Goal: Task Accomplishment & Management: Manage account settings

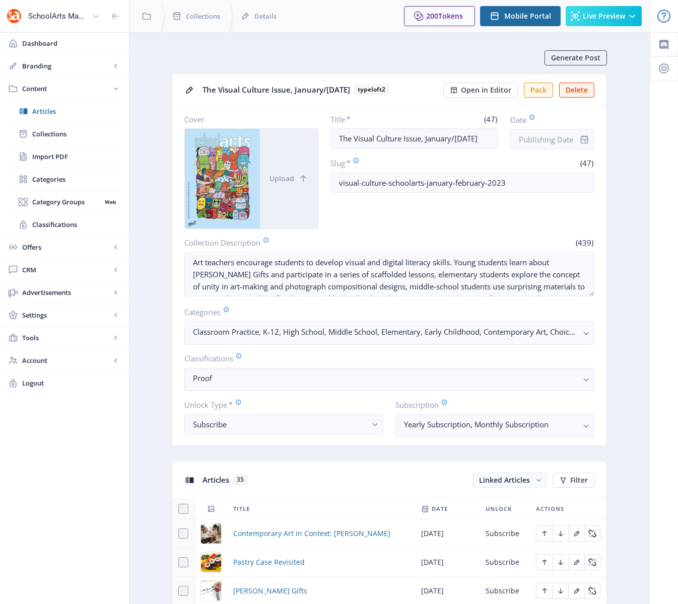
scroll to position [311, 0]
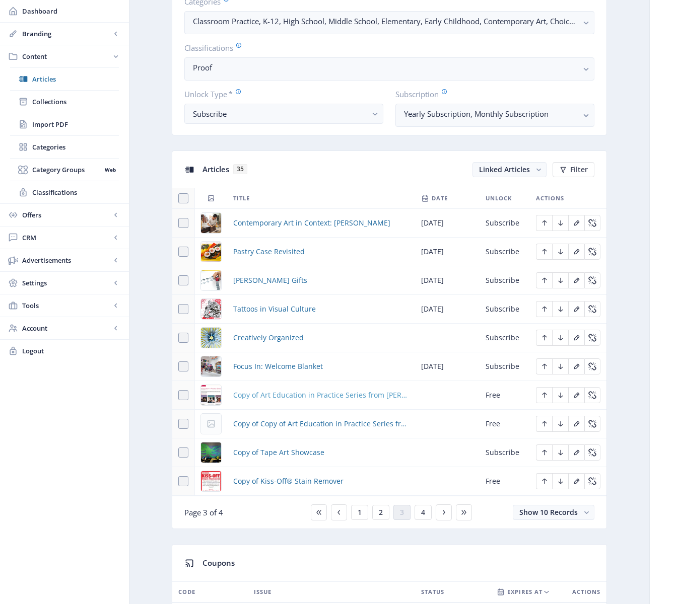
click at [286, 394] on span "Copy of Art Education in Practice Series from Davis" at bounding box center [321, 395] width 176 height 12
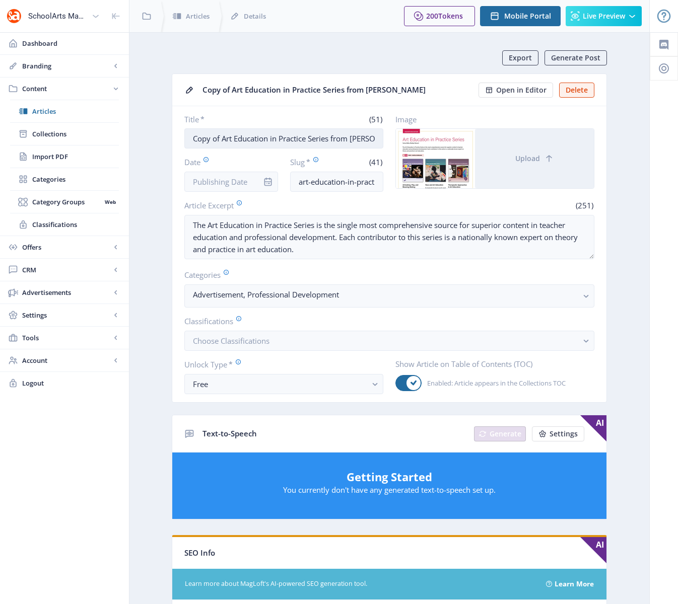
click at [234, 138] on input "Copy of Art Education in Practice Series from Davis" at bounding box center [283, 138] width 199 height 20
paste input "NAEA: Virtual Art Educator"
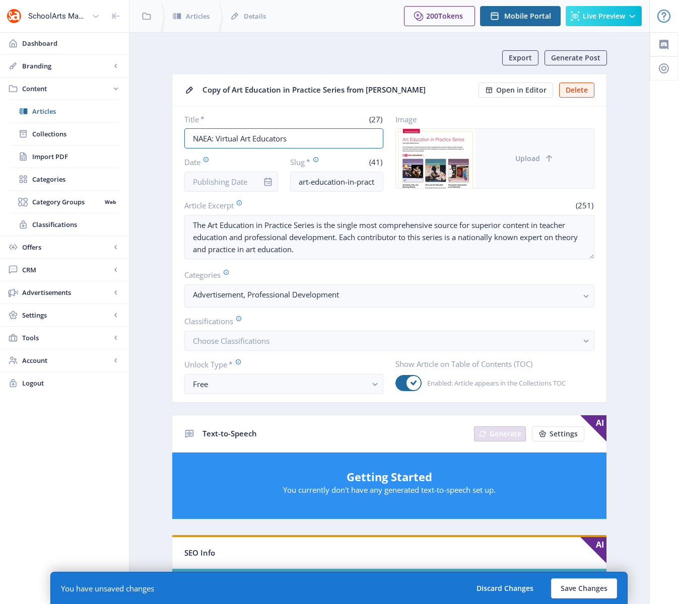
type input "NAEA: Virtual Art Educators"
click at [539, 161] on span "Upload" at bounding box center [527, 159] width 25 height 8
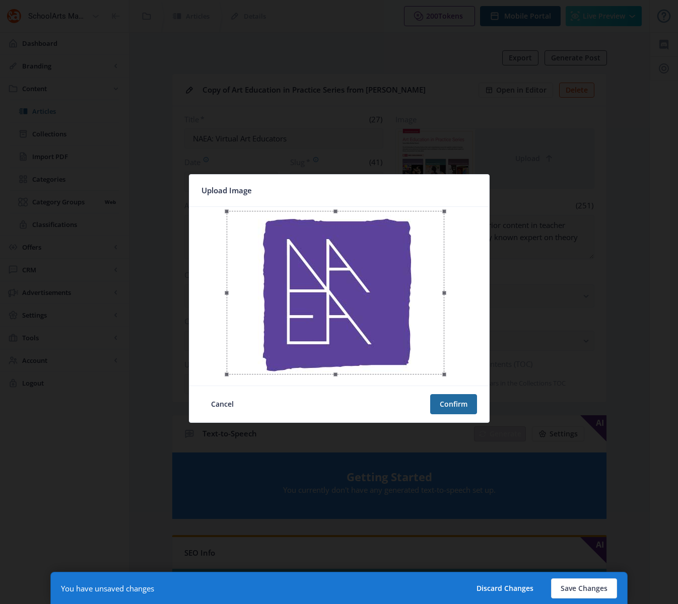
drag, startPoint x: 451, startPoint y: 379, endPoint x: 444, endPoint y: 380, distance: 7.1
click at [444, 380] on span at bounding box center [444, 374] width 12 height 13
click at [372, 345] on div at bounding box center [338, 293] width 218 height 164
click at [456, 405] on button "Confirm" at bounding box center [453, 404] width 47 height 20
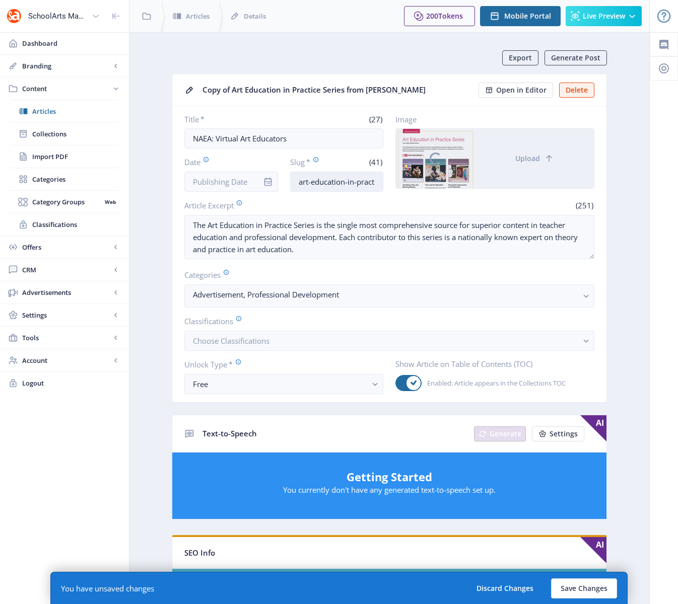
click at [361, 180] on input "art-education-in-practice-series-623-oh4n" at bounding box center [337, 182] width 94 height 20
paste input "naea-professional-learning-webinars-923"
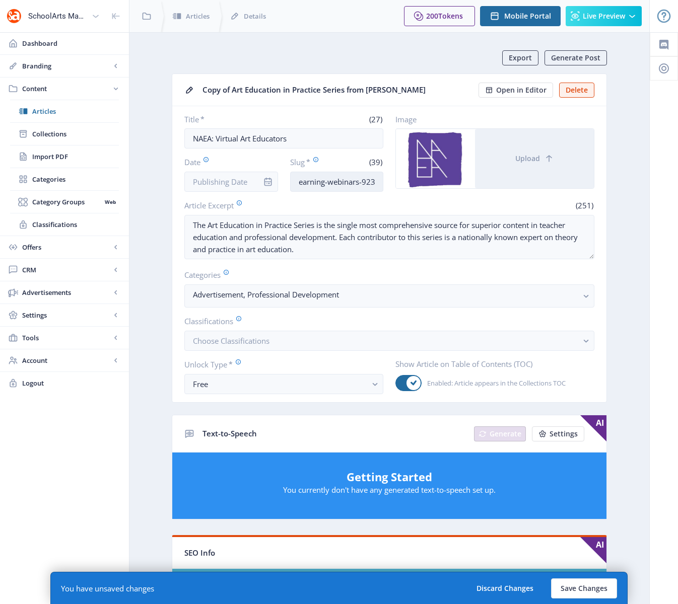
click at [375, 181] on input "naea-professional-learning-webinars-923" at bounding box center [337, 182] width 94 height 20
type input "naea-professional-learning-webinars-123"
drag, startPoint x: 338, startPoint y: 251, endPoint x: 146, endPoint y: 212, distance: 196.4
click at [146, 212] on nb-layout-column "Export Generate Post Copy of Art Education in Practice Series from Davis Open i…" at bounding box center [389, 525] width 521 height 987
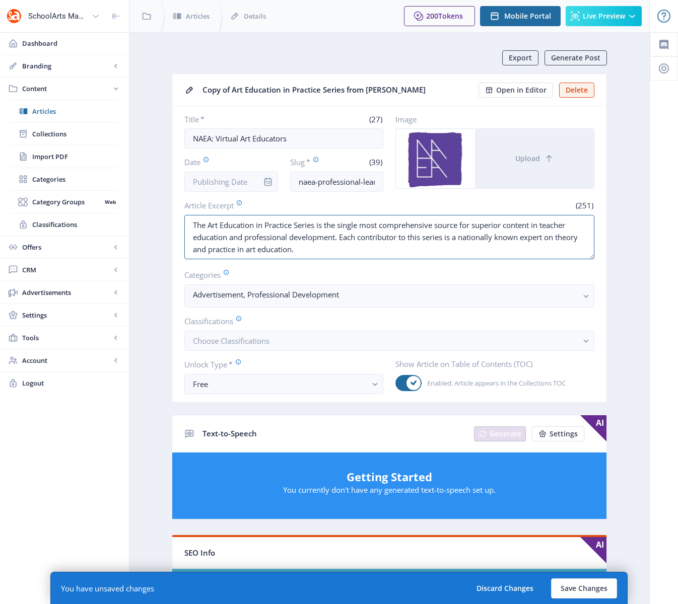
paste textarea "National Art Education Association (NAEA) Virtual Art Educators 2023-2024 Profe…"
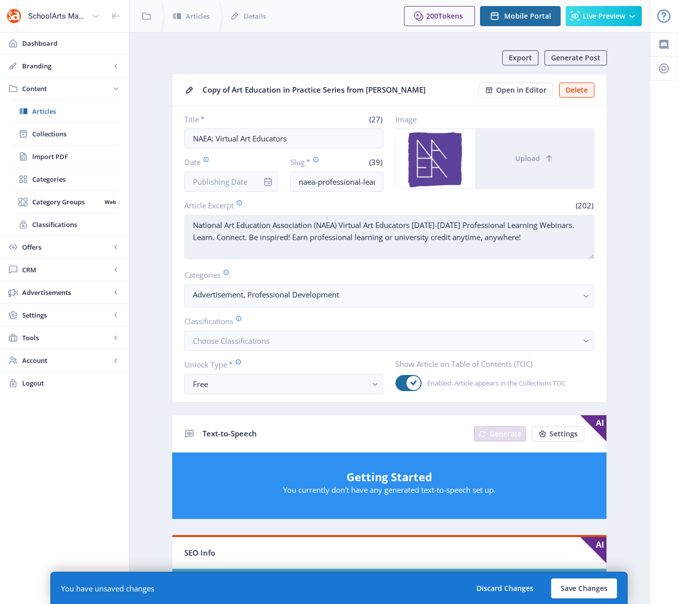
click at [433, 225] on textarea "National Art Education Association (NAEA) Virtual Art Educators 2023-2024 Profe…" at bounding box center [389, 237] width 410 height 44
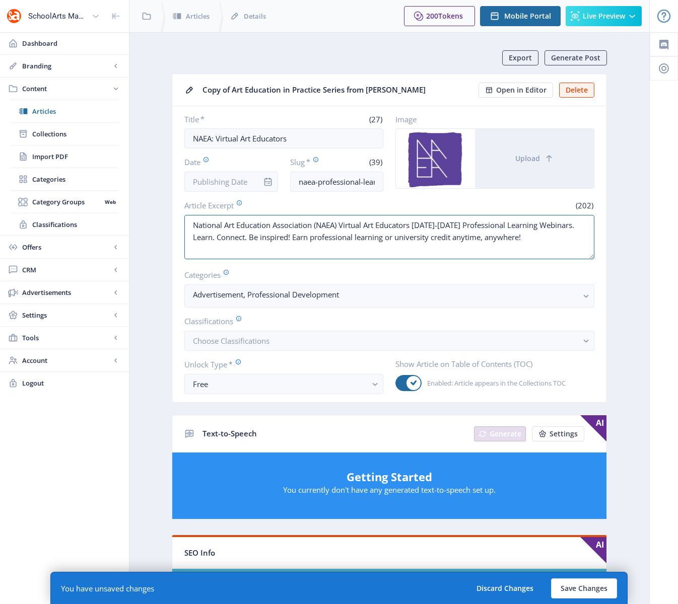
type textarea "National Art Education Association (NAEA) Virtual Art Educators 2022-2023 Profe…"
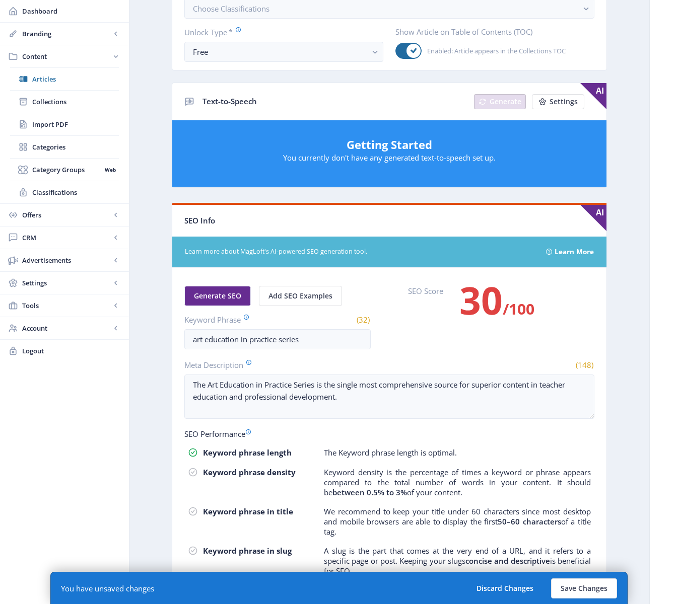
scroll to position [338, 0]
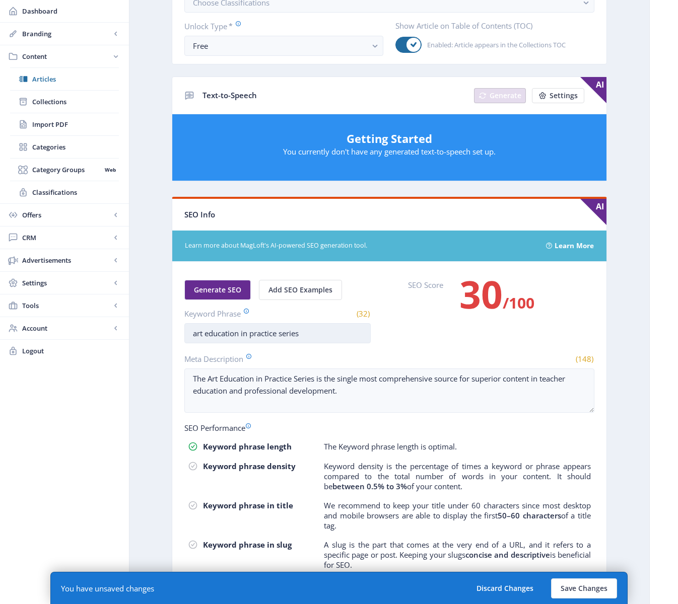
click at [238, 332] on input "art education in practice series" at bounding box center [277, 333] width 186 height 20
paste input "naea professional learning webinar"
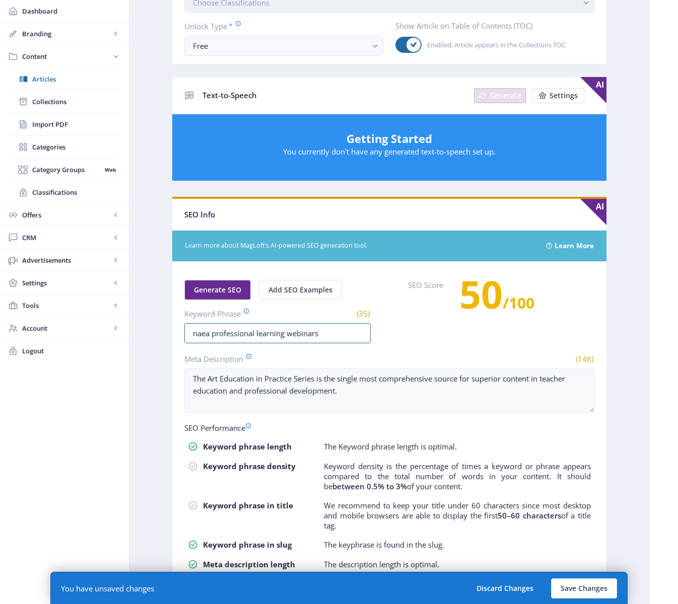
type input "naea professional learning webinars"
drag, startPoint x: 325, startPoint y: 378, endPoint x: 144, endPoint y: 355, distance: 182.3
click at [144, 355] on nb-layout-column "Export Generate Post Copy of Art Education in Practice Series from Davis Open i…" at bounding box center [389, 177] width 521 height 967
paste textarea "NAEA offers professional learning webinars for art educators. Join virtual sess…"
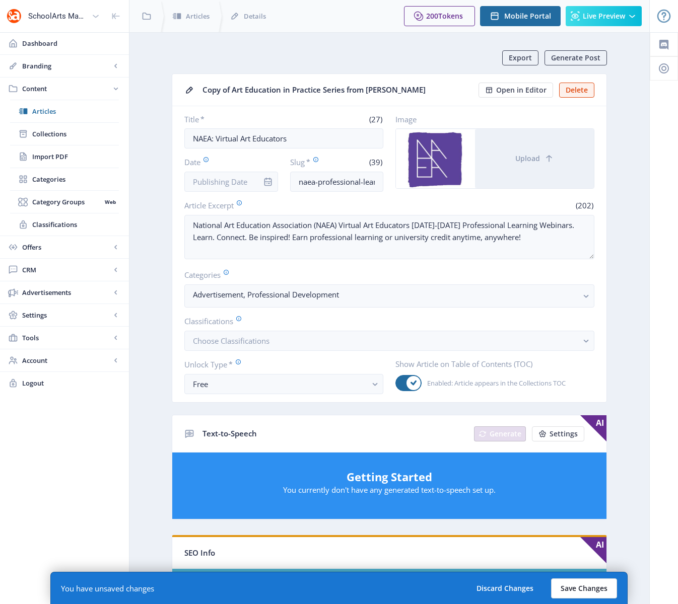
type textarea "NAEA offers professional learning webinars for art educators. Join virtual sess…"
click at [574, 594] on button "Save Changes" at bounding box center [584, 589] width 66 height 20
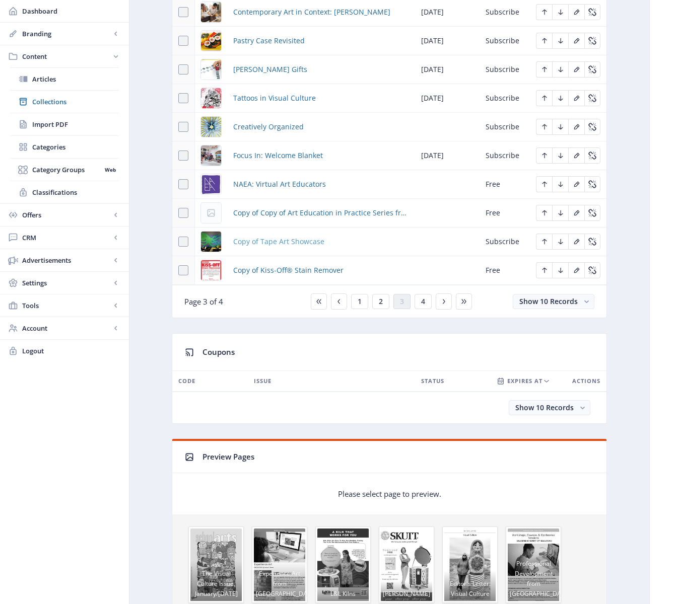
scroll to position [510, 0]
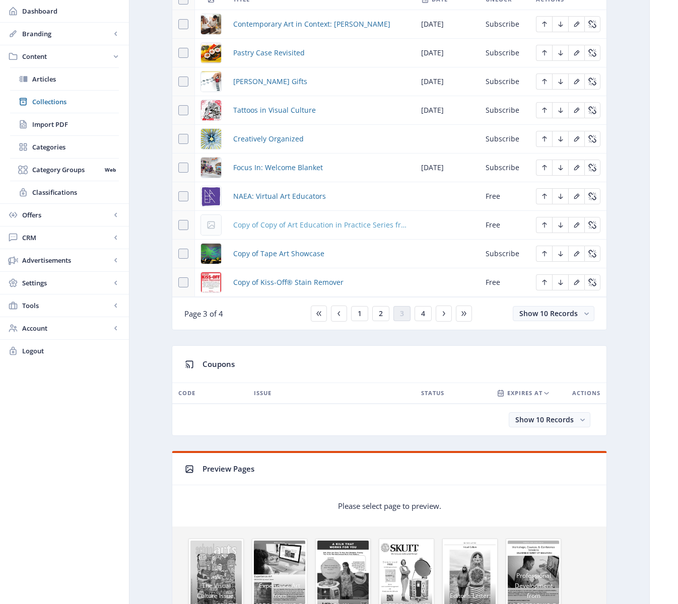
click at [305, 227] on span "Copy of Copy of Art Education in Practice Series from Davis" at bounding box center [321, 225] width 176 height 12
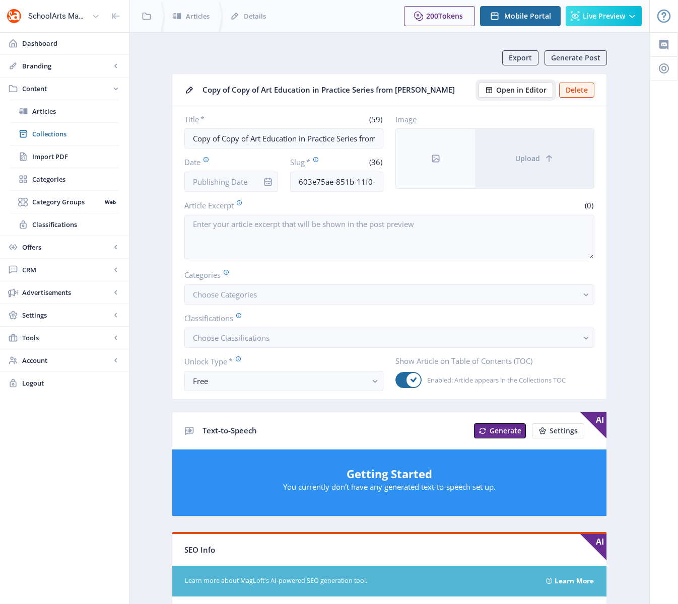
click at [510, 90] on span "Open in Editor" at bounding box center [521, 90] width 50 height 8
click at [264, 136] on input "Copy of Copy of Art Education in Practice Series from Davis" at bounding box center [283, 138] width 199 height 20
paste input "text"
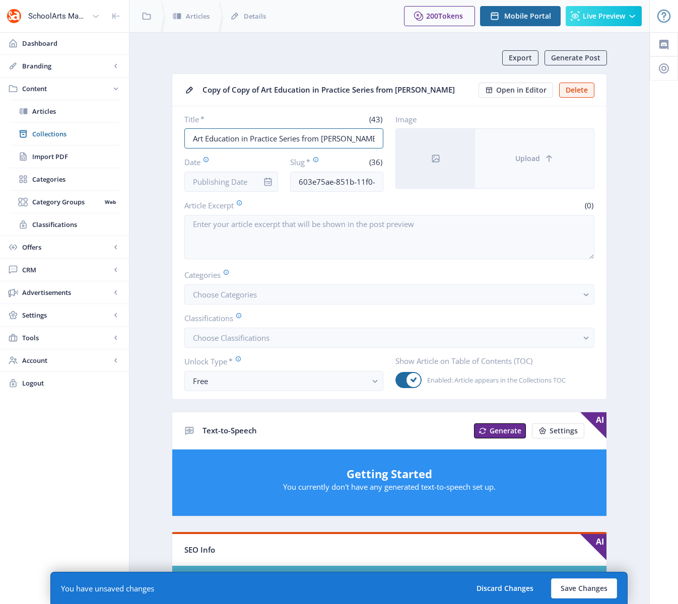
type input "Art Education in Practice Series from Davis"
click at [517, 169] on button "Upload" at bounding box center [534, 158] width 119 height 59
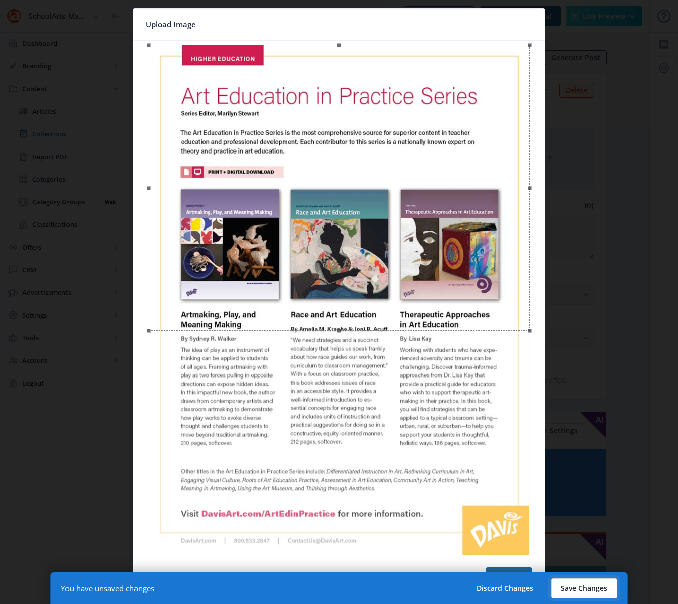
click at [596, 589] on button "Save Changes" at bounding box center [584, 589] width 66 height 20
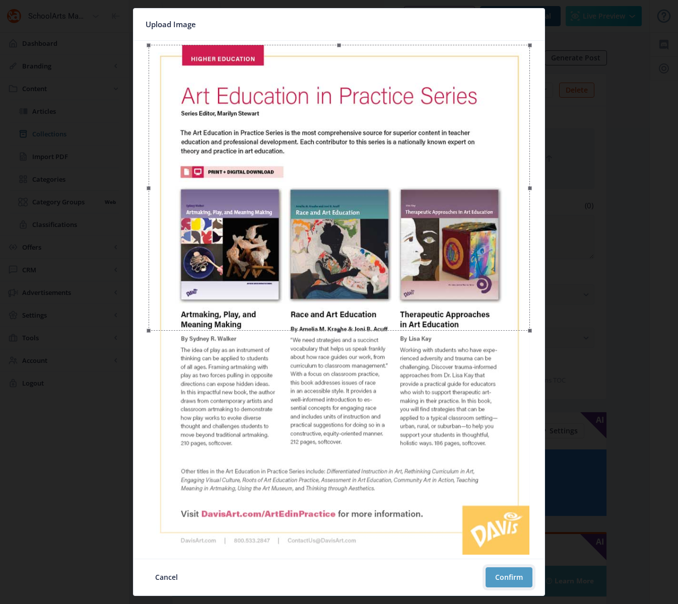
click at [518, 578] on button "Confirm" at bounding box center [508, 578] width 47 height 20
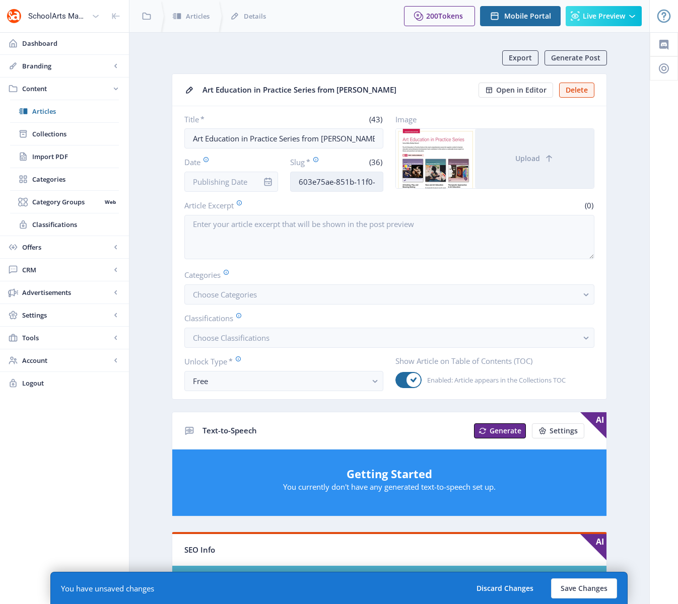
click at [343, 180] on input "603e75ae-851b-11f0-bd64-4201ac1fa005" at bounding box center [337, 182] width 94 height 20
paste input "art-education-in-practice-series-323"
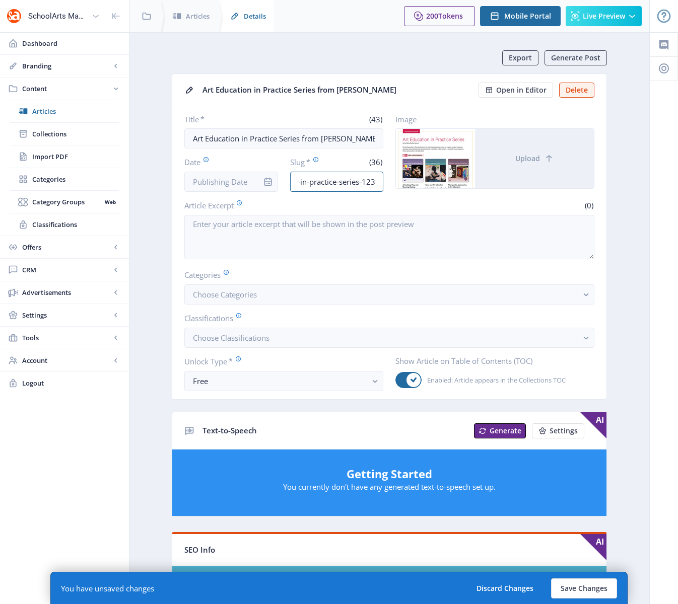
type input "art-education-in-practice-series-123"
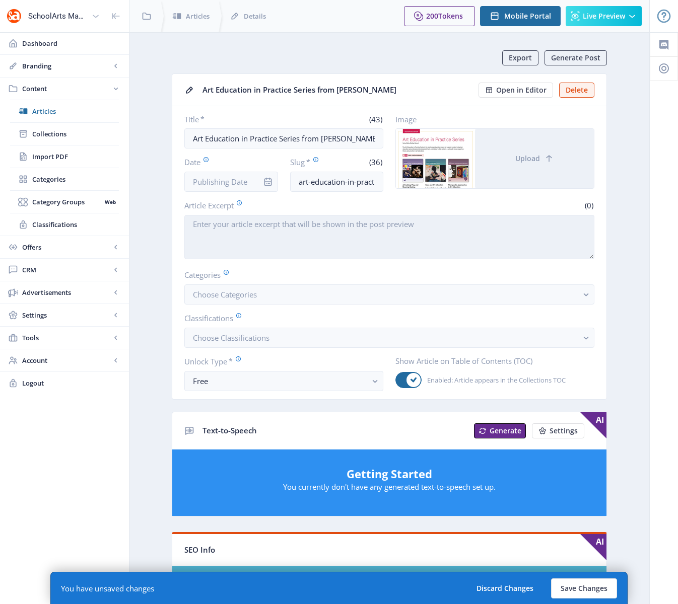
click at [269, 230] on textarea "Article Excerpt" at bounding box center [389, 237] width 410 height 44
paste textarea "The Art Education in Practice Series is the single most comprehensive source fo…"
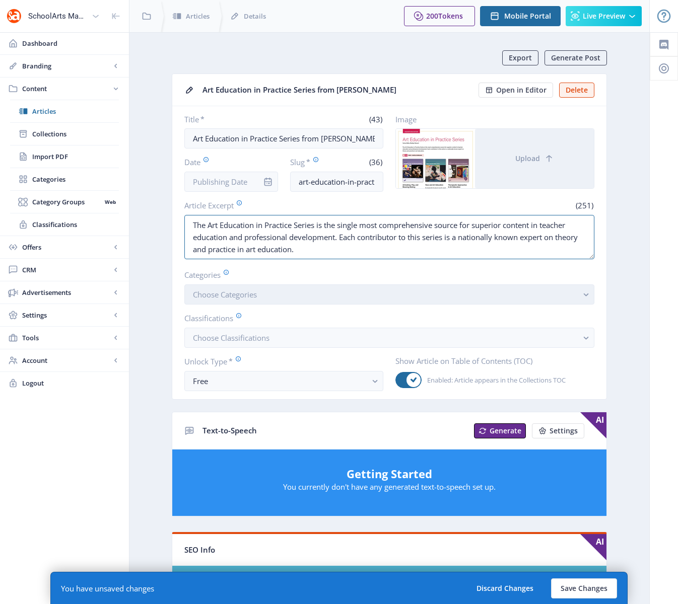
type textarea "The Art Education in Practice Series is the single most comprehensive source fo…"
click at [287, 298] on button "Choose Categories" at bounding box center [389, 295] width 410 height 20
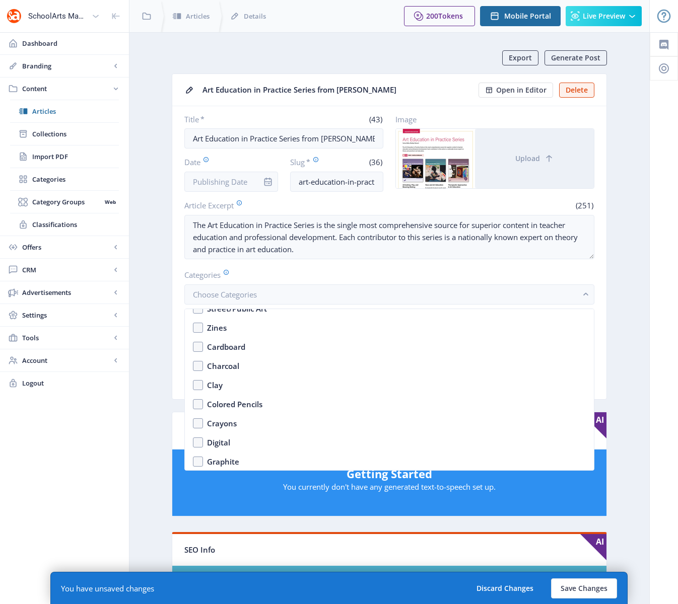
scroll to position [1574, 0]
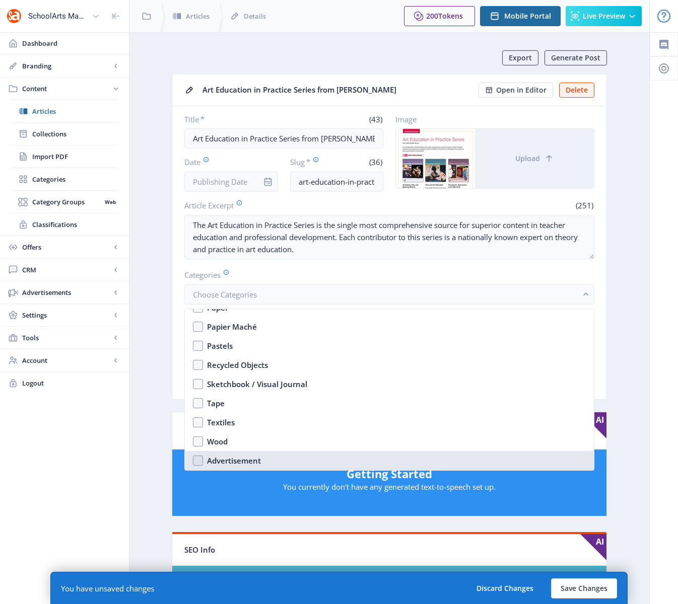
click at [237, 458] on div "Advertisement" at bounding box center [234, 461] width 54 height 12
checkbox input "true"
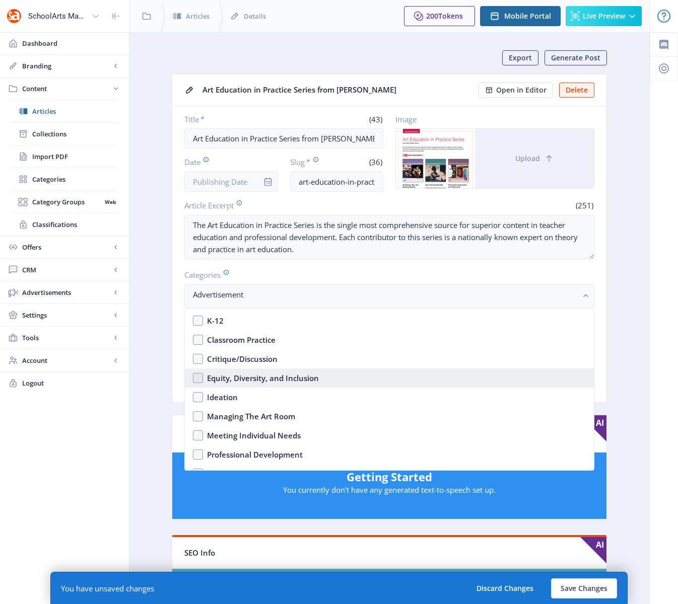
scroll to position [329, 0]
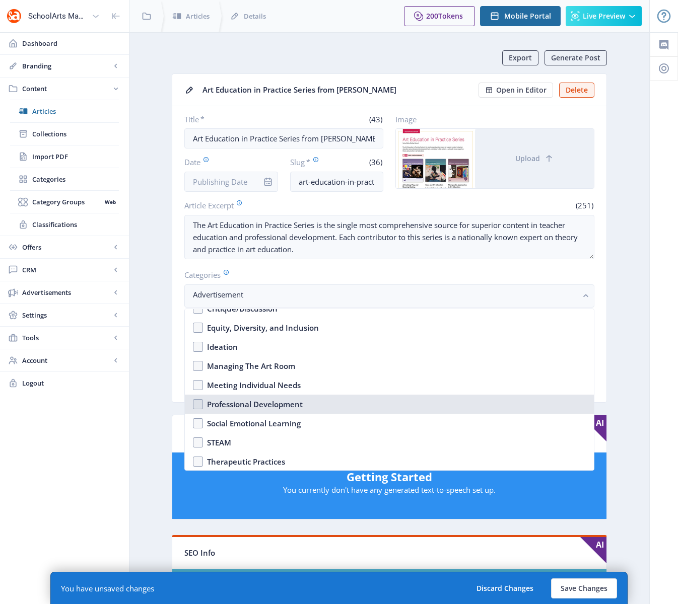
click at [246, 404] on div "Professional Development" at bounding box center [255, 404] width 96 height 12
checkbox input "true"
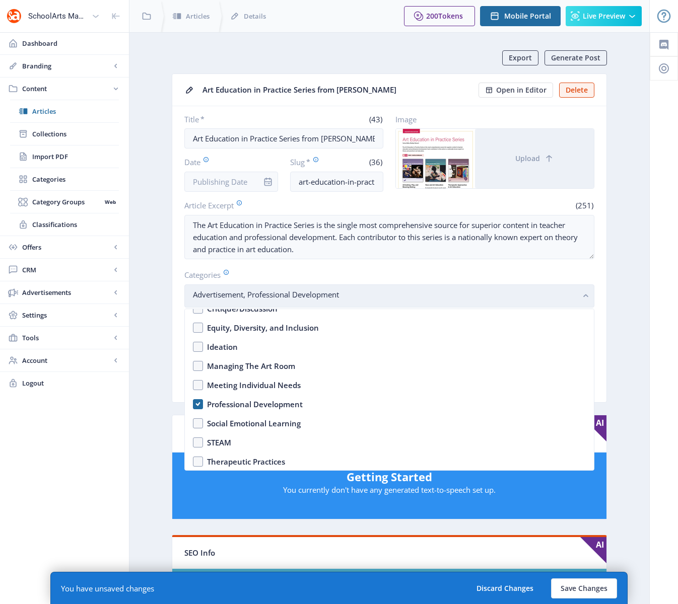
click at [585, 298] on rect "button" at bounding box center [586, 297] width 12 height 12
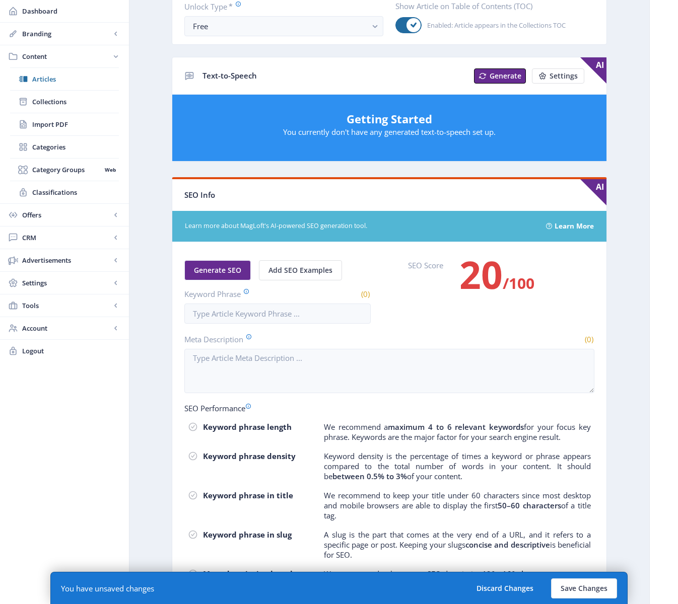
scroll to position [416, 0]
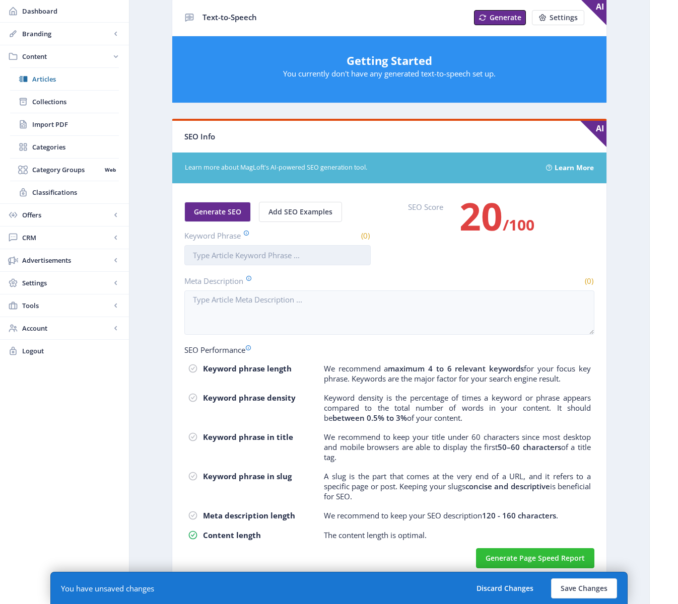
click at [244, 253] on input "Keyword Phrase" at bounding box center [277, 255] width 186 height 20
paste input "art education in practice series"
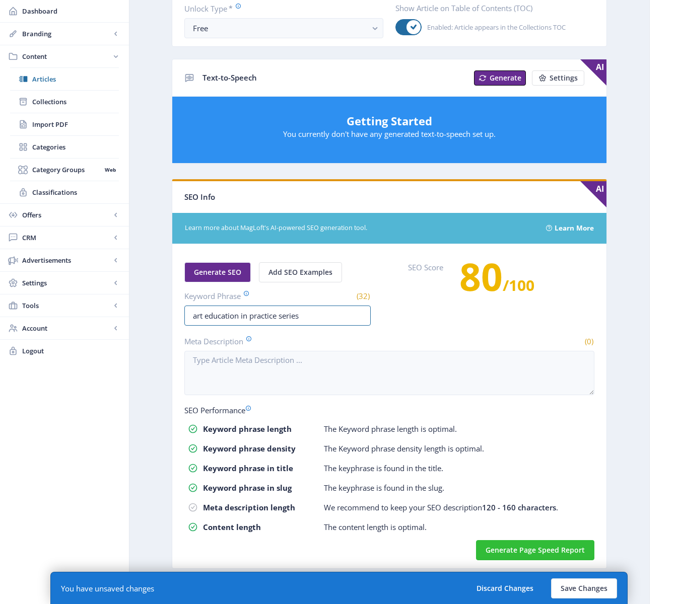
scroll to position [356, 0]
type input "art education in practice series"
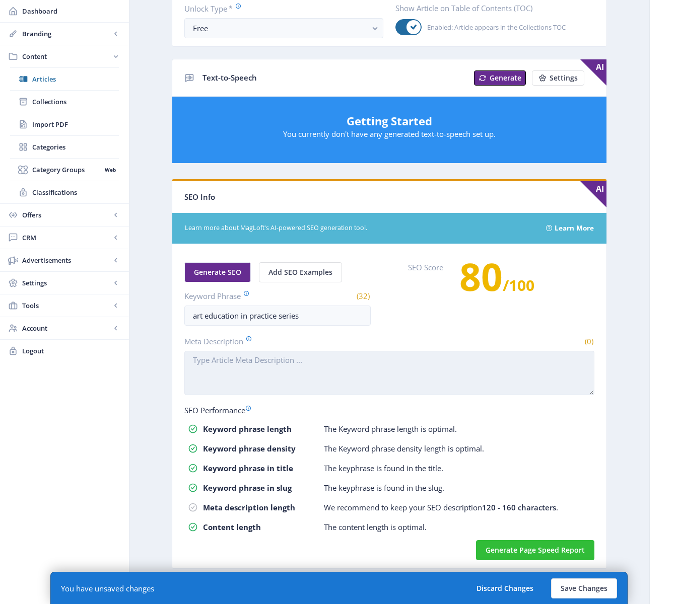
click at [282, 384] on textarea "Meta Description" at bounding box center [389, 373] width 410 height 44
paste textarea "The Art Education in Practice Series is the single most comprehensive source fo…"
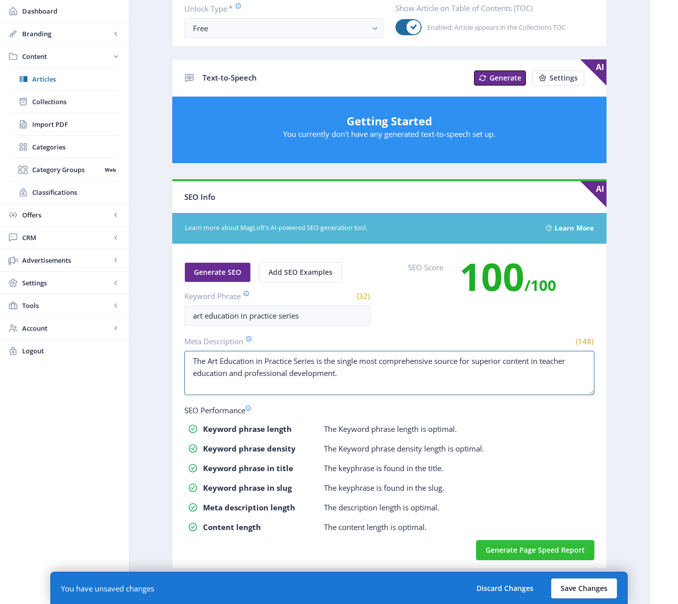
type textarea "The Art Education in Practice Series is the single most comprehensive source fo…"
click at [588, 591] on button "Save Changes" at bounding box center [584, 589] width 66 height 20
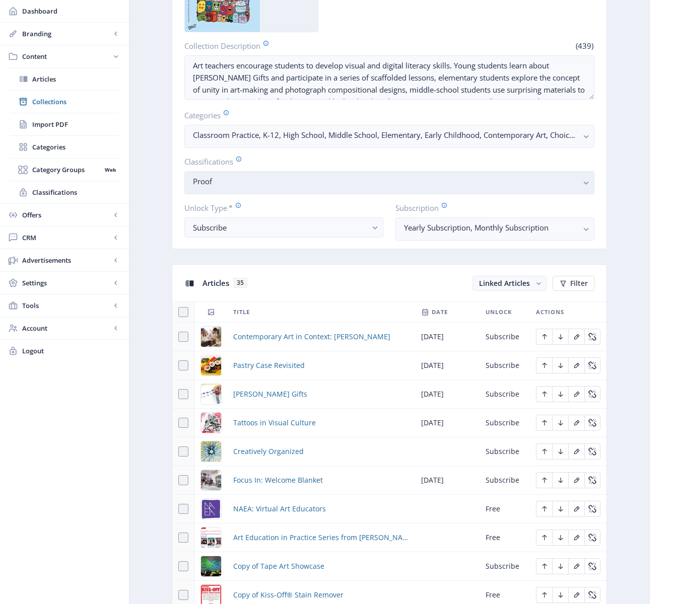
scroll to position [284, 0]
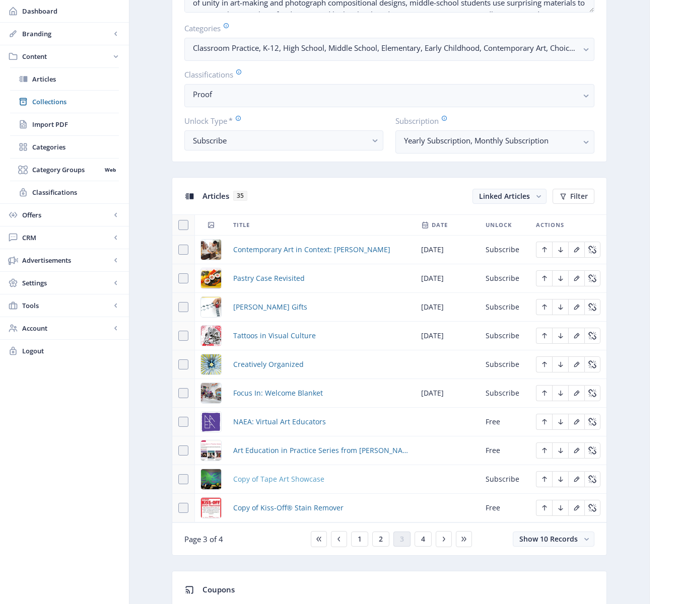
click at [271, 480] on span "Copy of Tape Art Showcase" at bounding box center [278, 479] width 91 height 12
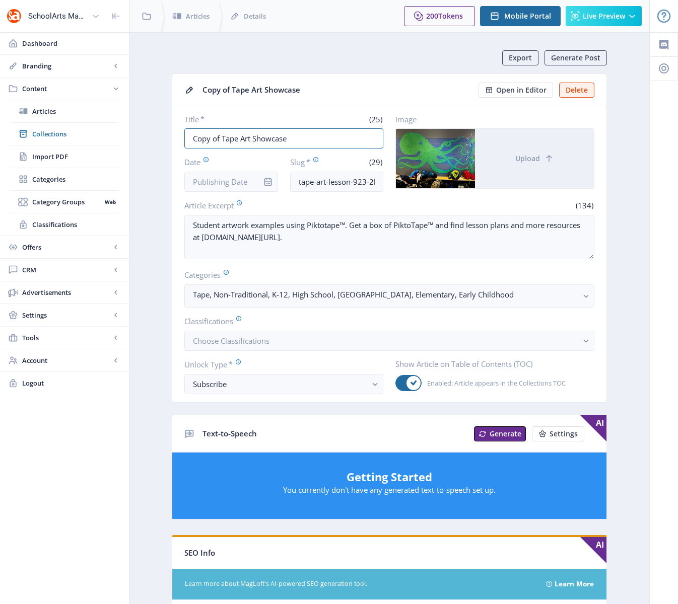
drag, startPoint x: 223, startPoint y: 139, endPoint x: 170, endPoint y: 139, distance: 52.4
click at [170, 139] on app-content-article "Export Generate Post Copy of Tape Art Showcase Open in Editor Delete Title * (2…" at bounding box center [389, 514] width 484 height 929
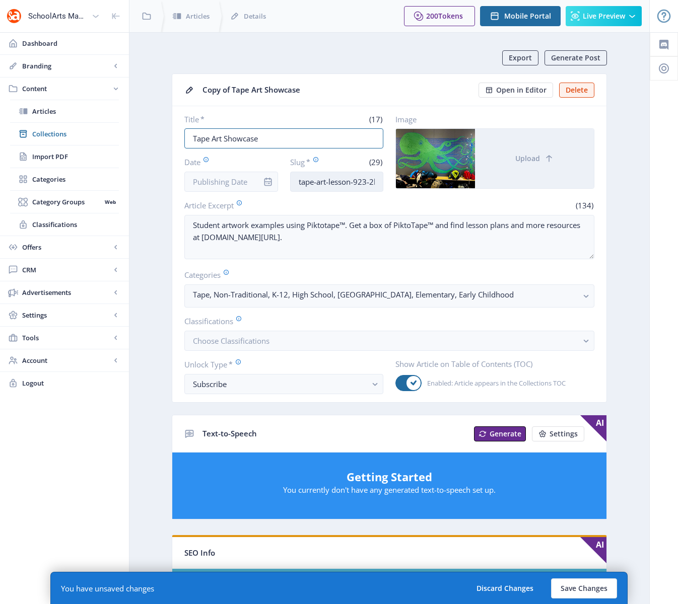
type input "Tape Art Showcase"
drag, startPoint x: 356, startPoint y: 181, endPoint x: 423, endPoint y: 180, distance: 66.5
click at [423, 180] on div "Title * (17) Tape Art Showcase Date Slug * (29) tape-art-lesson-923-2hy1-cgbj I…" at bounding box center [389, 153] width 410 height 78
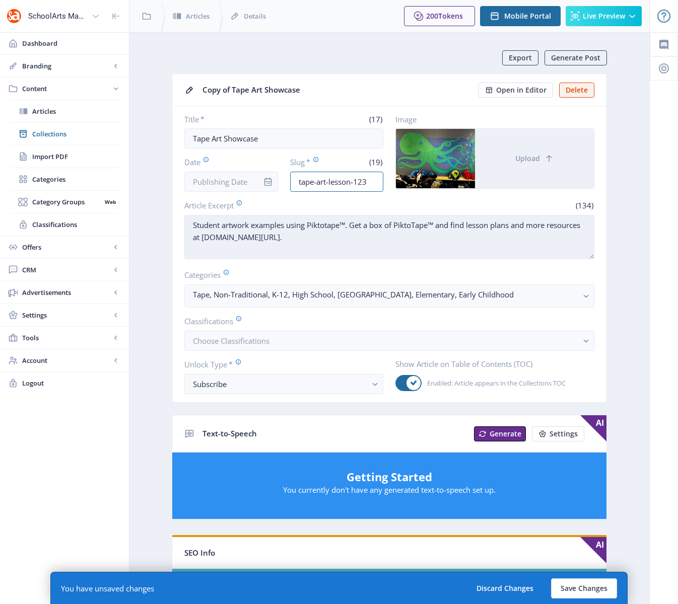
type input "tape-art-lesson-123"
click at [350, 241] on textarea "Student artwork examples using Piktotape™. Get a box of PiktoTape™ and find les…" at bounding box center [389, 237] width 410 height 44
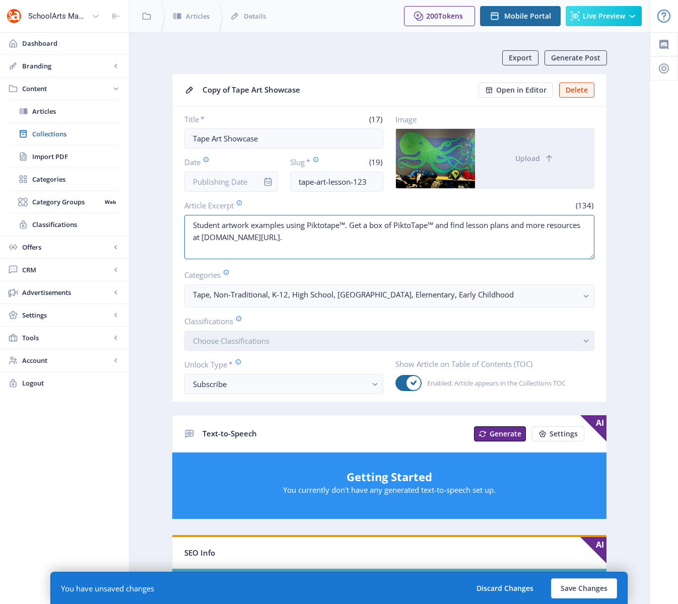
scroll to position [2, 0]
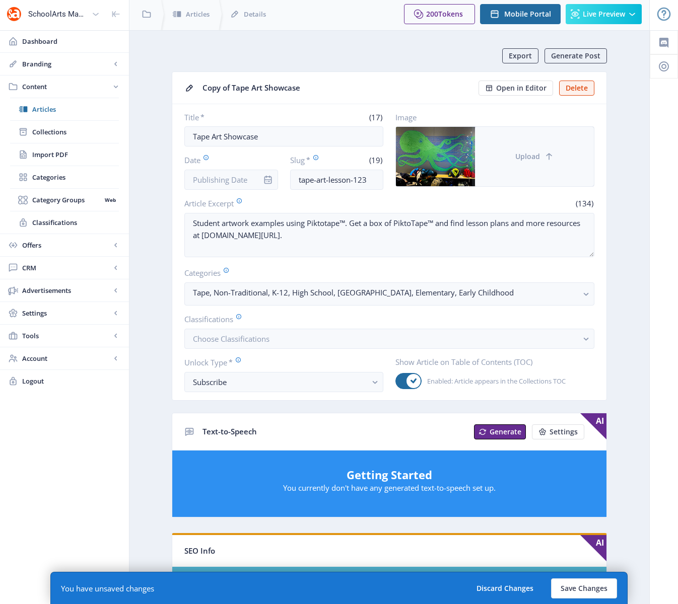
click at [540, 153] on button "Upload" at bounding box center [534, 156] width 119 height 59
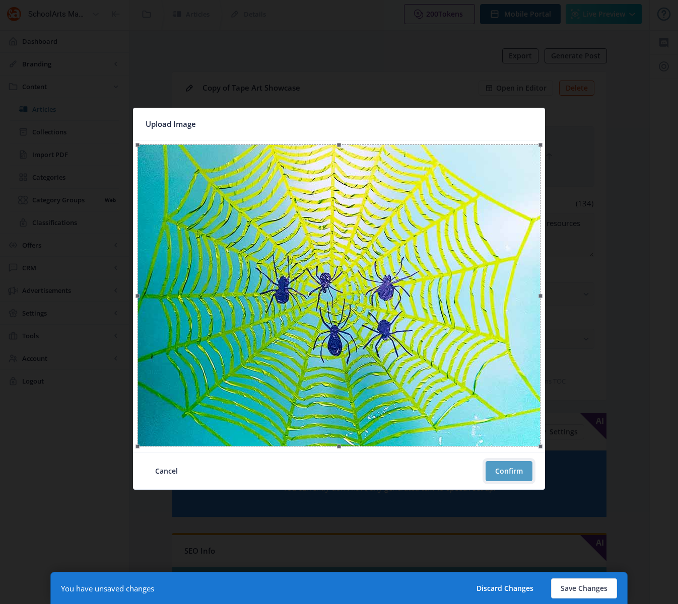
click at [506, 474] on button "Confirm" at bounding box center [508, 471] width 47 height 20
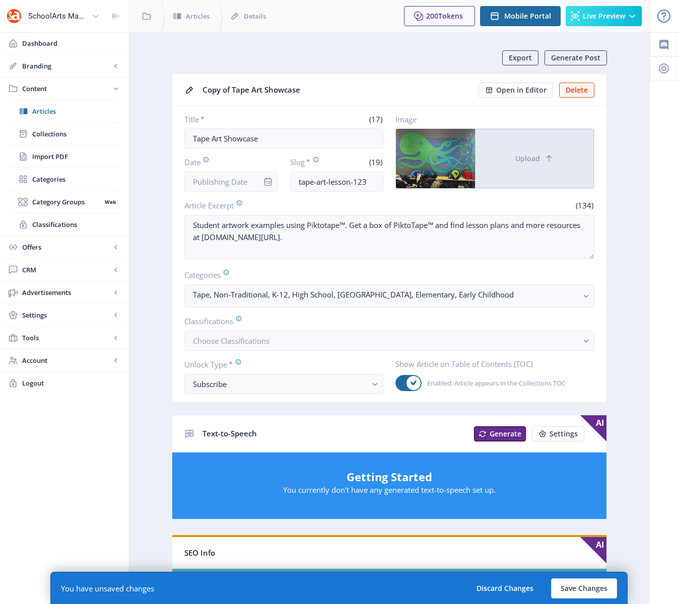
scroll to position [2, 0]
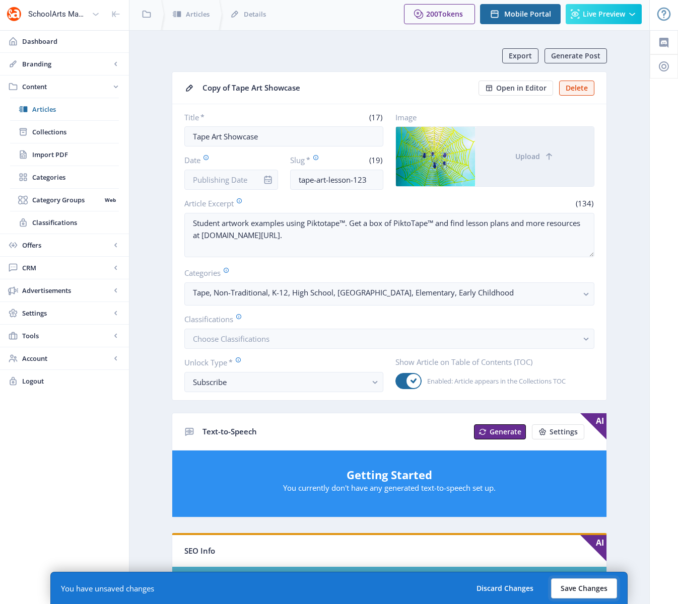
click at [588, 590] on button "Save Changes" at bounding box center [584, 589] width 66 height 20
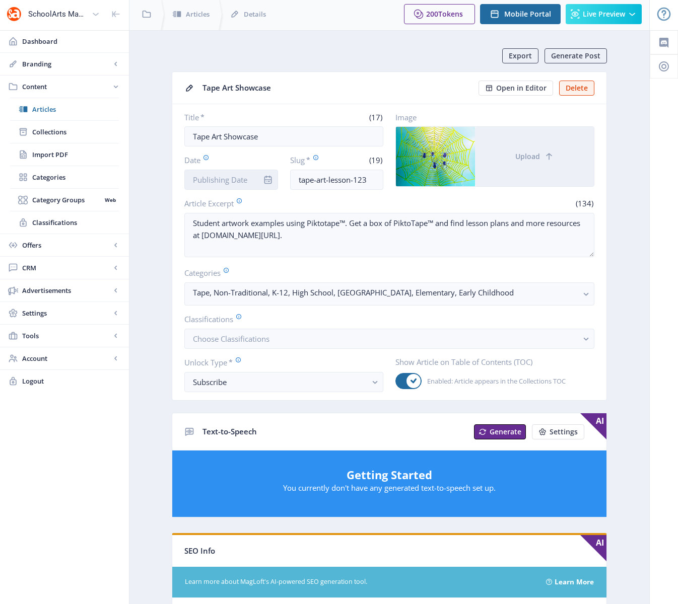
click at [244, 179] on input "Date" at bounding box center [231, 180] width 94 height 20
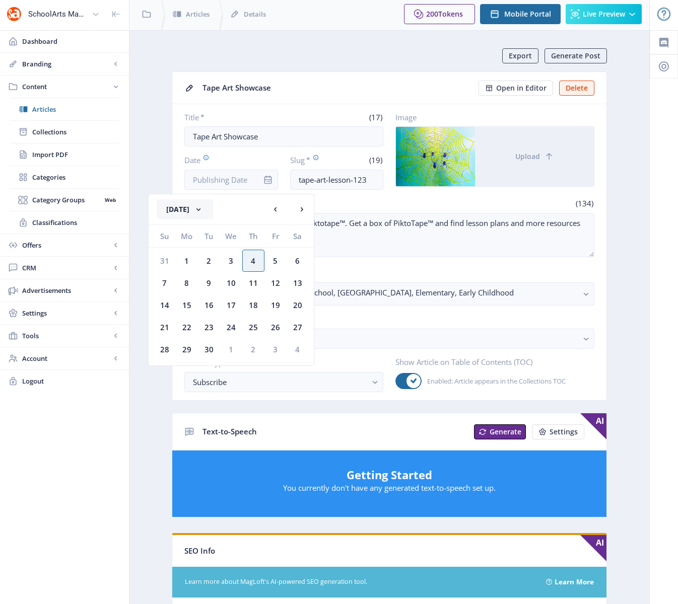
click at [188, 213] on button "September 2025" at bounding box center [185, 209] width 56 height 20
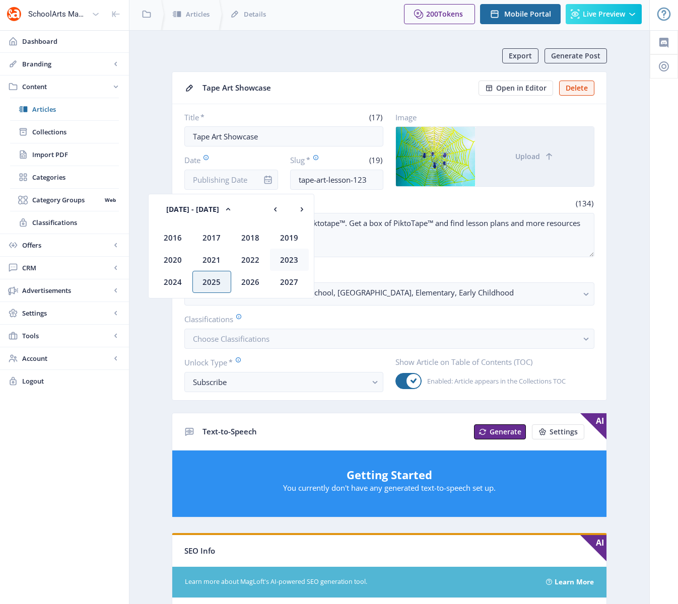
click at [294, 262] on div "2023" at bounding box center [289, 260] width 39 height 22
click at [173, 238] on div "Jan" at bounding box center [173, 238] width 39 height 22
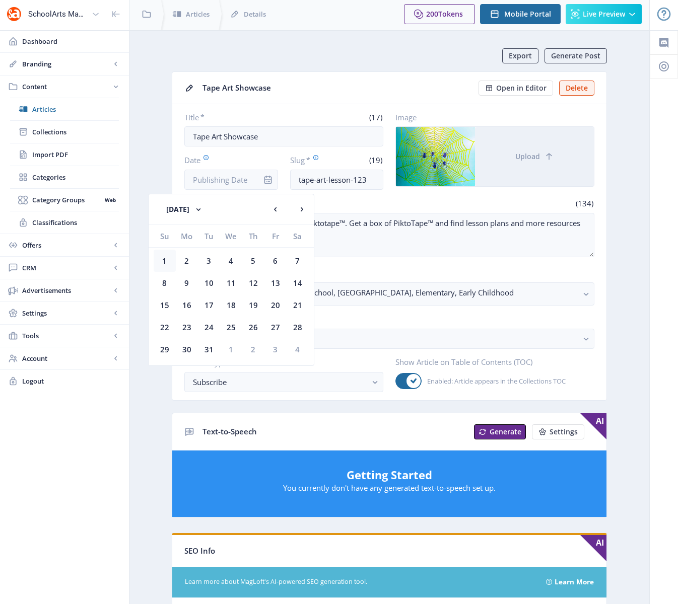
click at [165, 260] on div "1" at bounding box center [165, 261] width 22 height 22
type input "Jan 1, 2023"
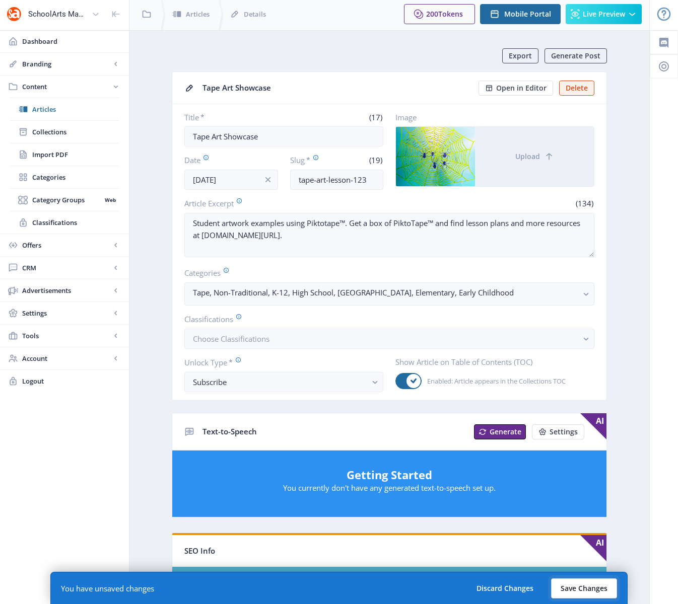
click at [587, 590] on button "Save Changes" at bounding box center [584, 589] width 66 height 20
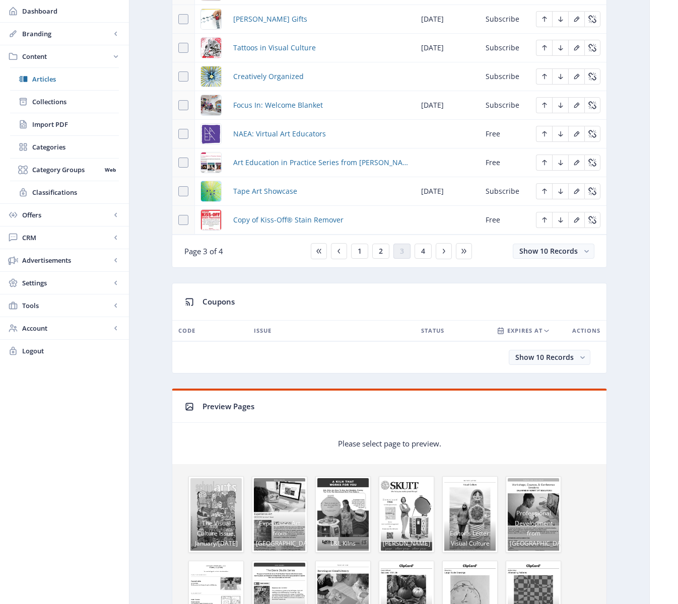
scroll to position [582, 0]
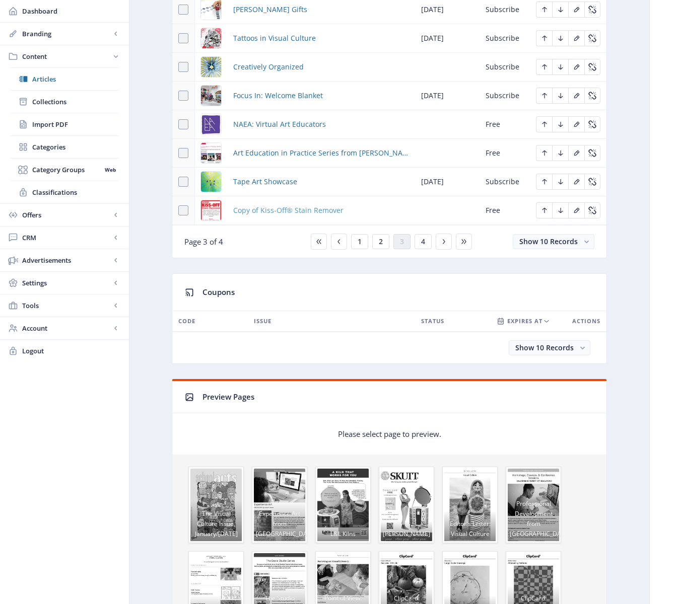
click at [271, 211] on span "Copy of Kiss-Off® Stain Remover" at bounding box center [288, 210] width 110 height 12
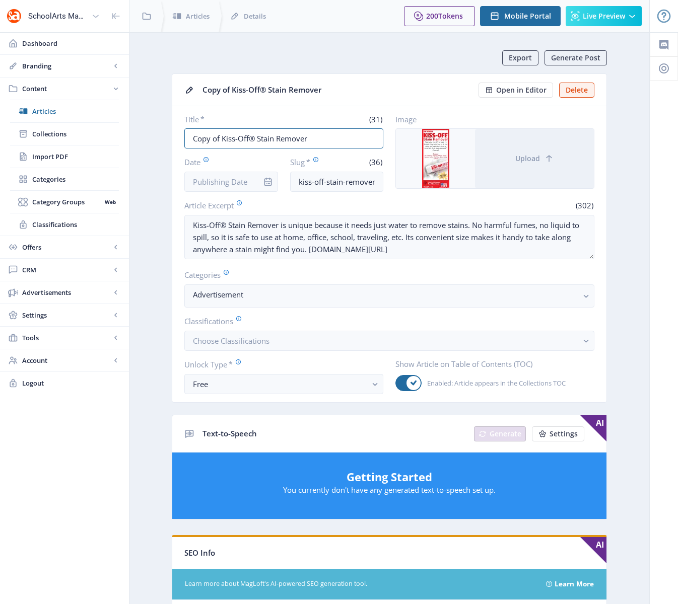
drag, startPoint x: 223, startPoint y: 137, endPoint x: 163, endPoint y: 134, distance: 60.0
click at [163, 134] on app-content-article "Export Generate Post Copy of Kiss-Off® Stain Remover Open in Editor Delete Titl…" at bounding box center [389, 514] width 484 height 929
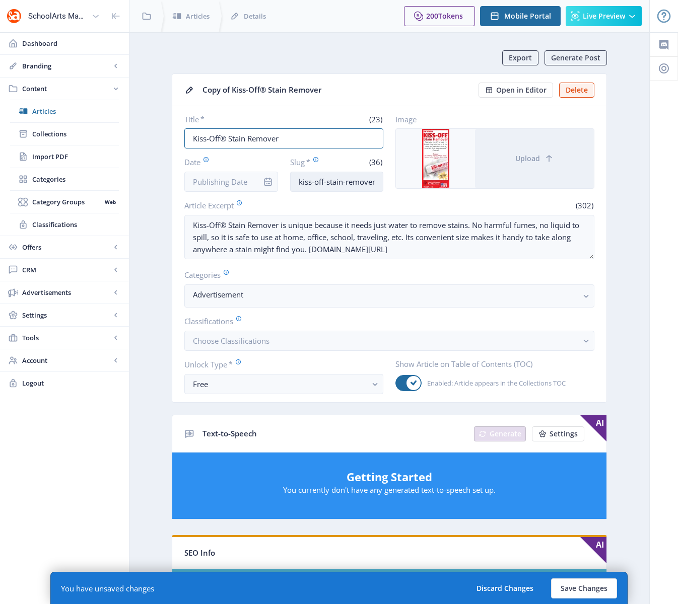
type input "Kiss-Off® Stain Remover"
drag, startPoint x: 362, startPoint y: 182, endPoint x: 425, endPoint y: 182, distance: 63.0
click at [425, 182] on div "Title * (23) Kiss-Off® Stain Remover Date Slug * (36) kiss-off-stain-remover-92…" at bounding box center [389, 153] width 410 height 78
click at [379, 180] on input "kiss-off-stain-remover-923-c2ag-8ght" at bounding box center [337, 182] width 94 height 20
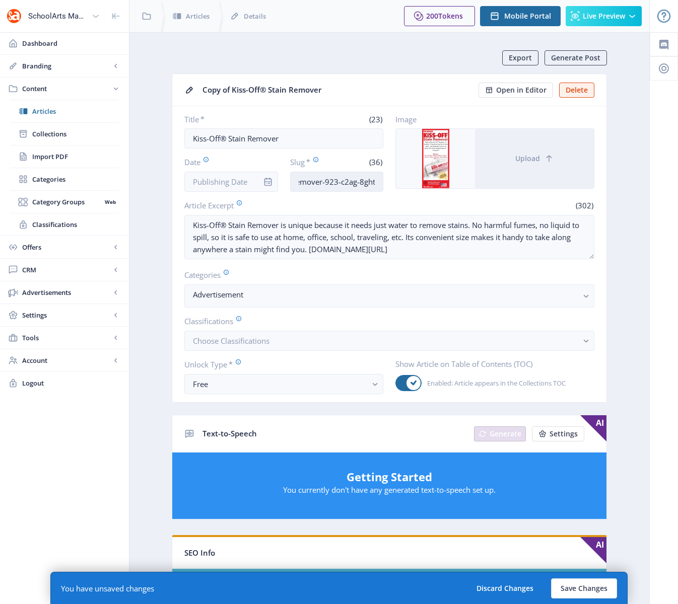
drag, startPoint x: 375, startPoint y: 180, endPoint x: 325, endPoint y: 182, distance: 49.9
click at [325, 182] on input "kiss-off-stain-remover-923-c2ag-8ght" at bounding box center [337, 182] width 94 height 20
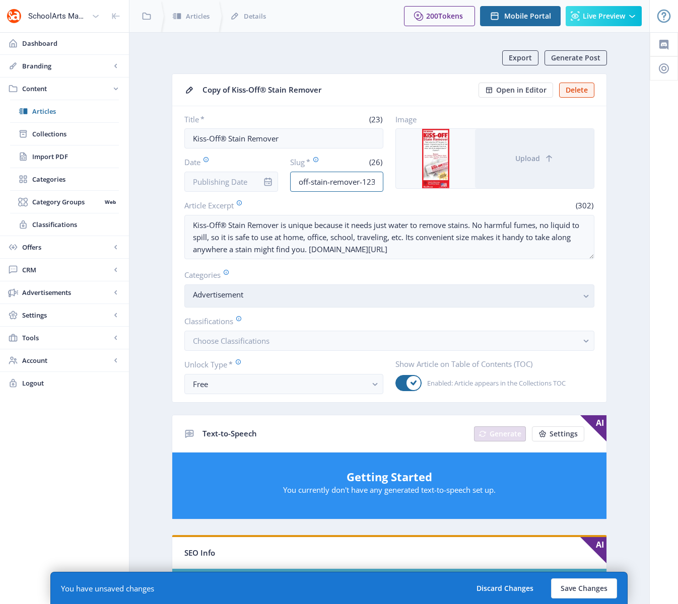
type input "kiss-off-stain-remover-123"
click at [278, 290] on nb-select-label "Advertisement" at bounding box center [385, 295] width 385 height 12
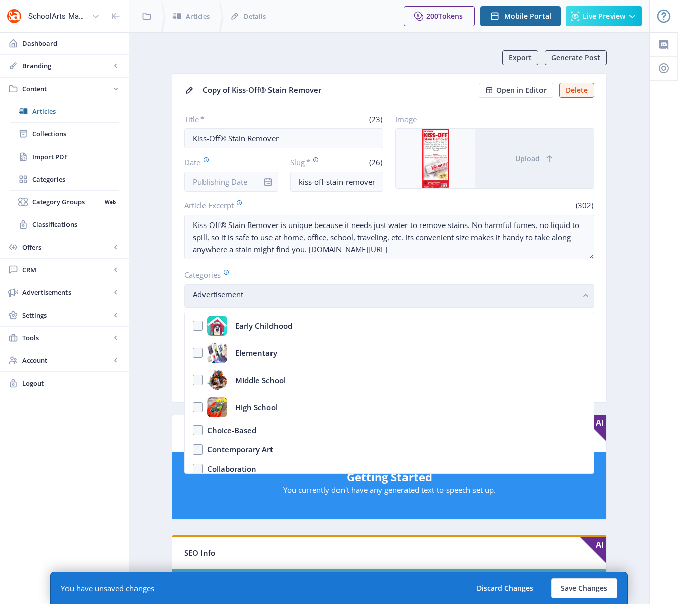
scroll to position [1574, 0]
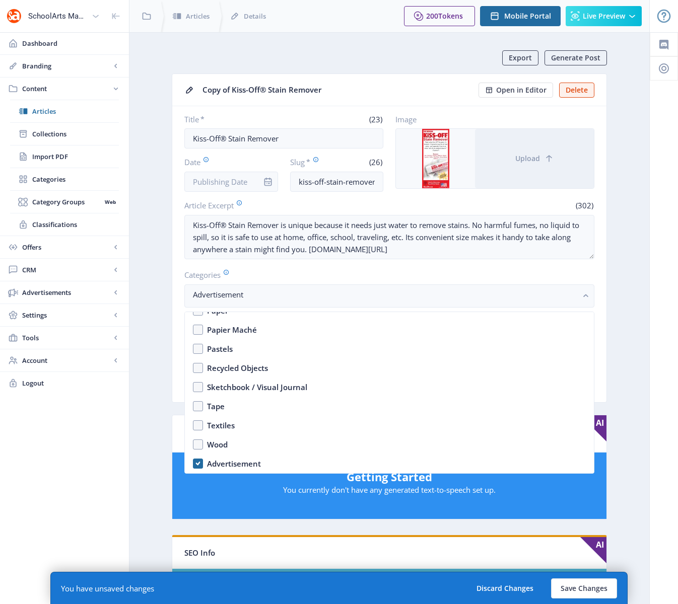
click at [292, 268] on nb-card-body "Title * (23) Kiss-Off® Stain Remover Date Slug * (26) kiss-off-stain-remover-12…" at bounding box center [389, 254] width 434 height 296
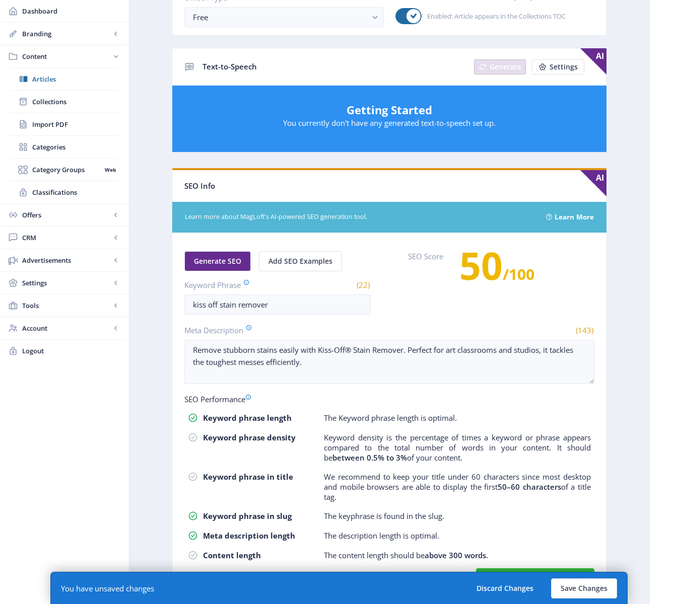
scroll to position [395, 0]
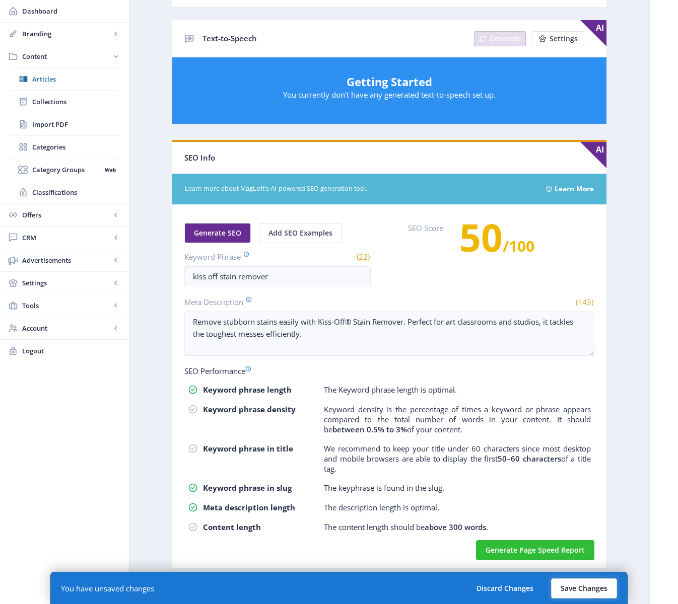
click at [588, 589] on button "Save Changes" at bounding box center [584, 589] width 66 height 20
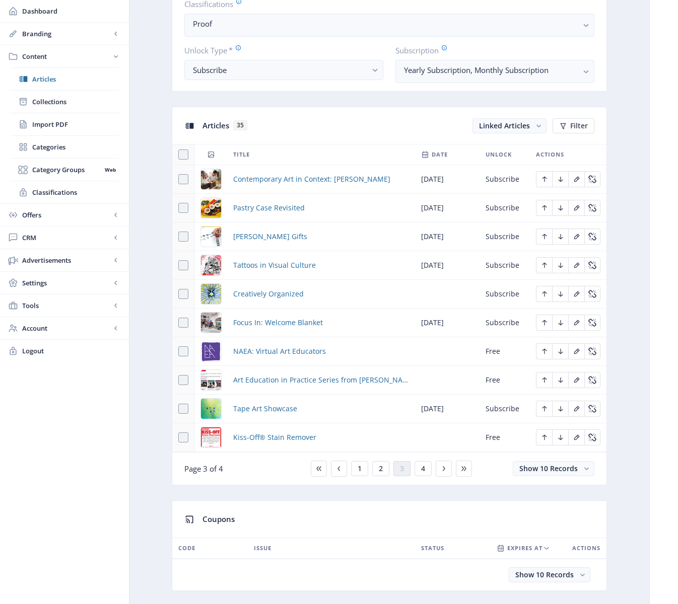
scroll to position [431, 0]
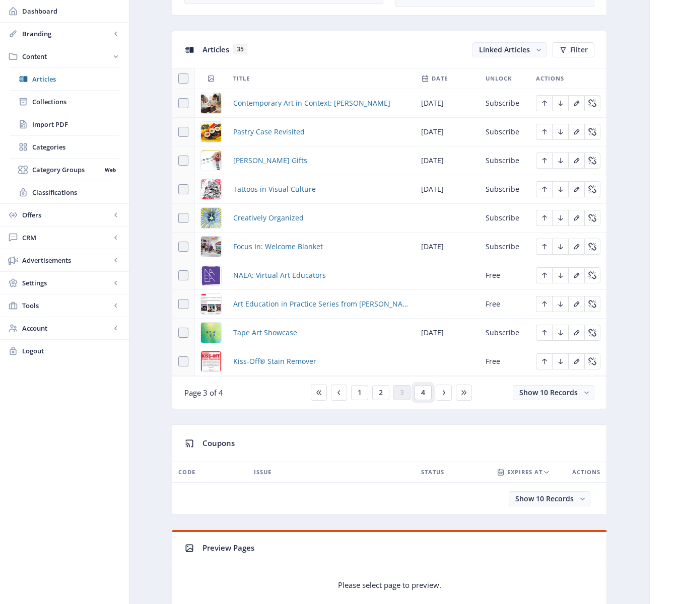
click at [421, 394] on span "4" at bounding box center [423, 393] width 4 height 8
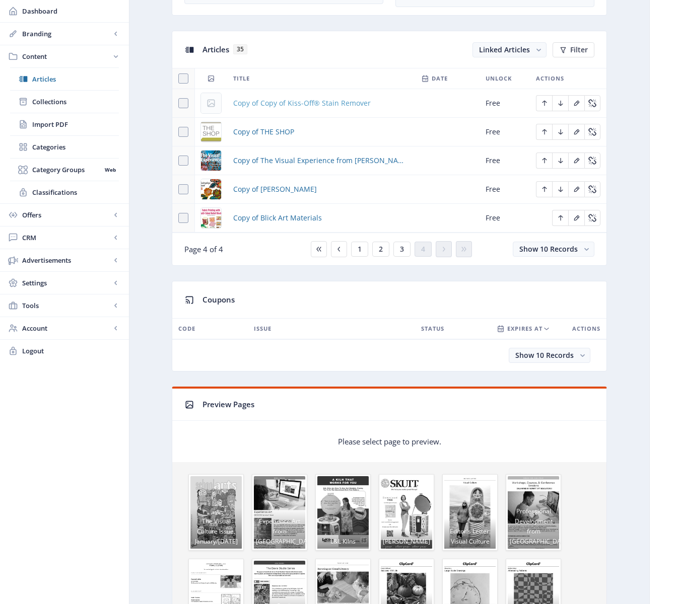
click at [292, 101] on span "Copy of Copy of Kiss-Off® Stain Remover" at bounding box center [301, 103] width 137 height 12
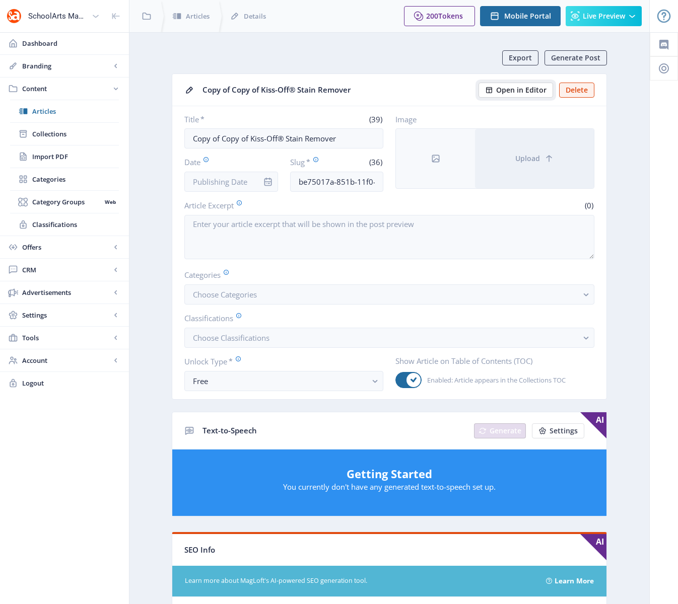
click at [533, 88] on span "Open in Editor" at bounding box center [521, 90] width 50 height 8
click at [259, 142] on input "Copy of Copy of Kiss-Off® Stain Remover" at bounding box center [283, 138] width 199 height 20
click at [260, 139] on input "Copy of Copy of Kiss-Off® Stain Remover" at bounding box center [283, 138] width 199 height 20
click at [260, 138] on input "Copy of Copy of Kiss-Off® Stain Remover" at bounding box center [283, 138] width 199 height 20
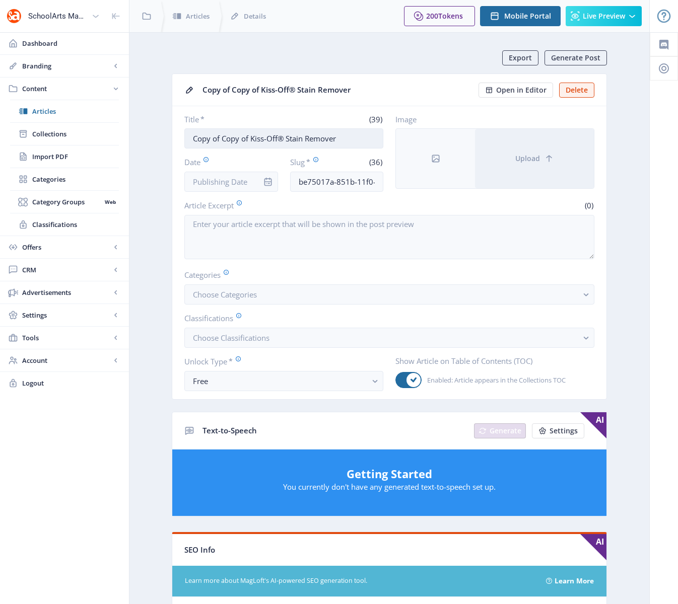
click at [260, 138] on input "Copy of Copy of Kiss-Off® Stain Remover" at bounding box center [283, 138] width 199 height 20
paste input "The Masters Artist Soap"
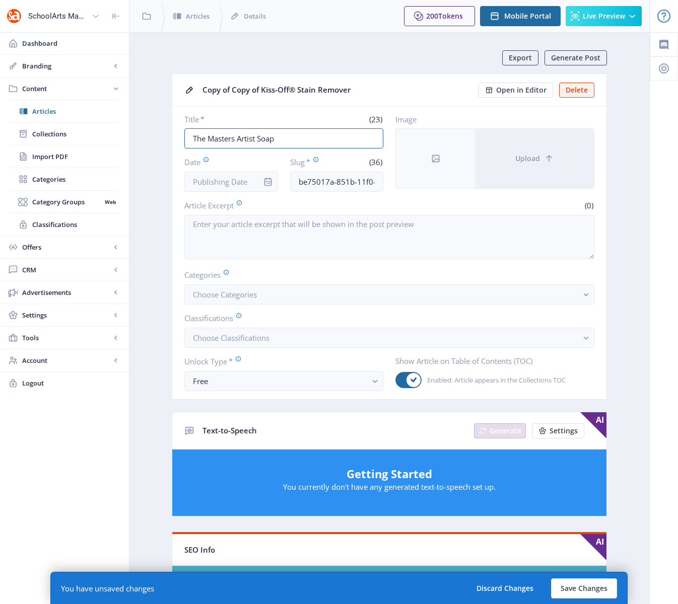
type input "The Masters Artist Soap"
click at [327, 175] on input "be75017a-851b-11f0-bd64-4201ac1fa005" at bounding box center [337, 182] width 94 height 20
paste input "masters-artist-soap-523"
drag, startPoint x: 375, startPoint y: 181, endPoint x: 364, endPoint y: 182, distance: 11.6
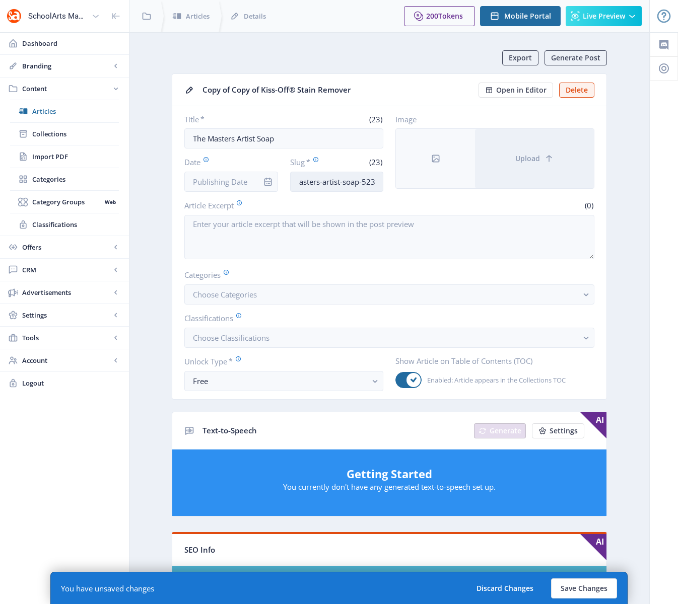
click at [364, 182] on input "masters-artist-soap-523" at bounding box center [337, 182] width 94 height 20
type input "masters-artist-soap-123"
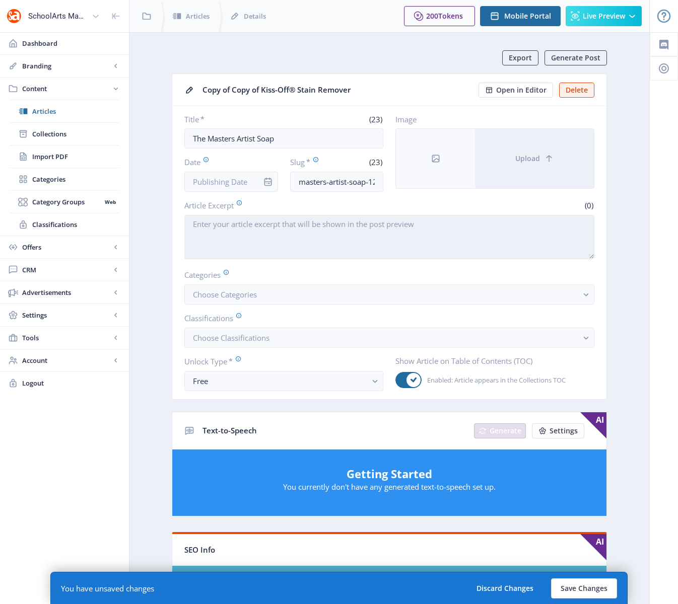
click at [232, 245] on textarea "Article Excerpt" at bounding box center [389, 237] width 410 height 44
paste textarea "The Masters Artist Soap has been used by makers, painters, artists, and crafter…"
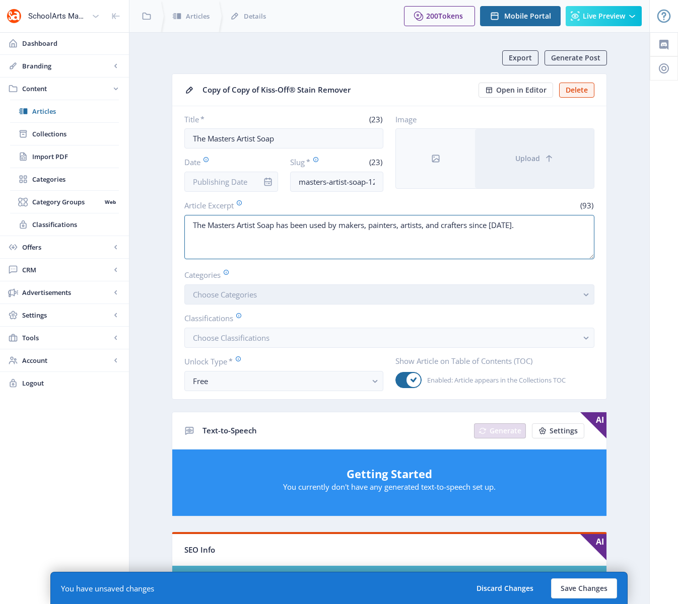
type textarea "The Masters Artist Soap has been used by makers, painters, artists, and crafter…"
click at [366, 295] on button "Choose Categories" at bounding box center [389, 295] width 410 height 20
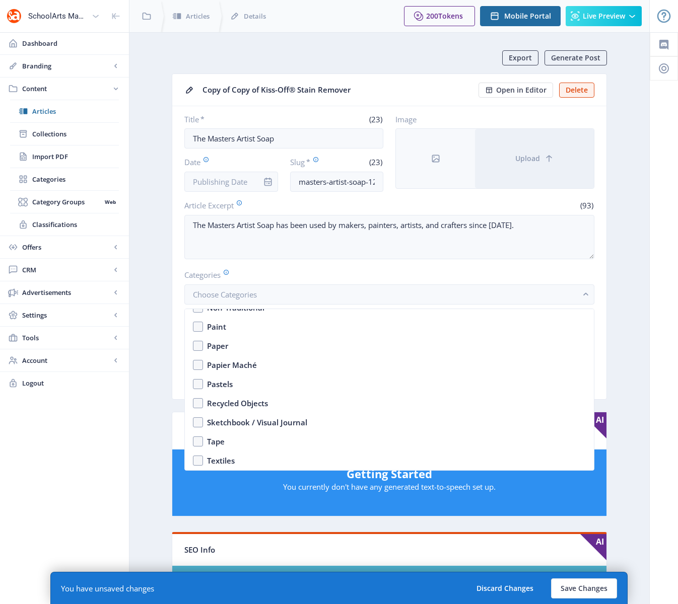
scroll to position [1574, 0]
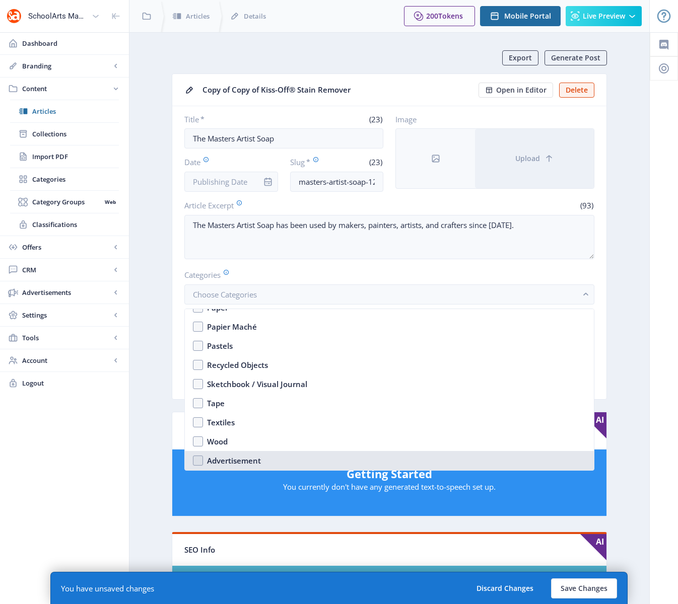
click at [220, 459] on div "Advertisement" at bounding box center [234, 461] width 54 height 12
checkbox input "true"
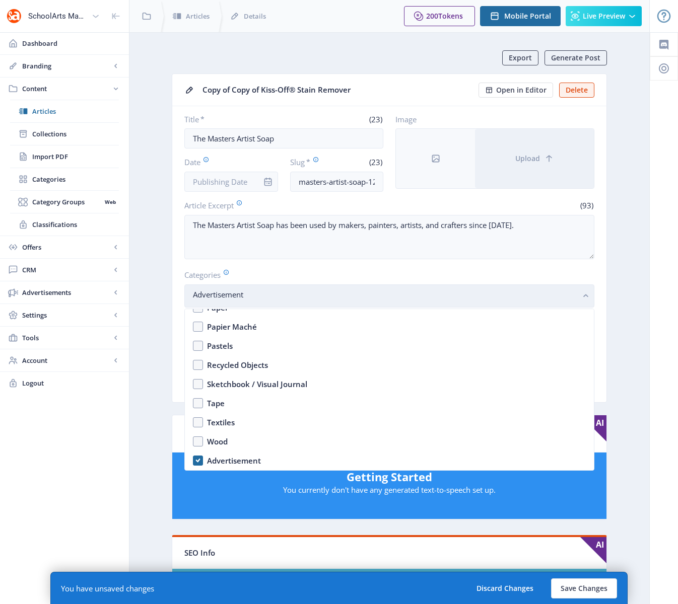
click at [353, 291] on nb-select-label "Advertisement" at bounding box center [385, 295] width 385 height 12
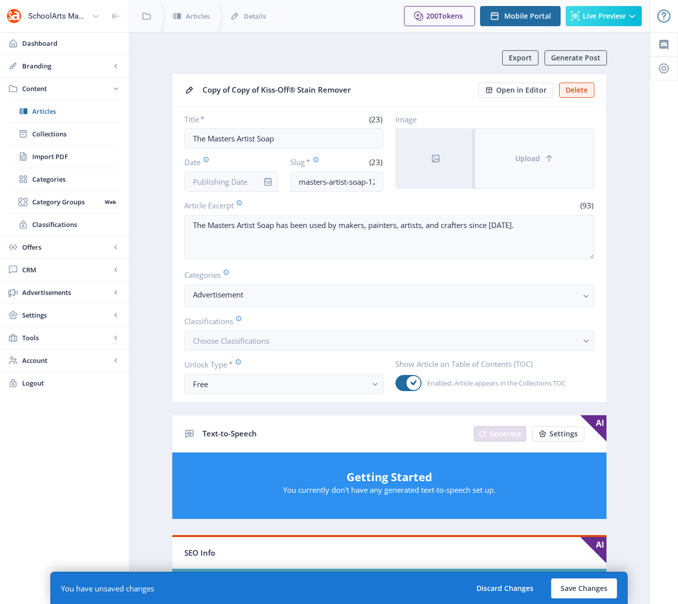
click at [531, 162] on span "Upload" at bounding box center [527, 159] width 25 height 8
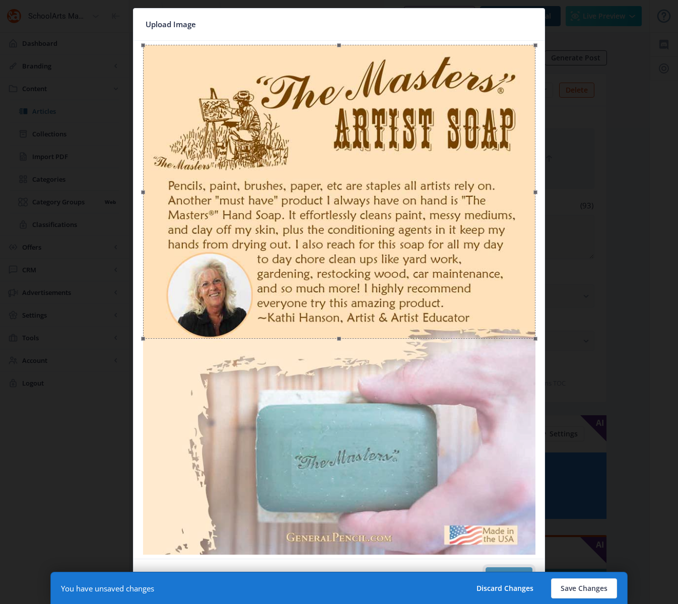
click at [504, 571] on button "Confirm" at bounding box center [508, 578] width 47 height 20
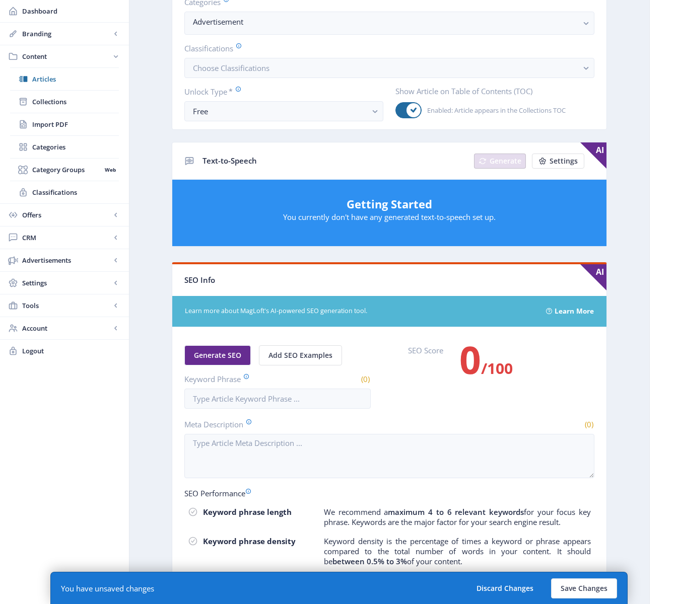
scroll to position [342, 0]
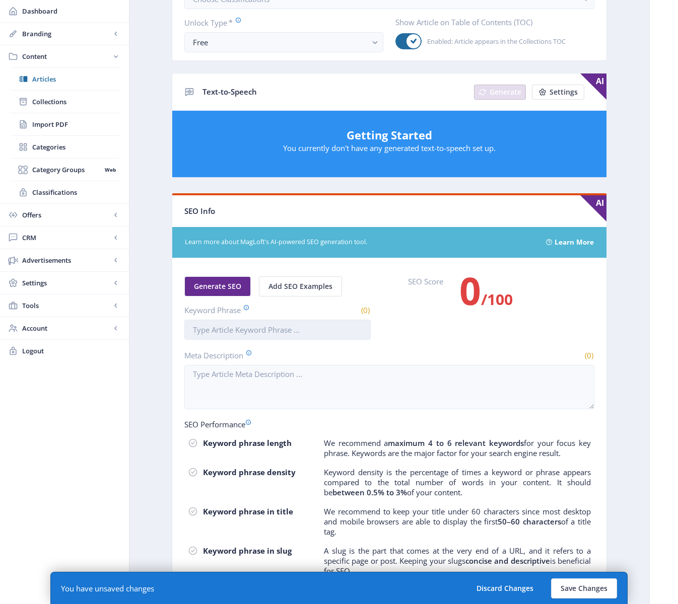
click at [237, 331] on input "Keyword Phrase" at bounding box center [277, 330] width 186 height 20
paste input "the masters artist soap"
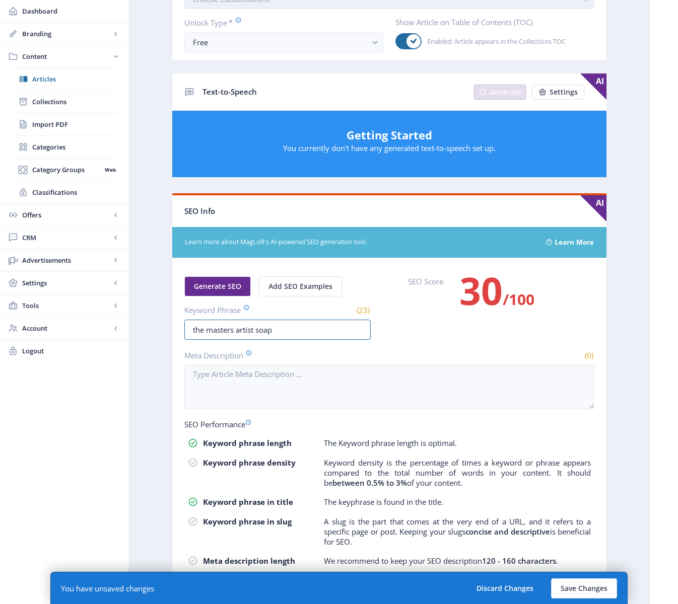
type input "the masters artist soap"
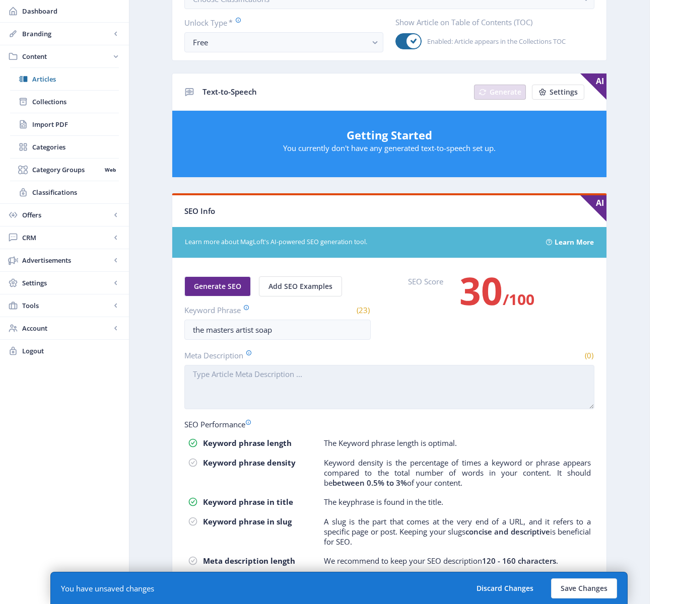
click at [254, 386] on textarea "Meta Description" at bounding box center [389, 387] width 410 height 44
paste textarea "Discover The Masters Artist Soap, designed specifically for artists to clean br…"
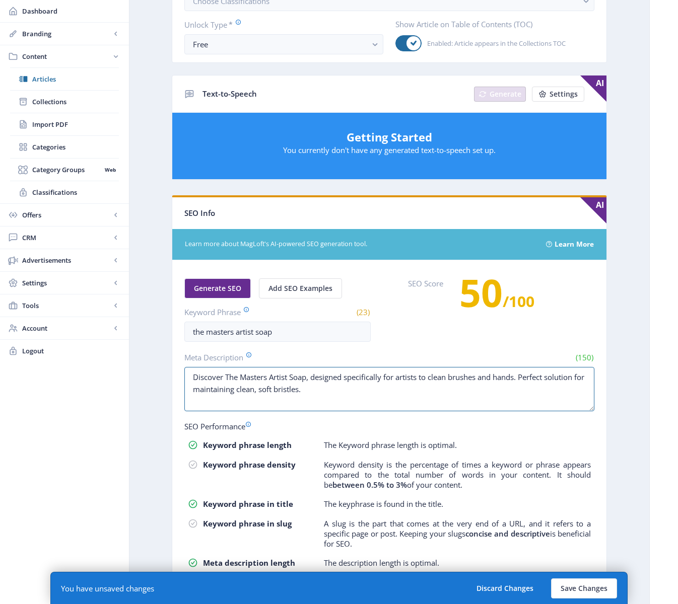
scroll to position [0, 0]
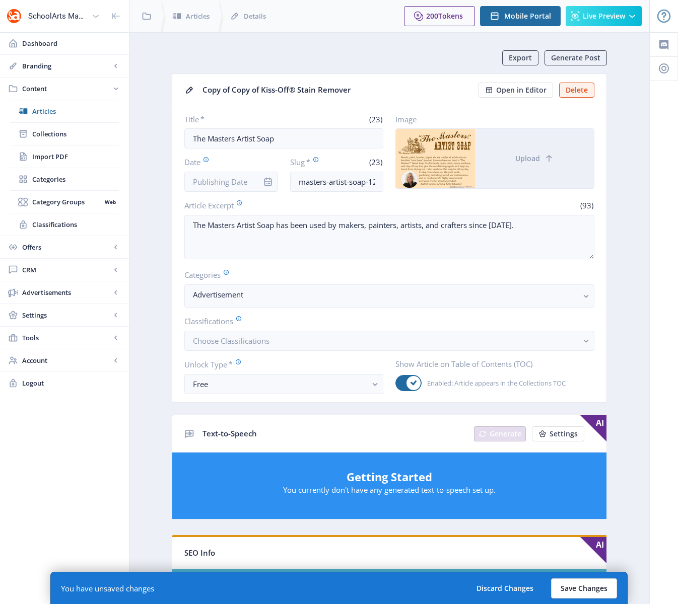
type textarea "Discover The Masters Artist Soap, designed specifically for artists to clean br…"
click at [591, 585] on button "Save Changes" at bounding box center [584, 589] width 66 height 20
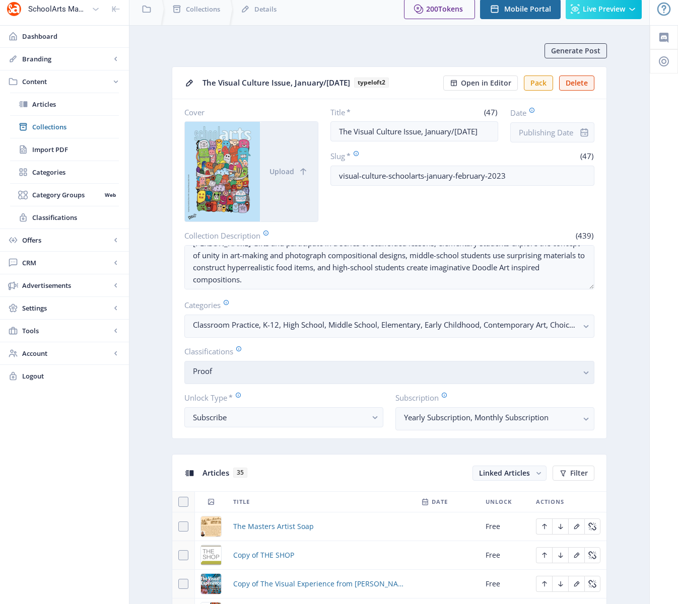
scroll to position [309, 0]
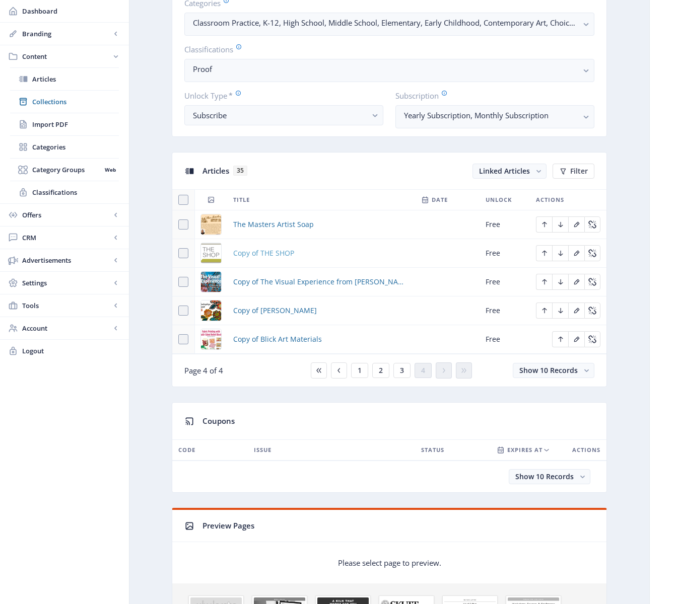
click at [268, 252] on span "Copy of THE SHOP" at bounding box center [263, 253] width 61 height 12
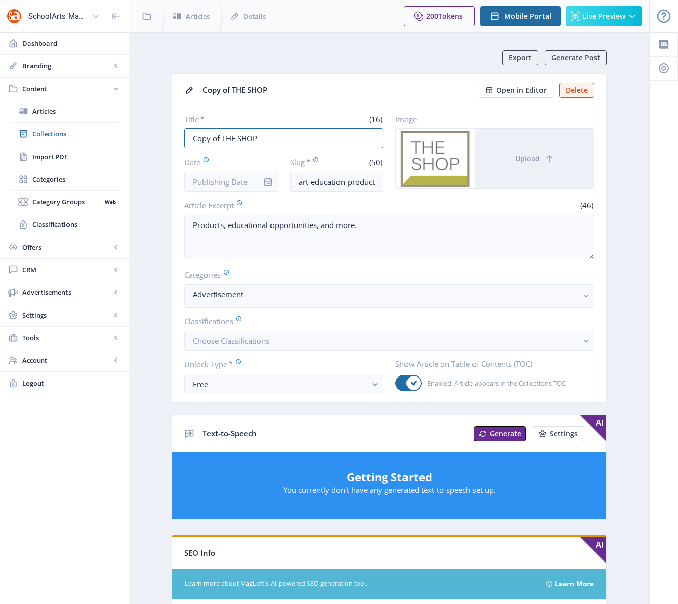
drag, startPoint x: 223, startPoint y: 137, endPoint x: 166, endPoint y: 133, distance: 57.1
click at [166, 133] on app-content-article "Export Generate Post Copy of THE SHOP Open in Editor Delete Title * (16) Copy o…" at bounding box center [389, 514] width 484 height 929
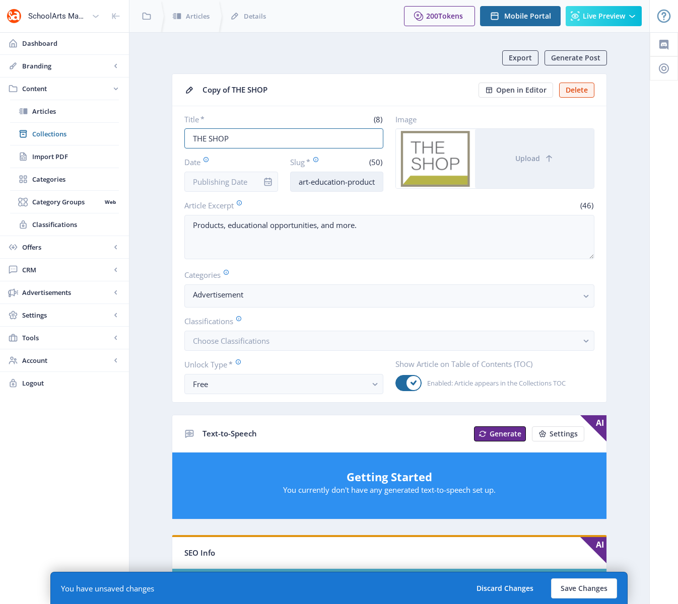
type input "THE SHOP"
drag, startPoint x: 357, startPoint y: 179, endPoint x: 415, endPoint y: 181, distance: 59.0
click at [415, 181] on div "Title * (8) THE SHOP Date Slug * (50) art-education-products-opportunities-923-…" at bounding box center [389, 153] width 410 height 78
click at [377, 182] on input "art-education-products-opportunities-923-7w8k-477u" at bounding box center [337, 182] width 94 height 20
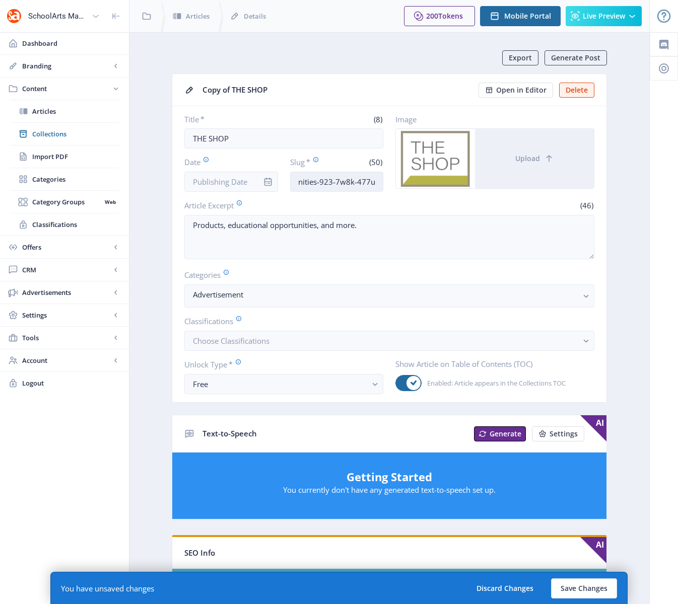
drag, startPoint x: 377, startPoint y: 181, endPoint x: 321, endPoint y: 182, distance: 56.4
click at [321, 182] on input "art-education-products-opportunities-923-7w8k-477u" at bounding box center [337, 182] width 94 height 20
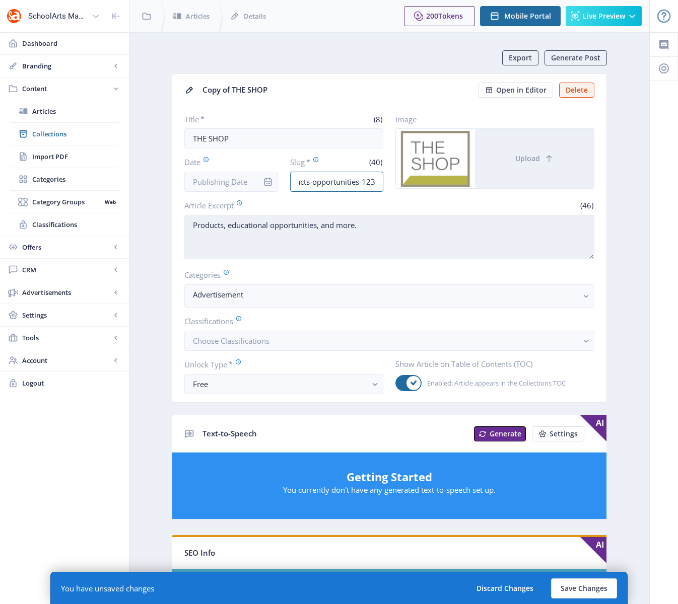
type input "art-education-products-opportunities-123"
click at [305, 255] on textarea "Products, educational opportunities, and more." at bounding box center [389, 237] width 410 height 44
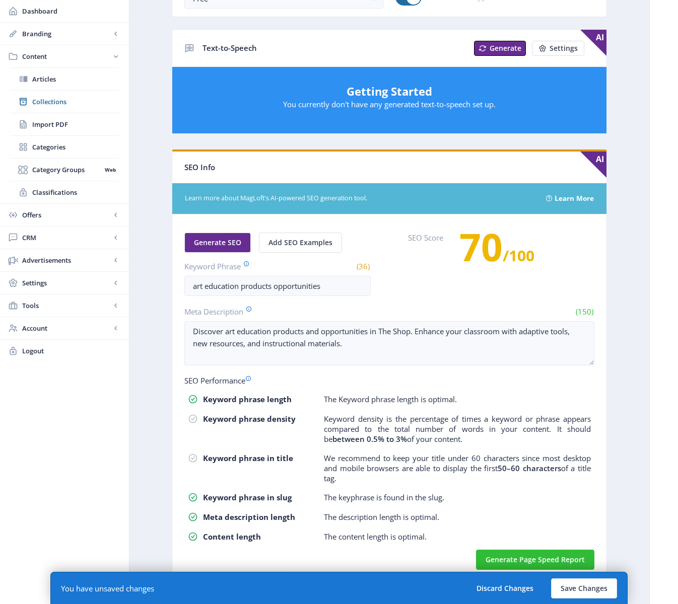
scroll to position [387, 0]
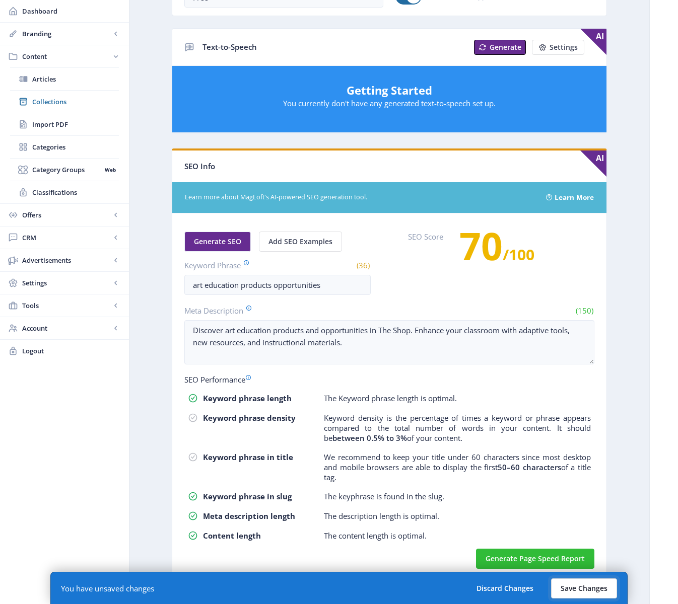
click at [606, 586] on button "Save Changes" at bounding box center [584, 589] width 66 height 20
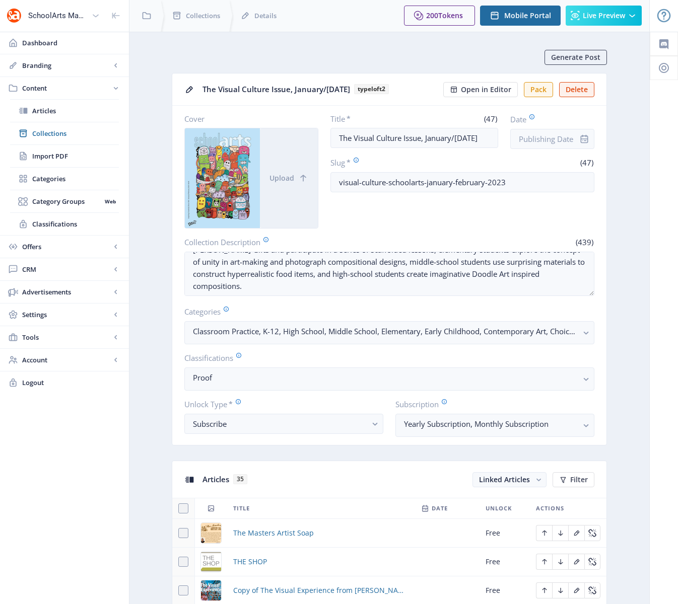
scroll to position [323, 0]
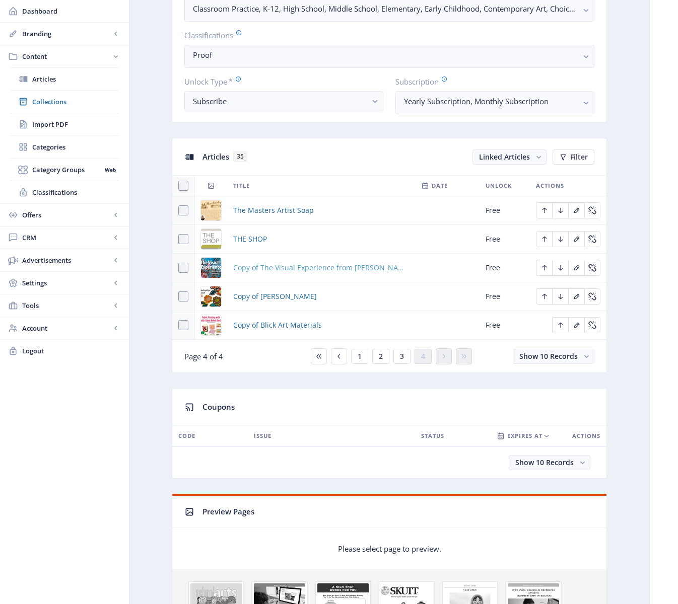
click at [278, 269] on span "Copy of The Visual Experience from Davis" at bounding box center [321, 268] width 176 height 12
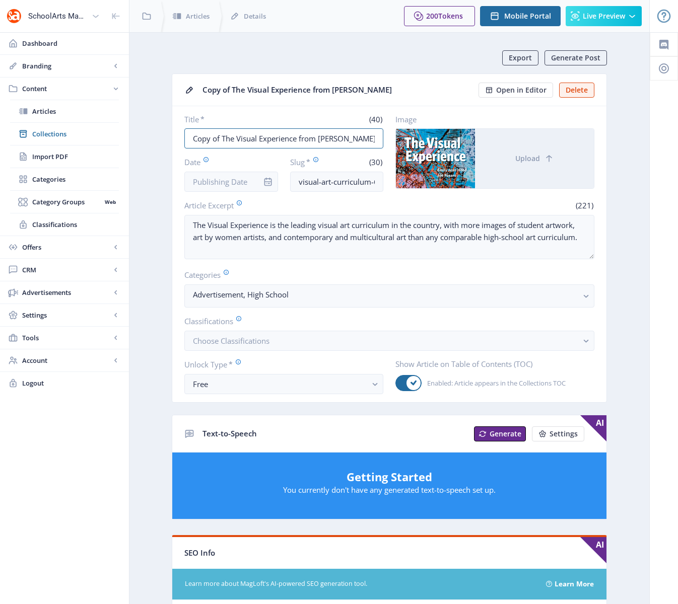
drag, startPoint x: 221, startPoint y: 136, endPoint x: 182, endPoint y: 135, distance: 38.8
click at [182, 135] on nb-card-body "Title * (40) Copy of The Visual Experience from Davis Date Slug * (30) visual-a…" at bounding box center [389, 254] width 434 height 296
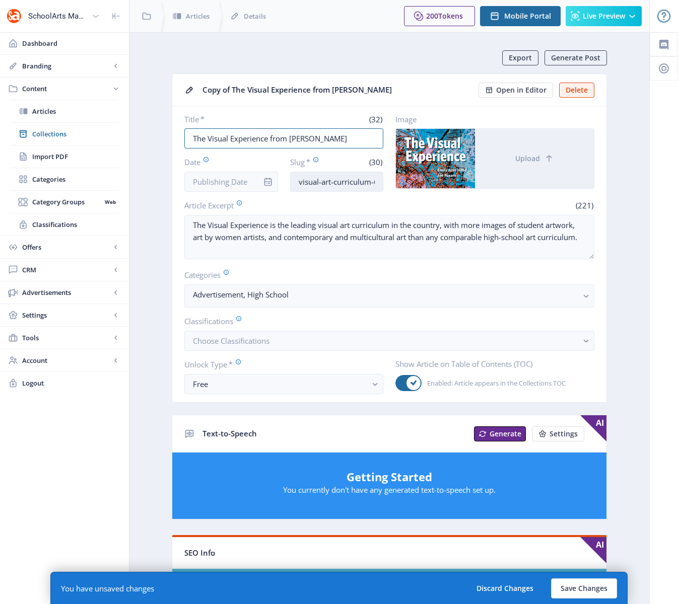
type input "The Visual Experience from Davis"
drag, startPoint x: 349, startPoint y: 181, endPoint x: 427, endPoint y: 177, distance: 77.7
click at [427, 177] on div "Title * (32) The Visual Experience from Davis Date Slug * (30) visual-art-curri…" at bounding box center [389, 153] width 410 height 78
click at [381, 178] on input "visual-art-curriculum-623-1tp4" at bounding box center [337, 182] width 94 height 20
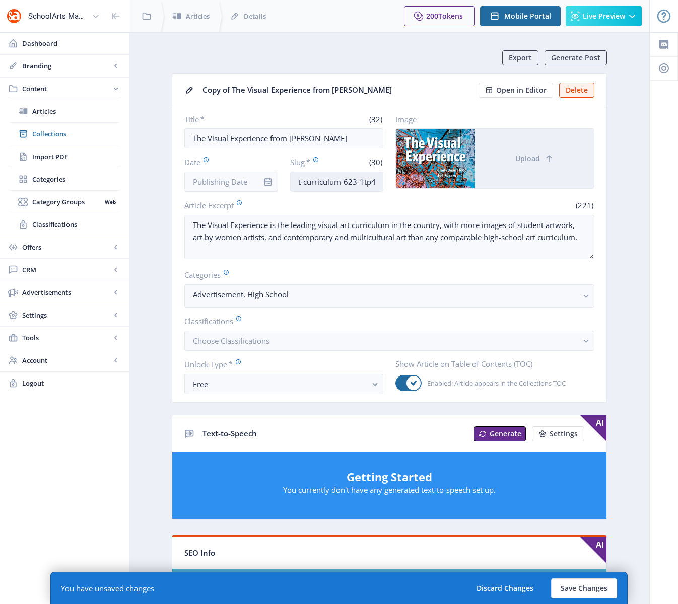
drag, startPoint x: 376, startPoint y: 181, endPoint x: 342, endPoint y: 182, distance: 33.2
click at [342, 182] on input "visual-art-curriculum-623-1tp4" at bounding box center [337, 182] width 94 height 20
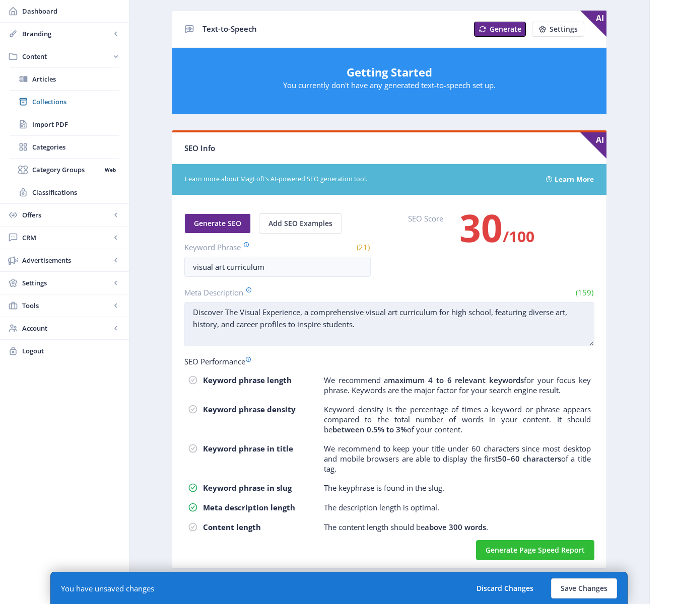
scroll to position [0, 0]
click at [378, 336] on textarea "Discover The Visual Experience, a comprehensive visual art curriculum for high …" at bounding box center [389, 324] width 410 height 44
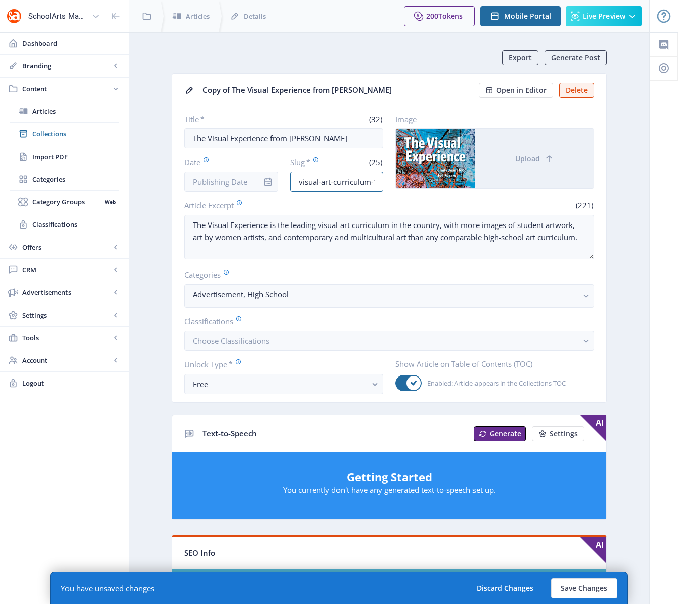
scroll to position [0, 12]
drag, startPoint x: 353, startPoint y: 182, endPoint x: 392, endPoint y: 181, distance: 38.8
click at [392, 181] on div "Title * (32) The Visual Experience from Davis Date Slug * (25) visual-art-curri…" at bounding box center [389, 153] width 410 height 78
click at [329, 186] on input "visual-art-curriculum-123" at bounding box center [337, 182] width 94 height 20
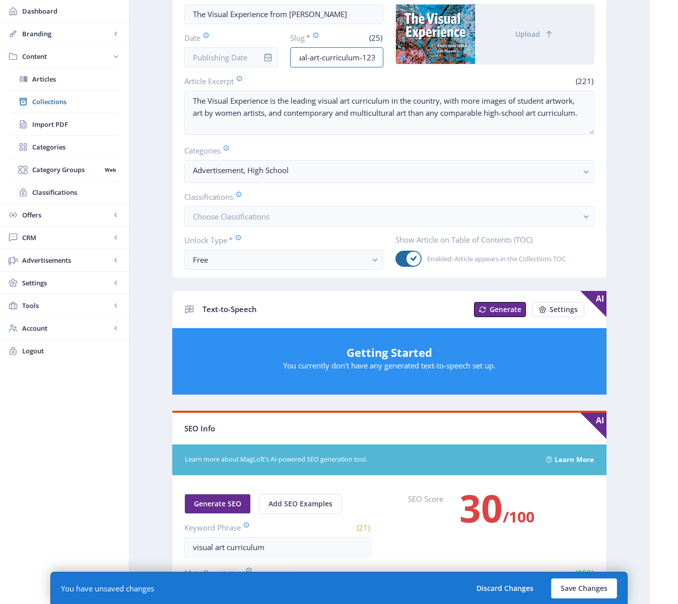
scroll to position [0, 0]
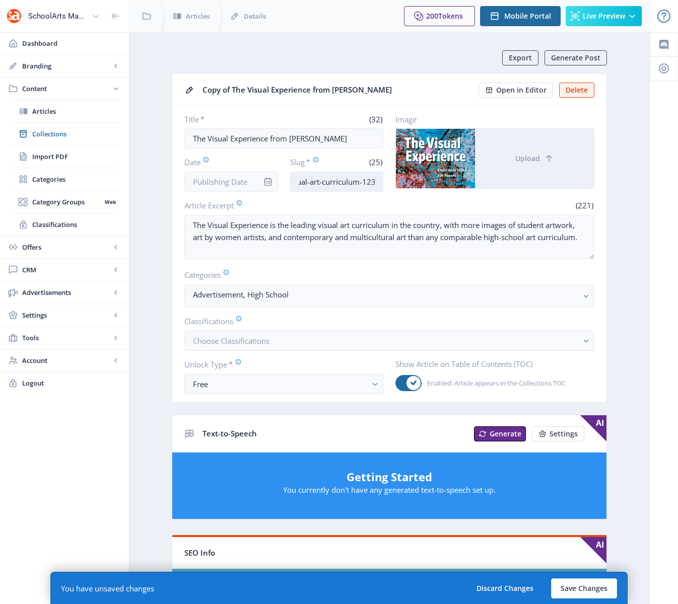
click at [322, 182] on input "visual-art-curriculum-123" at bounding box center [337, 182] width 94 height 20
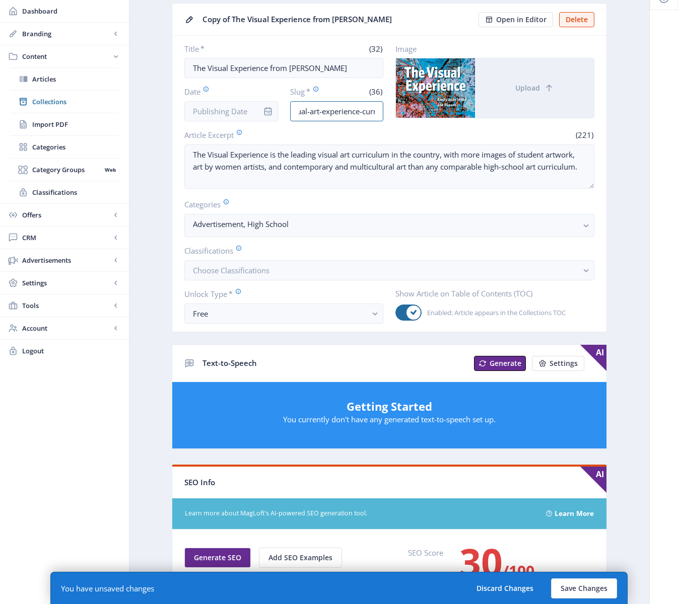
scroll to position [305, 0]
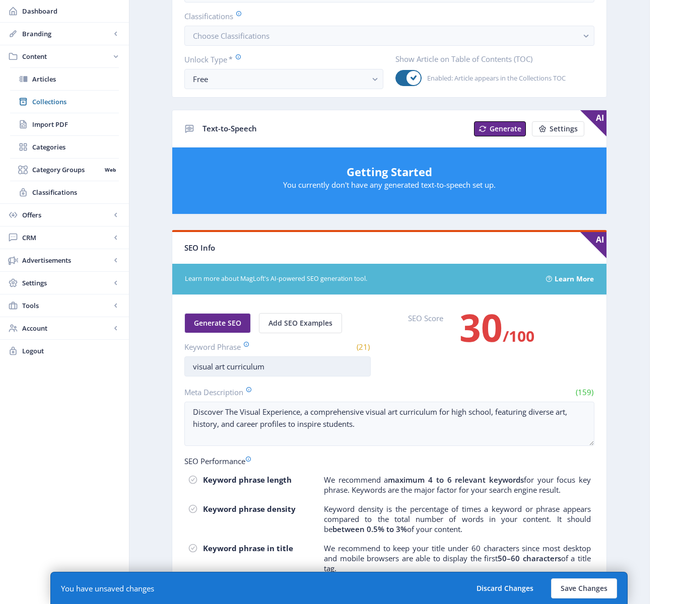
type input "visual-art-experience-curriculum-123"
drag, startPoint x: 228, startPoint y: 368, endPoint x: 216, endPoint y: 354, distance: 18.6
click at [226, 367] on input "visual art curriculum" at bounding box center [277, 367] width 186 height 20
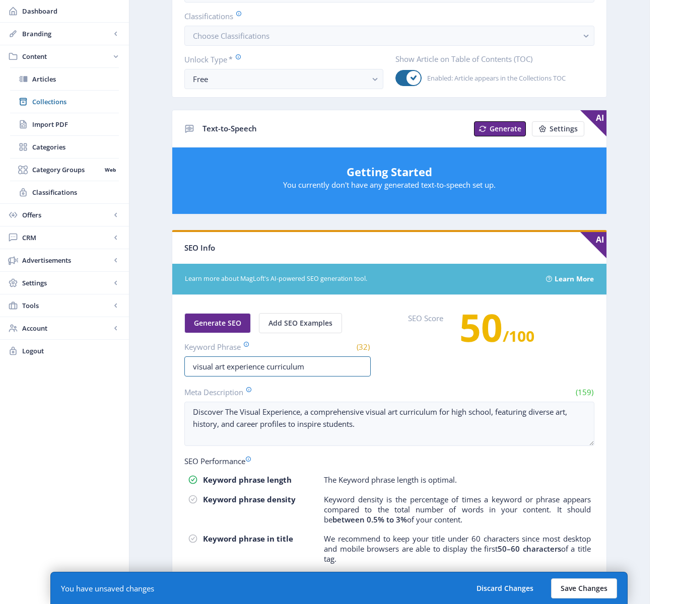
type input "visual art experience curriculum"
click at [585, 585] on button "Save Changes" at bounding box center [584, 589] width 66 height 20
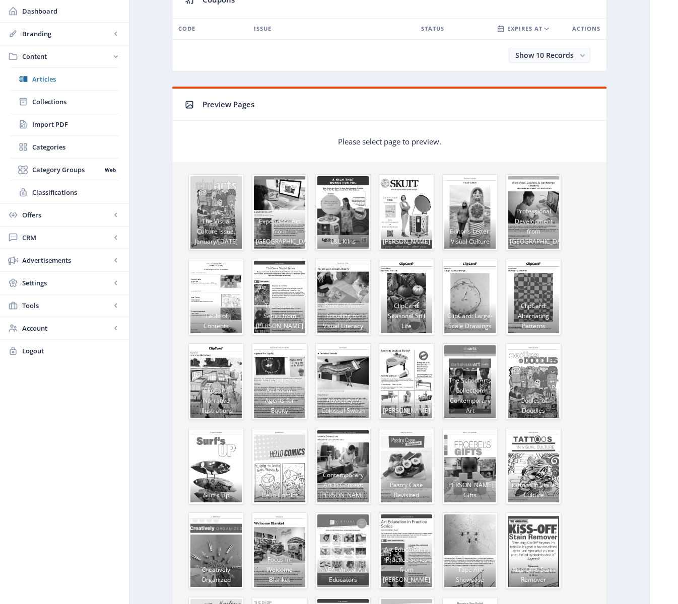
scroll to position [396, 0]
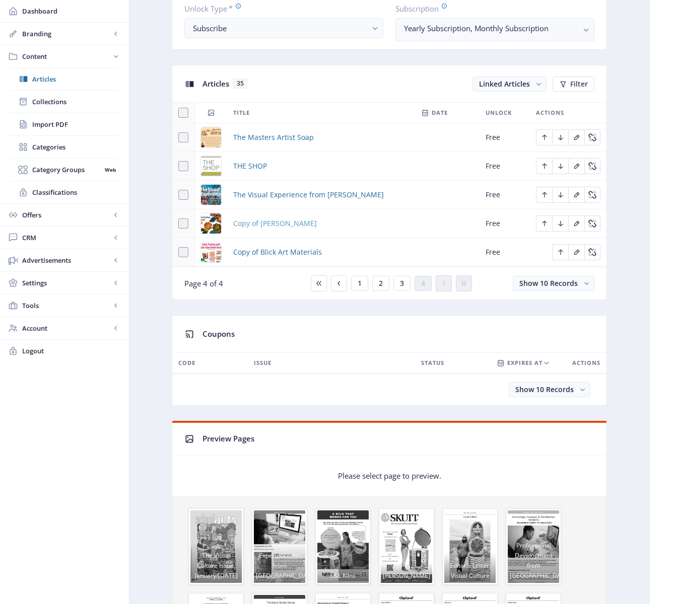
click at [260, 223] on span "Copy of AMACO brent" at bounding box center [275, 224] width 84 height 12
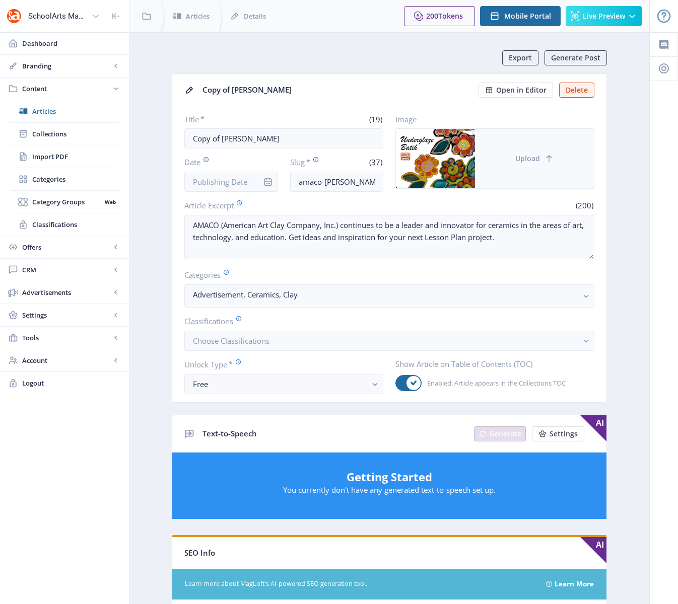
click at [536, 159] on span "Upload" at bounding box center [527, 159] width 25 height 8
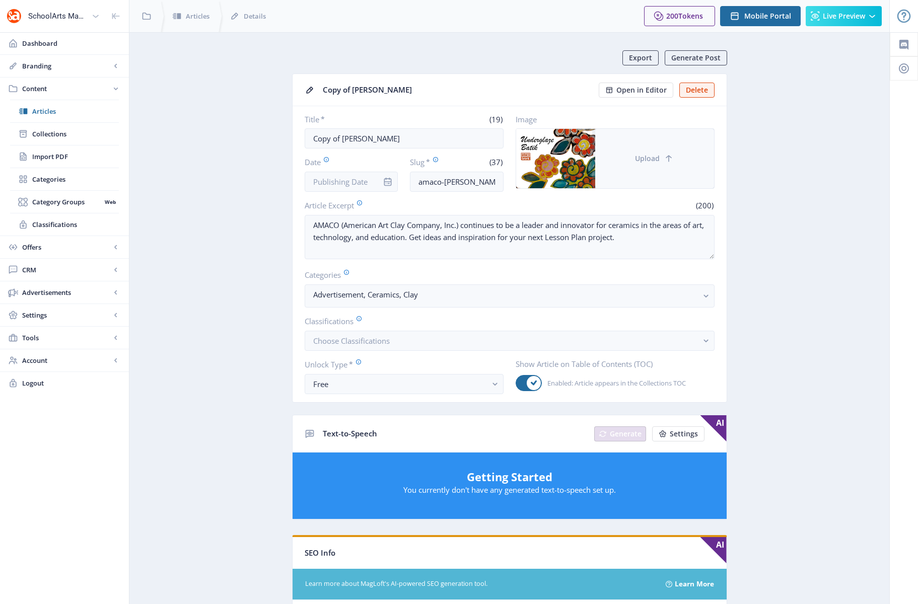
click at [653, 163] on button "Upload" at bounding box center [654, 158] width 119 height 59
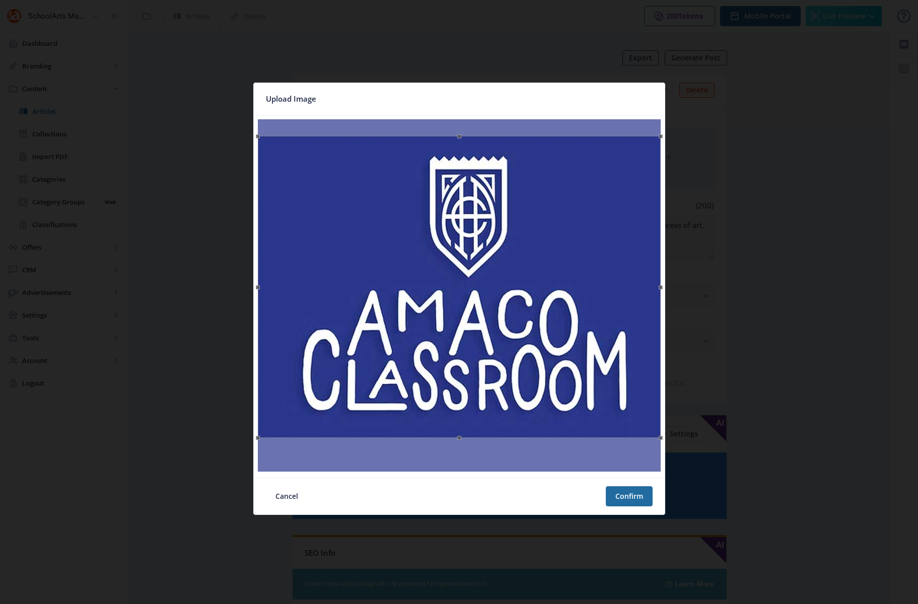
drag, startPoint x: 464, startPoint y: 277, endPoint x: 472, endPoint y: 294, distance: 18.3
click at [472, 294] on div at bounding box center [459, 287] width 403 height 302
click at [626, 496] on button "Confirm" at bounding box center [629, 496] width 47 height 20
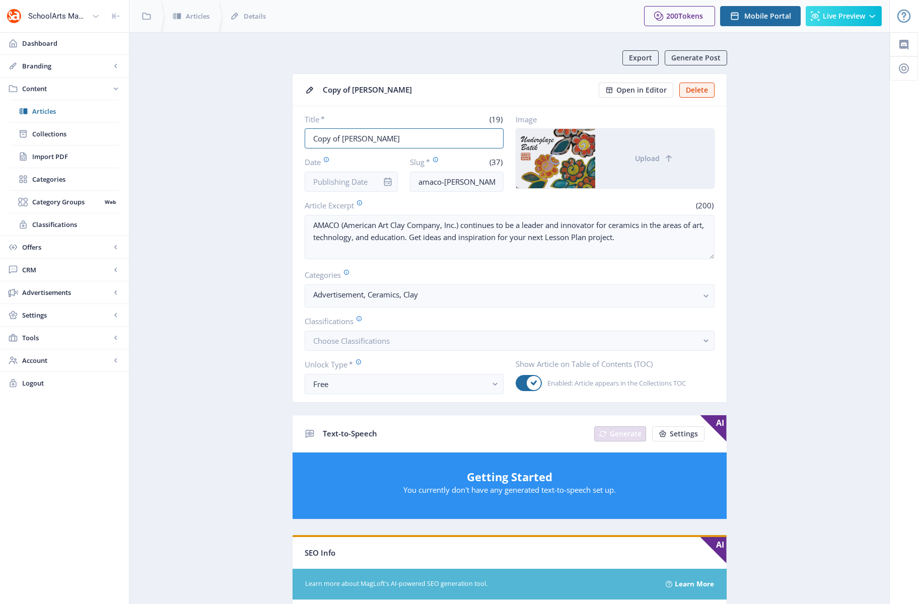
drag, startPoint x: 341, startPoint y: 137, endPoint x: 281, endPoint y: 138, distance: 60.4
click at [281, 138] on app-content-article "Export Generate Post Copy of AMACO brent Open in Editor Delete Title * (19) Cop…" at bounding box center [509, 514] width 725 height 929
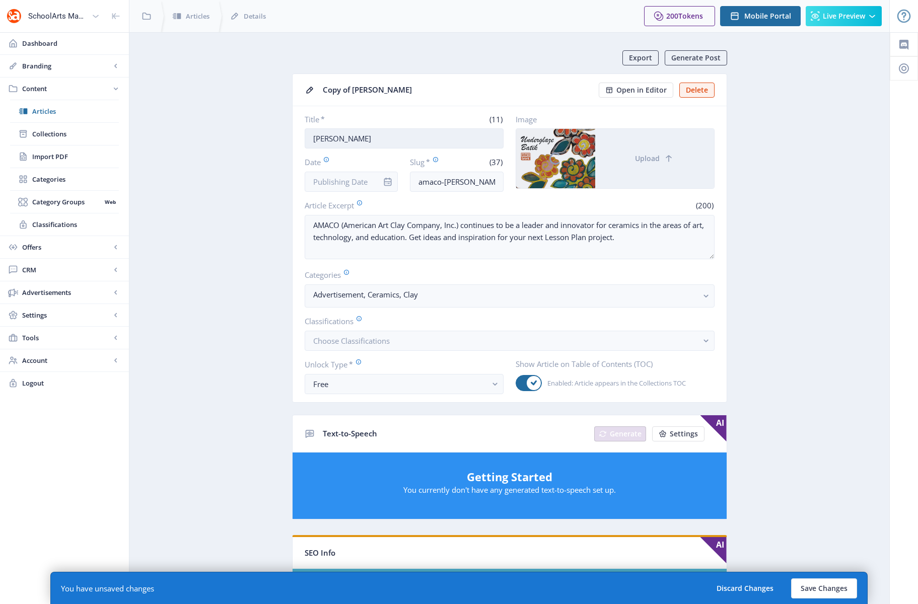
drag, startPoint x: 357, startPoint y: 141, endPoint x: 343, endPoint y: 141, distance: 13.6
click at [343, 141] on input "AMACO brent" at bounding box center [404, 138] width 199 height 20
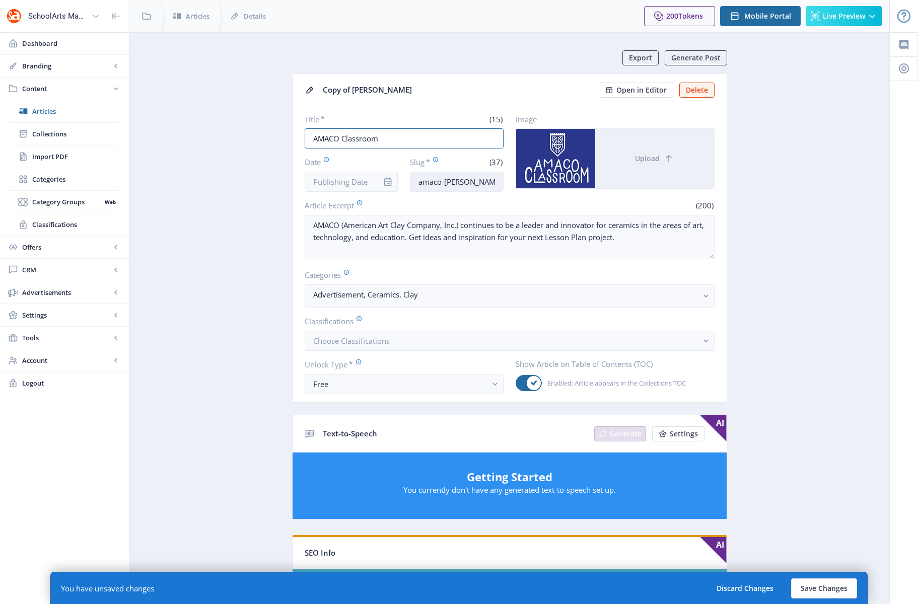
type input "AMACO Classroom"
click at [476, 180] on input "amaco-brent-ceramic-supplies-623-drlr" at bounding box center [457, 182] width 94 height 20
drag, startPoint x: 464, startPoint y: 182, endPoint x: 444, endPoint y: 181, distance: 19.7
click at [444, 181] on input "amaco-brent-ceramic-supplies-623-drlr" at bounding box center [457, 182] width 94 height 20
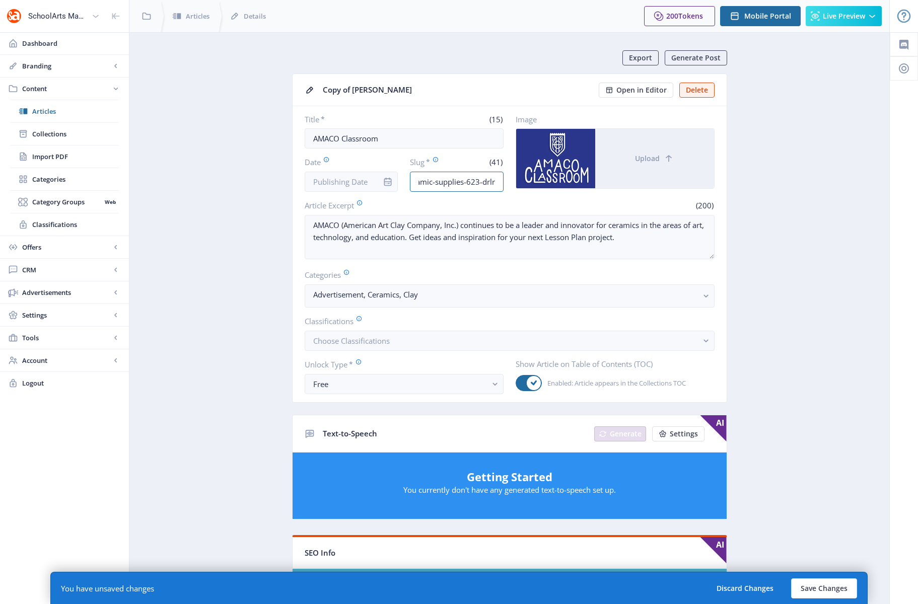
drag, startPoint x: 490, startPoint y: 181, endPoint x: 511, endPoint y: 180, distance: 21.2
click at [511, 180] on div "Title * (15) AMACO Classroom Date Slug * (41) amaco-classroom-ceramic-supplies-…" at bounding box center [510, 153] width 410 height 78
click at [497, 180] on input "amaco-classroom-ceramic-supplies-623-drlr" at bounding box center [457, 182] width 94 height 20
drag, startPoint x: 497, startPoint y: 180, endPoint x: 474, endPoint y: 184, distance: 23.5
click at [474, 184] on input "amaco-classroom-ceramic-supplies-623-drlr" at bounding box center [457, 182] width 94 height 20
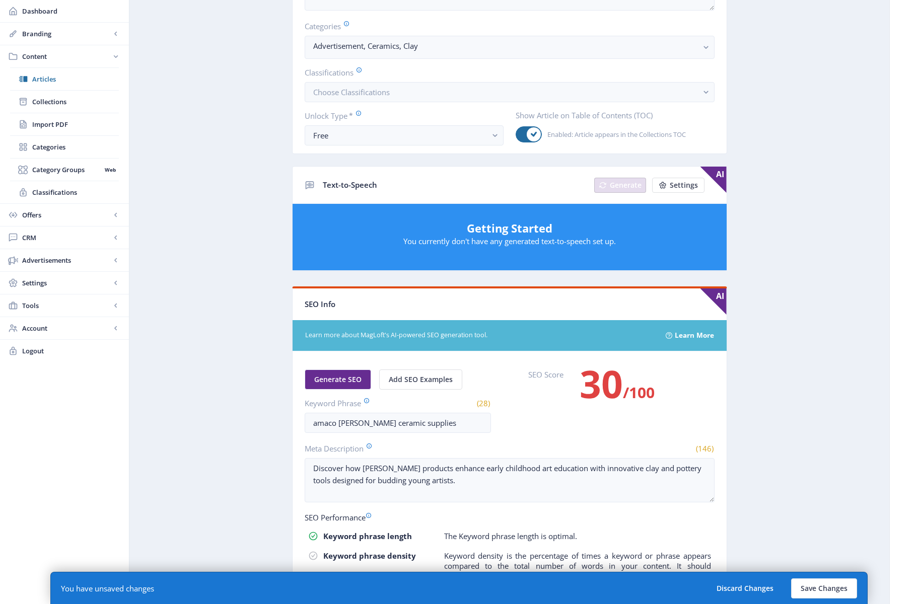
scroll to position [260, 0]
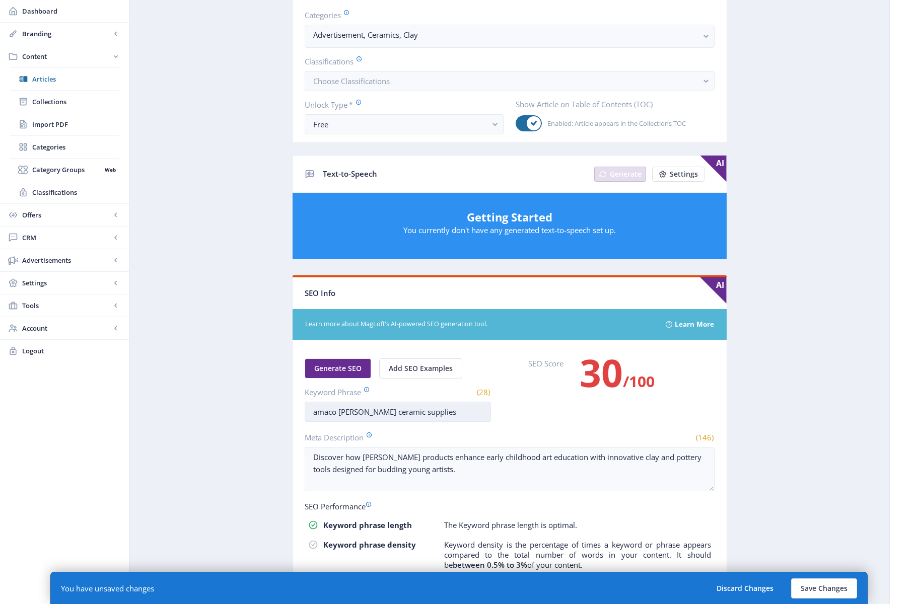
type input "amaco-classroom-ceramic-supplies-123"
click at [345, 412] on input "amaco brent ceramic supplies" at bounding box center [398, 412] width 186 height 20
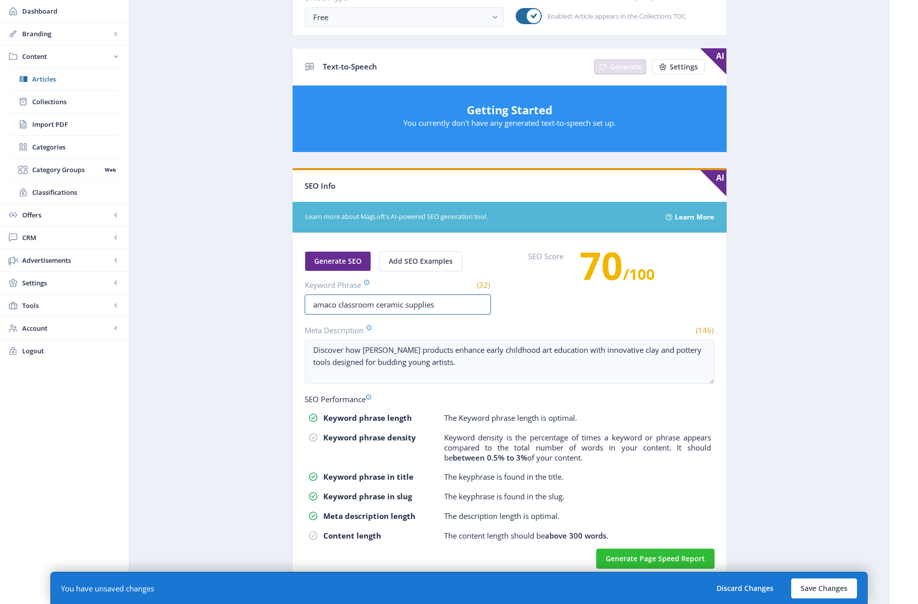
scroll to position [376, 0]
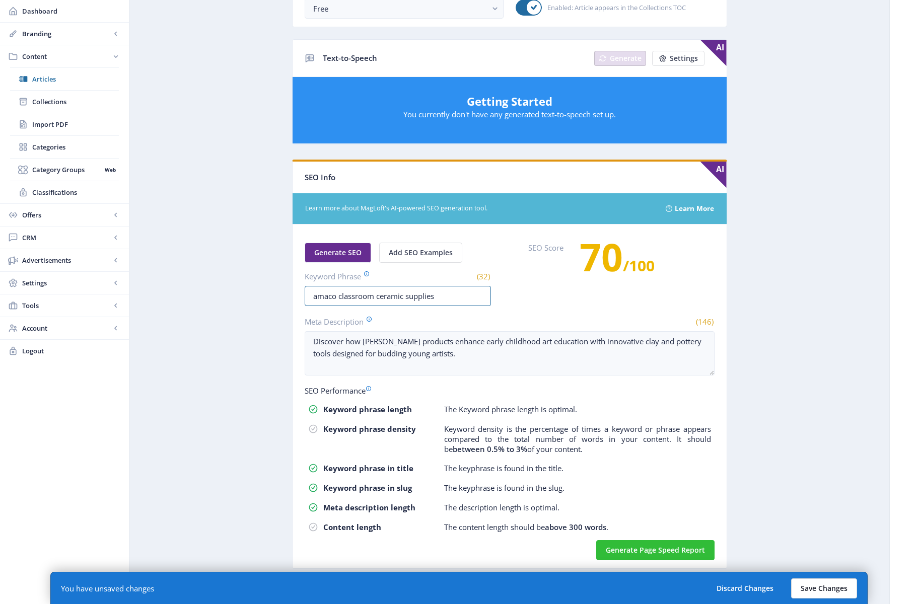
type input "amaco classroom ceramic supplies"
click at [677, 588] on button "Save Changes" at bounding box center [824, 589] width 66 height 20
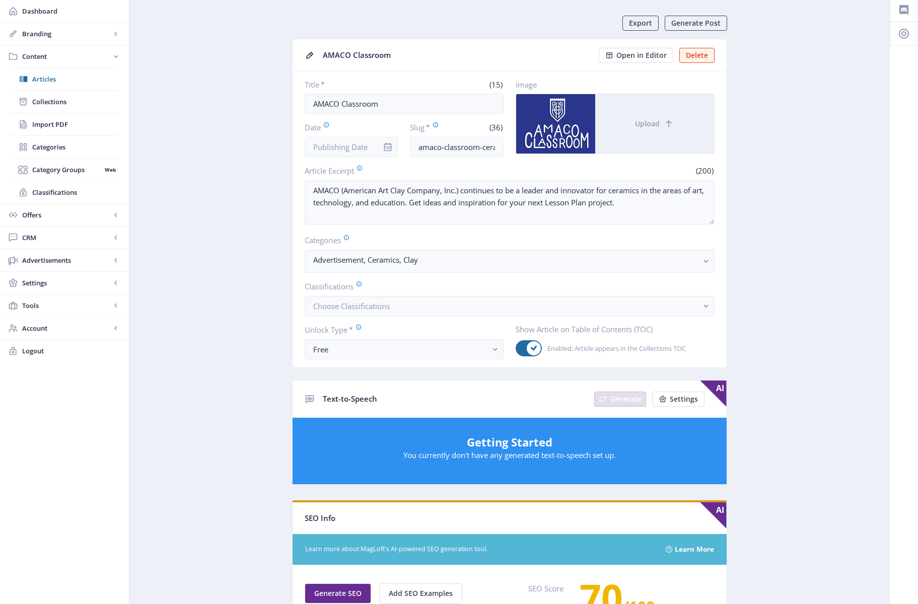
scroll to position [0, 0]
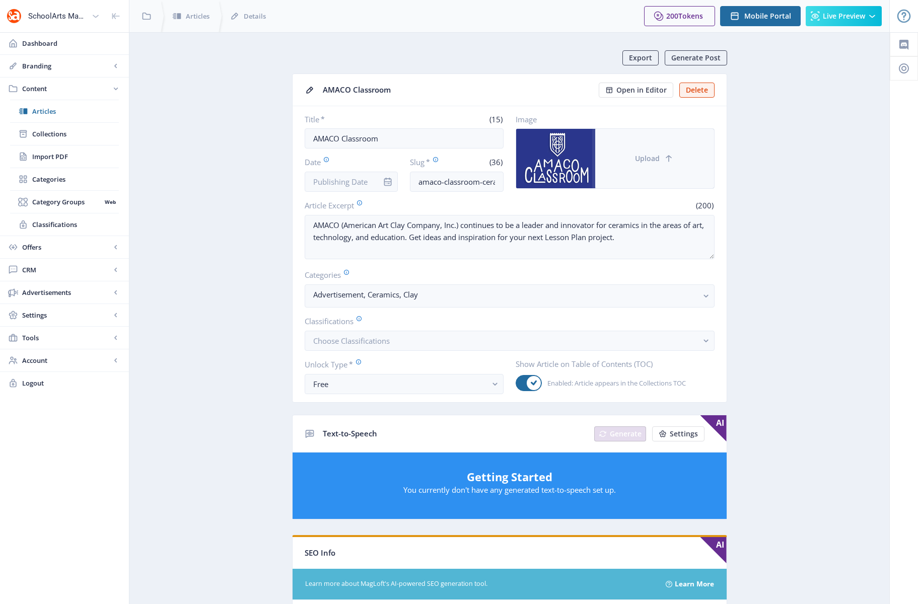
click at [649, 156] on span "Upload" at bounding box center [647, 159] width 25 height 8
click at [677, 147] on button "Upload" at bounding box center [654, 158] width 119 height 59
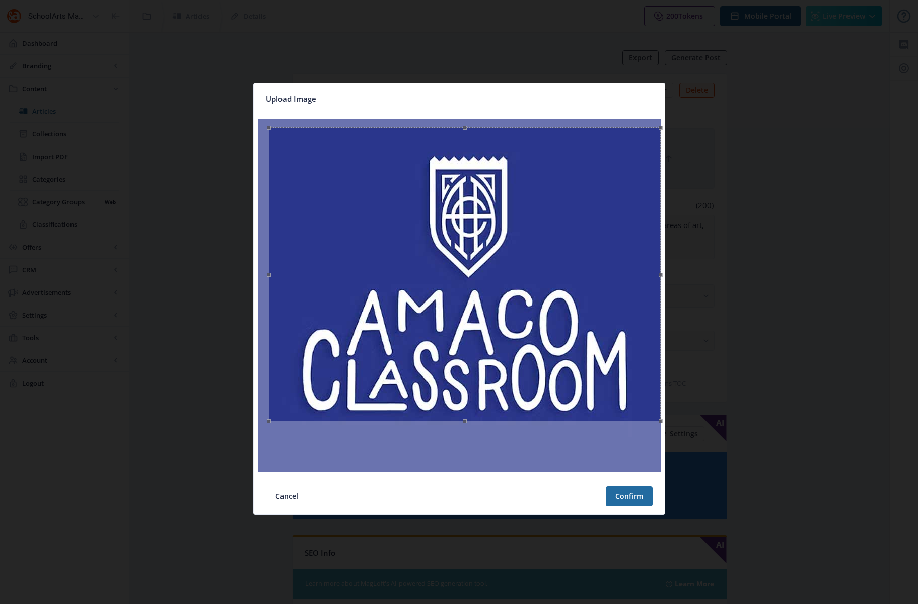
drag, startPoint x: 259, startPoint y: 122, endPoint x: 270, endPoint y: 136, distance: 18.3
click at [270, 136] on div at bounding box center [465, 274] width 392 height 294
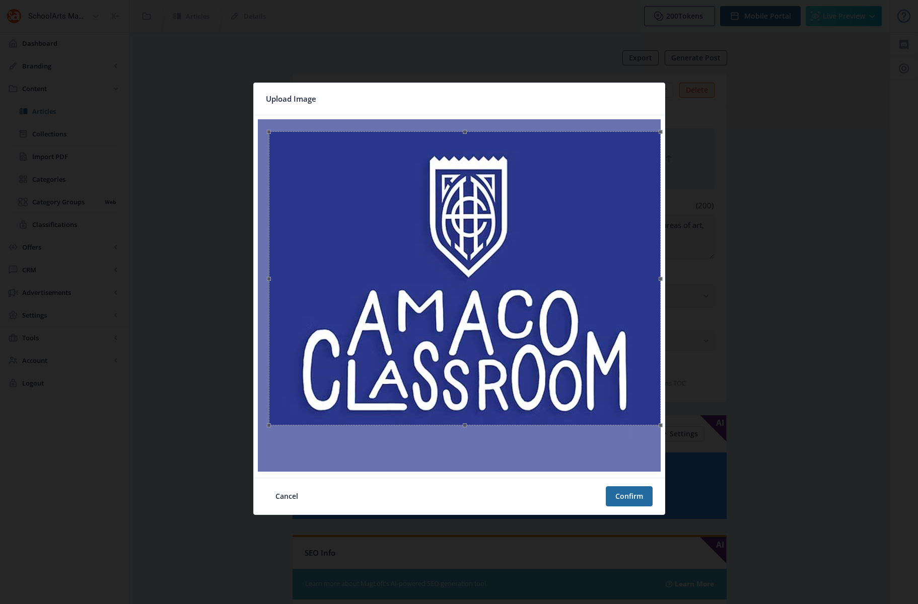
click at [556, 359] on div at bounding box center [465, 278] width 392 height 294
click at [631, 499] on button "Confirm" at bounding box center [629, 496] width 47 height 20
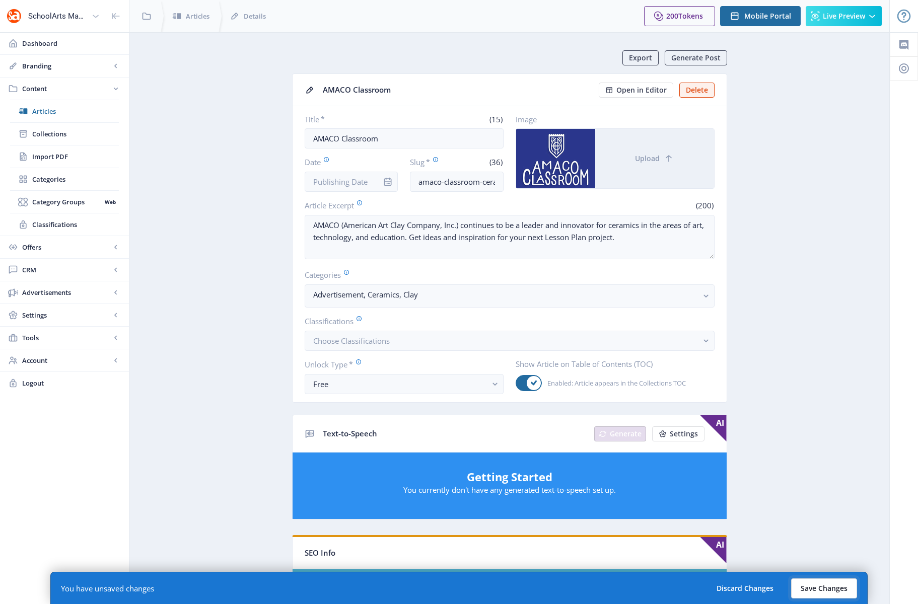
click at [677, 591] on button "Save Changes" at bounding box center [824, 589] width 66 height 20
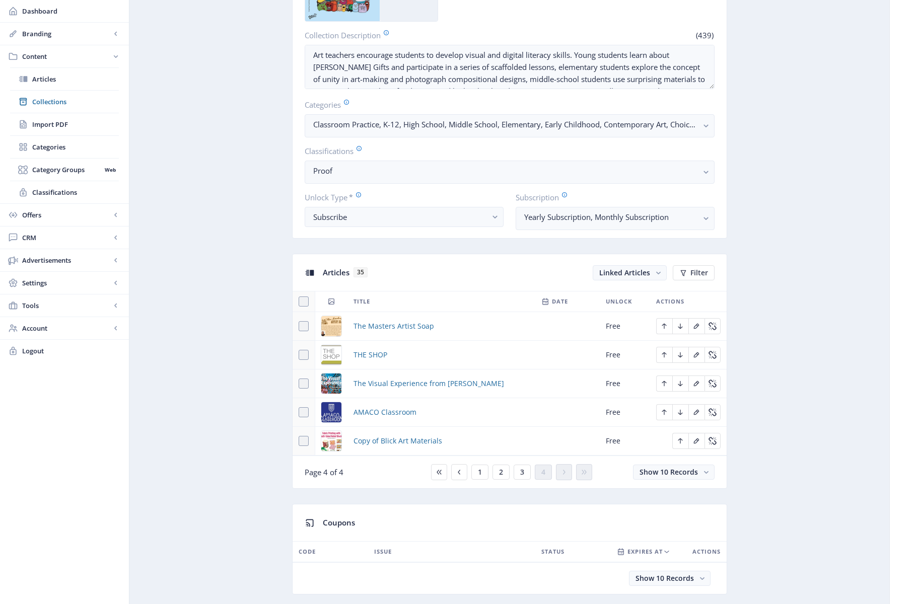
scroll to position [475, 0]
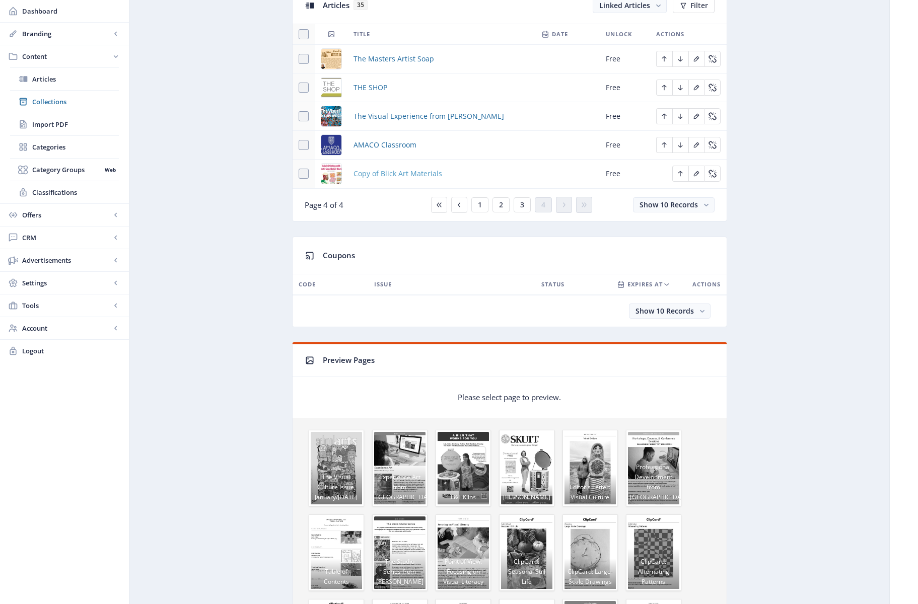
click at [396, 172] on span "Copy of Blick Art Materials" at bounding box center [398, 174] width 89 height 12
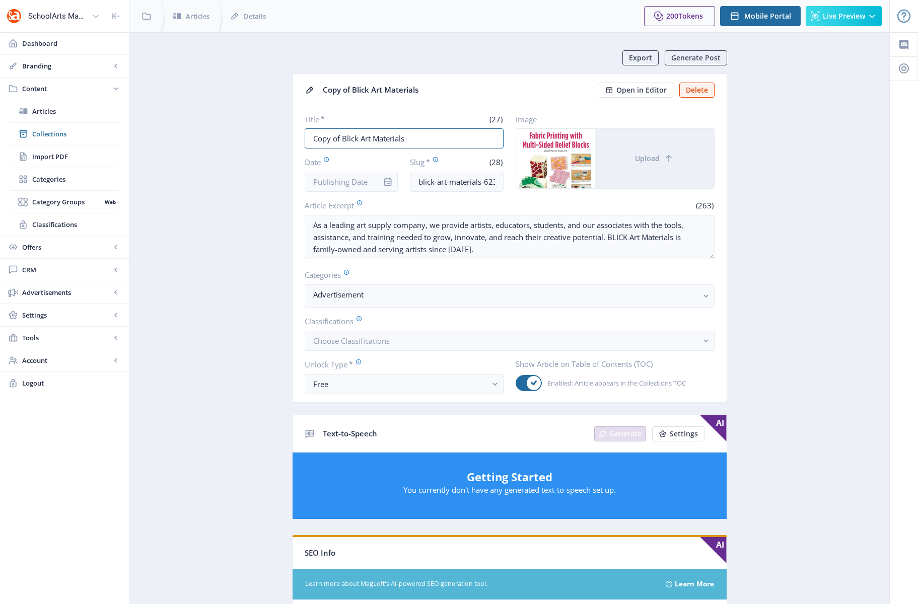
drag, startPoint x: 342, startPoint y: 137, endPoint x: 265, endPoint y: 133, distance: 76.7
click at [265, 133] on app-content-article "Export Generate Post Copy of Blick Art Materials Open in Editor Delete Title * …" at bounding box center [509, 509] width 725 height 919
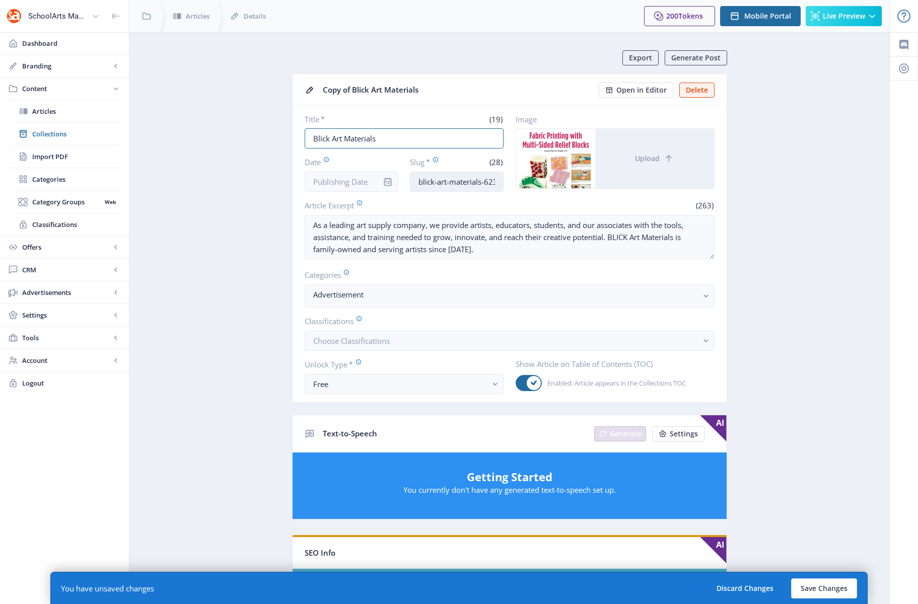
type input "Blick Art Materials"
drag, startPoint x: 485, startPoint y: 181, endPoint x: 519, endPoint y: 187, distance: 34.9
click at [519, 187] on div "Title * (19) Blick Art Materials Date Slug * (28) blick-art-materials-623-5c6h …" at bounding box center [510, 153] width 410 height 78
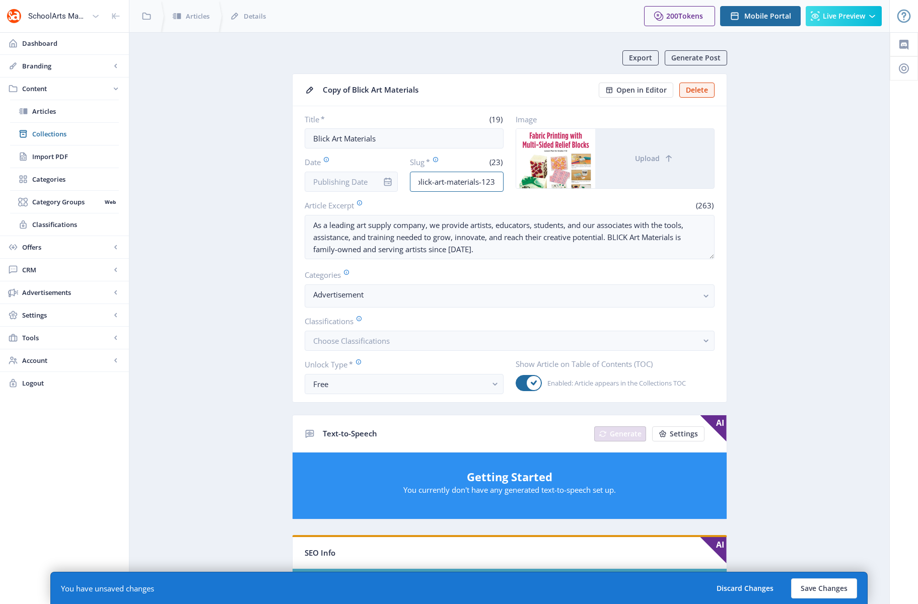
type input "blick-art-materials-123"
click at [645, 165] on button "Upload" at bounding box center [654, 158] width 119 height 59
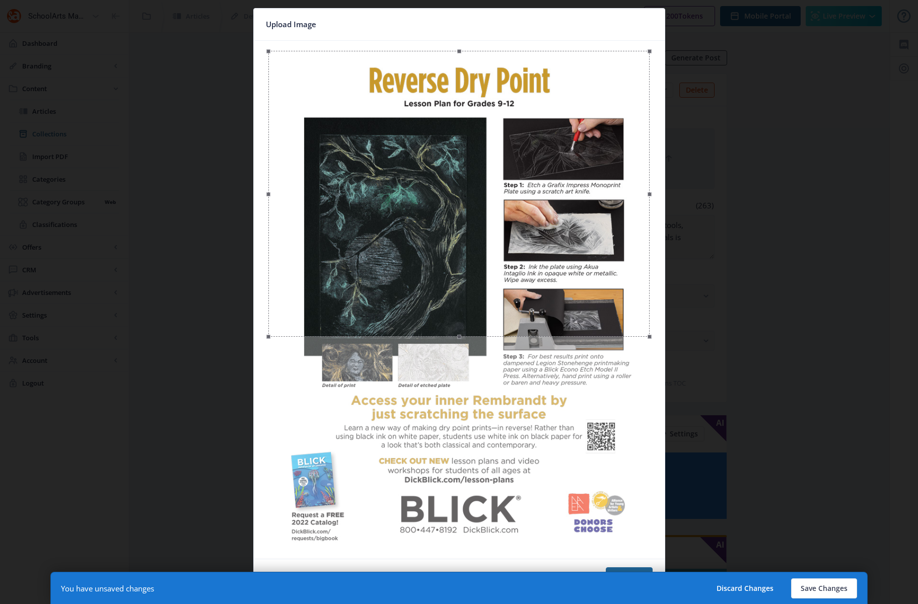
drag, startPoint x: 431, startPoint y: 250, endPoint x: 441, endPoint y: 256, distance: 12.2
click at [441, 256] on div at bounding box center [458, 194] width 381 height 286
click at [630, 570] on button "Confirm" at bounding box center [629, 578] width 47 height 20
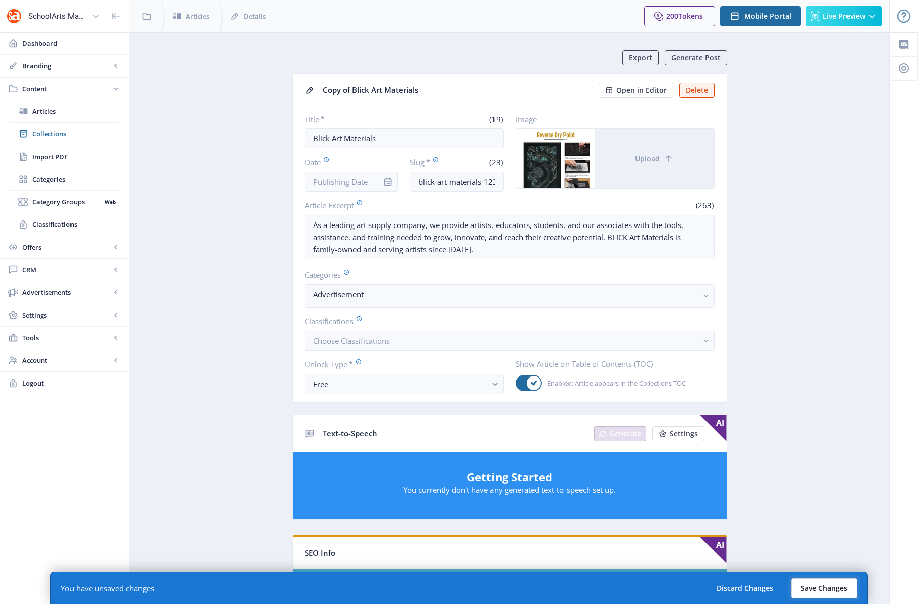
click at [677, 585] on button "Save Changes" at bounding box center [824, 589] width 66 height 20
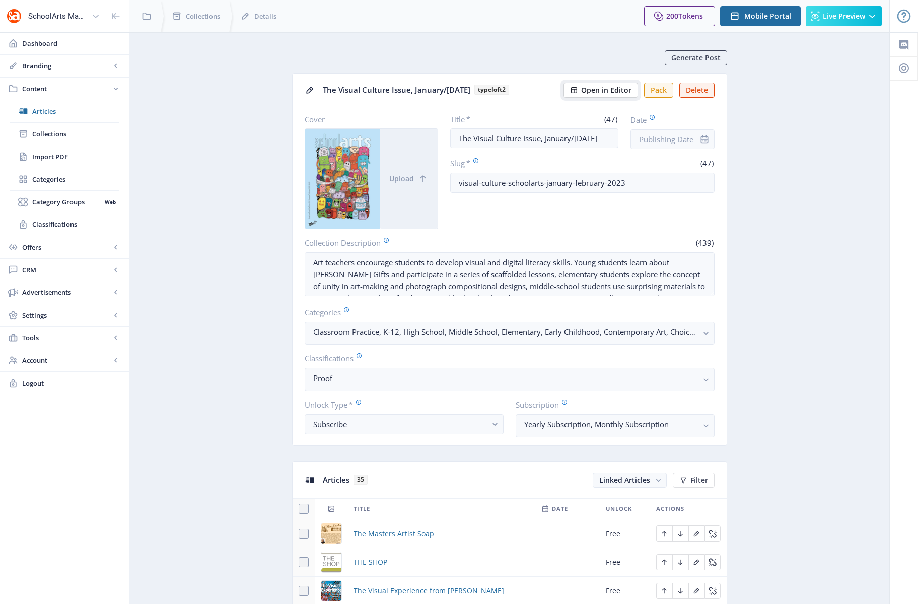
click at [620, 90] on span "Open in Editor" at bounding box center [606, 90] width 50 height 8
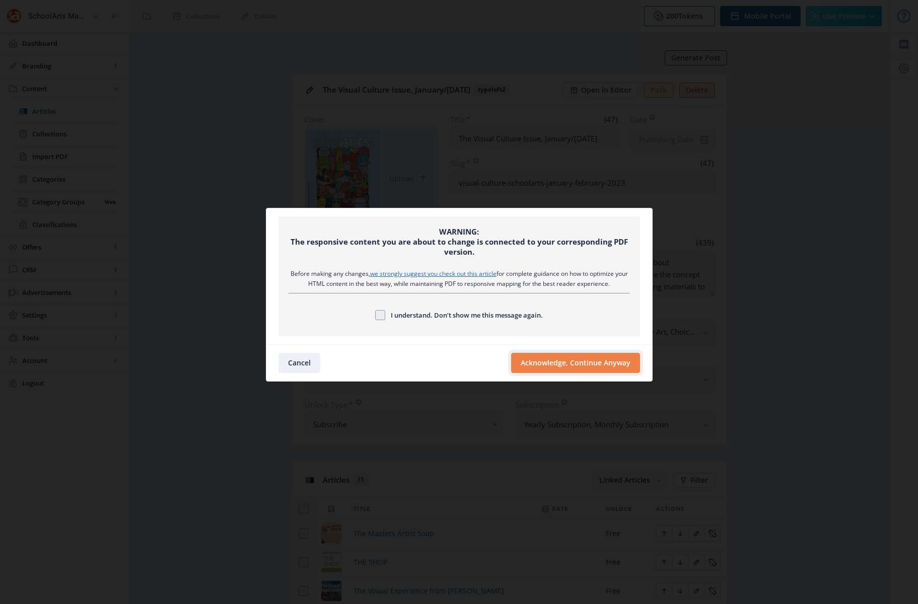
click at [562, 366] on button "Acknowledge, Continue Anyway" at bounding box center [575, 363] width 129 height 20
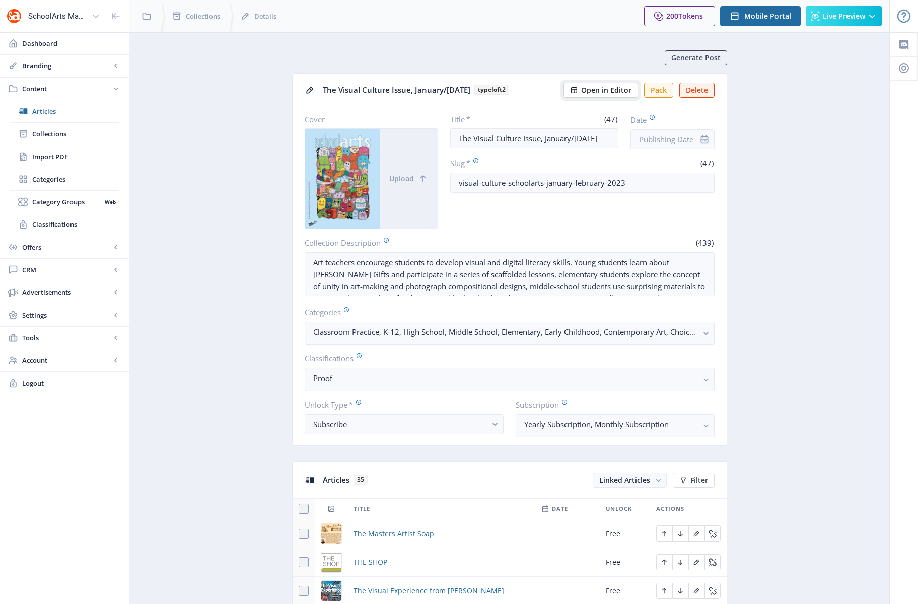
click at [597, 86] on span "Open in Editor" at bounding box center [606, 90] width 50 height 8
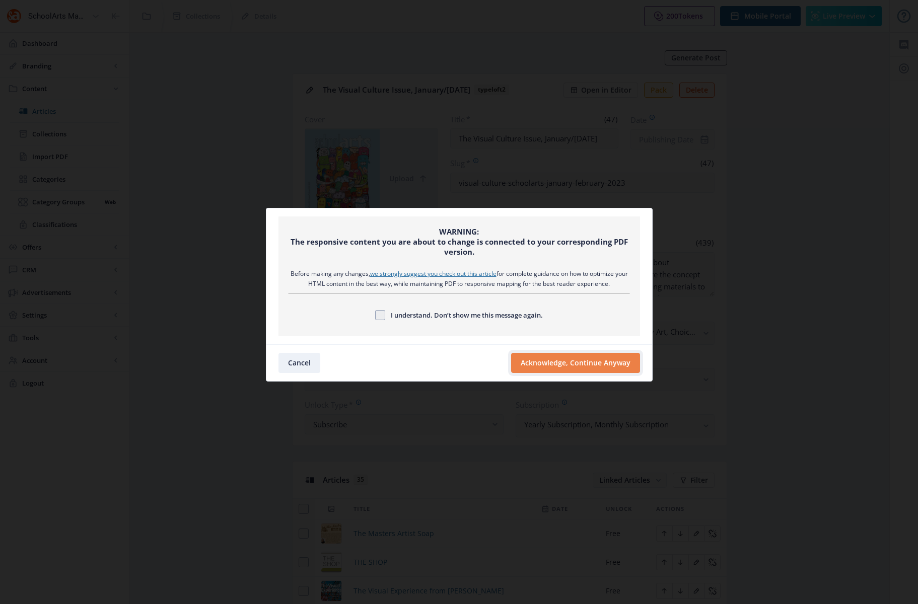
click at [574, 365] on button "Acknowledge, Continue Anyway" at bounding box center [575, 363] width 129 height 20
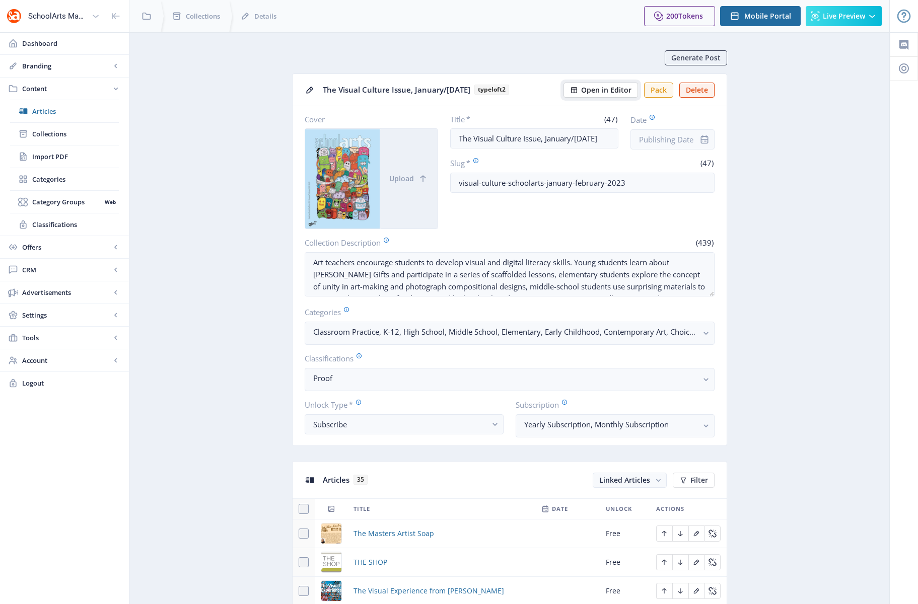
click at [594, 91] on span "Open in Editor" at bounding box center [606, 90] width 50 height 8
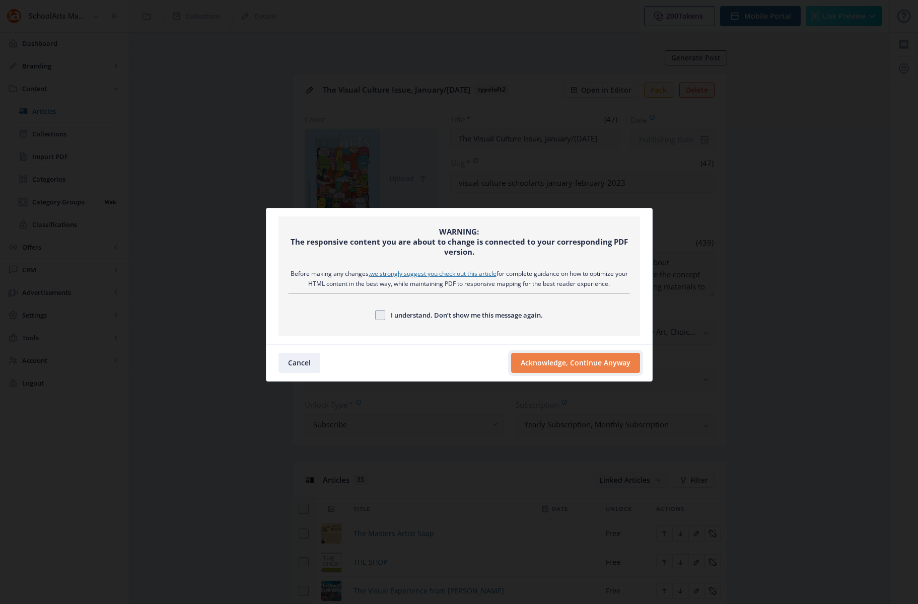
click at [588, 365] on button "Acknowledge, Continue Anyway" at bounding box center [575, 363] width 129 height 20
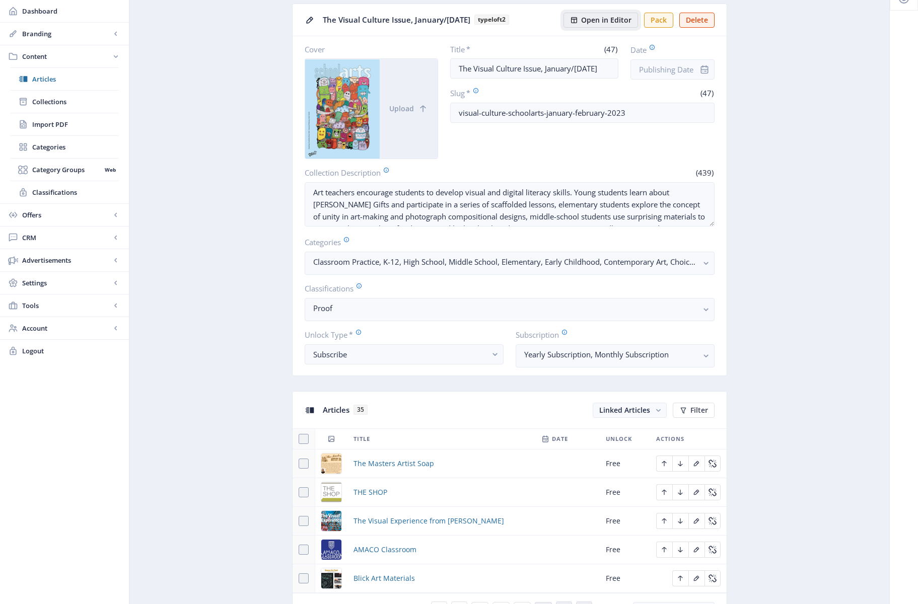
scroll to position [72, 0]
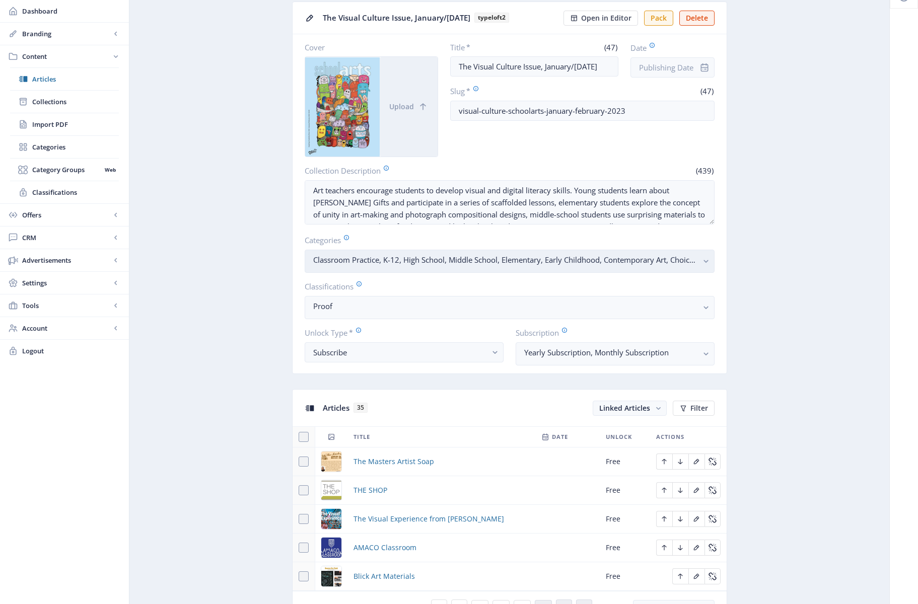
click at [677, 262] on rect "button" at bounding box center [707, 262] width 12 height 12
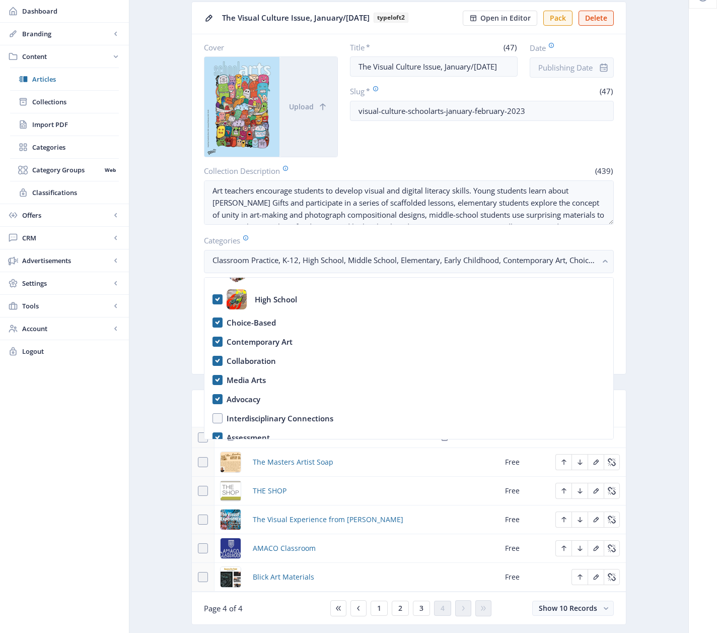
scroll to position [0, 0]
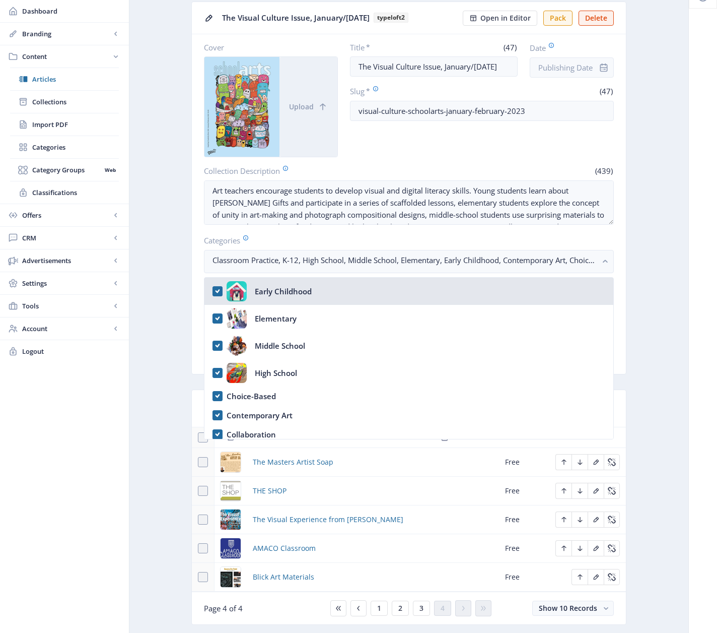
click at [218, 293] on nb-option "Early Childhood" at bounding box center [408, 290] width 409 height 27
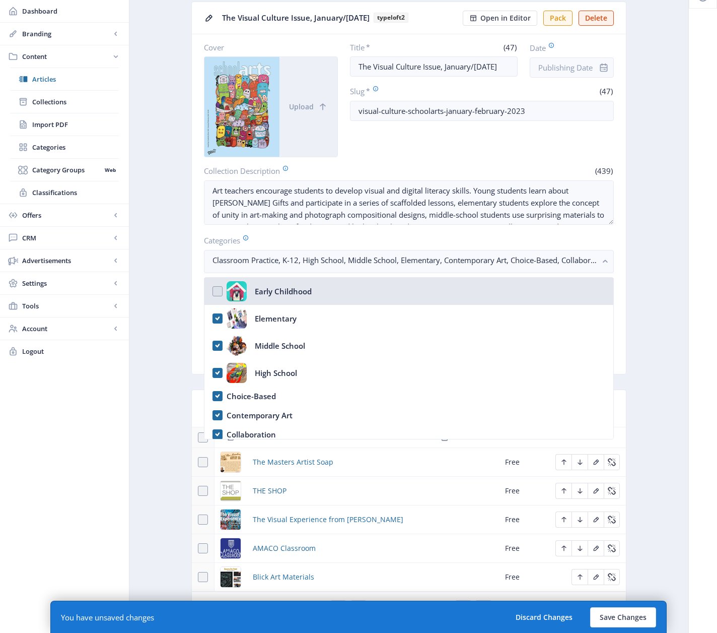
click at [218, 293] on nb-option "Early Childhood" at bounding box center [408, 290] width 409 height 27
checkbox input "true"
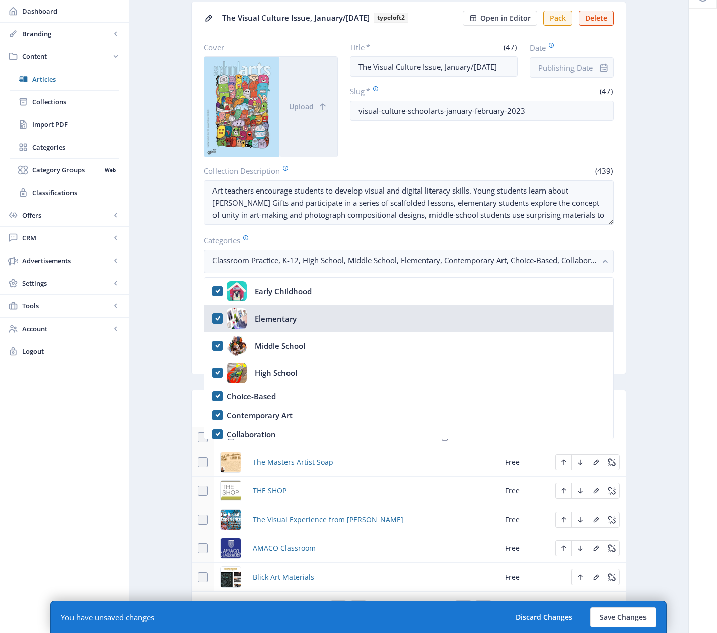
click at [218, 320] on nb-option "Elementary" at bounding box center [408, 318] width 409 height 27
checkbox input "true"
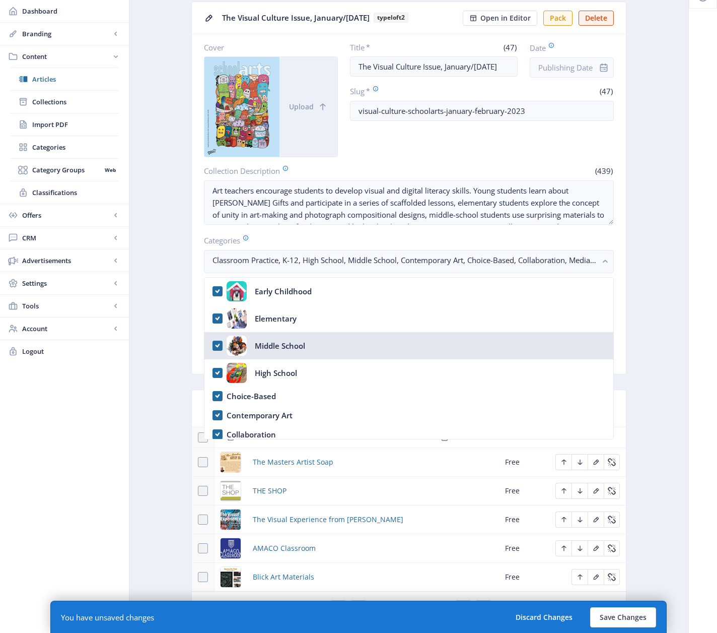
click at [218, 348] on nb-option "Middle School" at bounding box center [408, 345] width 409 height 27
checkbox input "true"
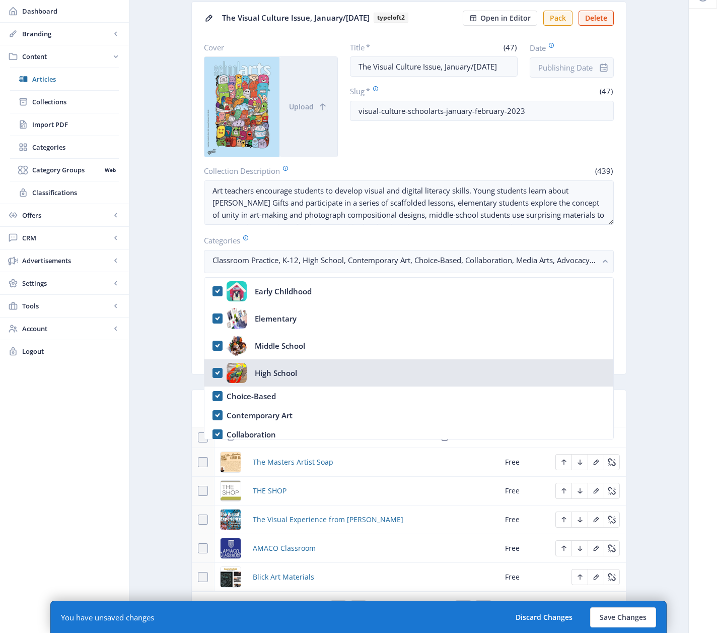
click at [217, 371] on nb-option "High School" at bounding box center [408, 372] width 409 height 27
checkbox input "true"
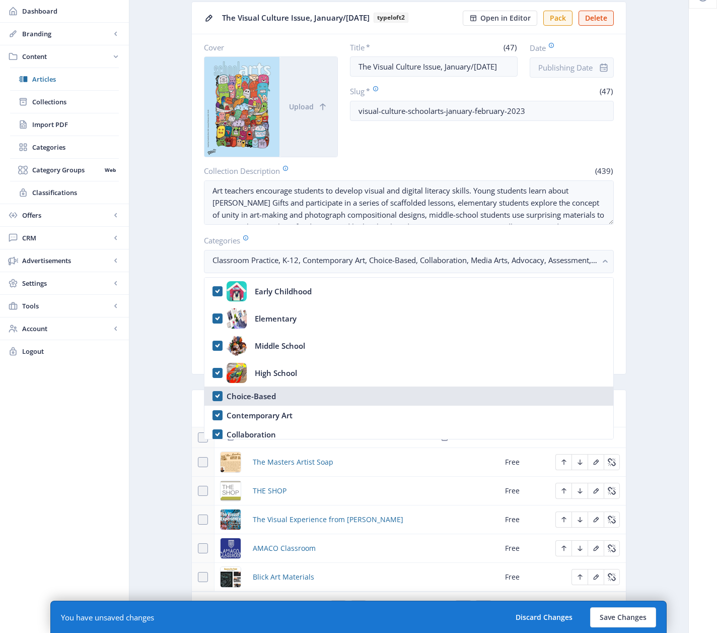
click at [217, 395] on nb-option "Choice-Based" at bounding box center [408, 395] width 409 height 19
checkbox input "false"
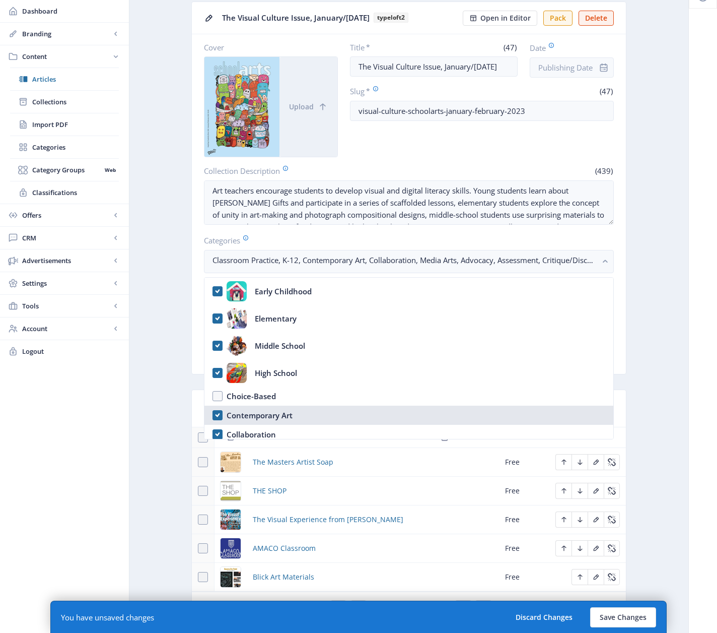
click at [218, 414] on nb-option "Contemporary Art" at bounding box center [408, 414] width 409 height 19
checkbox input "true"
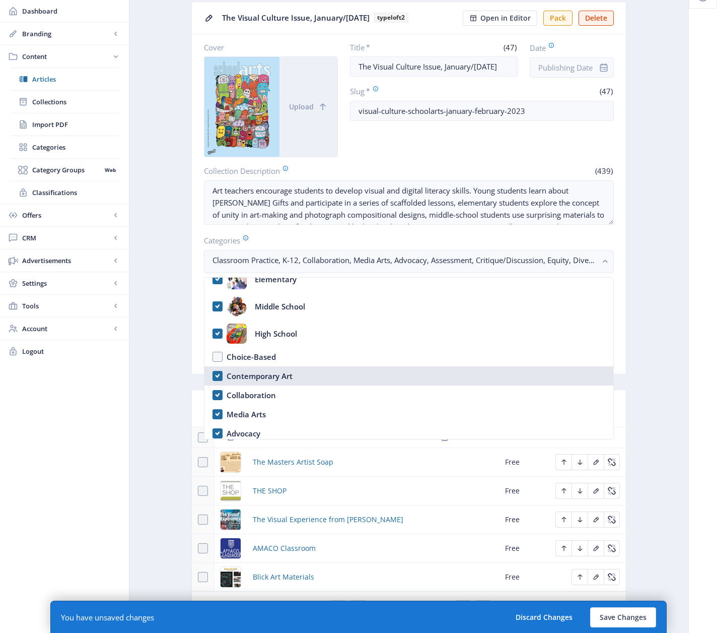
scroll to position [40, 0]
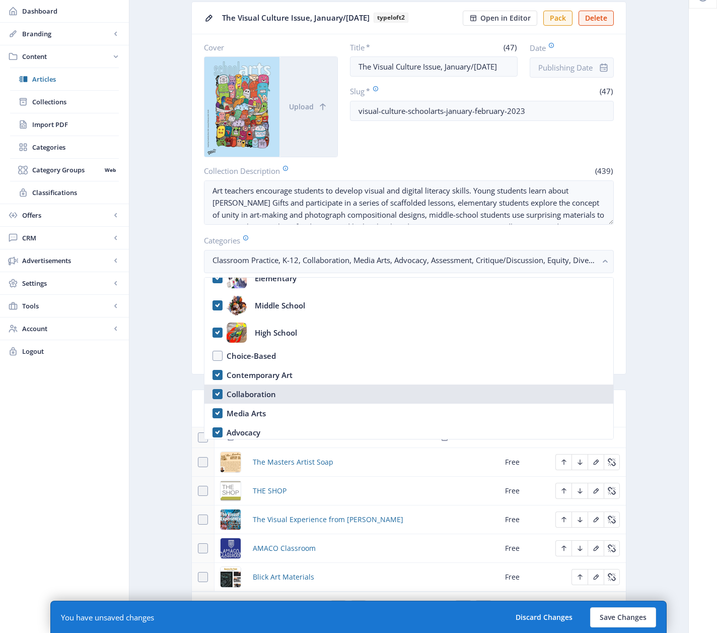
click at [220, 394] on nb-option "Collaboration" at bounding box center [408, 393] width 409 height 19
checkbox input "true"
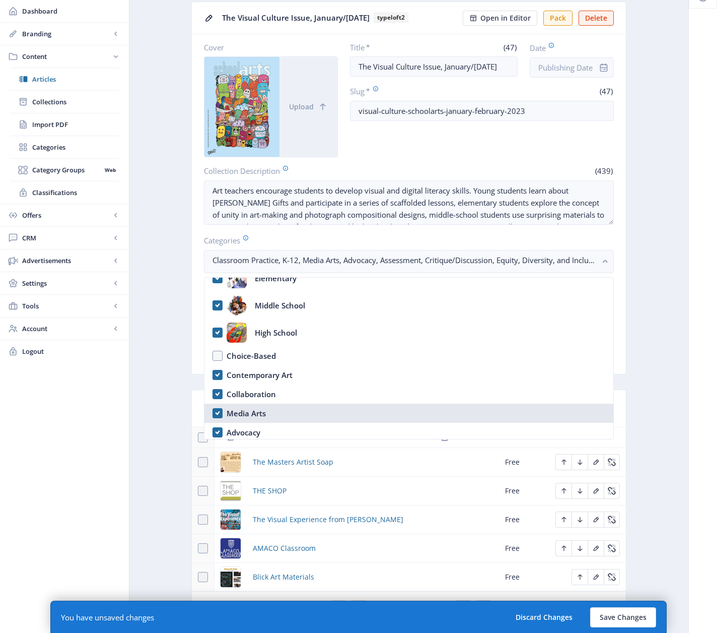
click at [216, 413] on nb-option "Media Arts" at bounding box center [408, 412] width 409 height 19
checkbox input "false"
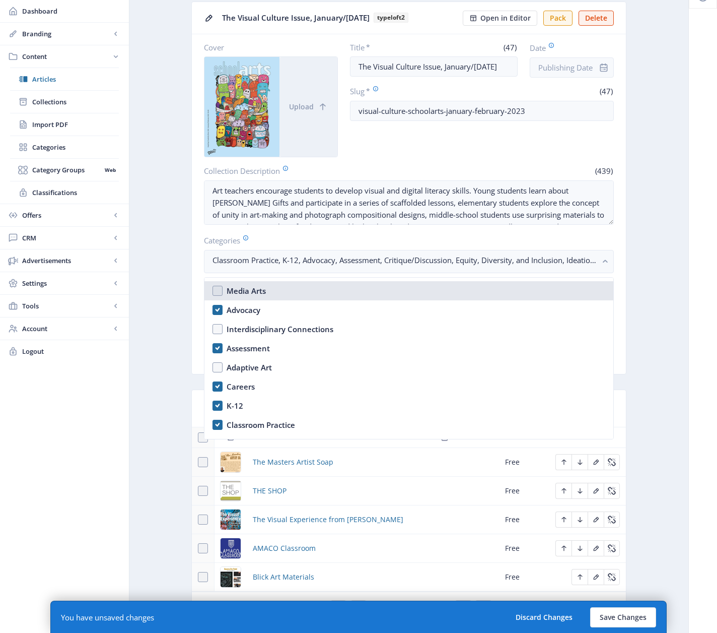
scroll to position [165, 0]
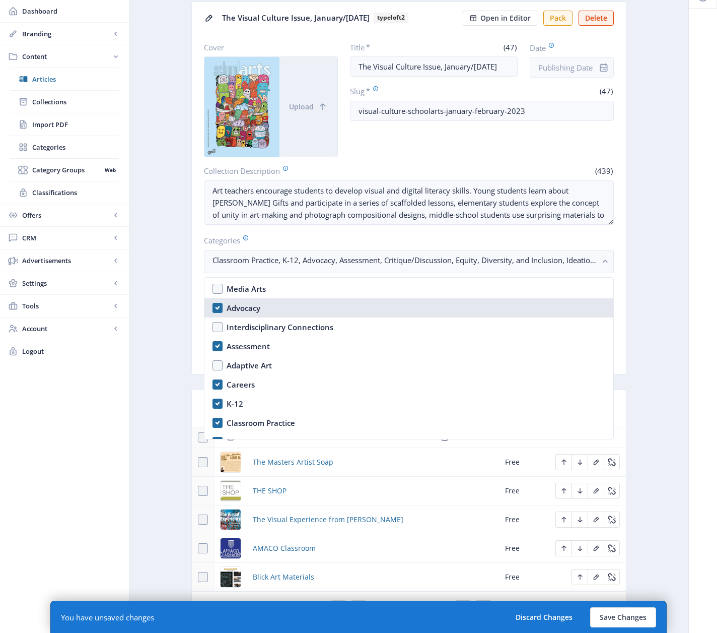
click at [217, 305] on nb-option "Advocacy" at bounding box center [408, 307] width 409 height 19
click at [218, 307] on nb-option "Advocacy" at bounding box center [408, 307] width 409 height 19
checkbox input "true"
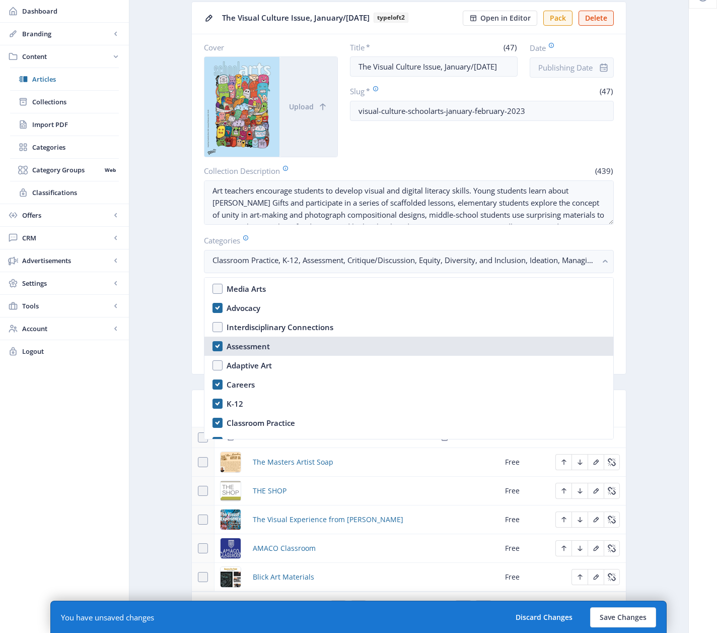
click at [217, 346] on nb-option "Assessment" at bounding box center [408, 345] width 409 height 19
click at [218, 346] on nb-option "Assessment" at bounding box center [408, 345] width 409 height 19
checkbox input "true"
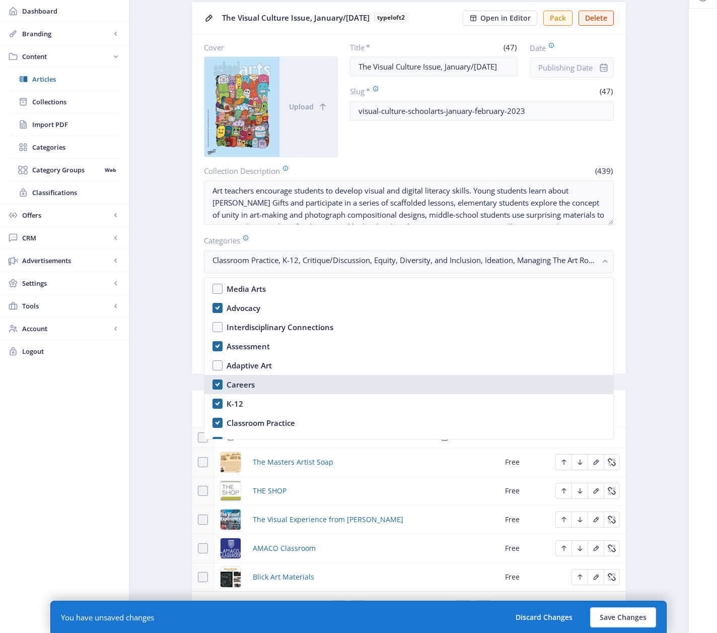
click at [219, 388] on nb-option "Careers" at bounding box center [408, 384] width 409 height 19
checkbox input "false"
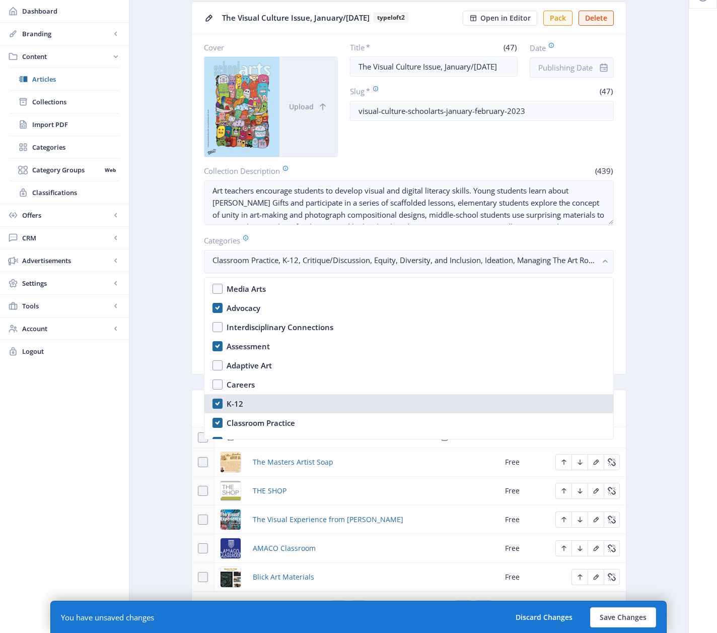
click at [216, 405] on nb-option "K-12" at bounding box center [408, 403] width 409 height 19
click at [218, 404] on nb-option "K-12" at bounding box center [408, 403] width 409 height 19
checkbox input "true"
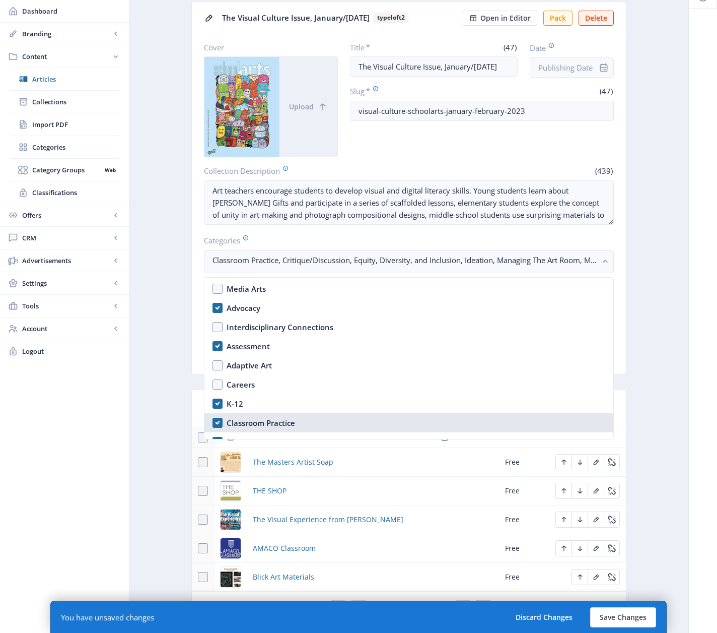
click at [217, 421] on nb-option "Classroom Practice" at bounding box center [408, 422] width 409 height 19
checkbox input "true"
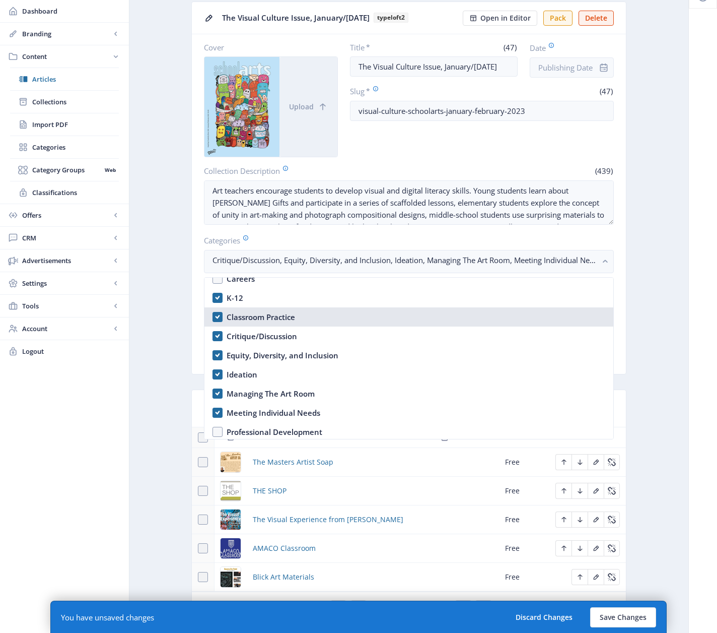
scroll to position [290, 0]
click at [217, 316] on nb-option "Critique/Discussion" at bounding box center [408, 316] width 409 height 19
click at [217, 317] on nb-option "Critique/Discussion" at bounding box center [408, 316] width 409 height 19
checkbox input "true"
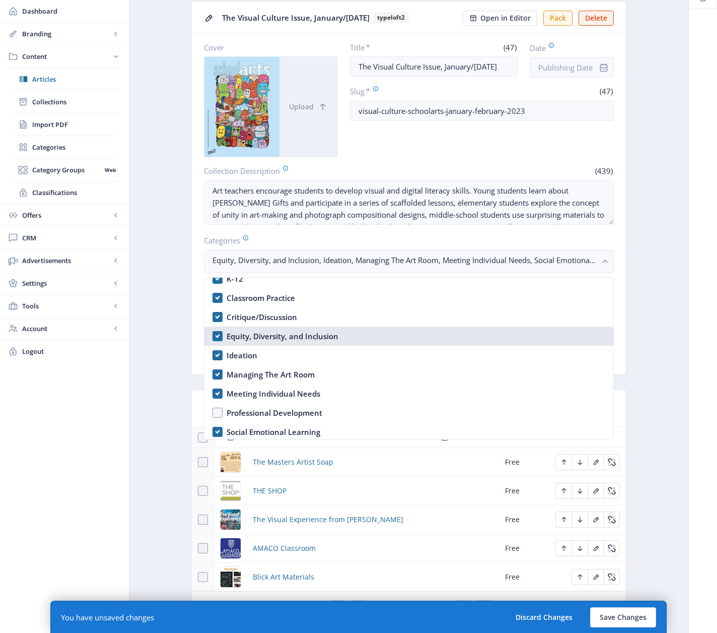
click at [218, 336] on nb-option "Equity, Diversity, and Inclusion" at bounding box center [408, 335] width 409 height 19
checkbox input "true"
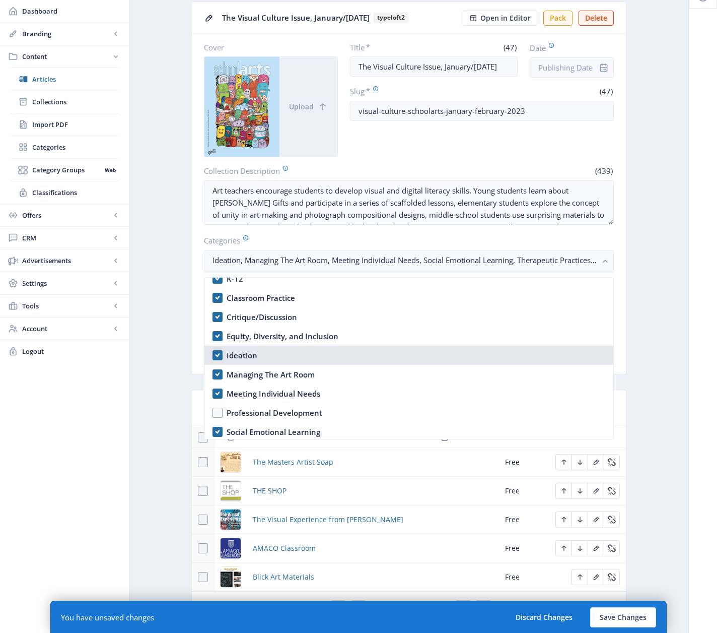
click at [218, 354] on nb-option "Ideation" at bounding box center [408, 354] width 409 height 19
click at [218, 355] on nb-option "Ideation" at bounding box center [408, 354] width 409 height 19
checkbox input "true"
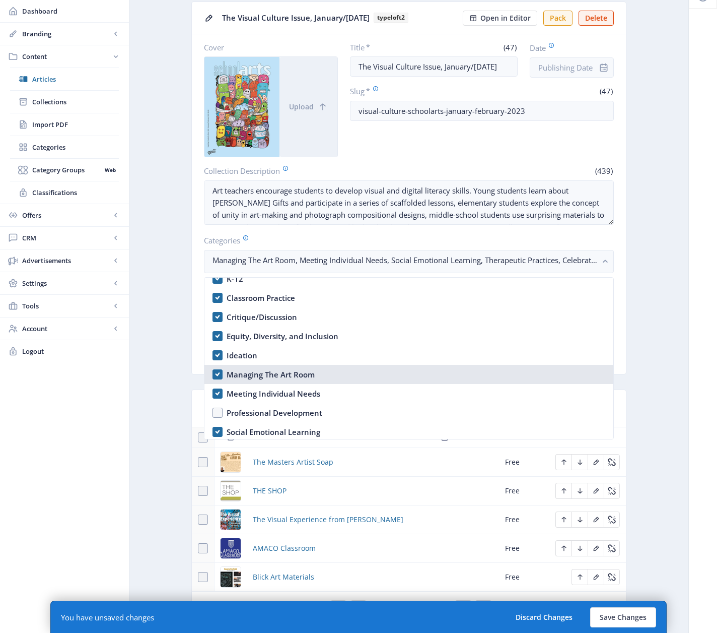
click at [217, 374] on nb-option "Managing The Art Room" at bounding box center [408, 374] width 409 height 19
checkbox input "false"
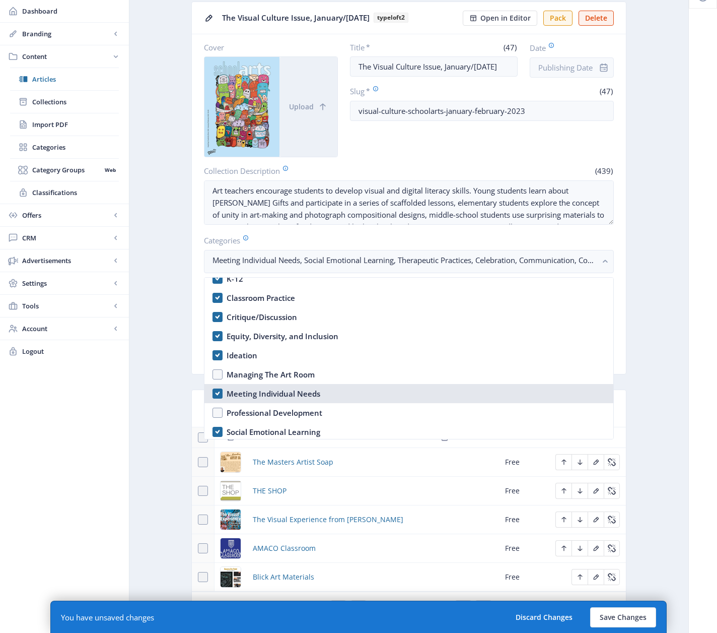
click at [217, 392] on nb-option "Meeting Individual Needs" at bounding box center [408, 393] width 409 height 19
checkbox input "false"
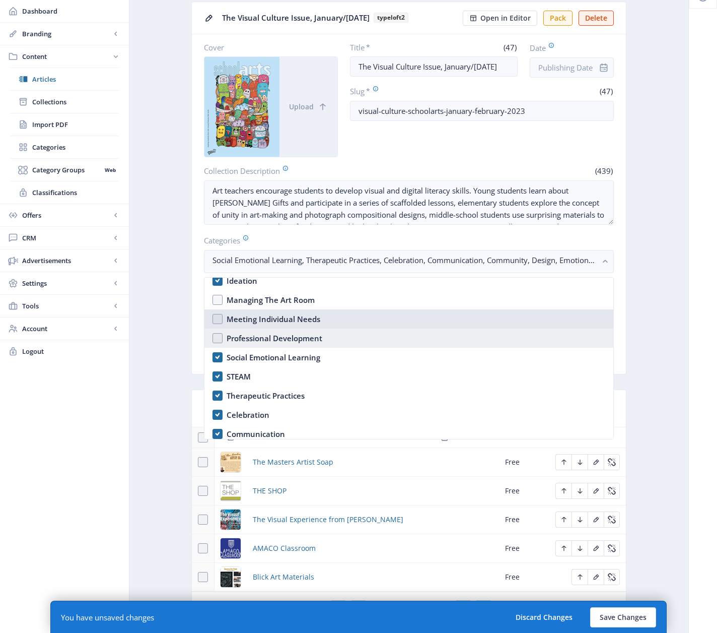
scroll to position [406, 0]
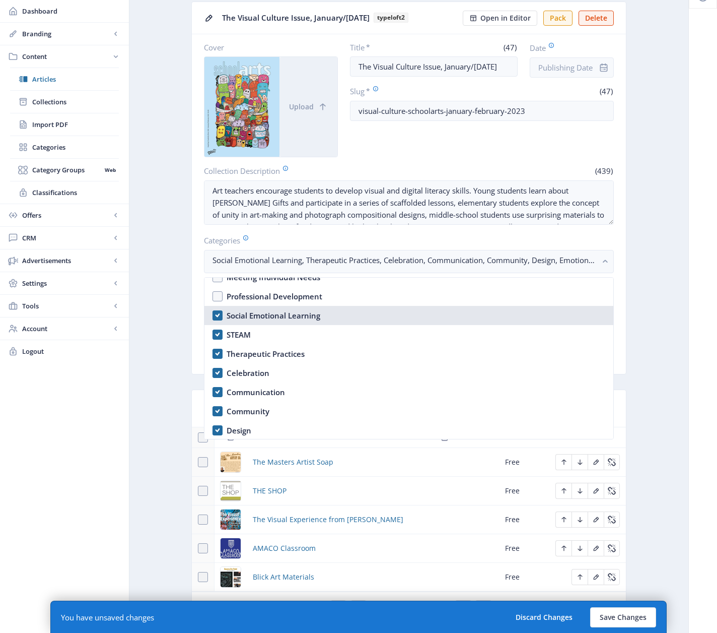
click at [216, 315] on nb-option "Social Emotional Learning" at bounding box center [408, 315] width 409 height 19
checkbox input "false"
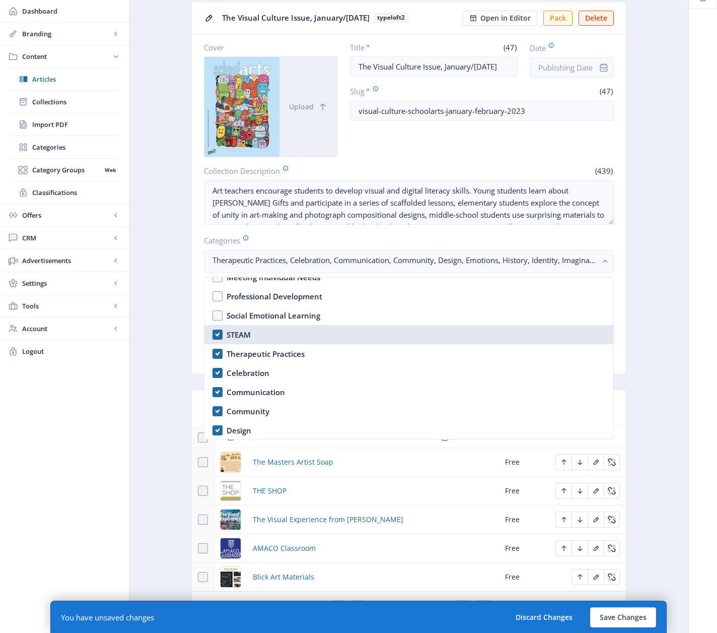
click at [217, 335] on nb-option "STEAM" at bounding box center [408, 334] width 409 height 19
checkbox input "false"
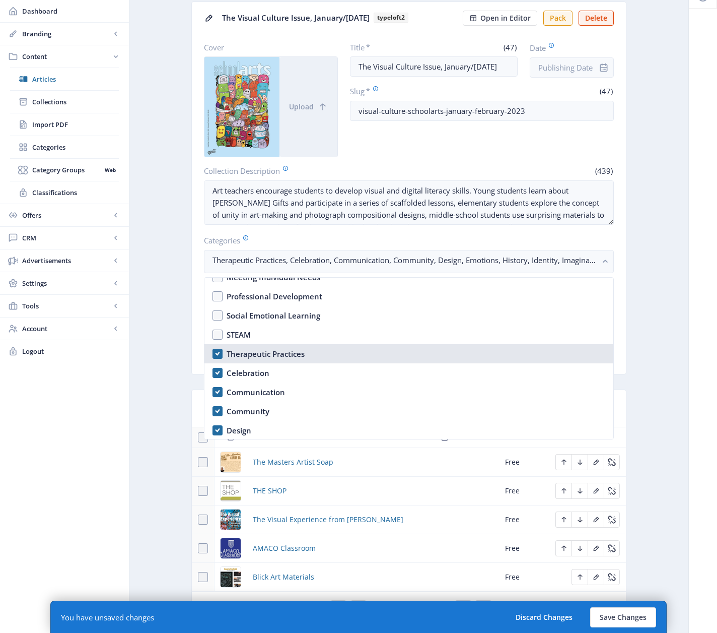
click at [216, 351] on nb-option "Therapeutic Practices" at bounding box center [408, 353] width 409 height 19
checkbox input "false"
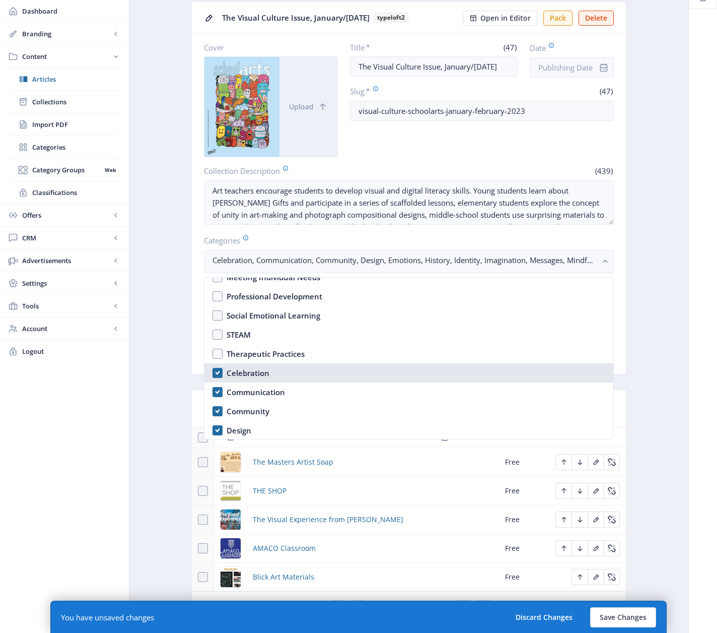
click at [218, 372] on nb-option "Celebration" at bounding box center [408, 372] width 409 height 19
checkbox input "false"
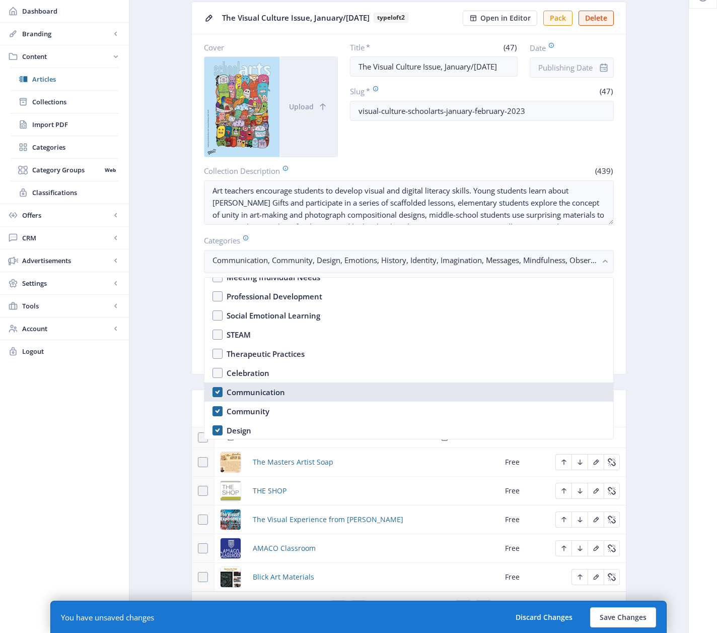
click at [216, 387] on nb-option "Communication" at bounding box center [408, 391] width 409 height 19
click at [216, 388] on nb-option "Communication" at bounding box center [408, 391] width 409 height 19
checkbox input "true"
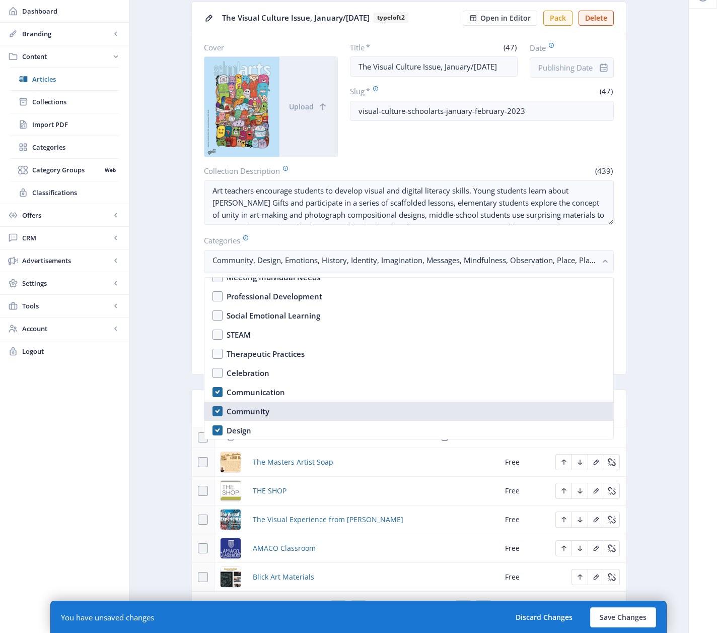
click at [216, 410] on nb-option "Community" at bounding box center [408, 410] width 409 height 19
checkbox input "true"
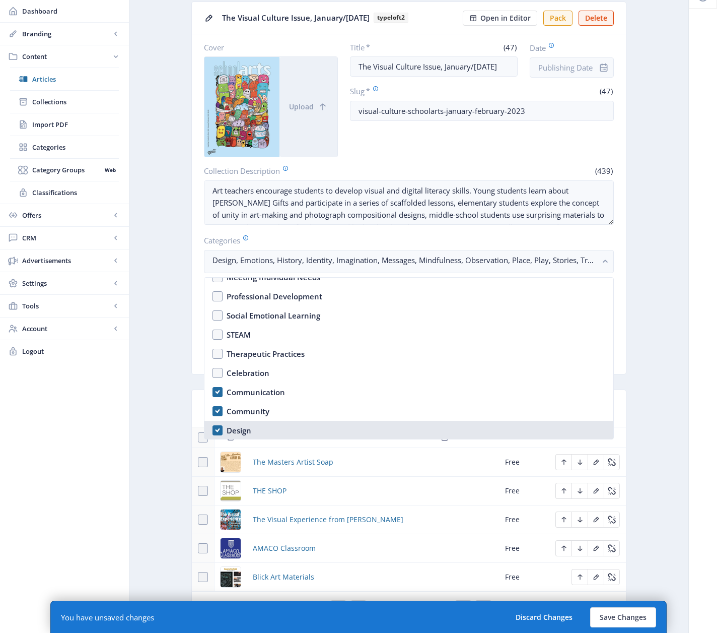
click at [216, 426] on nb-option "Design" at bounding box center [408, 430] width 409 height 19
click at [216, 427] on nb-option "Design" at bounding box center [408, 430] width 409 height 19
checkbox input "true"
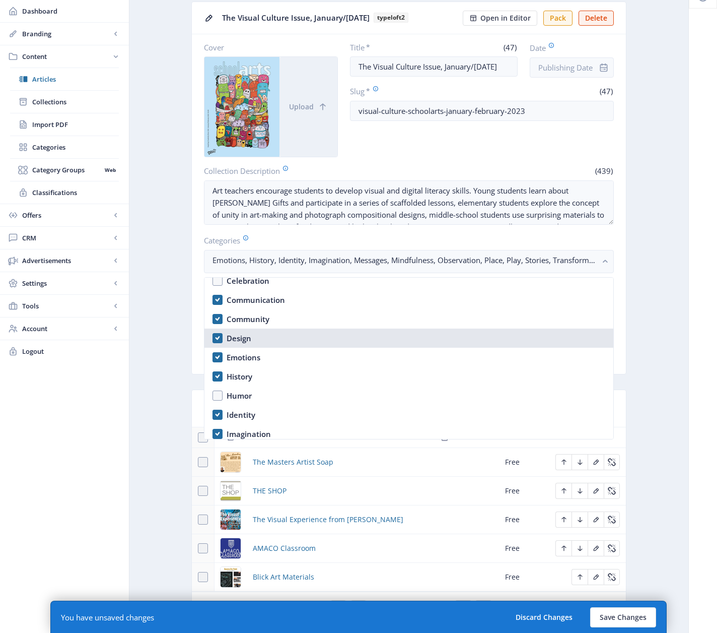
scroll to position [527, 0]
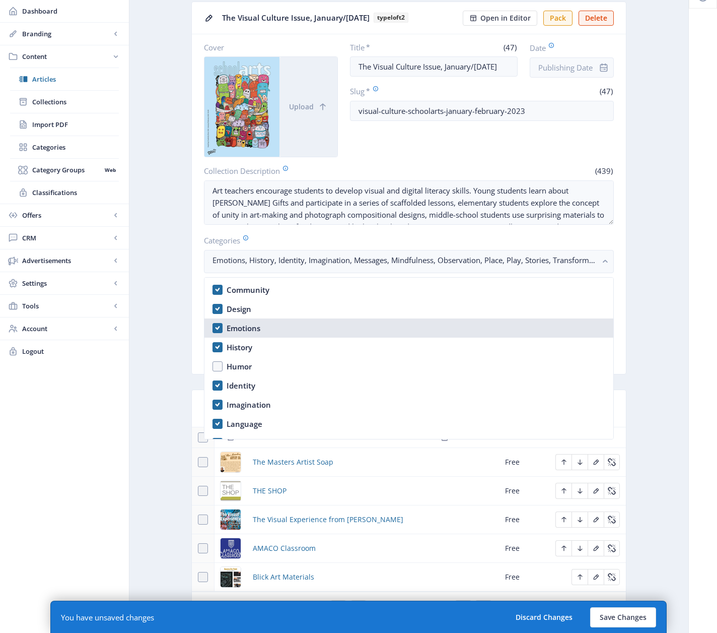
click at [217, 326] on nb-option "Emotions" at bounding box center [408, 327] width 409 height 19
checkbox input "false"
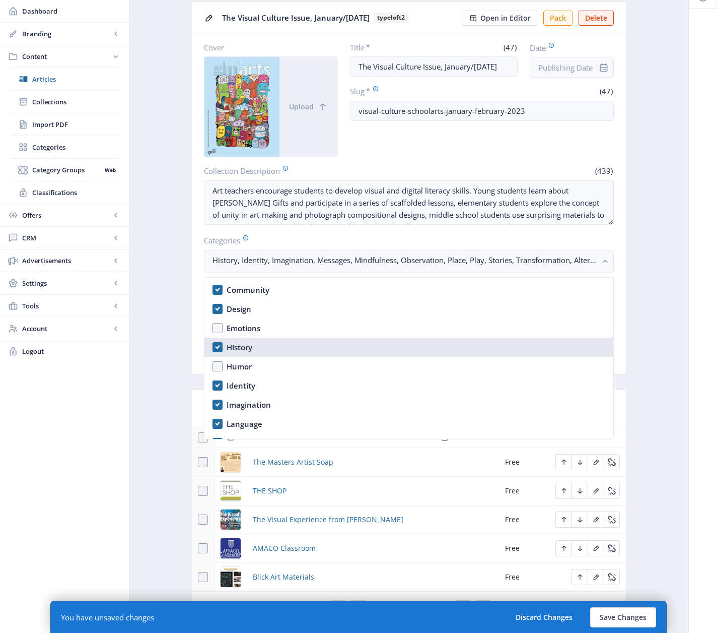
click at [218, 347] on nb-option "History" at bounding box center [408, 346] width 409 height 19
checkbox input "false"
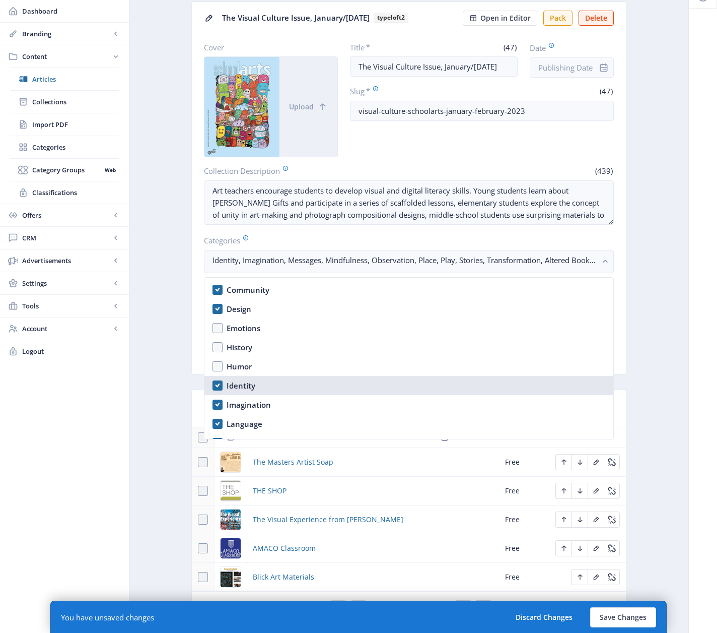
click at [217, 384] on nb-option "Identity" at bounding box center [408, 385] width 409 height 19
checkbox input "false"
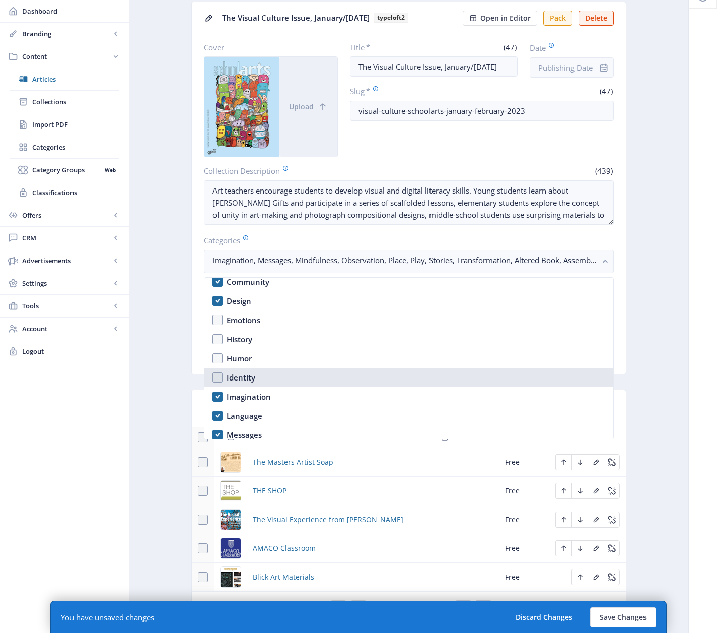
scroll to position [582, 0]
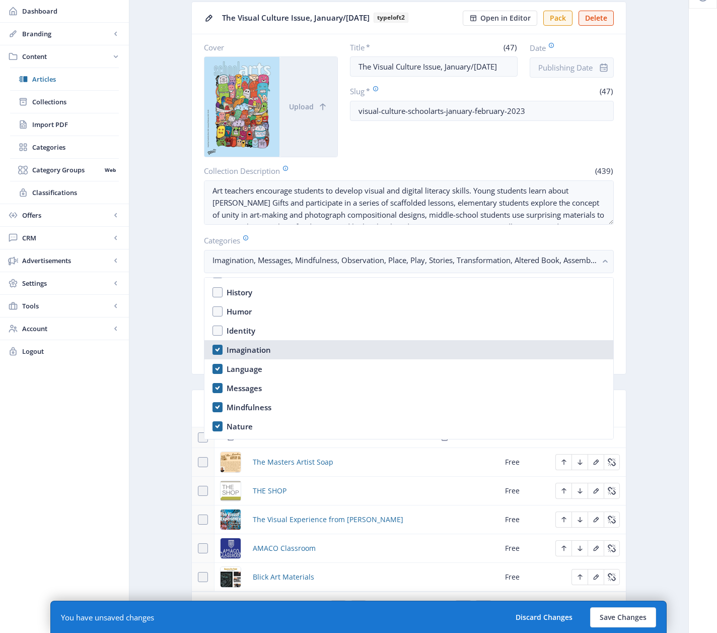
click at [217, 349] on nb-option "Imagination" at bounding box center [408, 349] width 409 height 19
checkbox input "true"
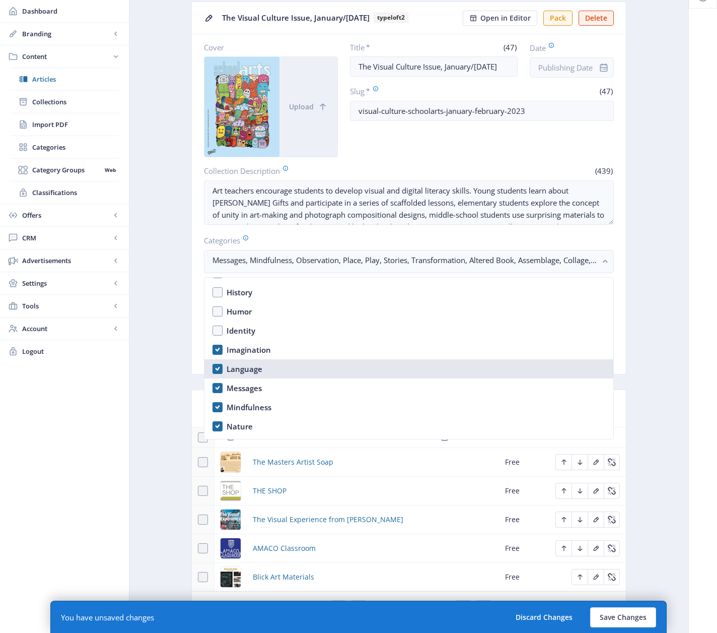
click at [216, 368] on nb-option "Language" at bounding box center [408, 368] width 409 height 19
checkbox input "false"
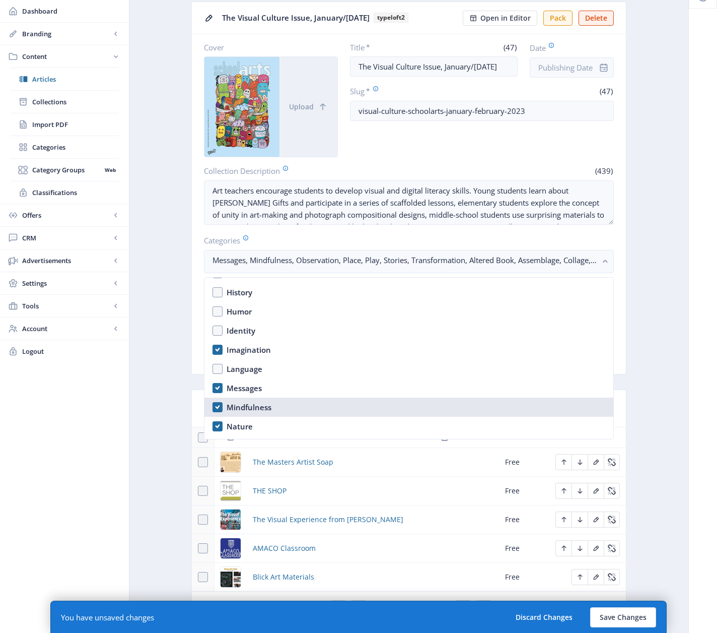
click at [218, 405] on nb-option "Mindfulness" at bounding box center [408, 406] width 409 height 19
checkbox input "false"
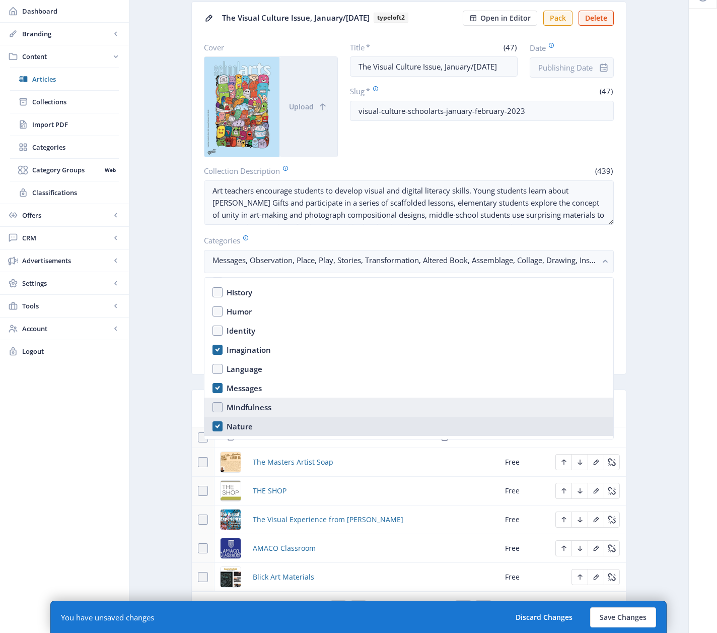
drag, startPoint x: 217, startPoint y: 423, endPoint x: 234, endPoint y: 402, distance: 27.5
click at [217, 422] on nb-option "Nature" at bounding box center [408, 425] width 409 height 19
checkbox input "false"
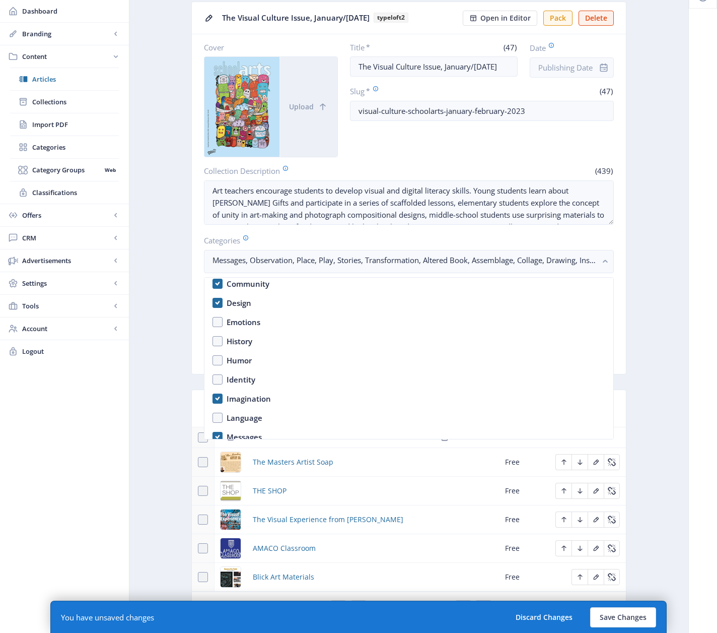
scroll to position [479, 0]
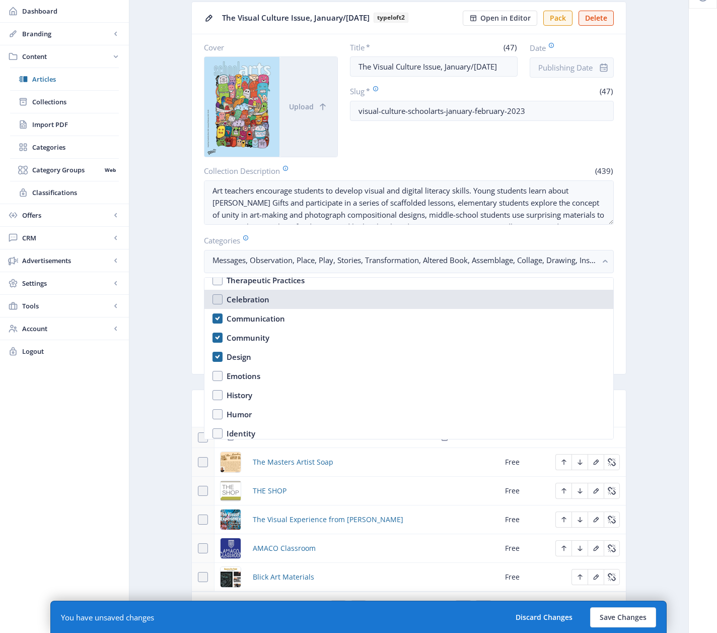
click at [217, 298] on nb-option "Celebration" at bounding box center [408, 299] width 409 height 19
checkbox input "true"
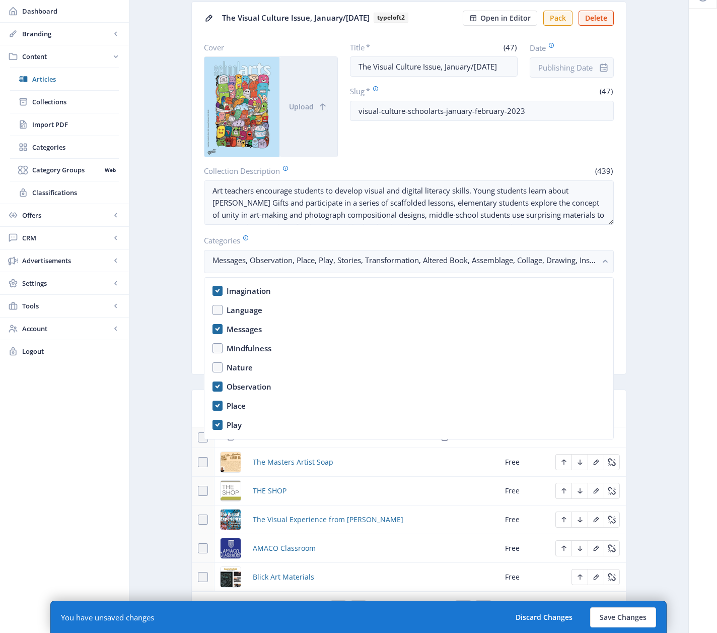
scroll to position [651, 0]
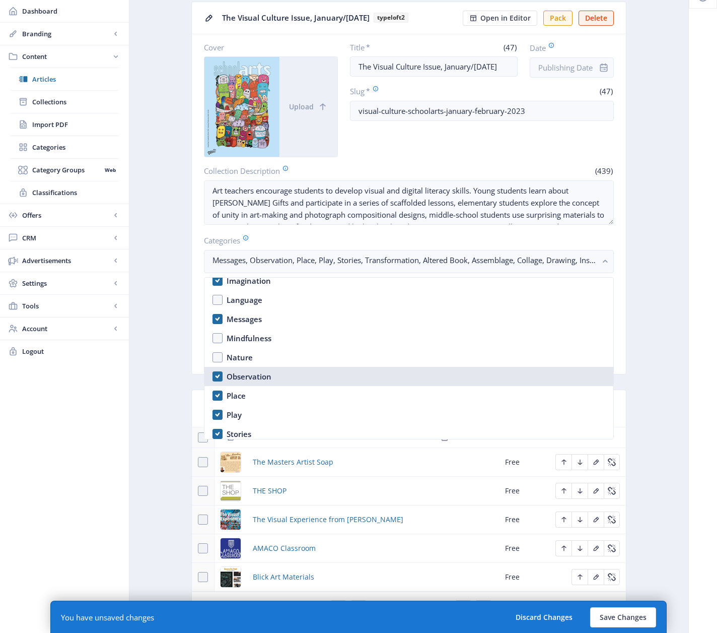
click at [219, 375] on nb-option "Observation" at bounding box center [408, 376] width 409 height 19
checkbox input "false"
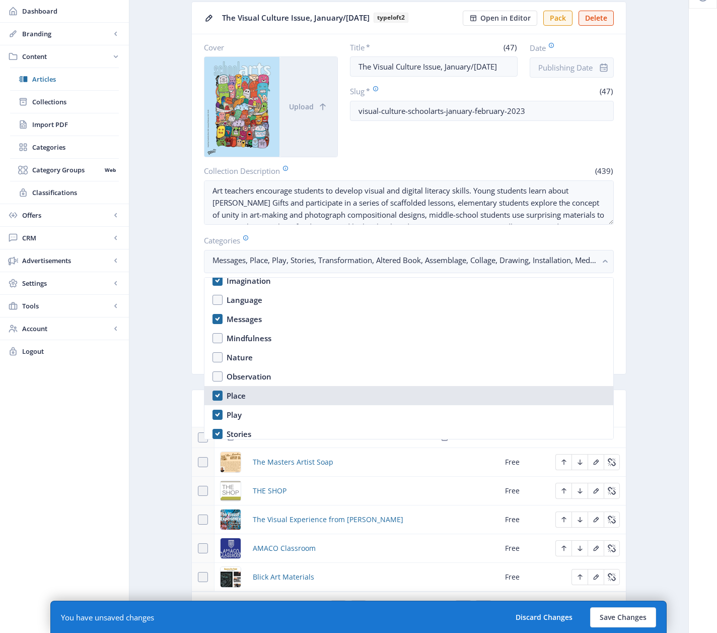
click at [217, 395] on nb-option "Place" at bounding box center [408, 395] width 409 height 19
checkbox input "false"
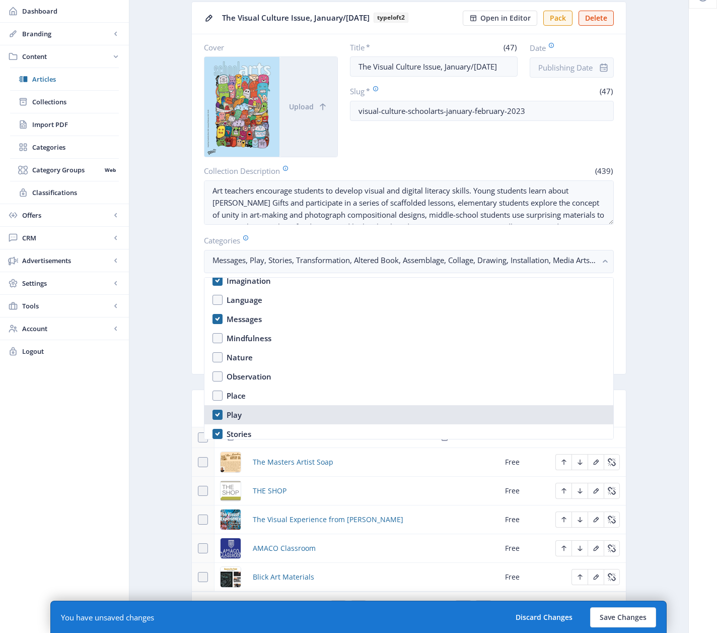
click at [217, 412] on nb-option "Play" at bounding box center [408, 414] width 409 height 19
checkbox input "false"
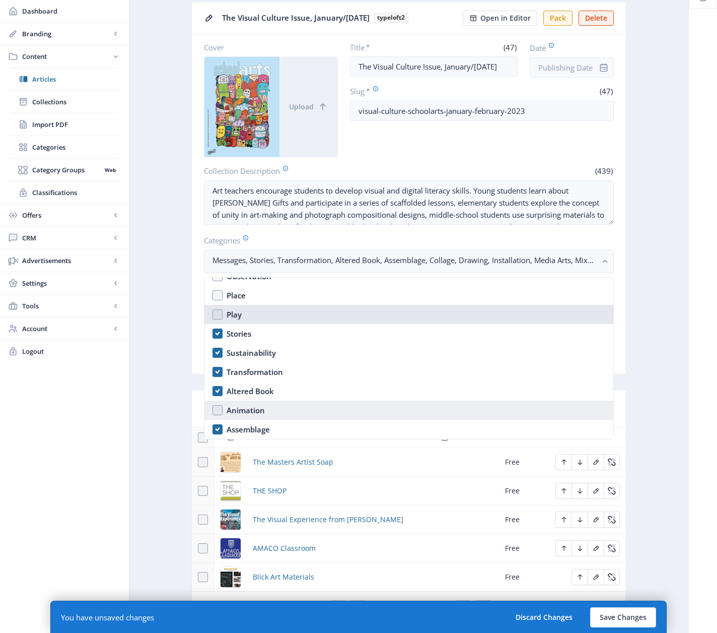
scroll to position [756, 0]
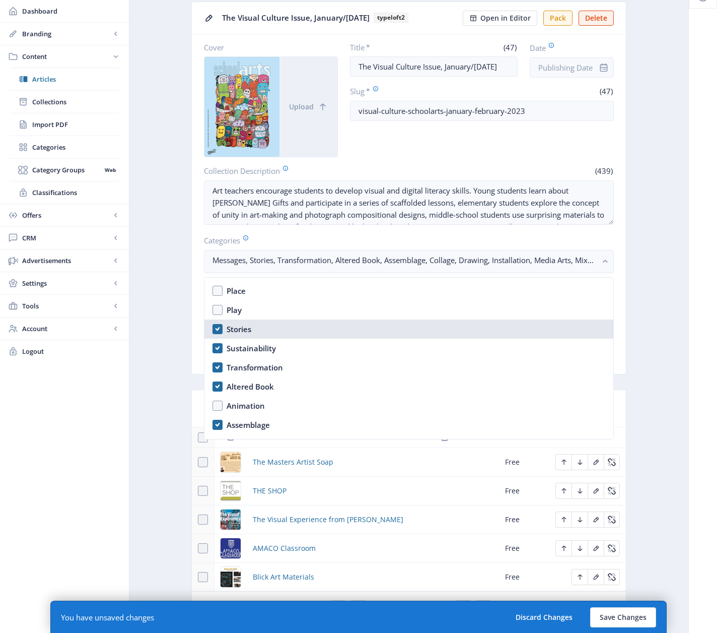
click at [219, 331] on nb-option "Stories" at bounding box center [408, 328] width 409 height 19
checkbox input "false"
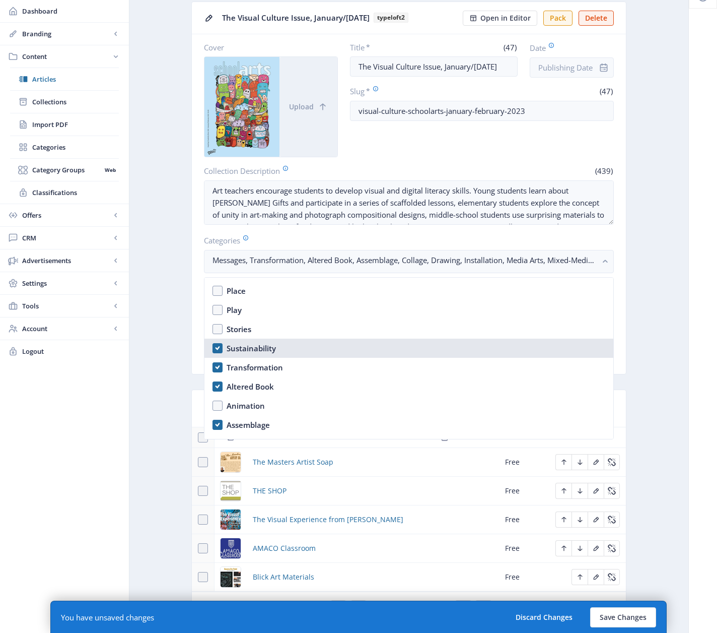
click at [216, 345] on nb-option "Sustainability" at bounding box center [408, 347] width 409 height 19
checkbox input "false"
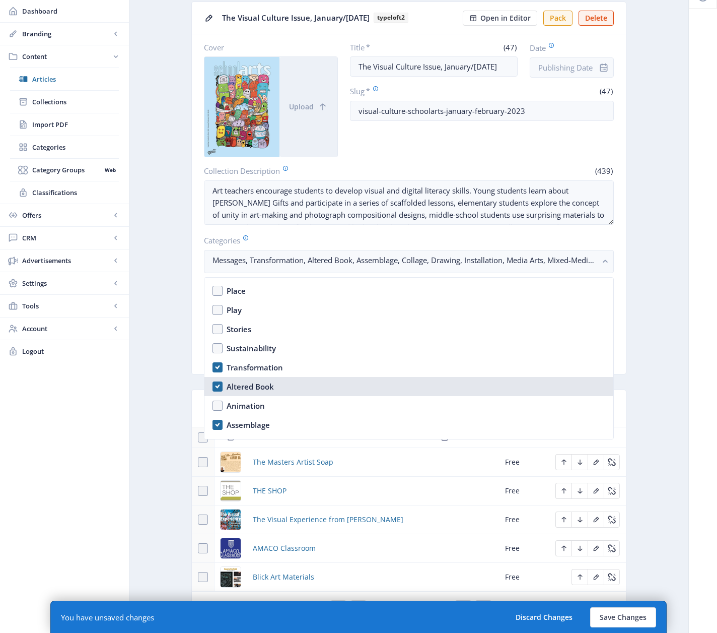
click at [218, 387] on nb-option "Altered Book" at bounding box center [408, 386] width 409 height 19
checkbox input "false"
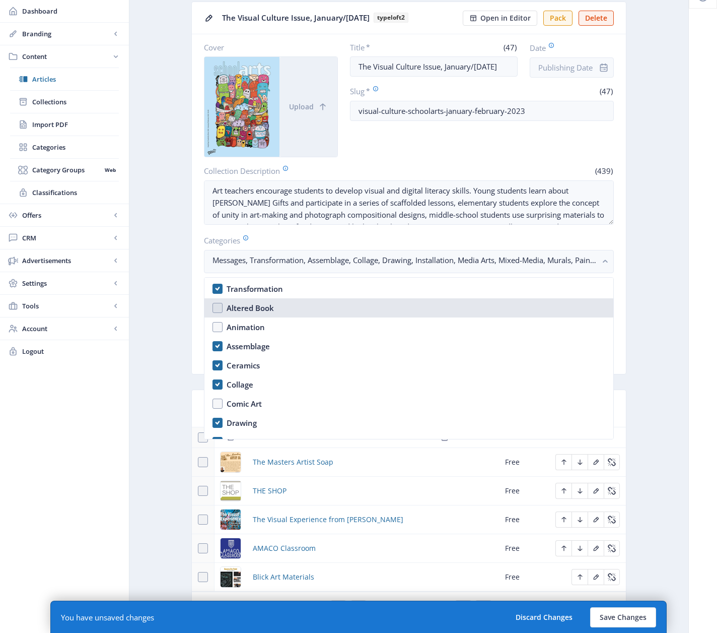
scroll to position [848, 0]
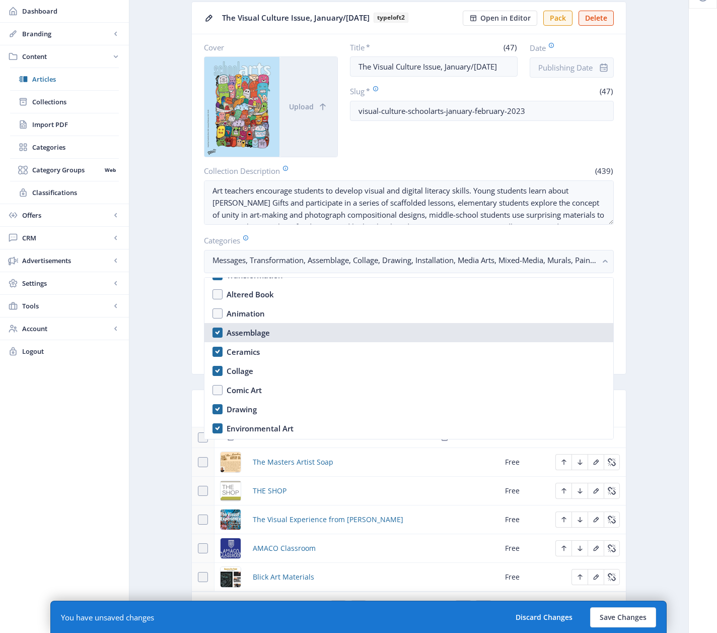
drag, startPoint x: 220, startPoint y: 333, endPoint x: 219, endPoint y: 346, distance: 13.1
click at [220, 334] on nb-option "Assemblage" at bounding box center [408, 332] width 409 height 19
checkbox input "false"
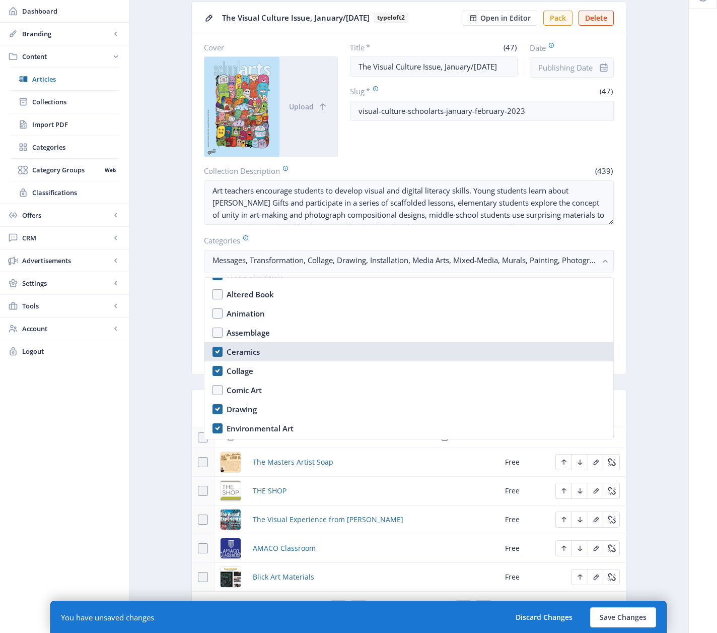
click at [219, 348] on nb-option "Ceramics" at bounding box center [408, 351] width 409 height 19
checkbox input "false"
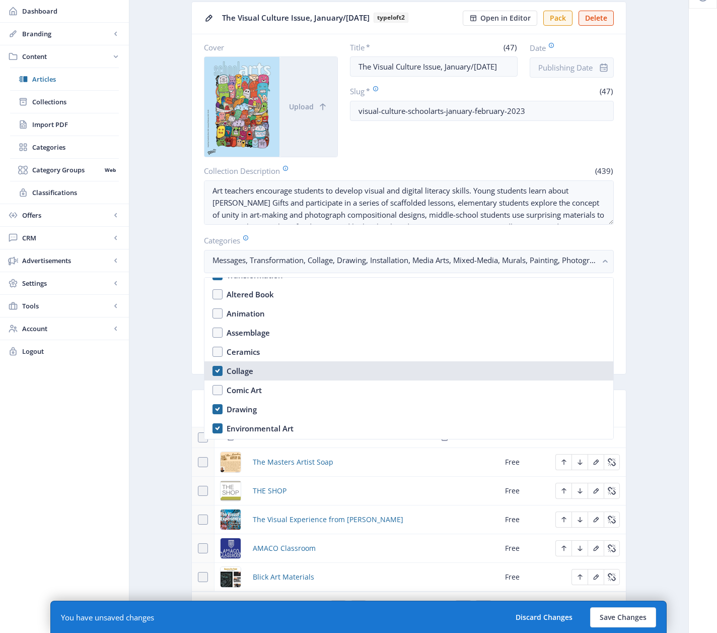
click at [217, 366] on nb-option "Collage" at bounding box center [408, 370] width 409 height 19
checkbox input "false"
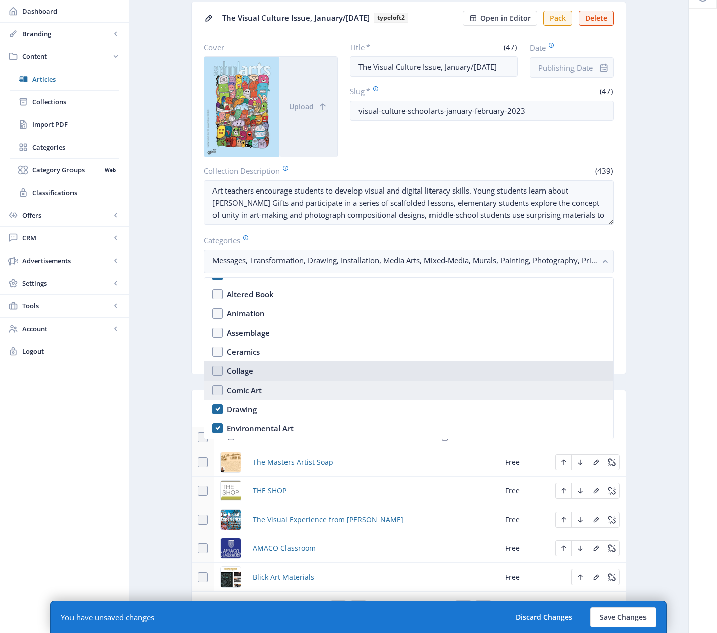
scroll to position [931, 0]
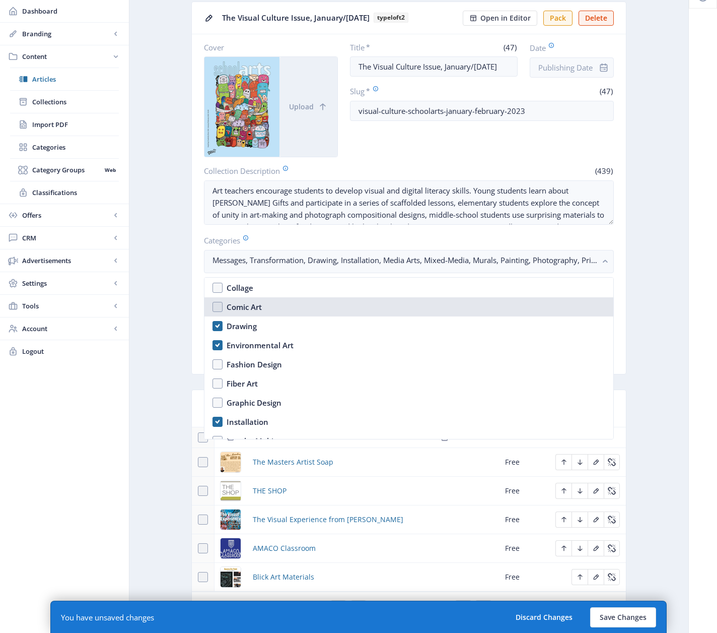
click at [217, 306] on nb-option "Comic Art" at bounding box center [408, 306] width 409 height 19
checkbox input "true"
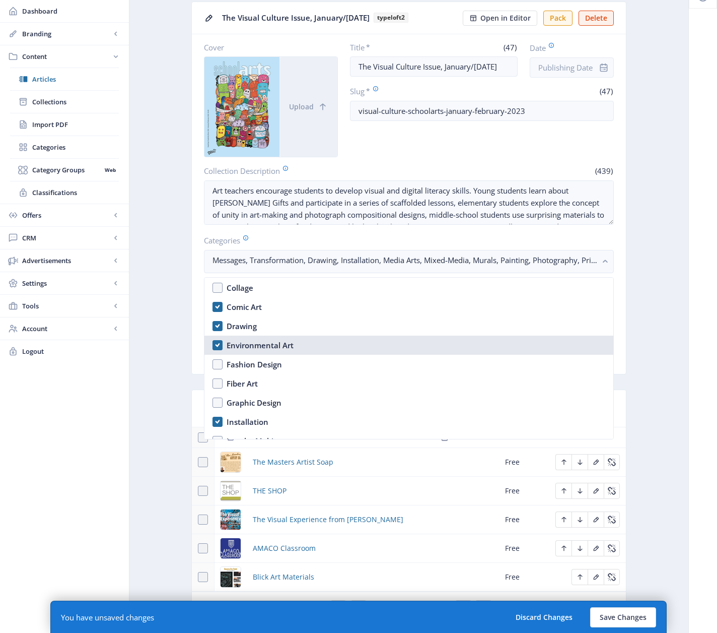
click at [218, 341] on nb-option "Environmental Art" at bounding box center [408, 344] width 409 height 19
checkbox input "false"
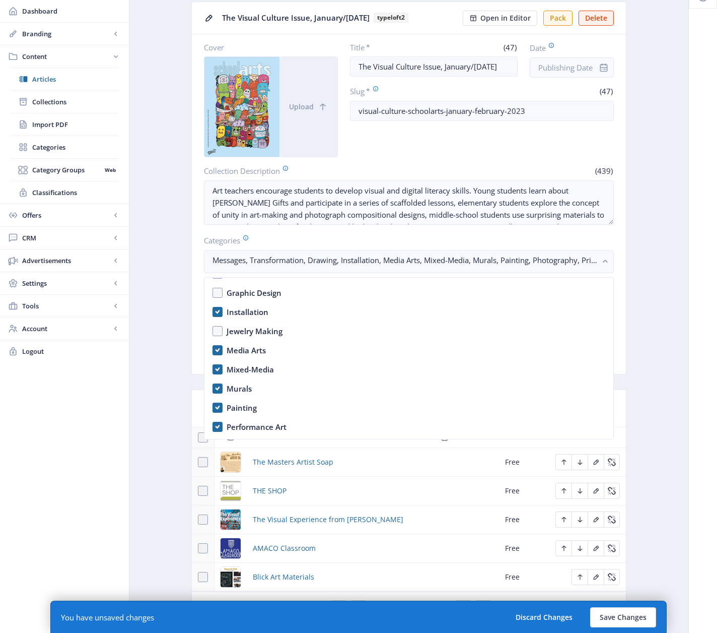
scroll to position [1044, 0]
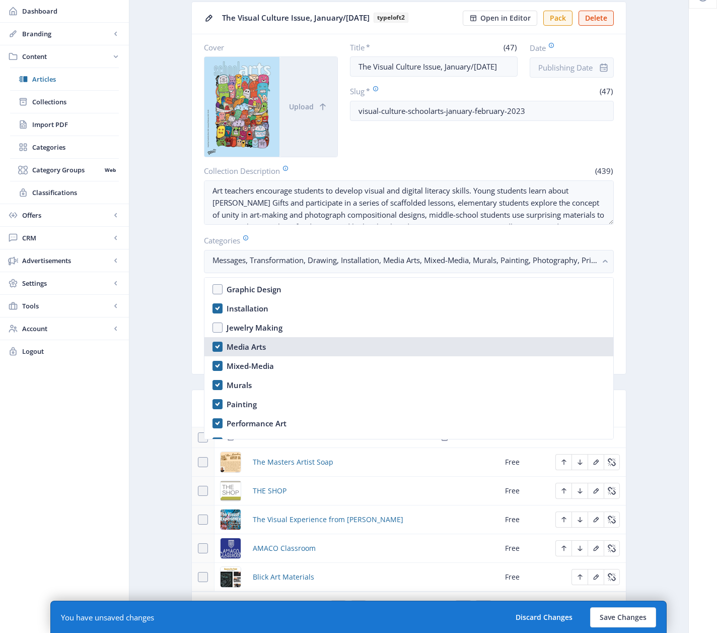
click at [217, 348] on nb-option "Media Arts" at bounding box center [408, 346] width 409 height 19
checkbox input "false"
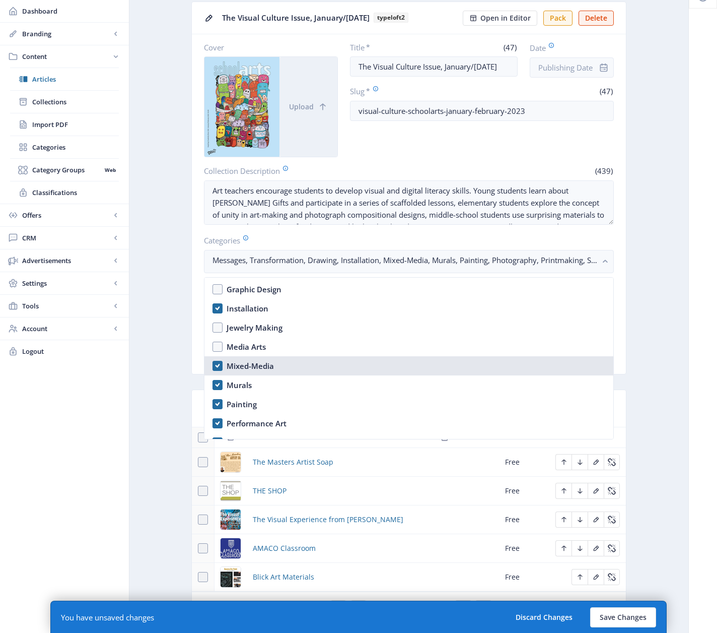
click at [217, 365] on nb-option "Mixed-Media" at bounding box center [408, 365] width 409 height 19
checkbox input "false"
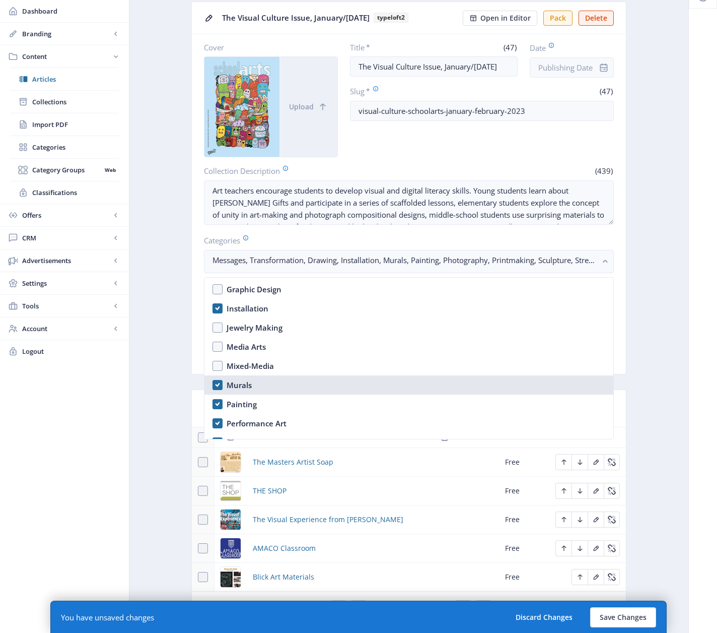
click at [217, 382] on nb-option "Murals" at bounding box center [408, 384] width 409 height 19
checkbox input "false"
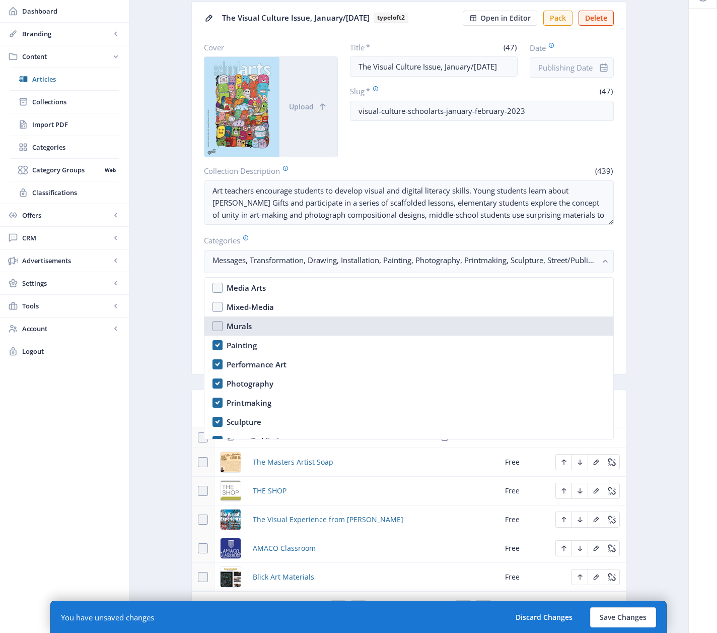
scroll to position [1111, 0]
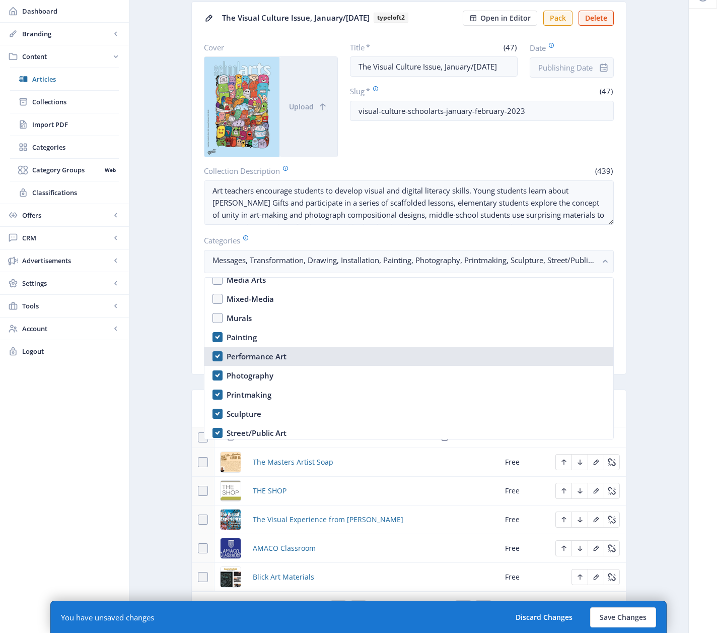
click at [217, 356] on nb-option "Performance Art" at bounding box center [408, 355] width 409 height 19
checkbox input "false"
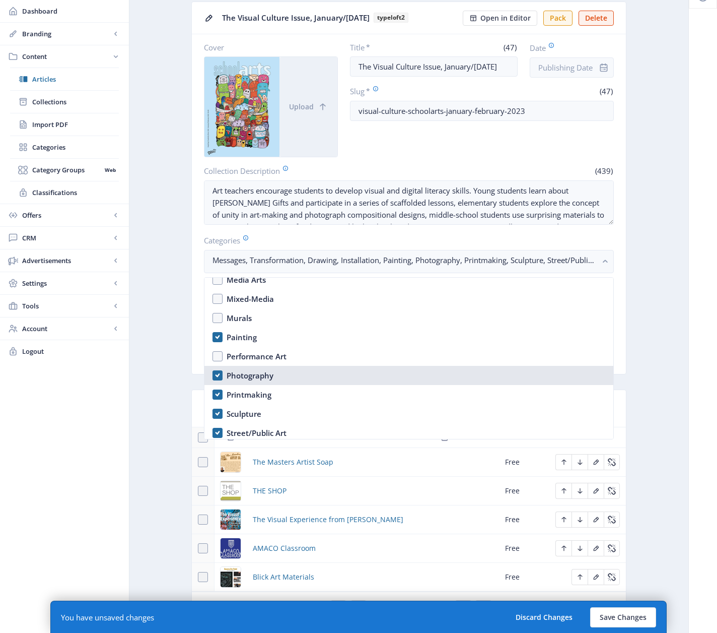
click at [219, 376] on nb-option "Photography" at bounding box center [408, 375] width 409 height 19
checkbox input "false"
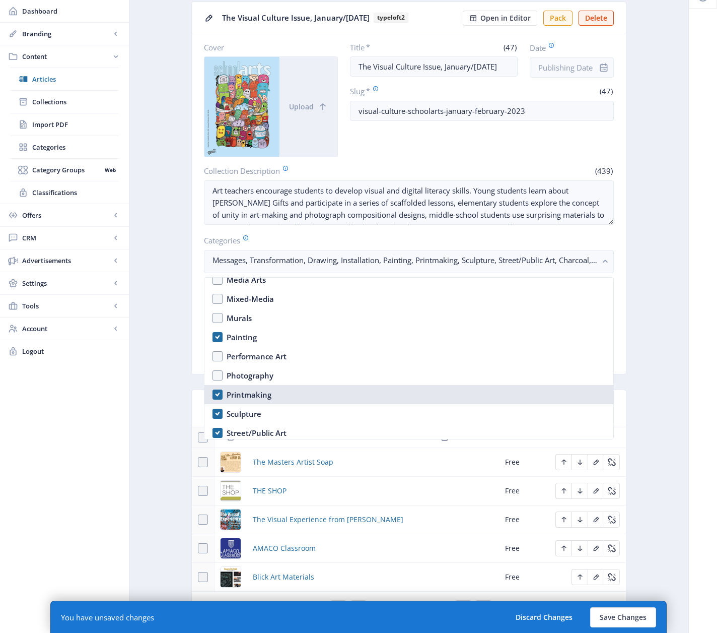
drag, startPoint x: 217, startPoint y: 392, endPoint x: 215, endPoint y: 406, distance: 13.8
click at [217, 393] on nb-option "Printmaking" at bounding box center [408, 394] width 409 height 19
checkbox input "false"
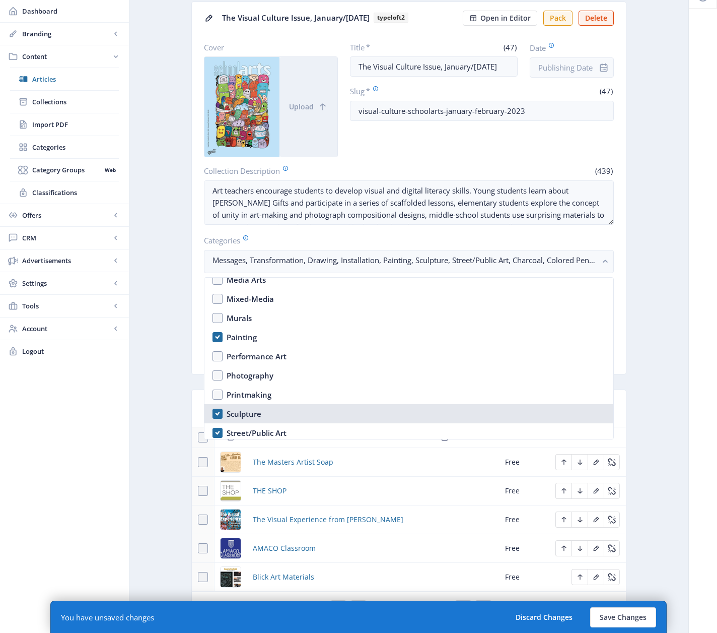
click at [216, 411] on nb-option "Sculpture" at bounding box center [408, 413] width 409 height 19
checkbox input "false"
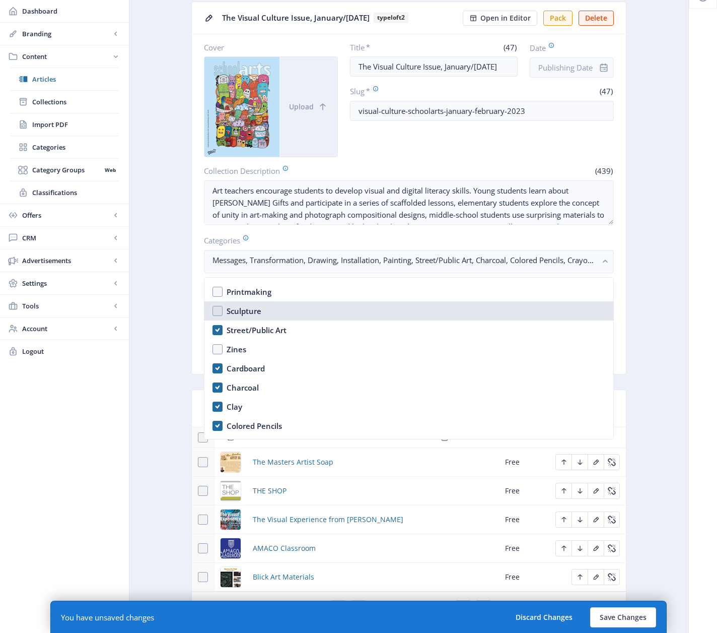
scroll to position [1241, 0]
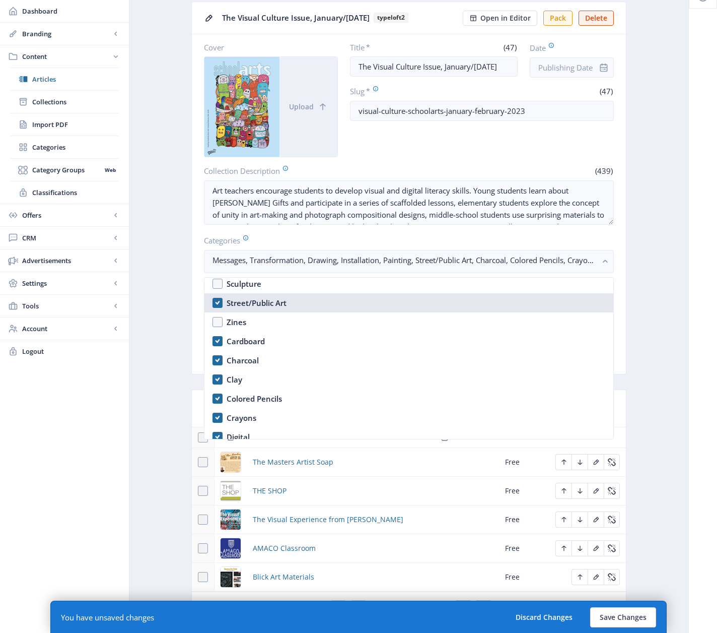
click at [216, 301] on nb-option "Street/Public Art" at bounding box center [408, 302] width 409 height 19
checkbox input "false"
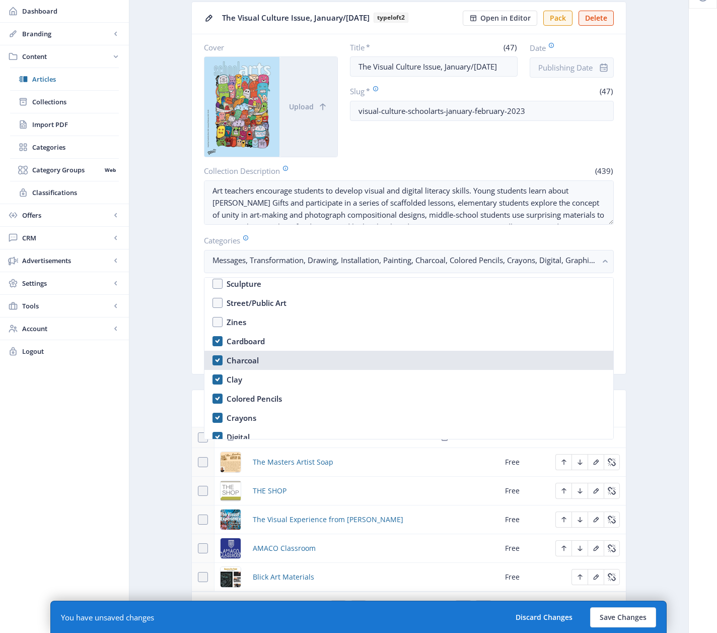
click at [216, 362] on nb-option "Charcoal" at bounding box center [408, 360] width 409 height 19
checkbox input "false"
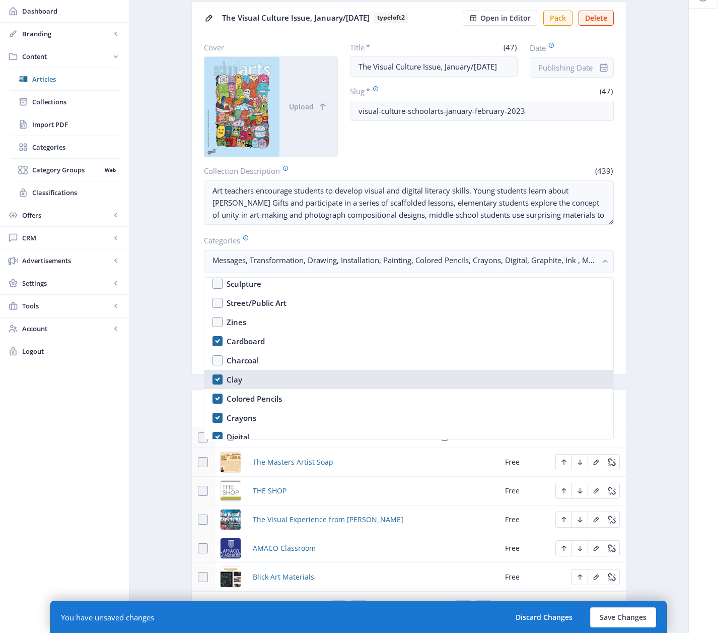
click at [217, 377] on nb-option "Clay" at bounding box center [408, 379] width 409 height 19
checkbox input "false"
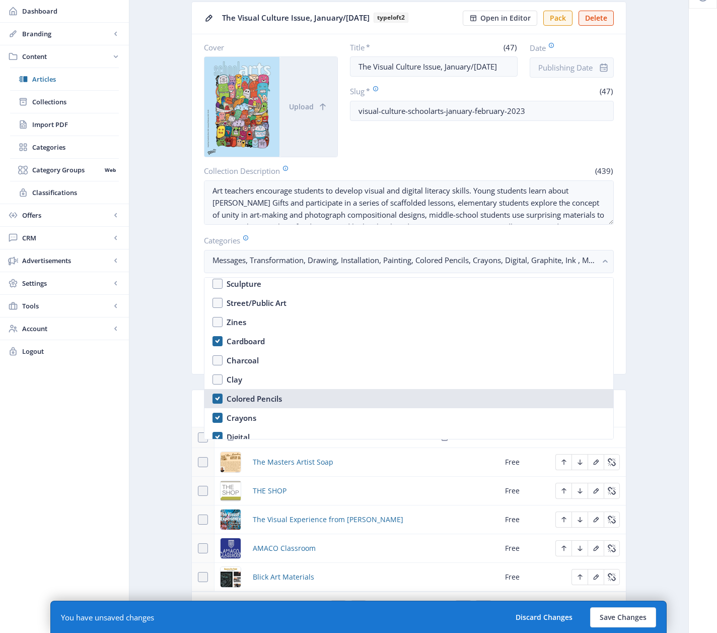
click at [218, 401] on nb-option "Colored Pencils" at bounding box center [408, 398] width 409 height 19
checkbox input "false"
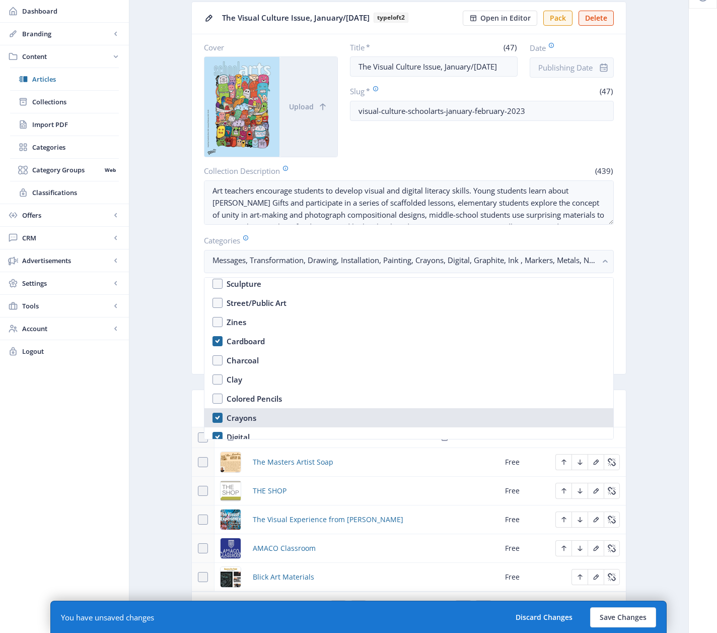
click at [218, 416] on nb-option "Crayons" at bounding box center [408, 417] width 409 height 19
checkbox input "false"
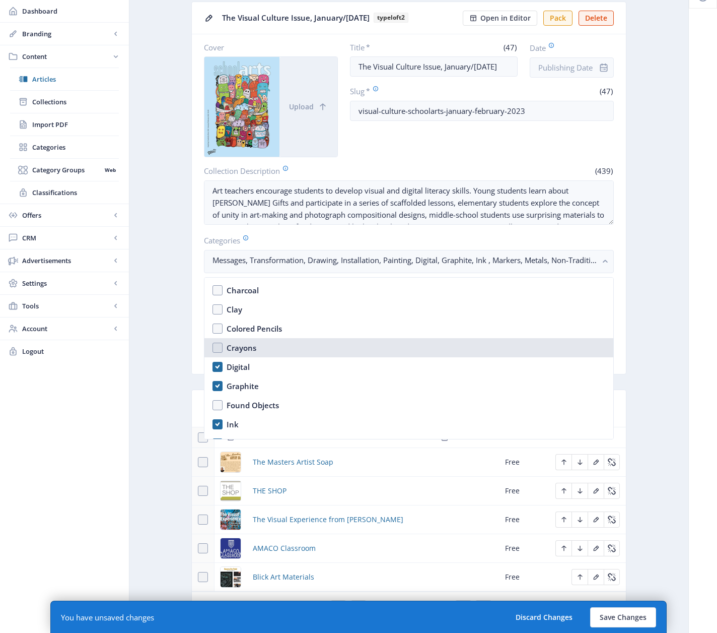
scroll to position [1313, 0]
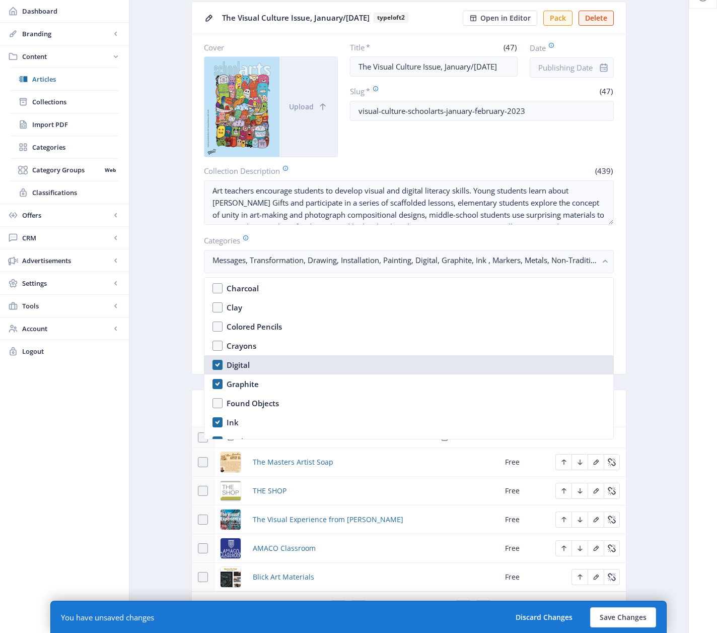
click at [215, 366] on nb-option "Digital" at bounding box center [408, 364] width 409 height 19
checkbox input "false"
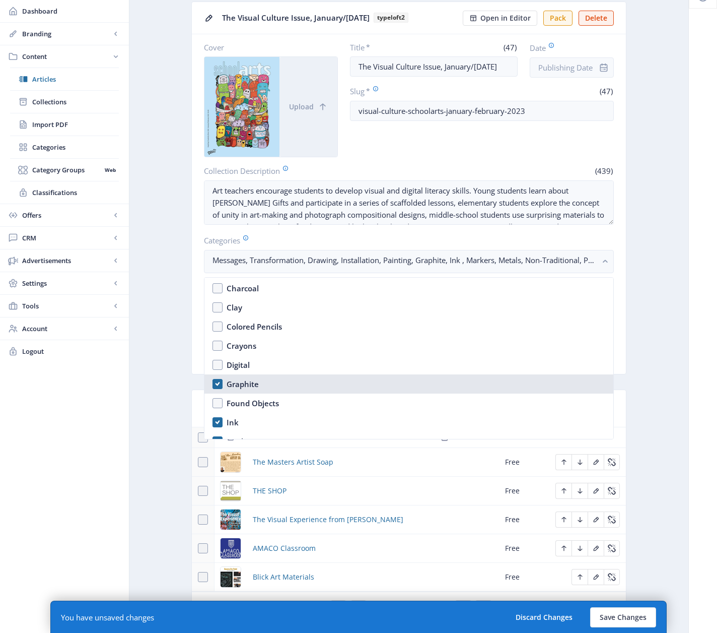
click at [220, 382] on nb-option "Graphite" at bounding box center [408, 383] width 409 height 19
checkbox input "false"
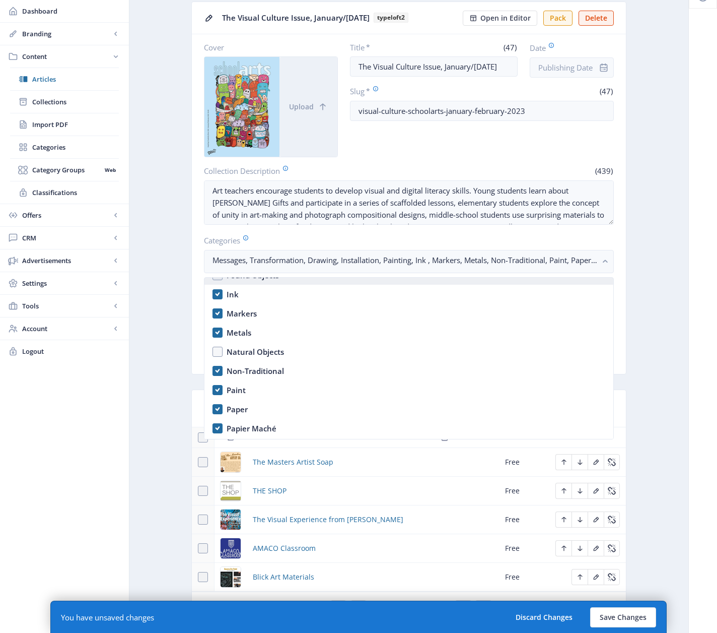
scroll to position [1447, 0]
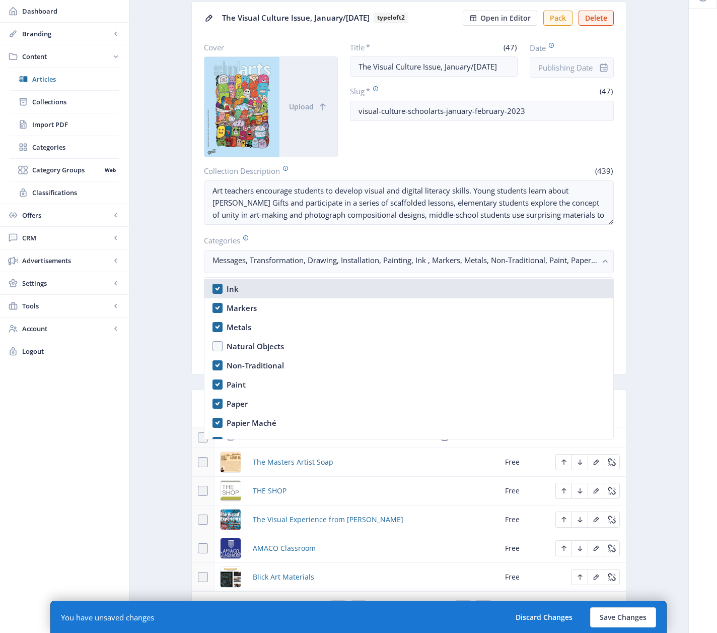
click at [220, 289] on nb-option "Ink" at bounding box center [408, 288] width 409 height 19
checkbox input "false"
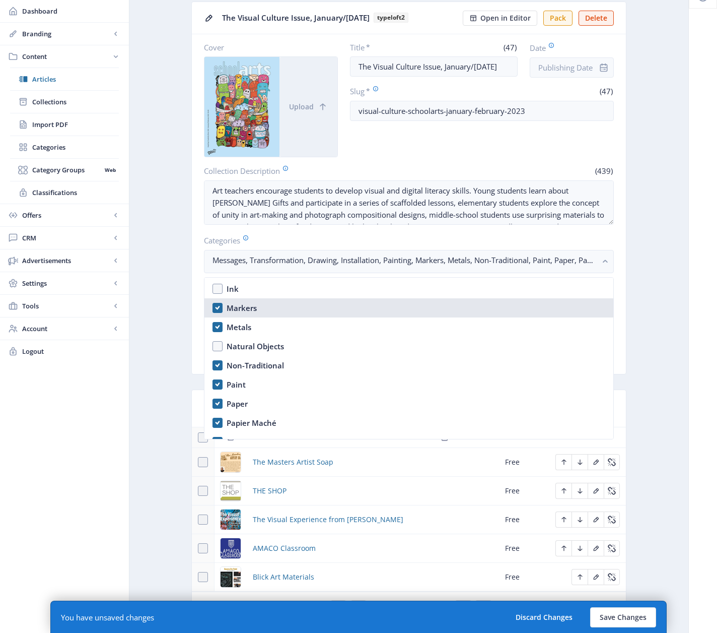
drag, startPoint x: 221, startPoint y: 306, endPoint x: 215, endPoint y: 313, distance: 9.6
click at [220, 306] on nb-option "Markers" at bounding box center [408, 307] width 409 height 19
checkbox input "false"
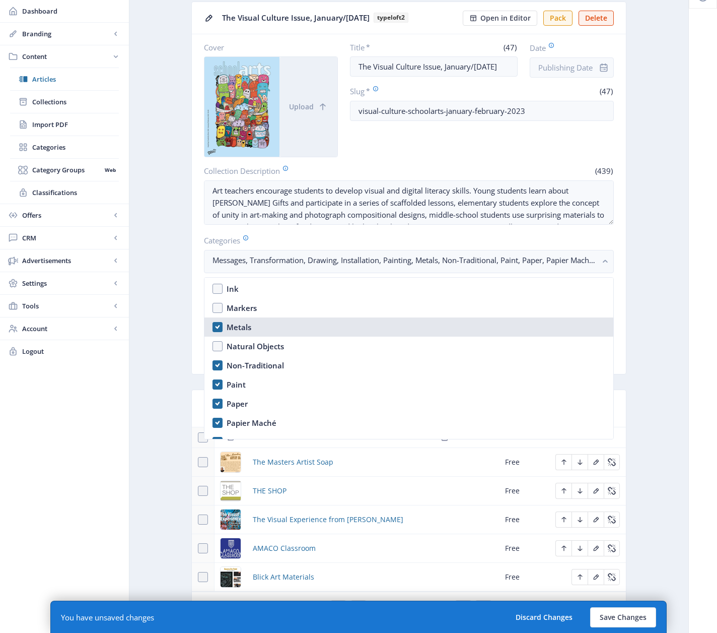
click at [217, 325] on nb-option "Metals" at bounding box center [408, 326] width 409 height 19
checkbox input "false"
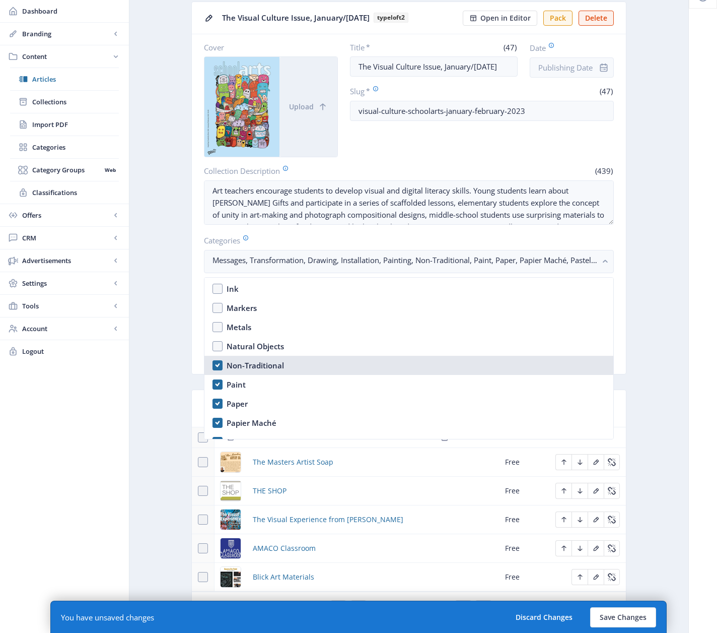
click at [218, 367] on nb-option "Non-Traditional" at bounding box center [408, 365] width 409 height 19
checkbox input "false"
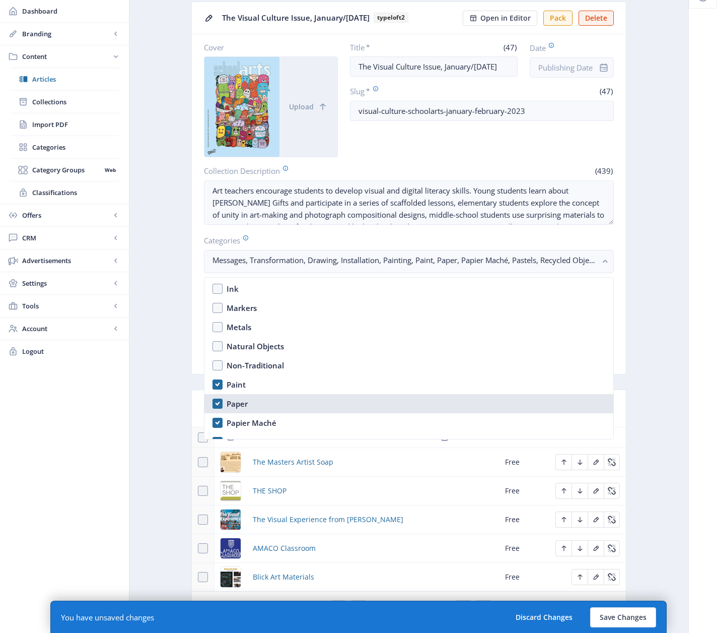
click at [217, 403] on nb-option "Paper" at bounding box center [408, 403] width 409 height 19
checkbox input "false"
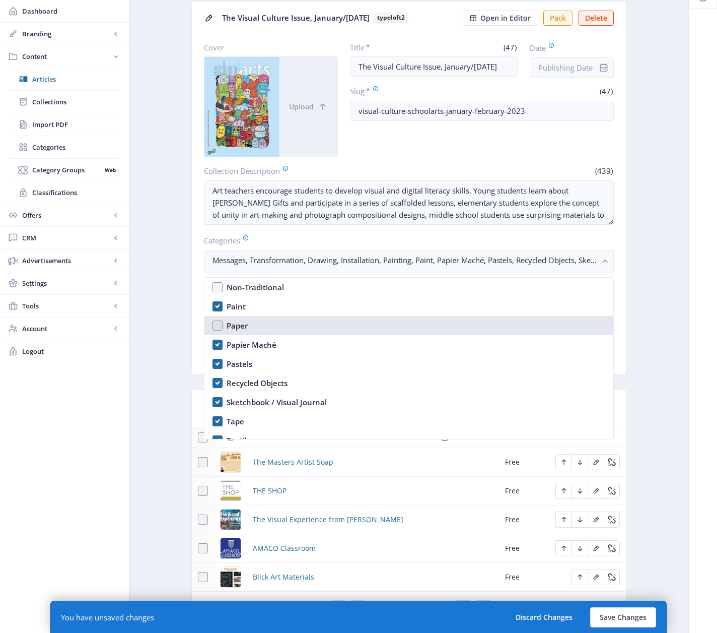
scroll to position [1525, 0]
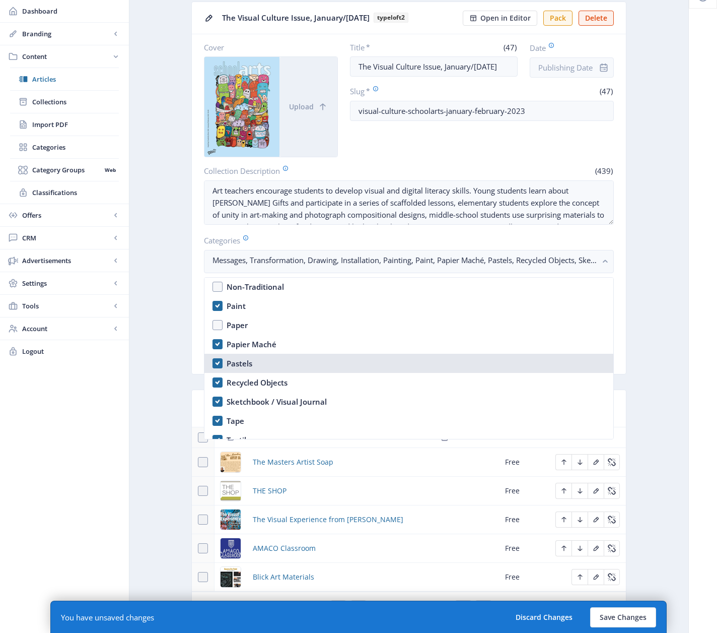
click at [217, 365] on nb-option "Pastels" at bounding box center [408, 363] width 409 height 19
checkbox input "false"
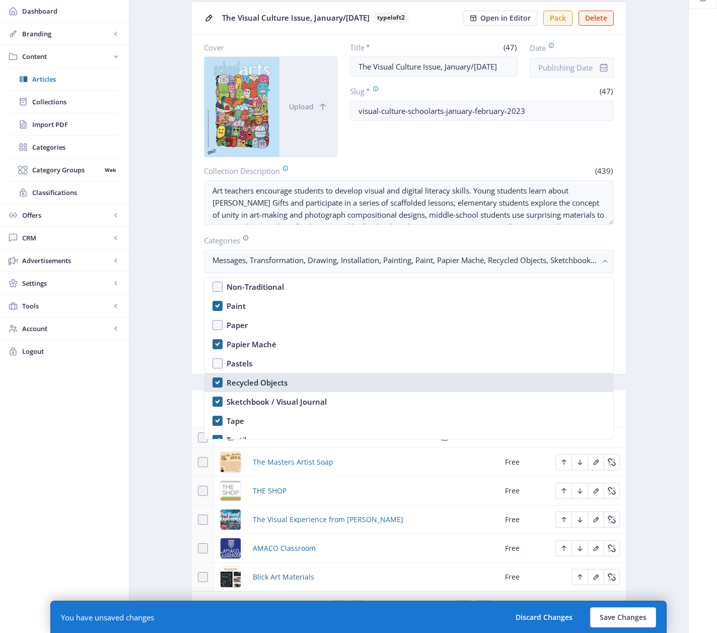
click at [217, 383] on nb-option "Recycled Objects" at bounding box center [408, 382] width 409 height 19
checkbox input "false"
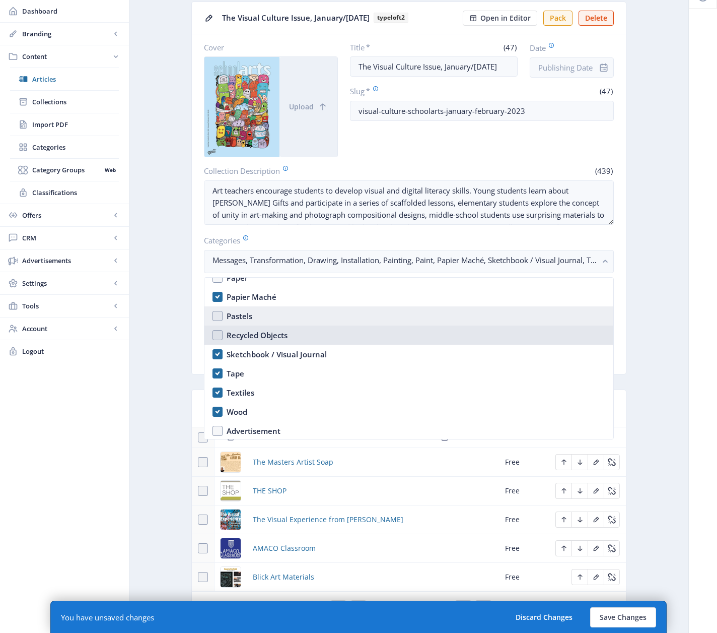
scroll to position [1574, 0]
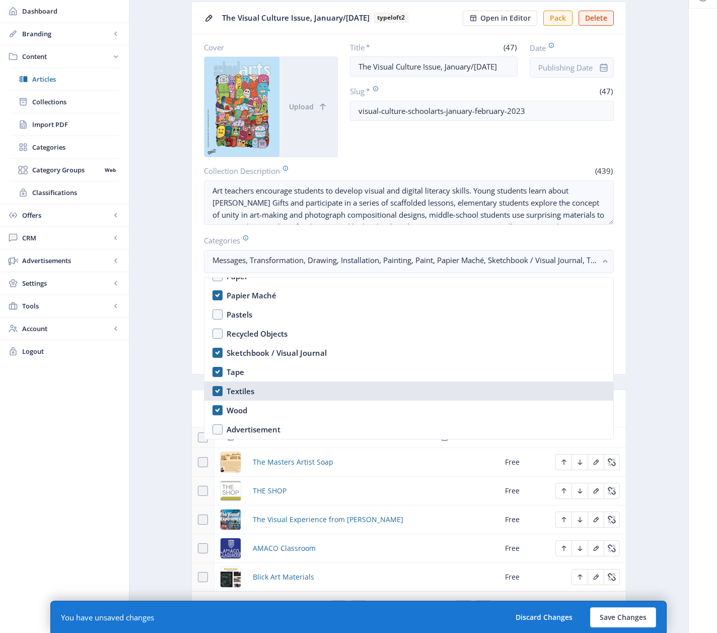
click at [220, 391] on nb-option "Textiles" at bounding box center [408, 390] width 409 height 19
checkbox input "false"
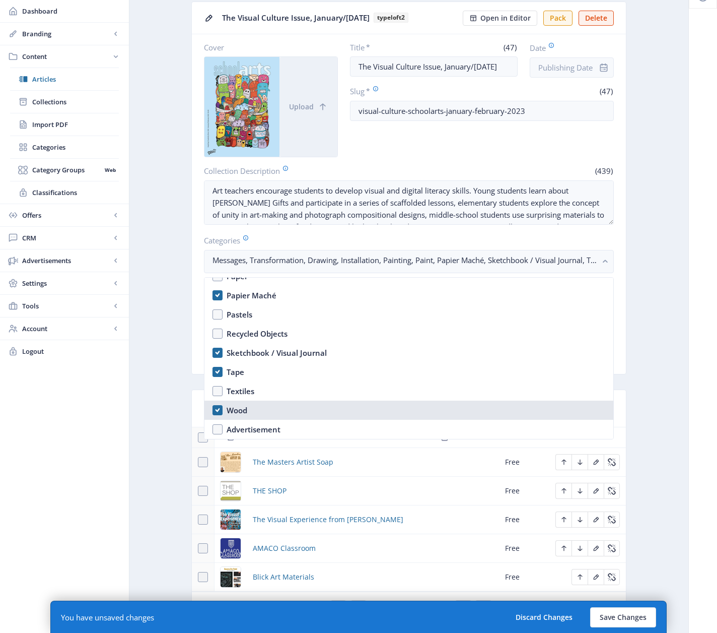
click at [218, 410] on nb-option "Wood" at bounding box center [408, 409] width 409 height 19
checkbox input "false"
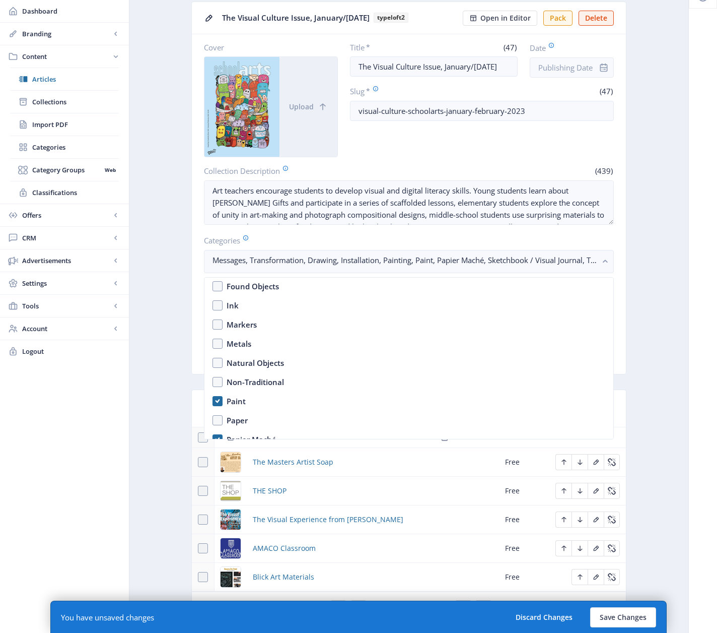
scroll to position [1518, 0]
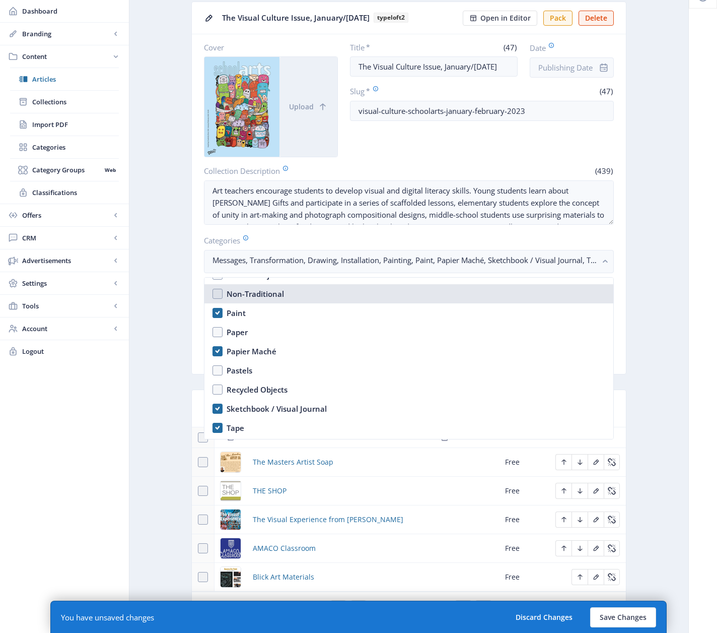
click at [260, 292] on div "Non-Traditional" at bounding box center [255, 294] width 57 height 12
checkbox input "true"
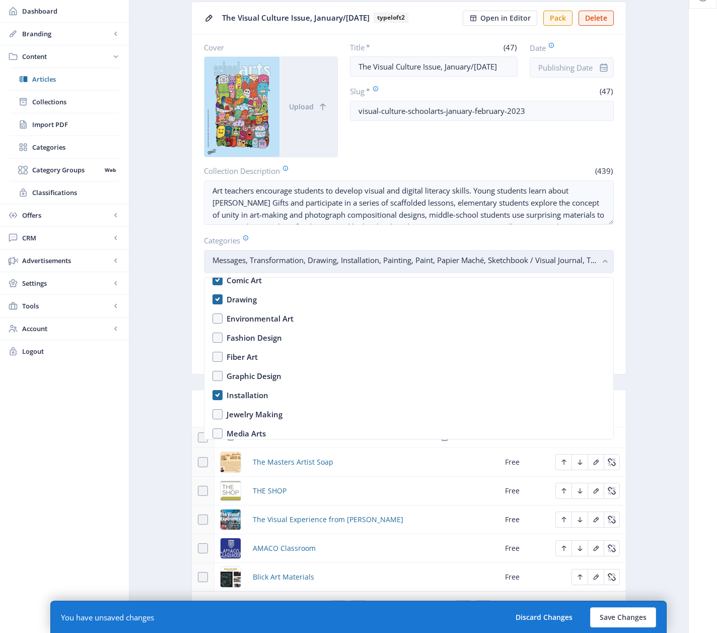
scroll to position [469, 0]
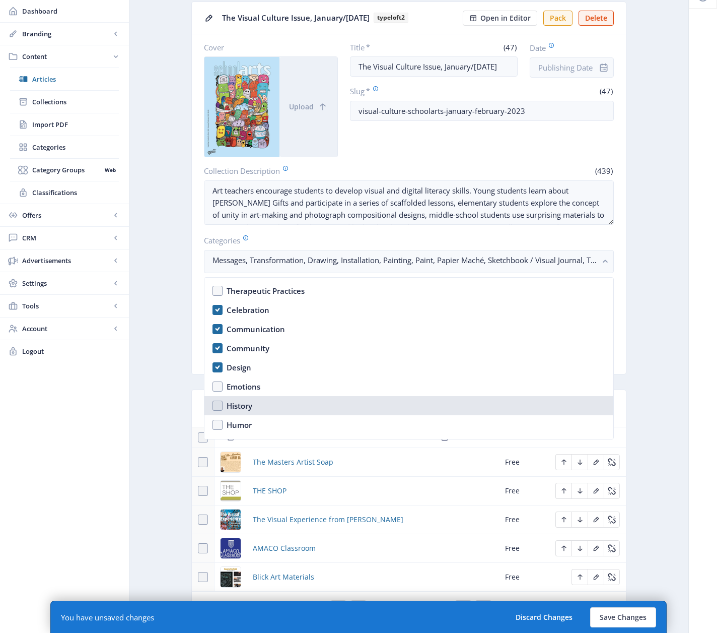
click at [240, 405] on div "History" at bounding box center [240, 405] width 26 height 12
checkbox input "true"
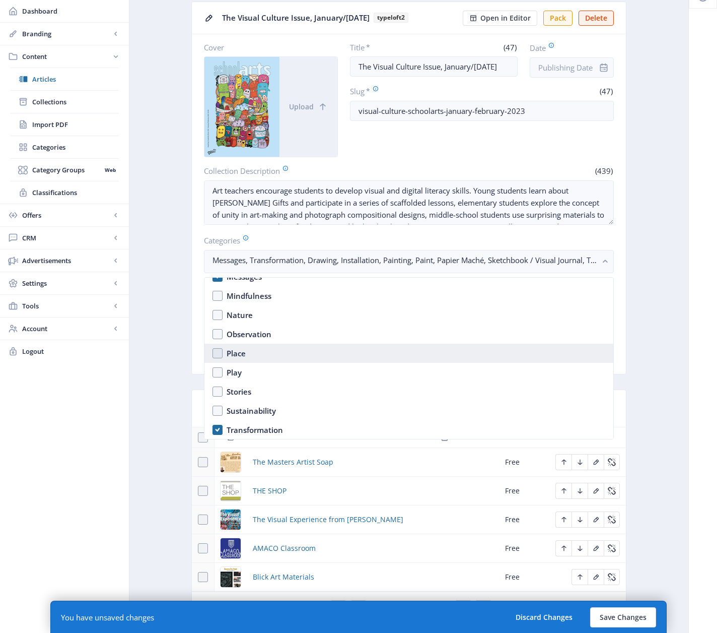
scroll to position [700, 0]
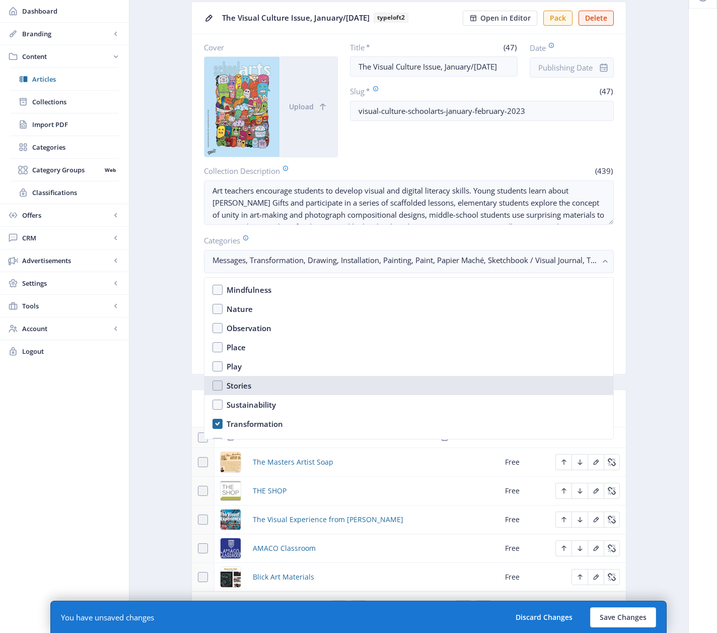
click at [242, 387] on div "Stories" at bounding box center [239, 385] width 25 height 12
checkbox input "true"
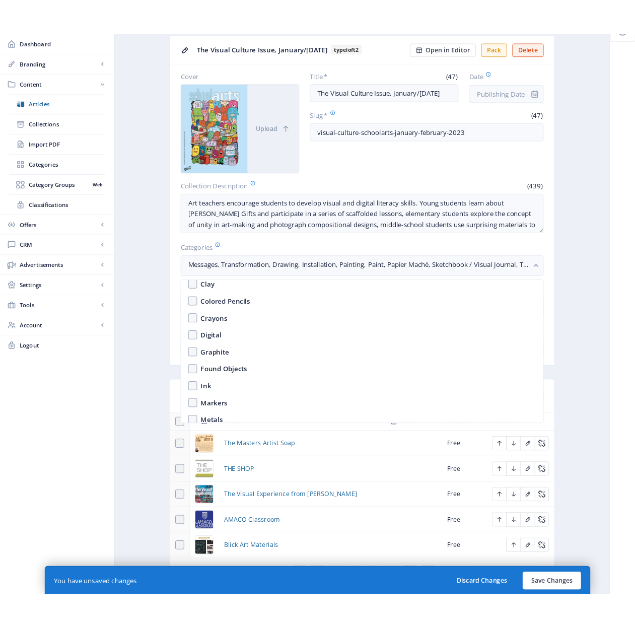
scroll to position [1379, 0]
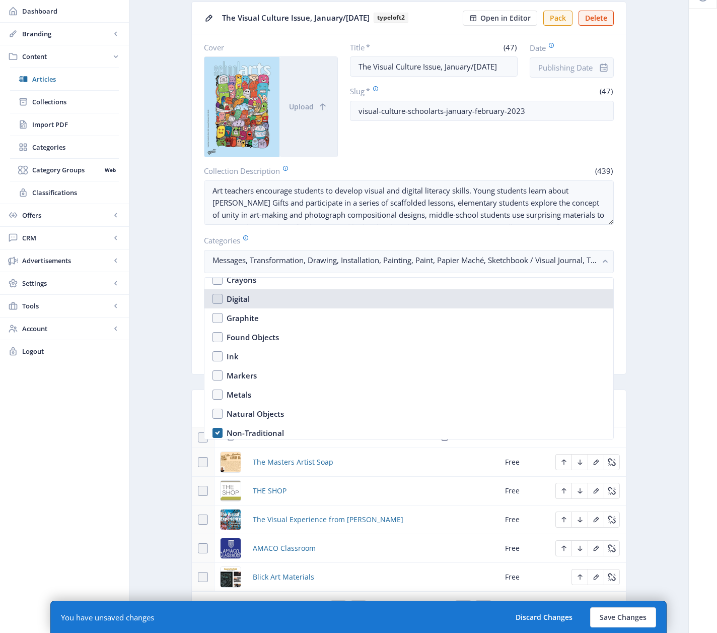
click at [240, 299] on div "Digital" at bounding box center [238, 299] width 23 height 12
checkbox input "true"
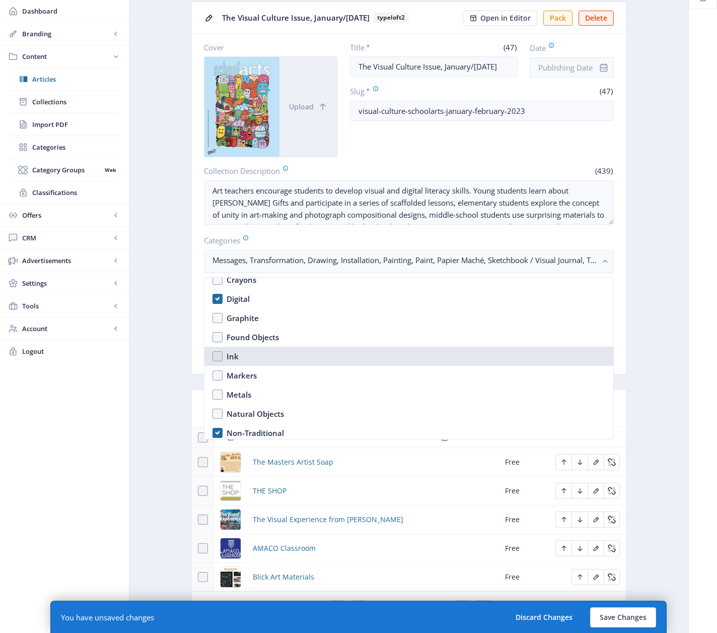
click at [234, 358] on div "Ink" at bounding box center [233, 356] width 12 height 12
checkbox input "true"
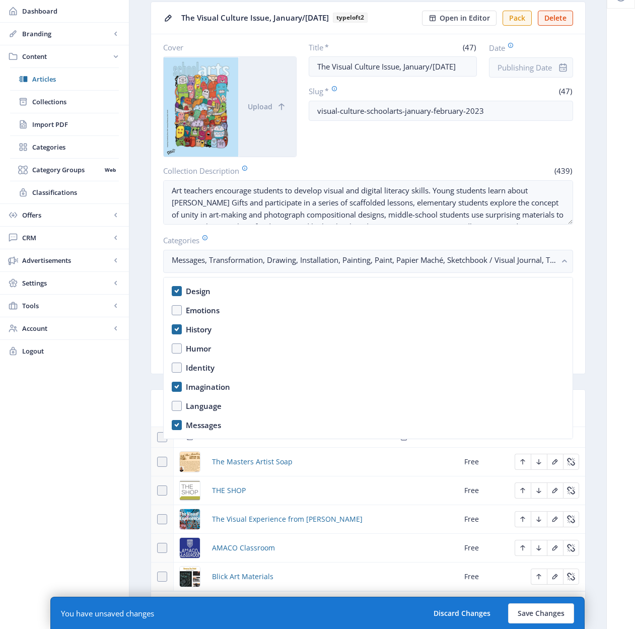
scroll to position [556, 0]
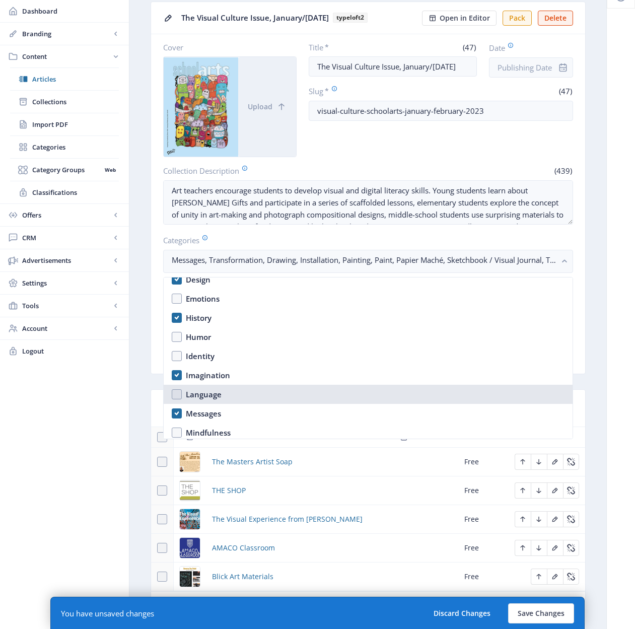
click at [202, 397] on div "Language" at bounding box center [204, 394] width 36 height 12
checkbox input "true"
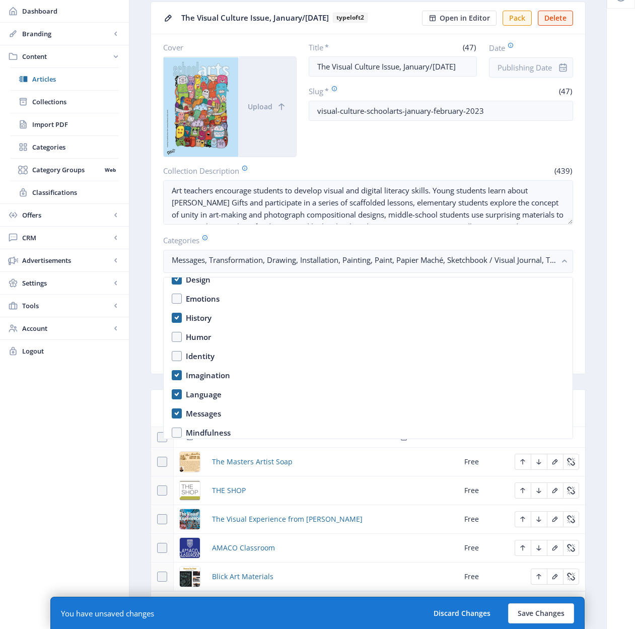
scroll to position [554, 0]
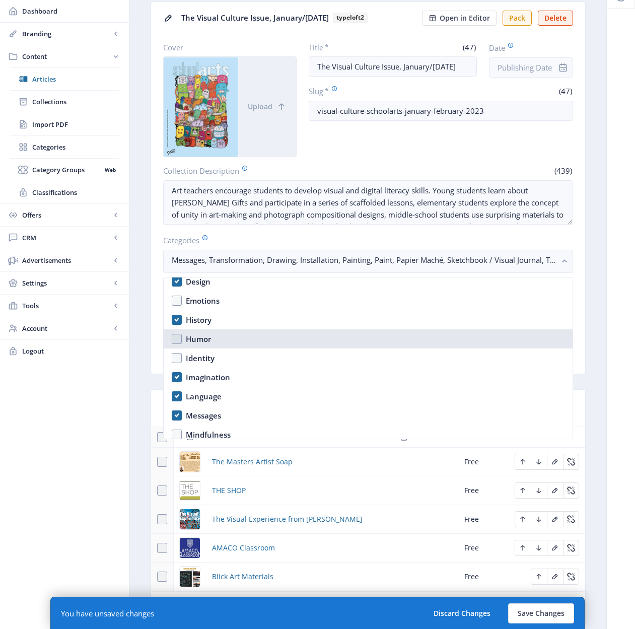
click at [193, 337] on div "Humor" at bounding box center [198, 339] width 25 height 12
checkbox input "true"
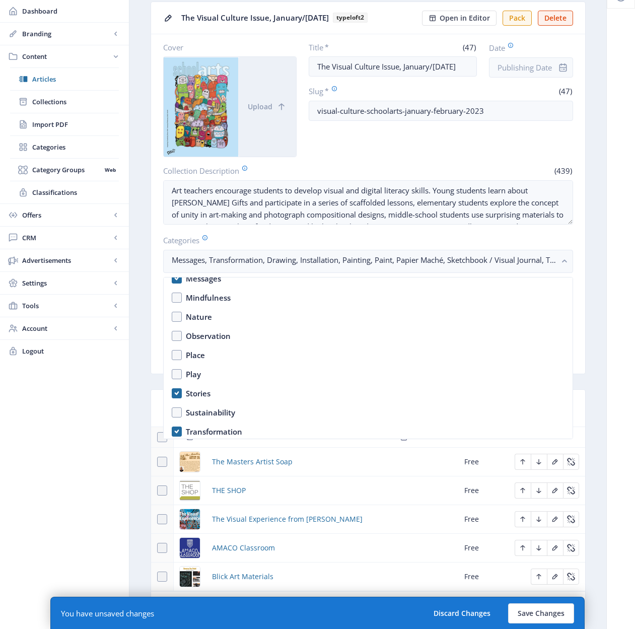
scroll to position [730, 0]
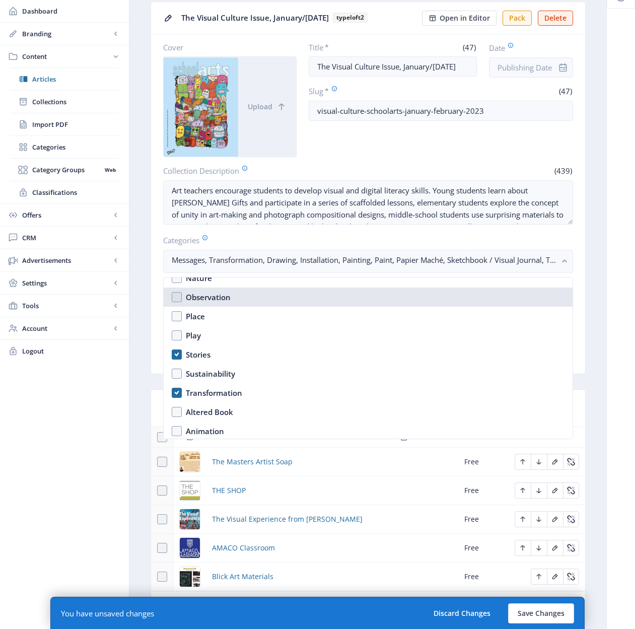
click at [198, 299] on div "Observation" at bounding box center [208, 297] width 45 height 12
checkbox input "true"
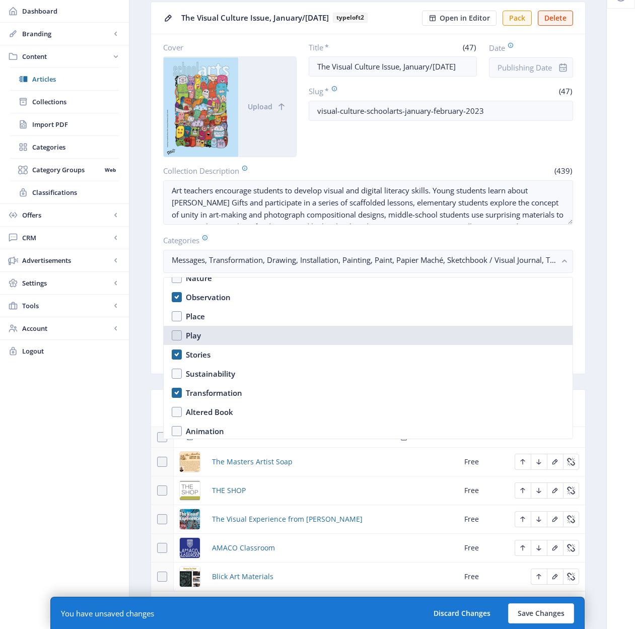
click at [176, 338] on nb-option "Play" at bounding box center [368, 335] width 409 height 19
checkbox input "true"
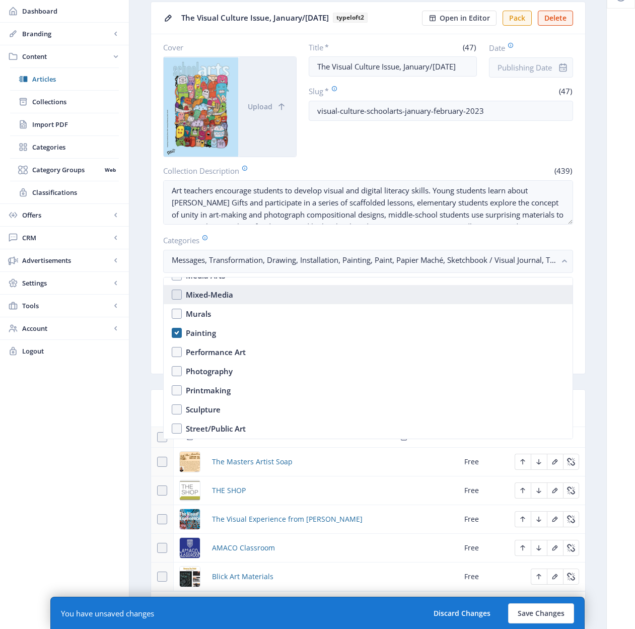
scroll to position [1163, 0]
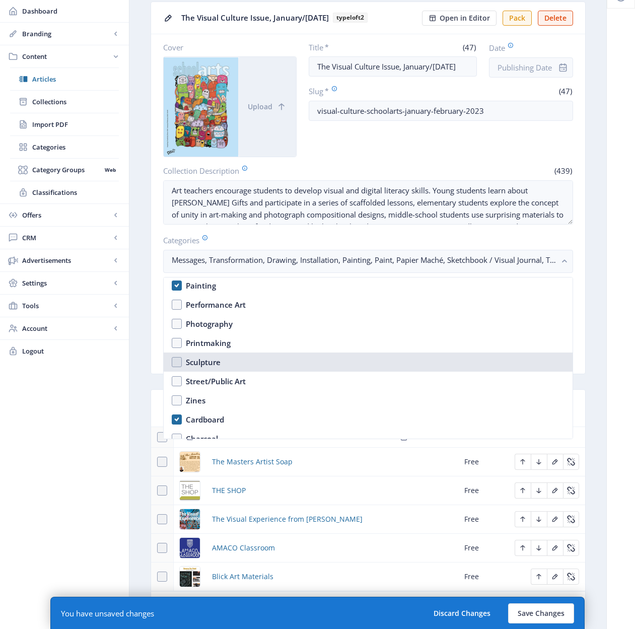
click at [202, 363] on div "Sculpture" at bounding box center [203, 362] width 35 height 12
checkbox input "true"
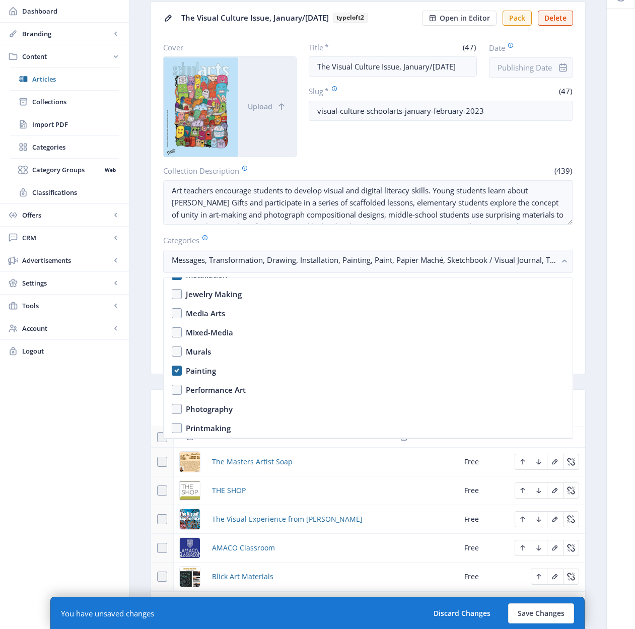
scroll to position [1045, 0]
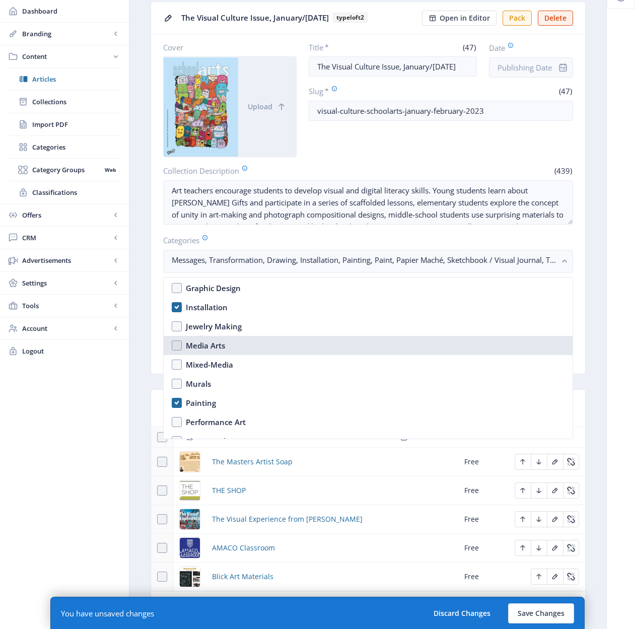
click at [215, 345] on div "Media Arts" at bounding box center [205, 345] width 39 height 12
click at [216, 346] on div "Media Arts" at bounding box center [205, 345] width 39 height 12
checkbox input "false"
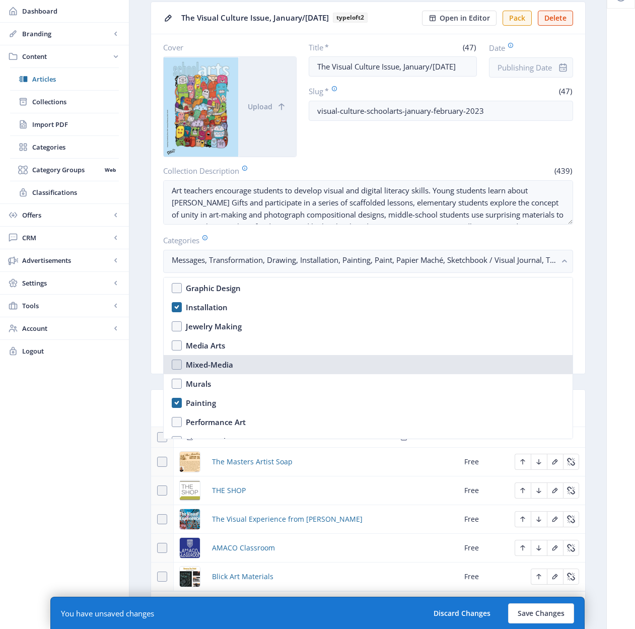
click at [221, 362] on div "Mixed-Media" at bounding box center [209, 365] width 47 height 12
checkbox input "true"
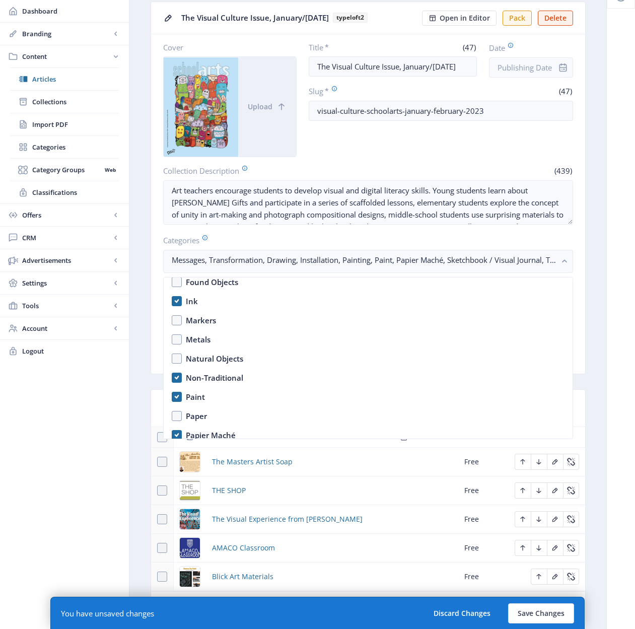
scroll to position [1442, 0]
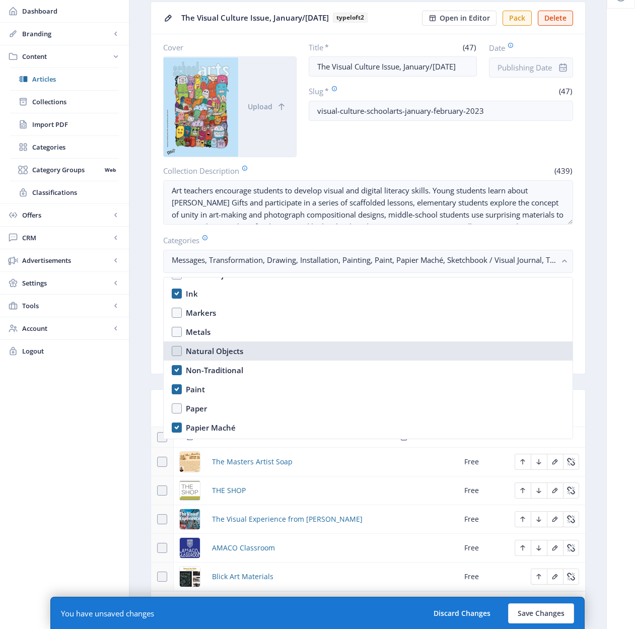
click at [222, 353] on div "Natural Objects" at bounding box center [214, 351] width 57 height 12
checkbox input "true"
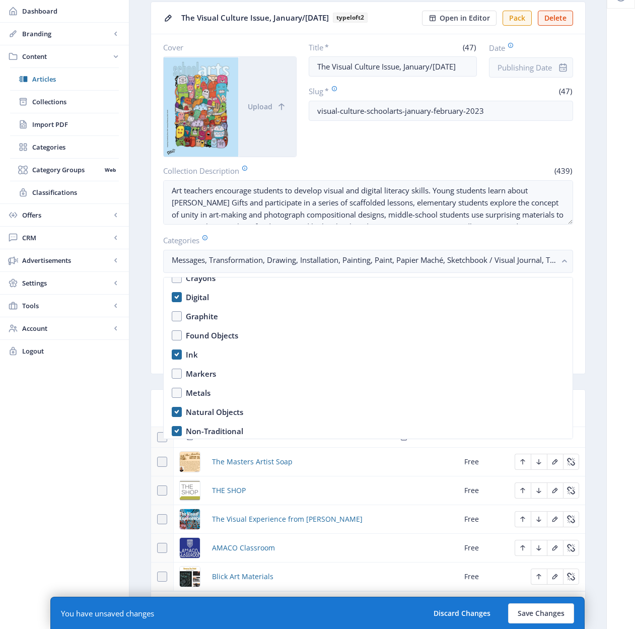
scroll to position [1420, 0]
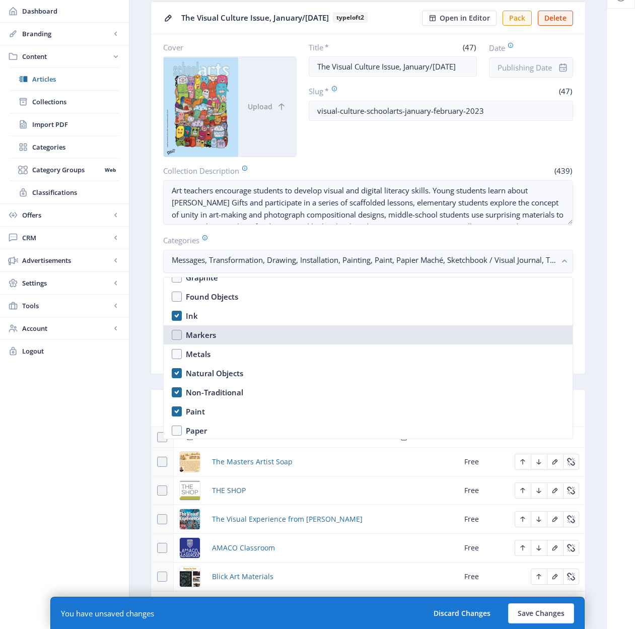
click at [199, 335] on div "Markers" at bounding box center [201, 335] width 30 height 12
checkbox input "true"
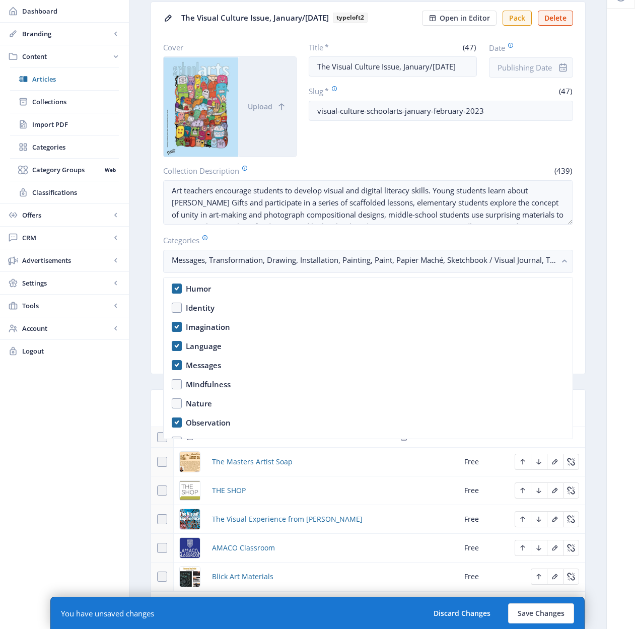
scroll to position [603, 0]
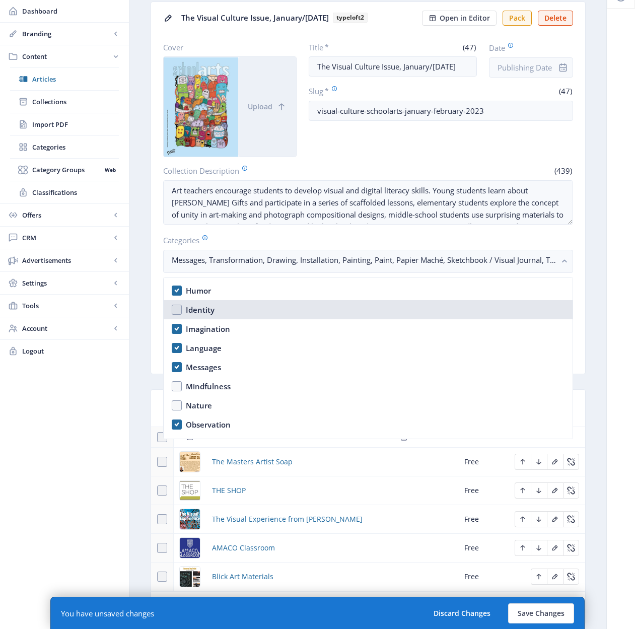
click at [194, 310] on div "Identity" at bounding box center [200, 310] width 29 height 12
checkbox input "true"
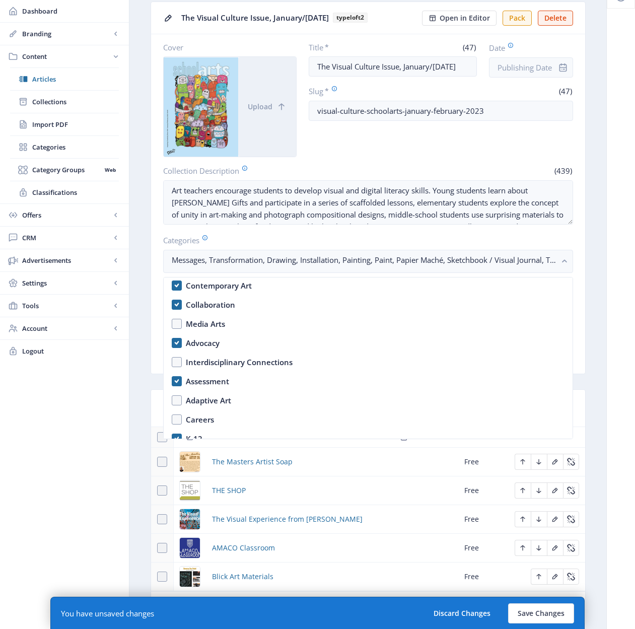
scroll to position [0, 0]
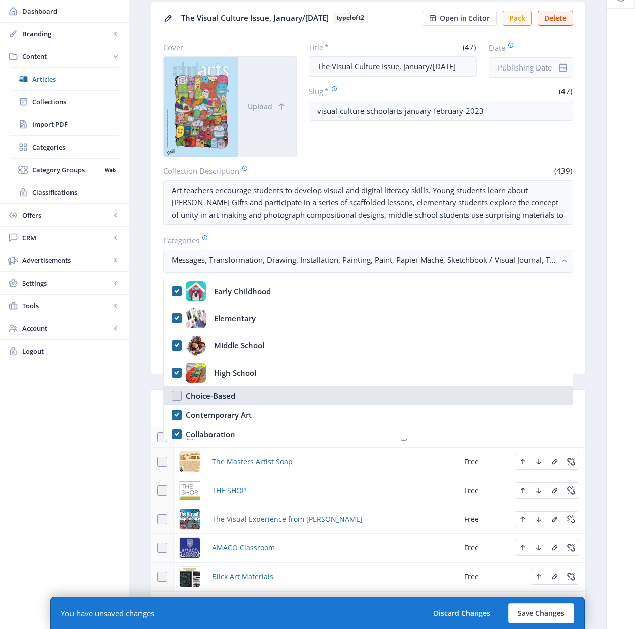
click at [208, 398] on div "Choice-Based" at bounding box center [210, 396] width 49 height 12
checkbox input "true"
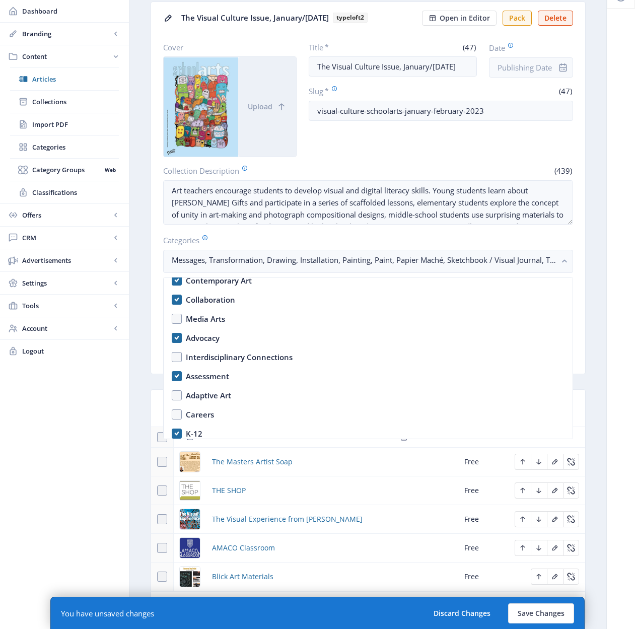
scroll to position [136, 0]
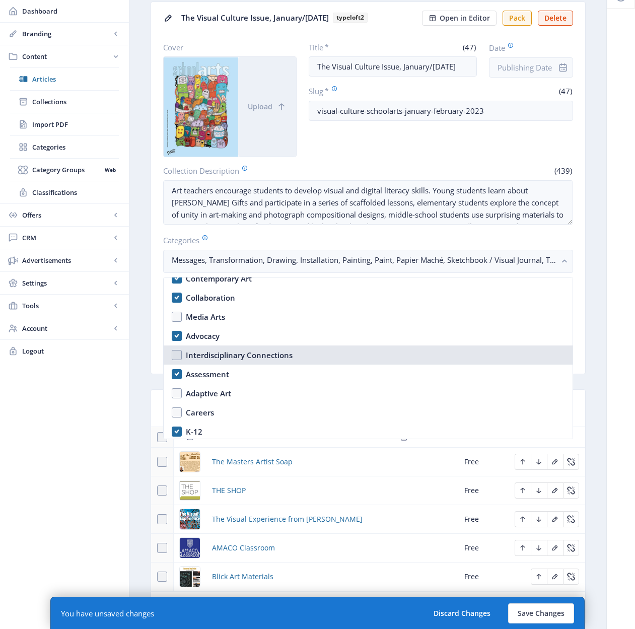
click at [249, 354] on div "Interdisciplinary Connections" at bounding box center [239, 355] width 107 height 12
checkbox input "true"
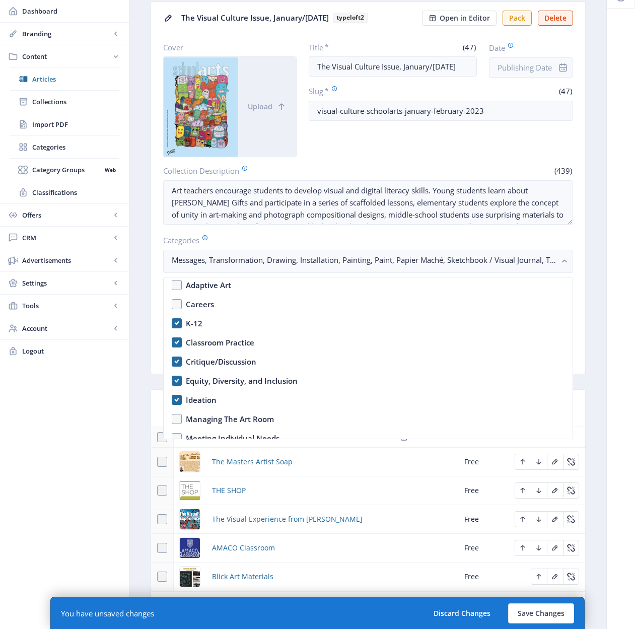
scroll to position [312, 0]
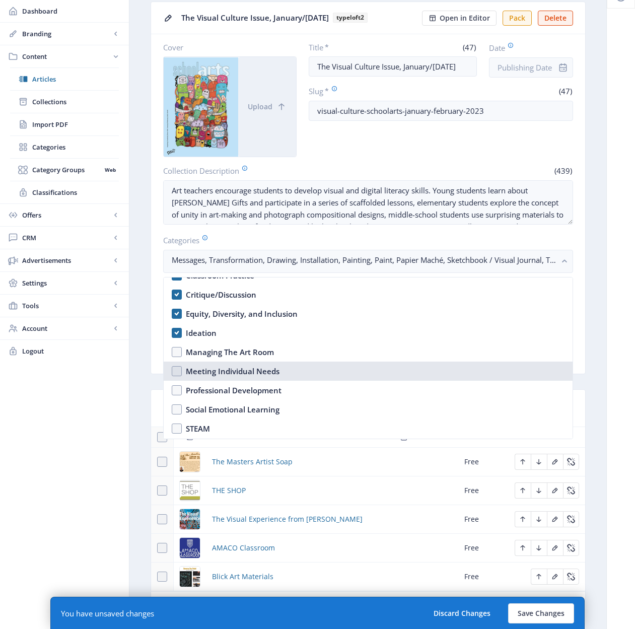
click at [232, 371] on div "Meeting Individual Needs" at bounding box center [233, 371] width 94 height 12
checkbox input "true"
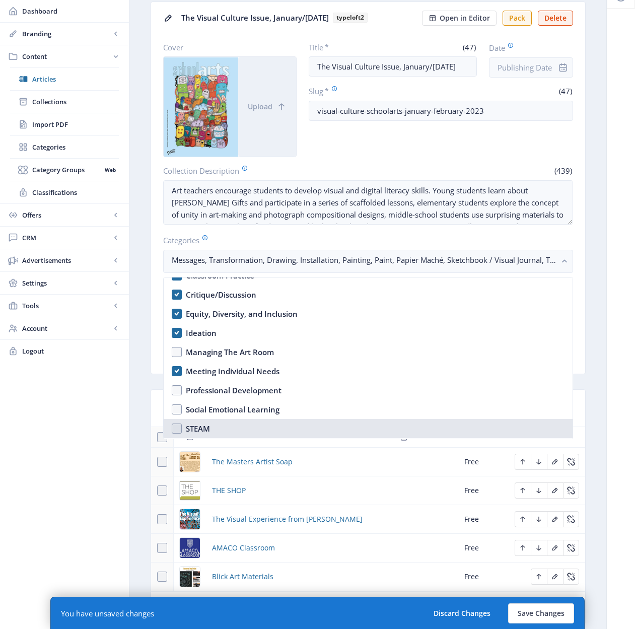
click at [199, 426] on div "STEAM" at bounding box center [198, 429] width 24 height 12
checkbox input "true"
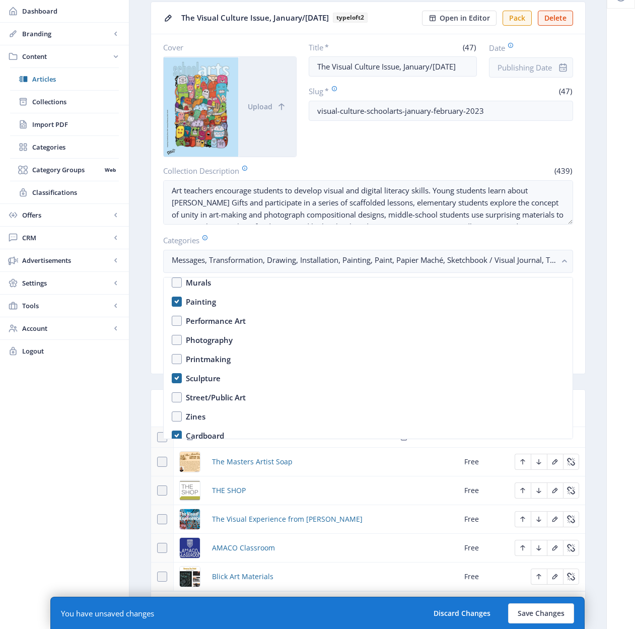
scroll to position [1241, 0]
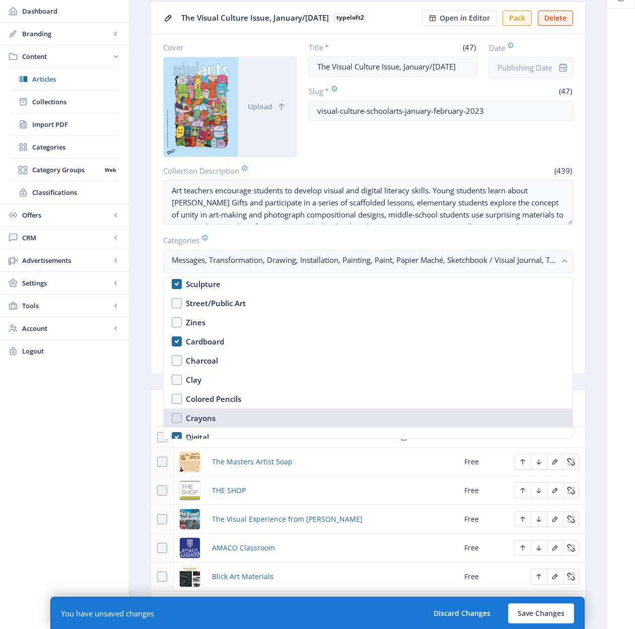
click at [195, 415] on div "Crayons" at bounding box center [201, 418] width 30 height 12
checkbox input "true"
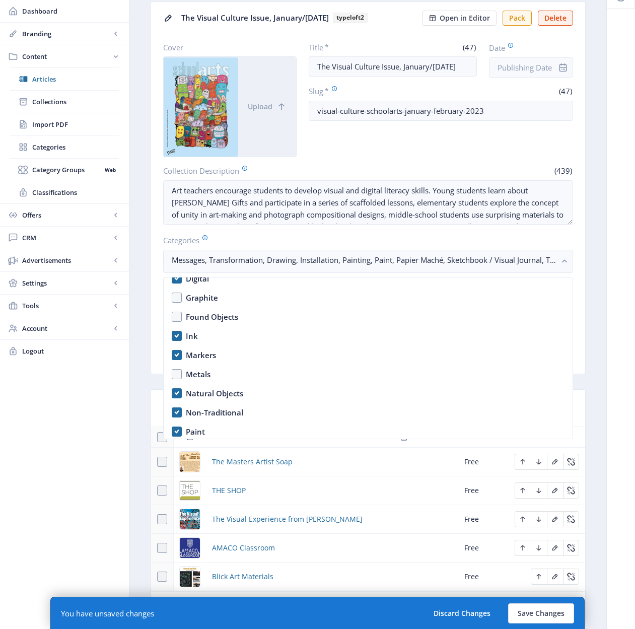
scroll to position [1400, 0]
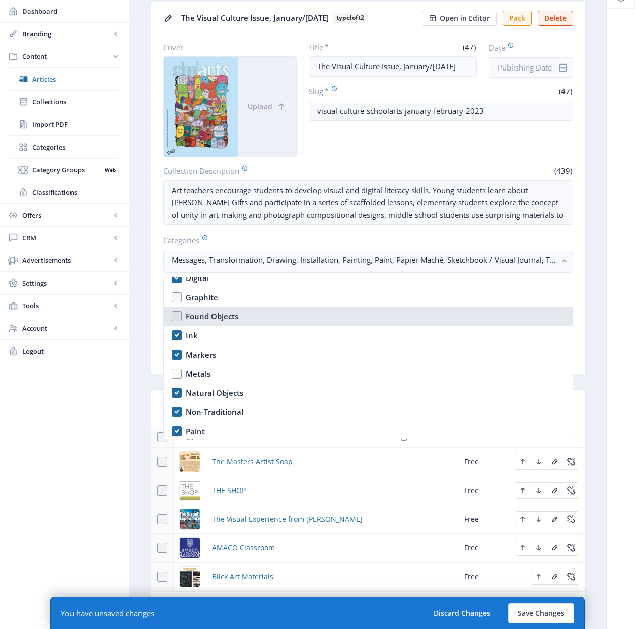
click at [219, 316] on div "Found Objects" at bounding box center [212, 316] width 52 height 12
checkbox input "true"
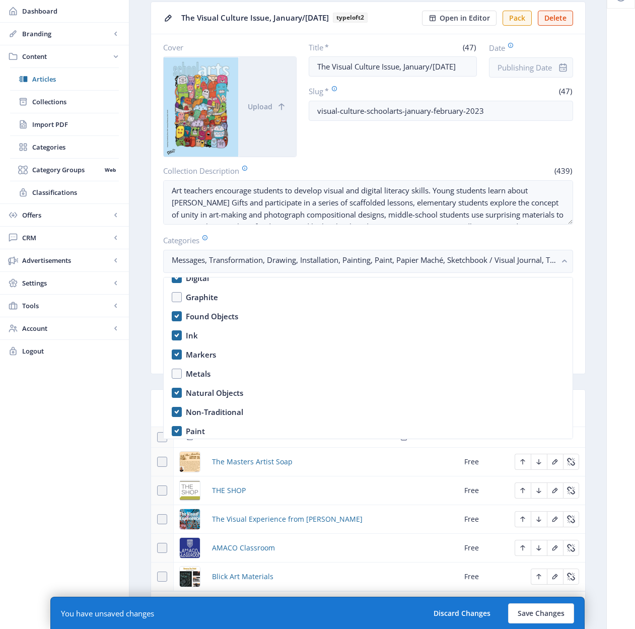
scroll to position [1574, 0]
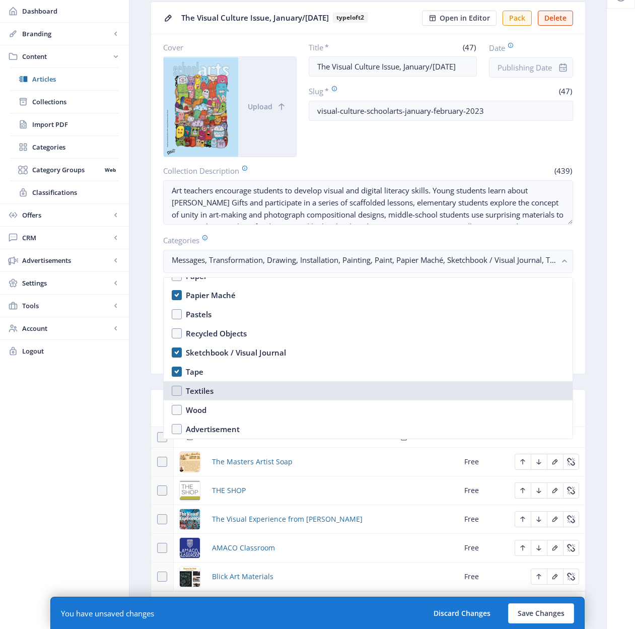
click at [201, 390] on div "Textiles" at bounding box center [200, 391] width 28 height 12
checkbox input "true"
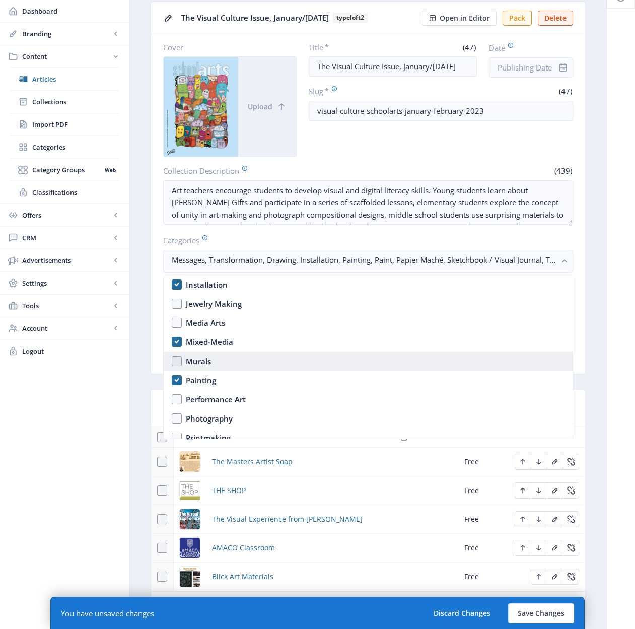
scroll to position [1008, 0]
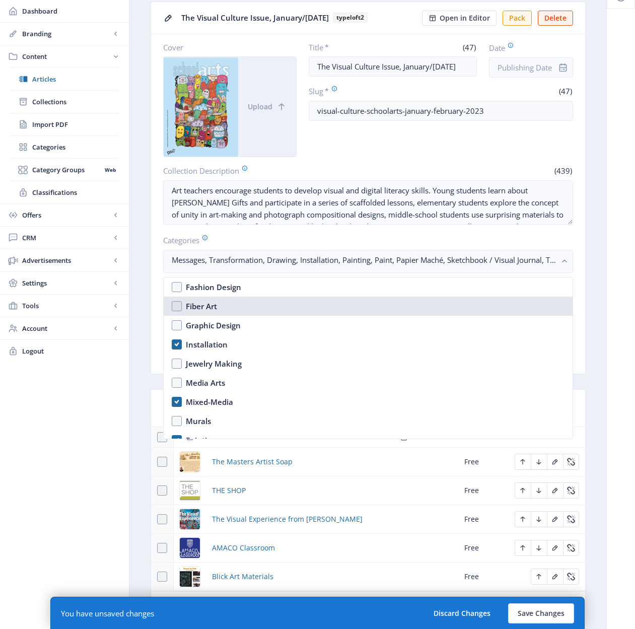
click at [211, 304] on div "Fiber Art" at bounding box center [201, 306] width 31 height 12
checkbox input "true"
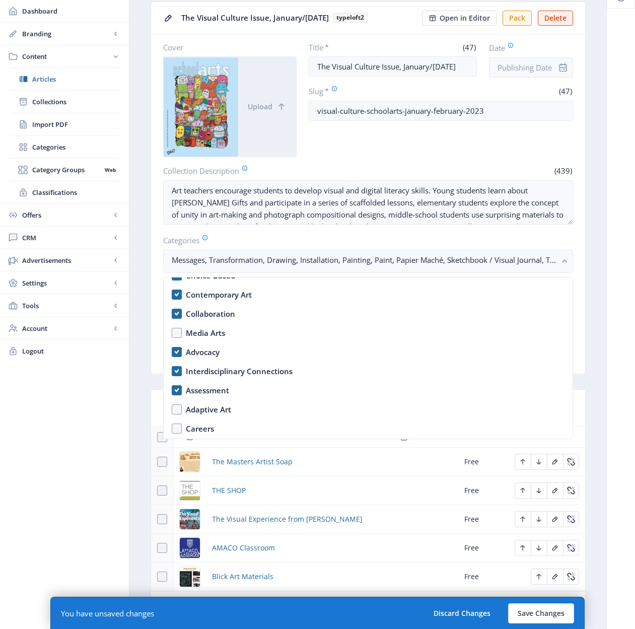
scroll to position [148, 0]
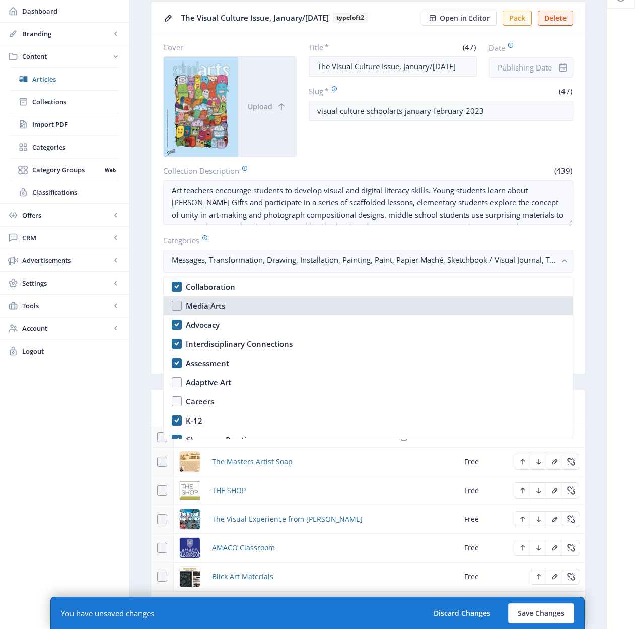
click at [208, 307] on div "Media Arts" at bounding box center [205, 306] width 39 height 12
checkbox input "true"
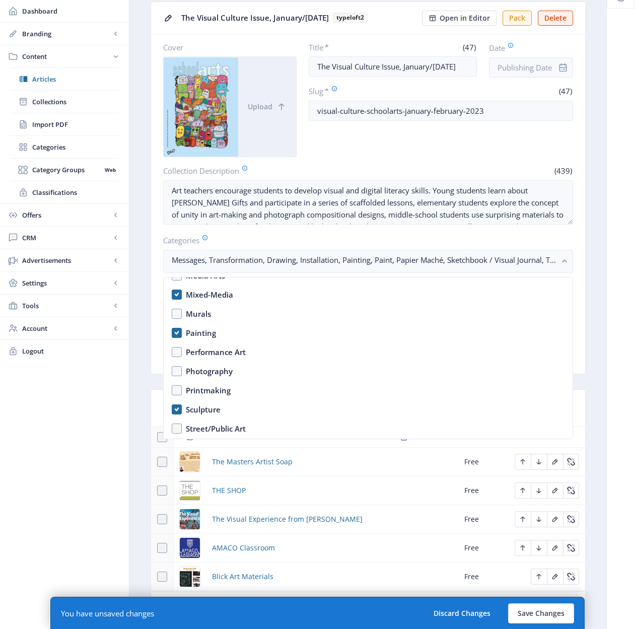
scroll to position [1155, 0]
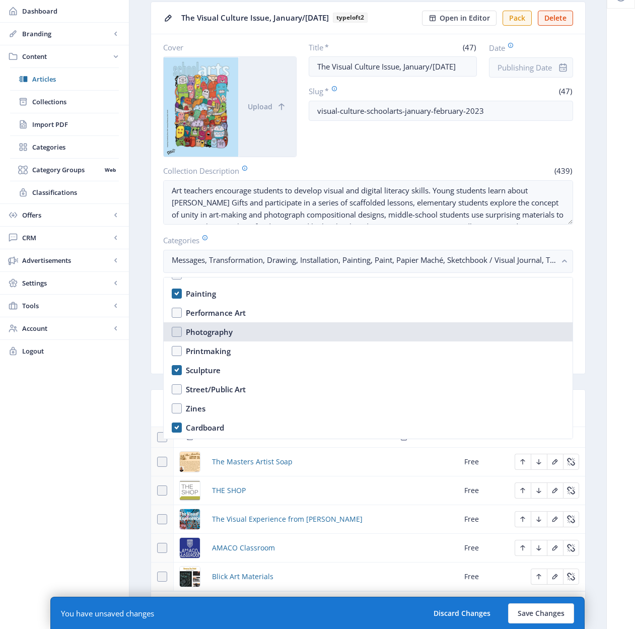
click at [224, 332] on div "Photography" at bounding box center [209, 332] width 47 height 12
checkbox input "true"
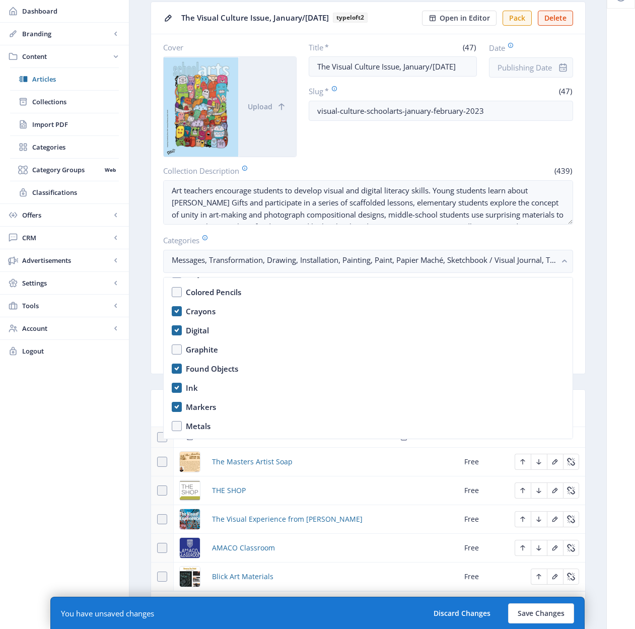
scroll to position [1336, 0]
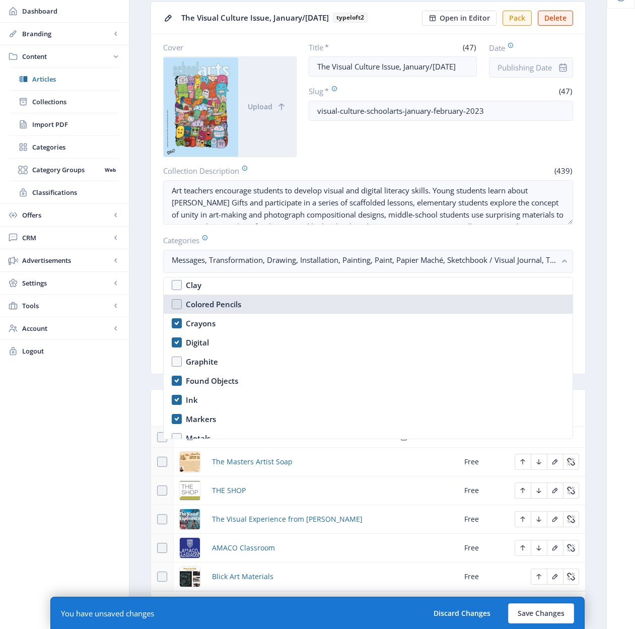
click at [219, 305] on div "Colored Pencils" at bounding box center [213, 304] width 55 height 12
checkbox input "true"
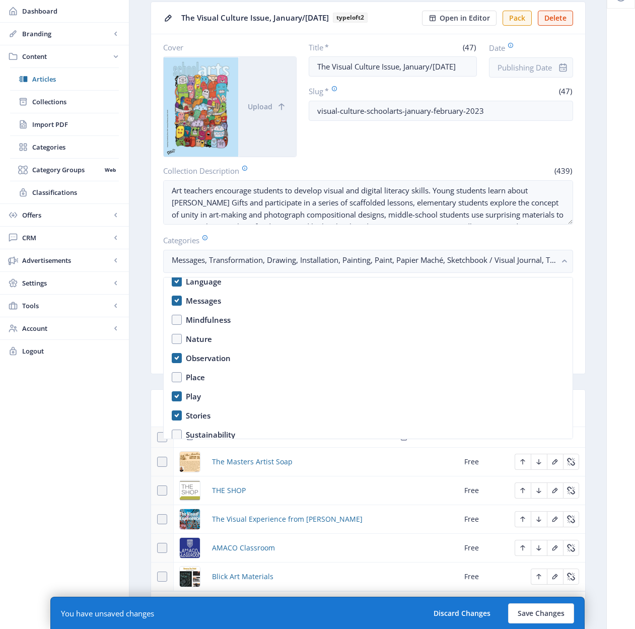
scroll to position [697, 0]
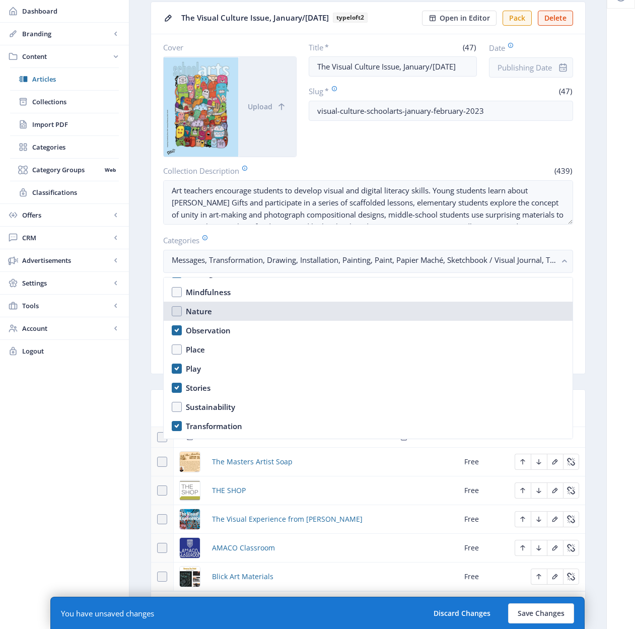
click at [204, 313] on div "Nature" at bounding box center [199, 311] width 26 height 12
checkbox input "true"
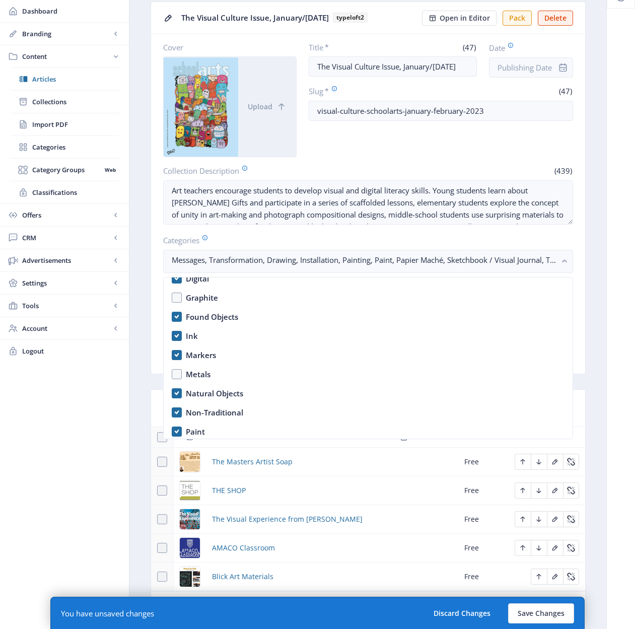
scroll to position [1574, 0]
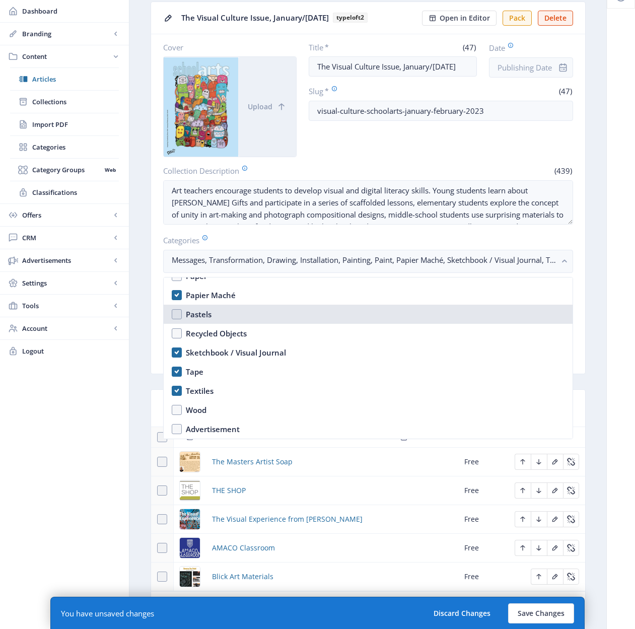
click at [194, 312] on div "Pastels" at bounding box center [199, 314] width 26 height 12
checkbox input "true"
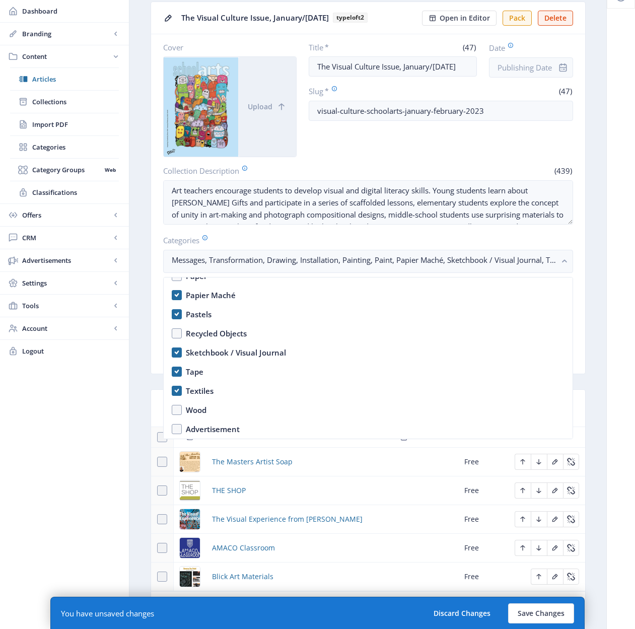
scroll to position [1392, 0]
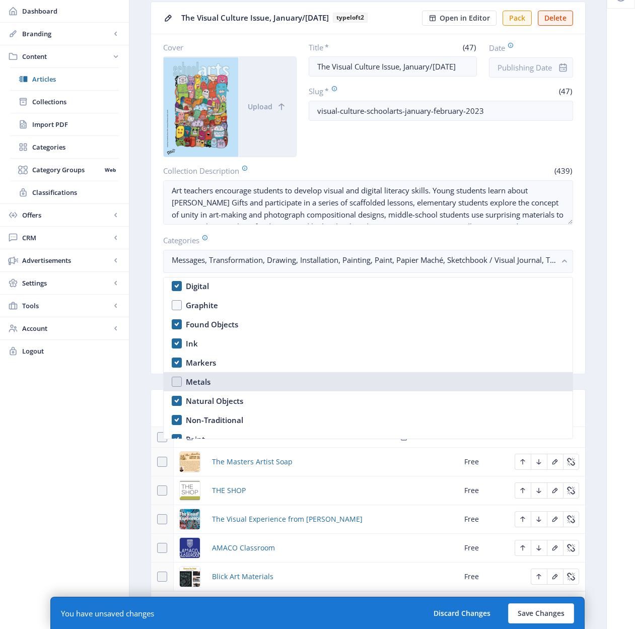
click at [202, 382] on div "Metals" at bounding box center [198, 382] width 25 height 12
checkbox input "true"
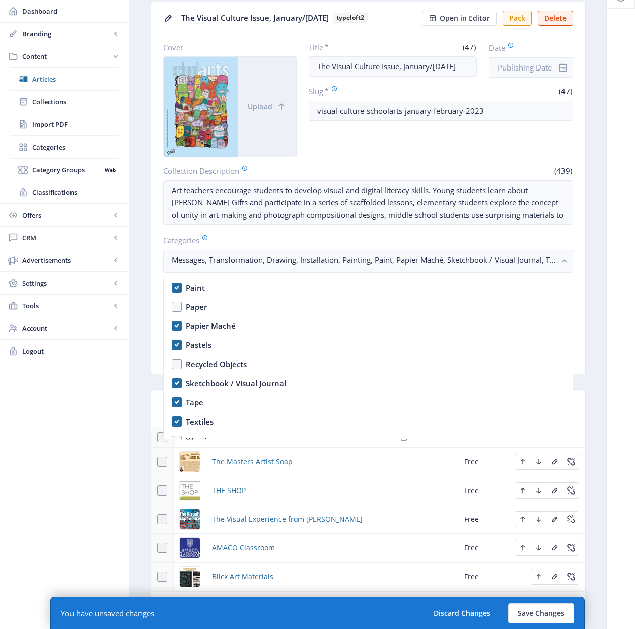
scroll to position [1574, 0]
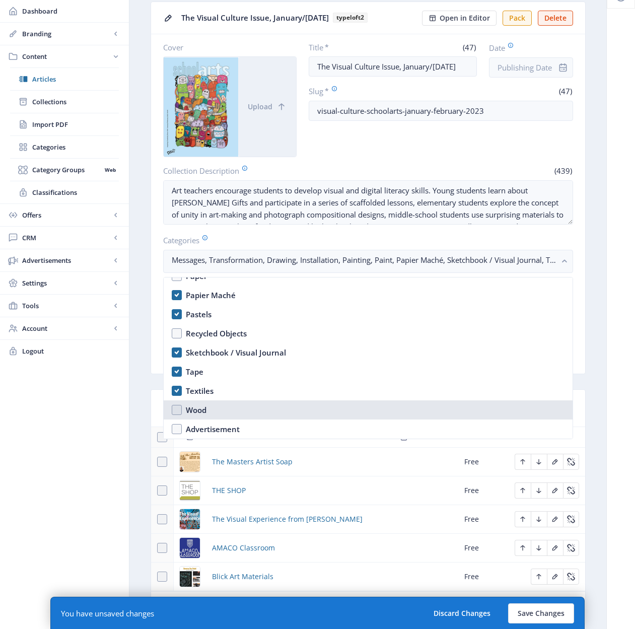
click at [195, 409] on div "Wood" at bounding box center [196, 410] width 21 height 12
checkbox input "true"
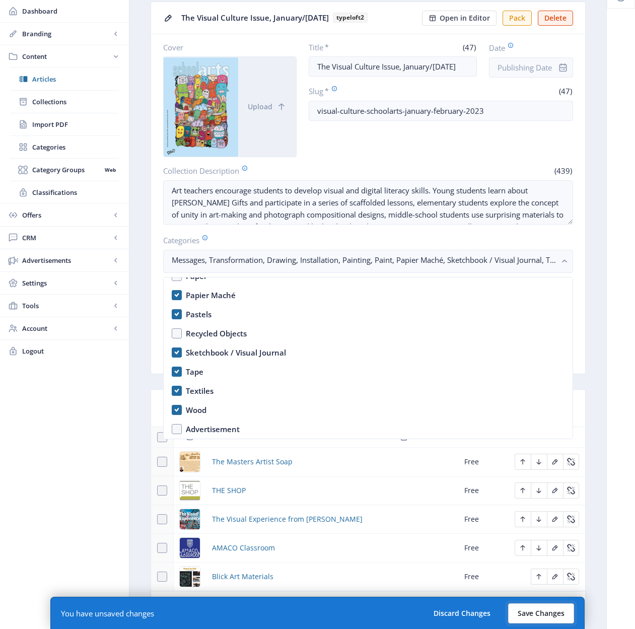
click at [547, 604] on button "Save Changes" at bounding box center [541, 613] width 66 height 20
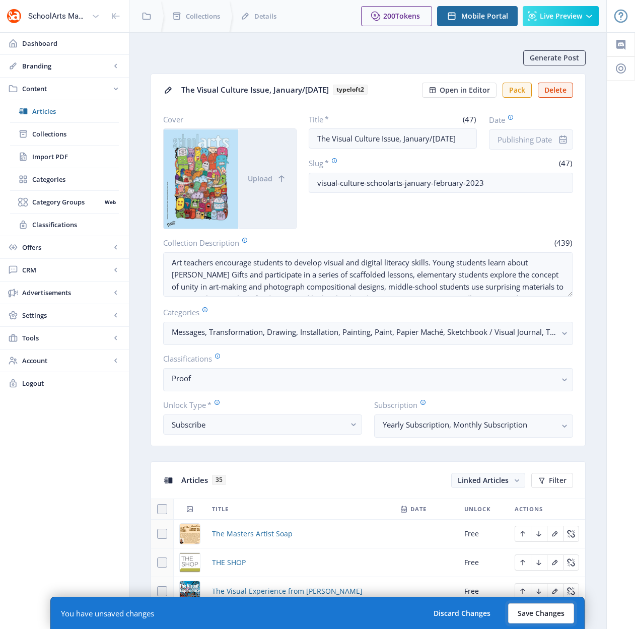
scroll to position [72, 0]
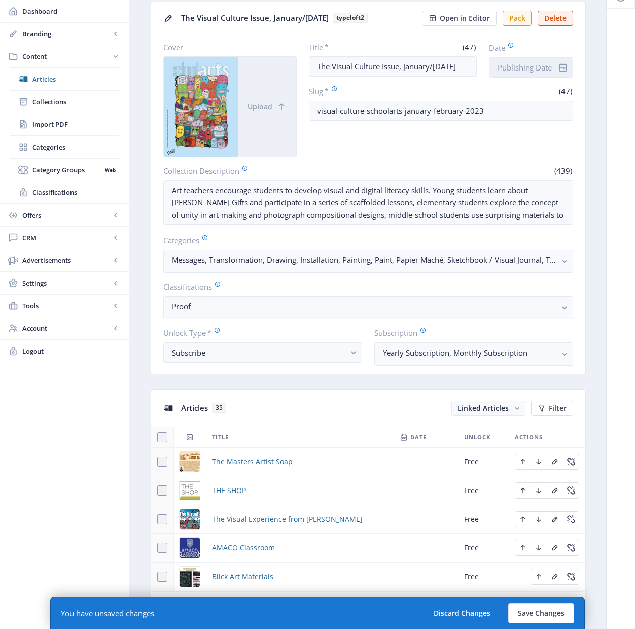
click at [538, 62] on input "Date" at bounding box center [531, 67] width 84 height 20
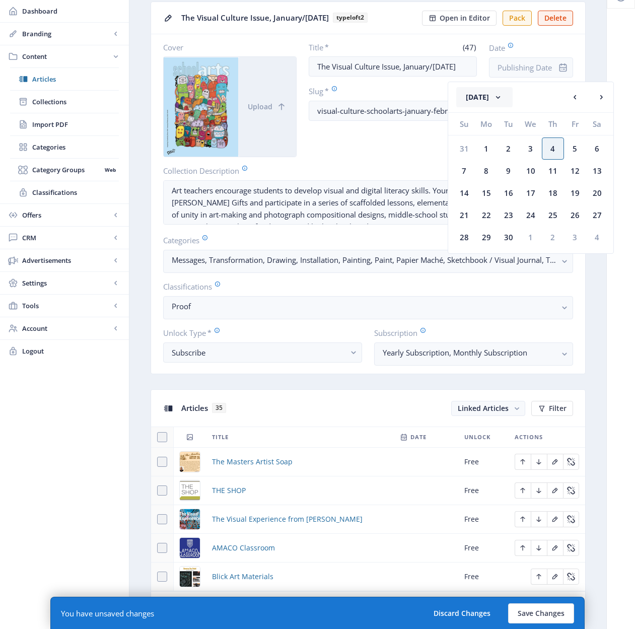
click at [503, 101] on button "September 2025" at bounding box center [484, 97] width 56 height 20
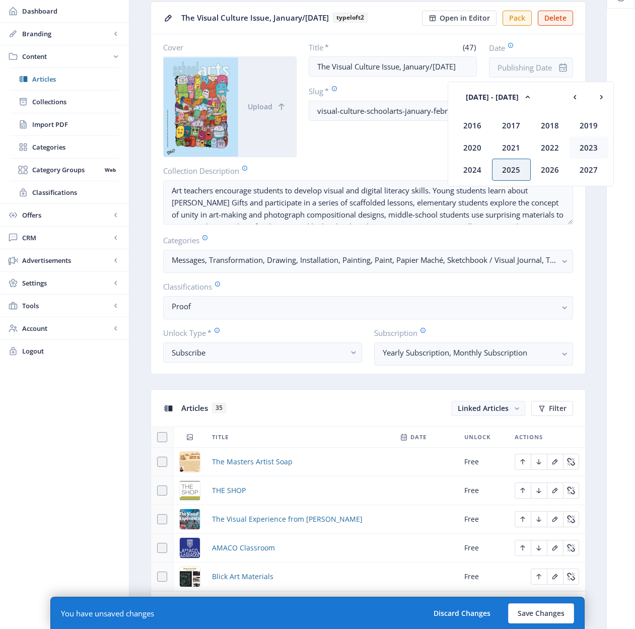
click at [592, 150] on div "2023" at bounding box center [589, 147] width 39 height 22
click at [476, 124] on div "Jan" at bounding box center [472, 125] width 39 height 22
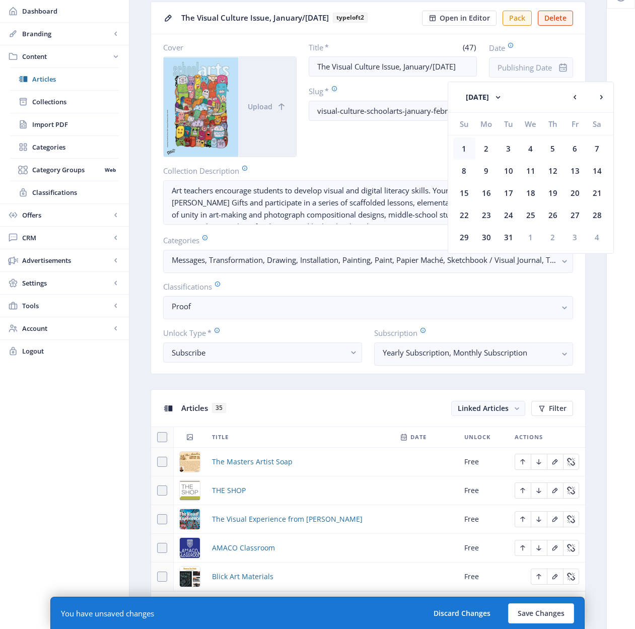
click at [464, 145] on div "1" at bounding box center [464, 148] width 22 height 22
type input "Jan 1, 2023"
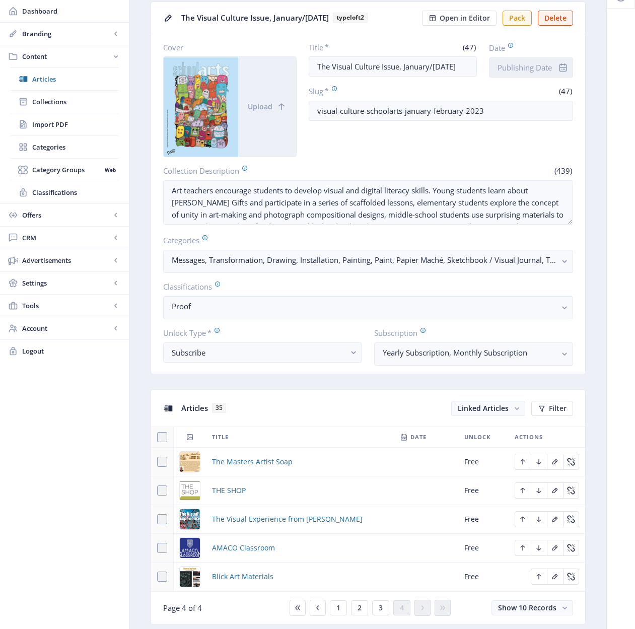
click at [519, 68] on input "Date" at bounding box center [531, 67] width 84 height 20
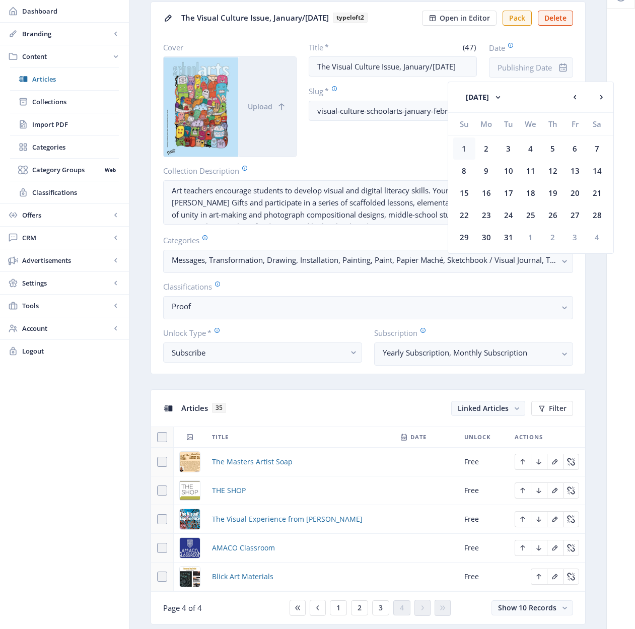
click at [466, 150] on div "1" at bounding box center [464, 148] width 22 height 22
type input "Jan 1, 2023"
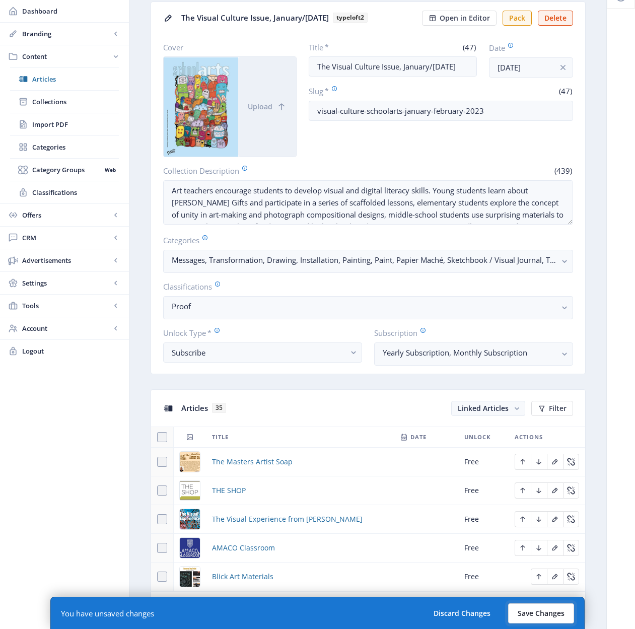
click at [539, 604] on button "Save Changes" at bounding box center [541, 613] width 66 height 20
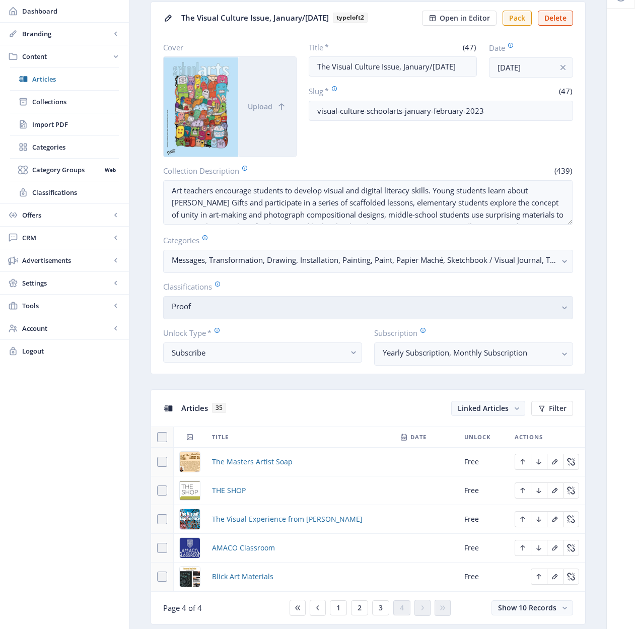
click at [497, 305] on nb-select-label "Proof" at bounding box center [364, 306] width 385 height 12
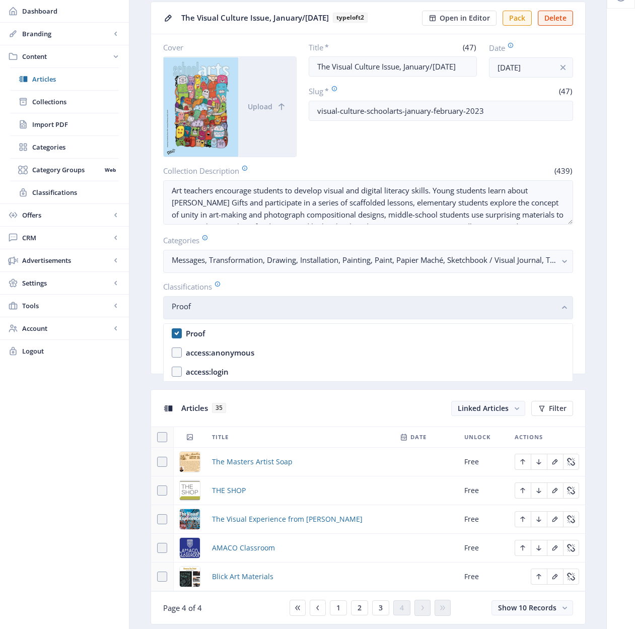
scroll to position [0, 0]
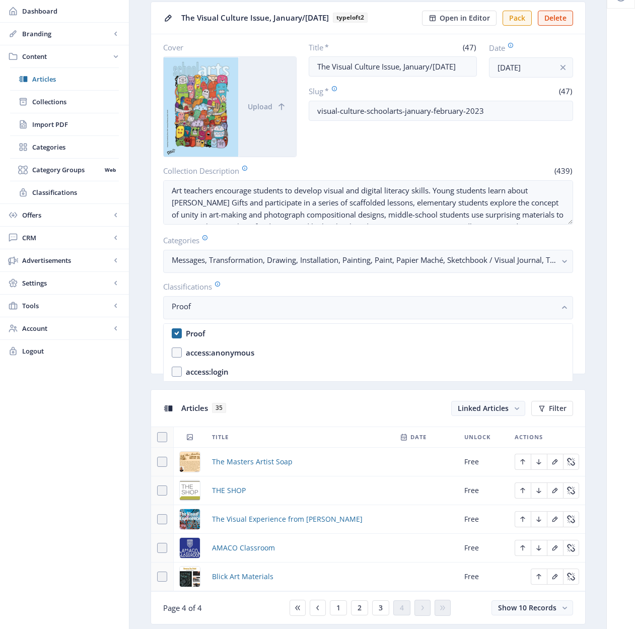
click at [178, 333] on nb-option "Proof" at bounding box center [368, 333] width 409 height 19
checkbox input "false"
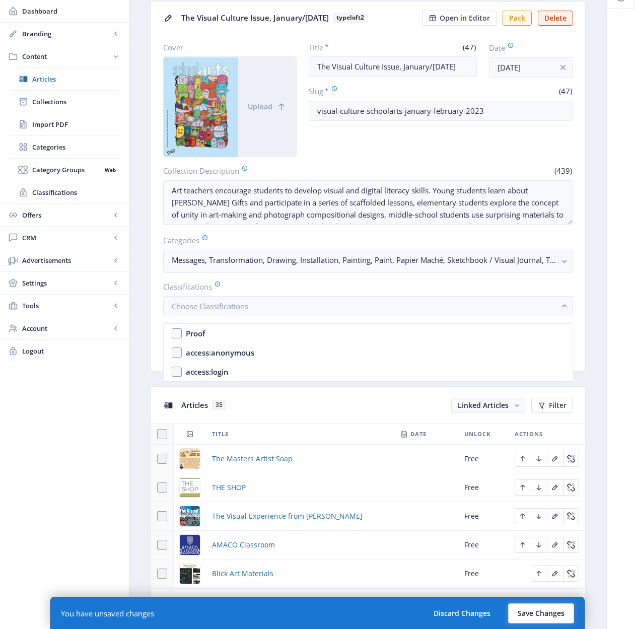
click at [542, 604] on button "Save Changes" at bounding box center [541, 613] width 66 height 20
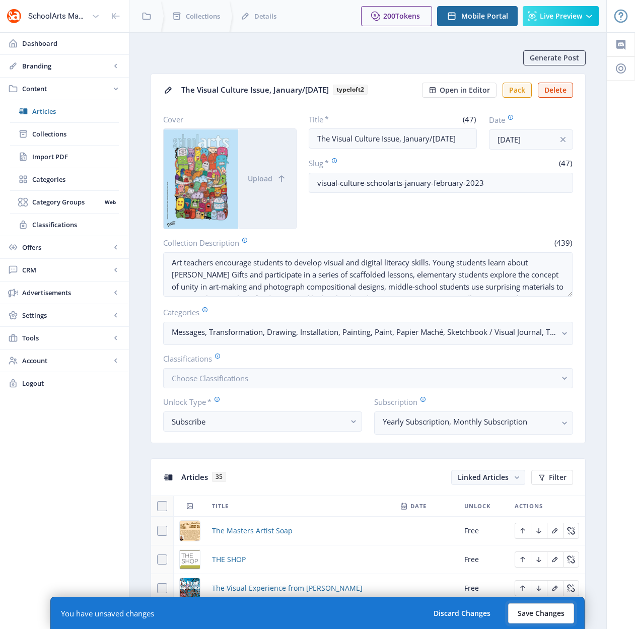
scroll to position [72, 0]
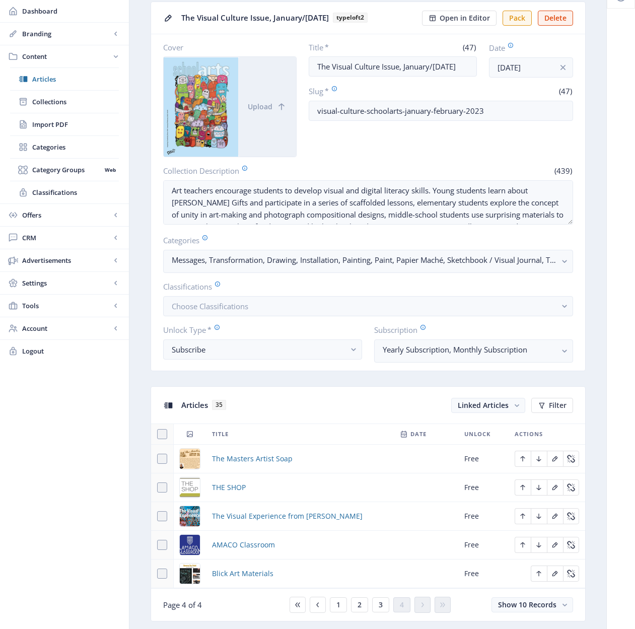
click at [338, 604] on div "You have unsaved changes Discard Changes Save Changes" at bounding box center [317, 613] width 534 height 32
click at [337, 604] on div "You have unsaved changes Discard Changes Save Changes" at bounding box center [317, 613] width 534 height 32
click at [314, 602] on div "You have unsaved changes Discard Changes Save Changes" at bounding box center [317, 613] width 534 height 32
click at [318, 604] on div "You have unsaved changes Discard Changes Save Changes" at bounding box center [317, 613] width 534 height 32
click at [338, 604] on div "You have unsaved changes Discard Changes Save Changes" at bounding box center [317, 613] width 534 height 32
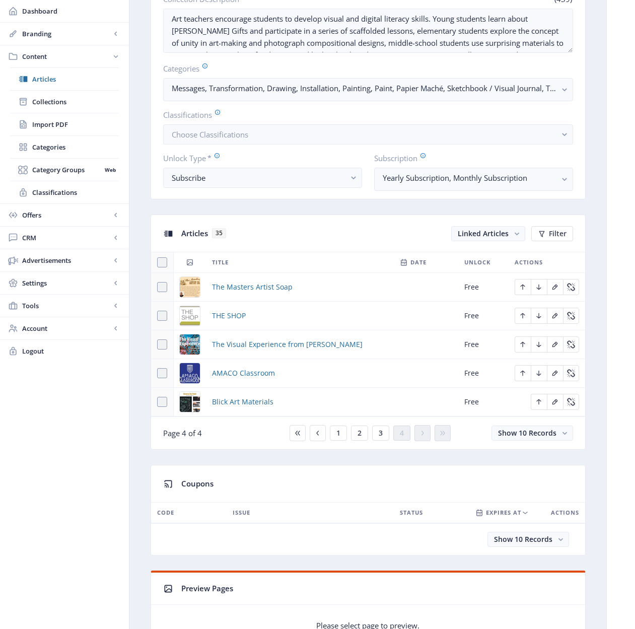
scroll to position [251, 0]
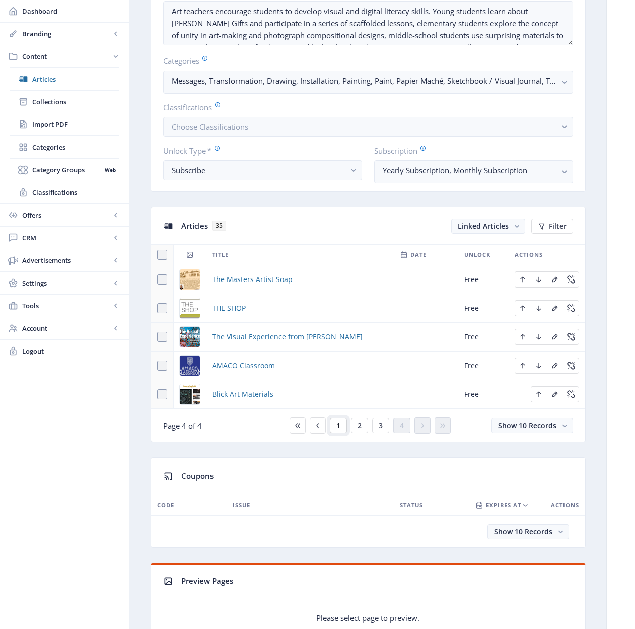
click at [336, 425] on span "1" at bounding box center [338, 426] width 4 height 8
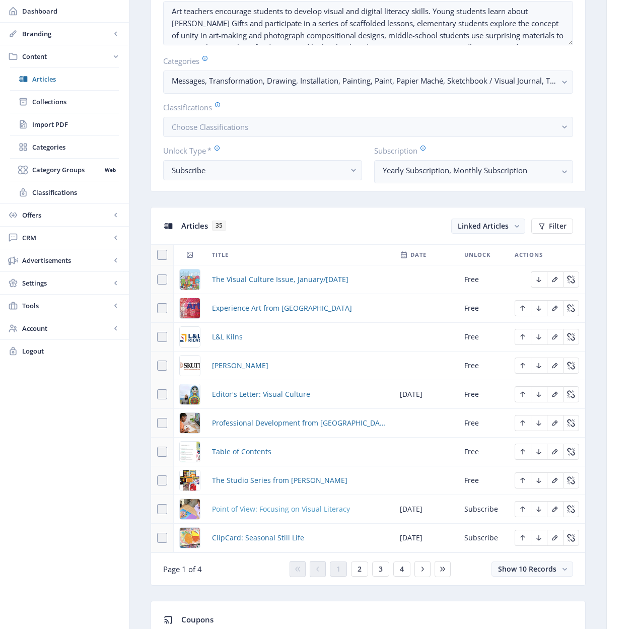
click at [271, 507] on span "Point of View: Focusing on Visual Literacy" at bounding box center [281, 509] width 138 height 12
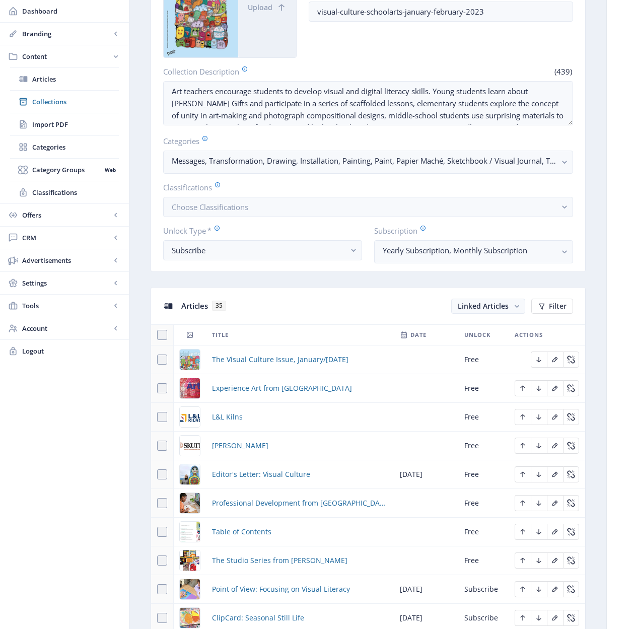
scroll to position [269, 0]
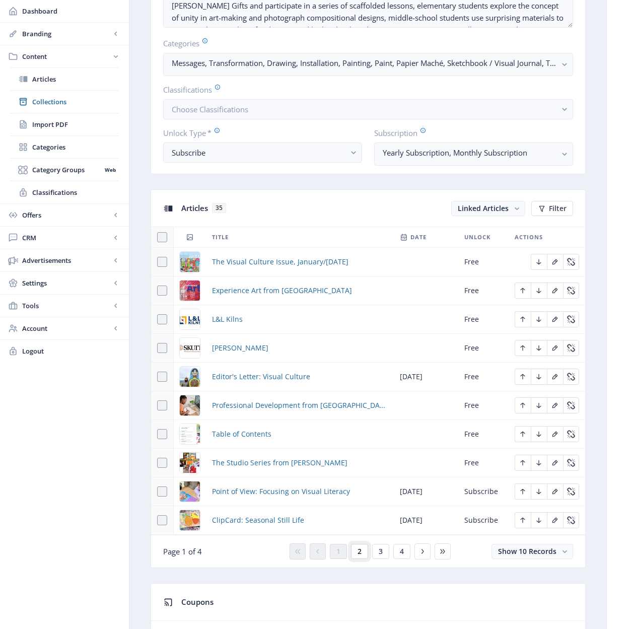
click at [362, 552] on button "2" at bounding box center [359, 551] width 17 height 15
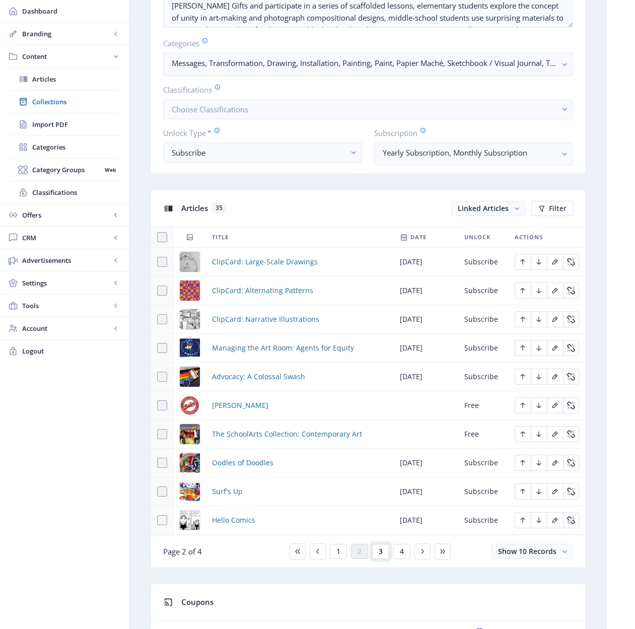
click at [379, 551] on span "3" at bounding box center [381, 551] width 4 height 8
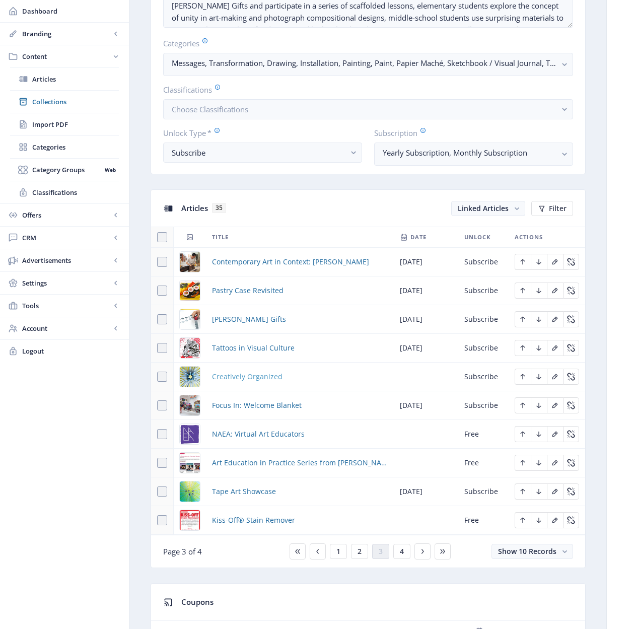
click at [241, 378] on span "Creatively Organized" at bounding box center [247, 377] width 71 height 12
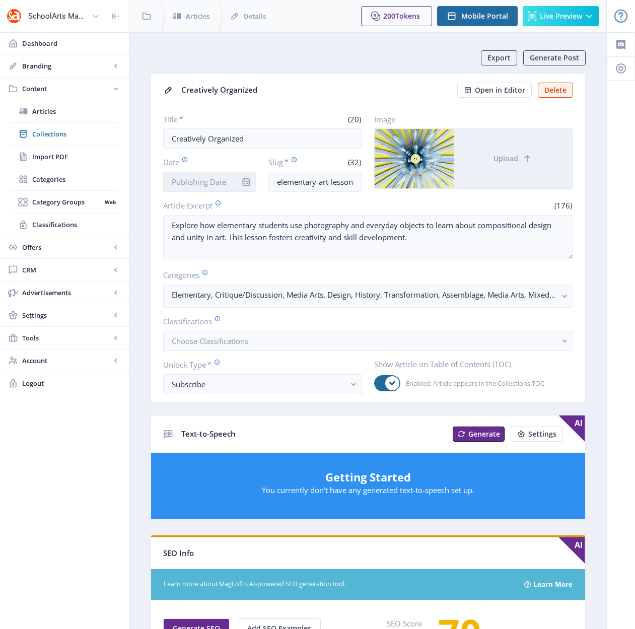
click at [202, 185] on input "Date" at bounding box center [210, 182] width 94 height 20
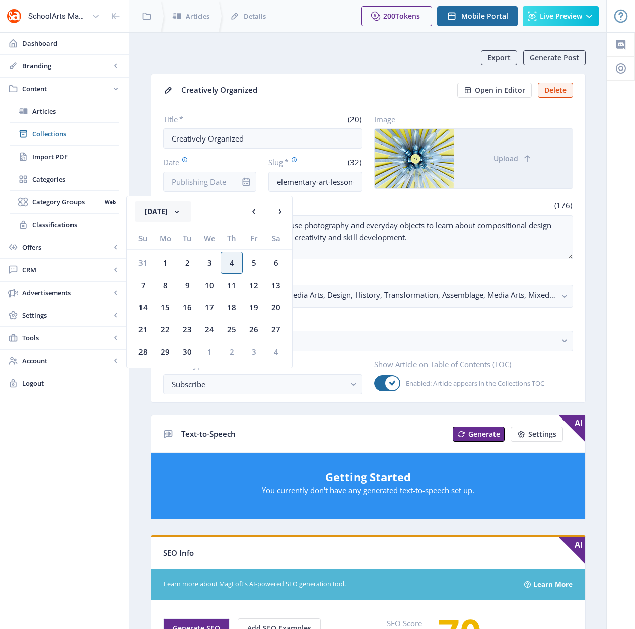
click at [191, 213] on button "September 2025" at bounding box center [163, 211] width 56 height 20
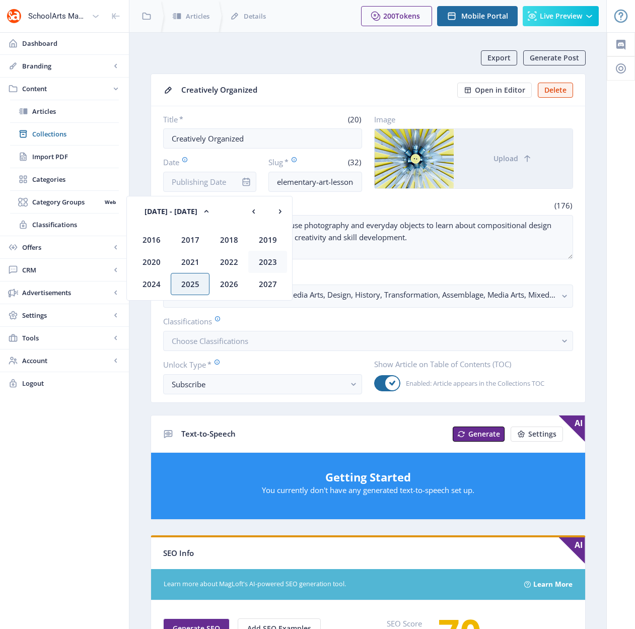
click at [264, 263] on div "2023" at bounding box center [267, 262] width 39 height 22
click at [154, 239] on div "Jan" at bounding box center [151, 240] width 39 height 22
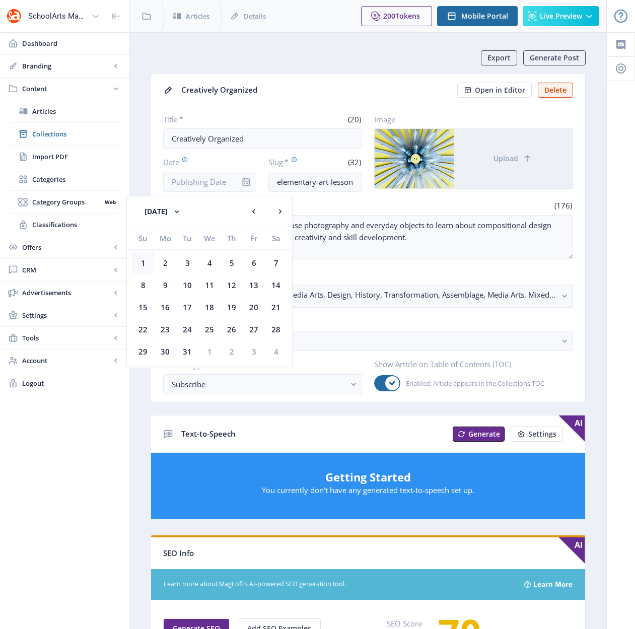
click at [146, 261] on div "1" at bounding box center [143, 263] width 22 height 22
type input "Jan 1, 2023"
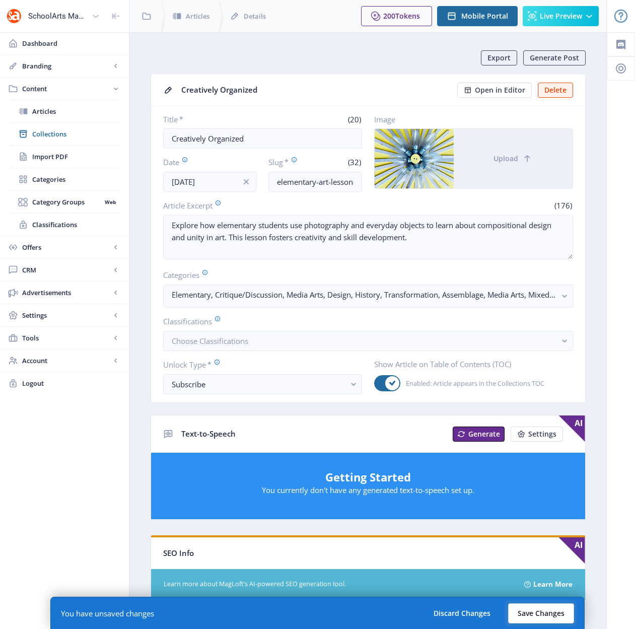
click at [531, 604] on button "Save Changes" at bounding box center [541, 613] width 66 height 20
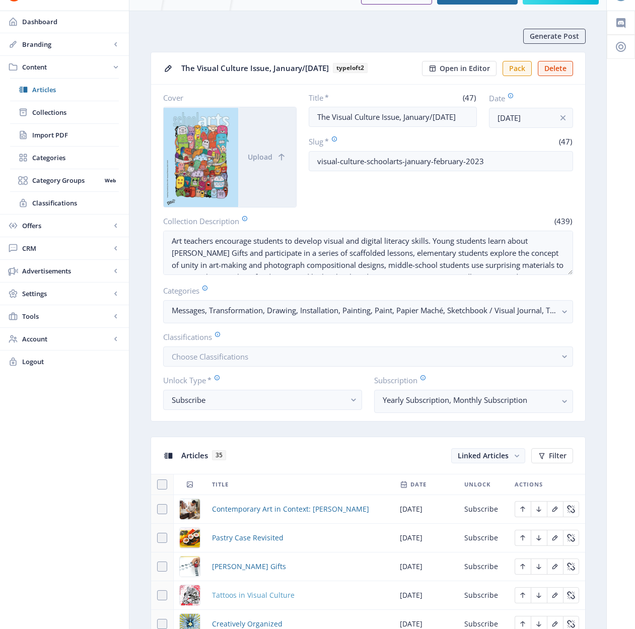
scroll to position [291, 0]
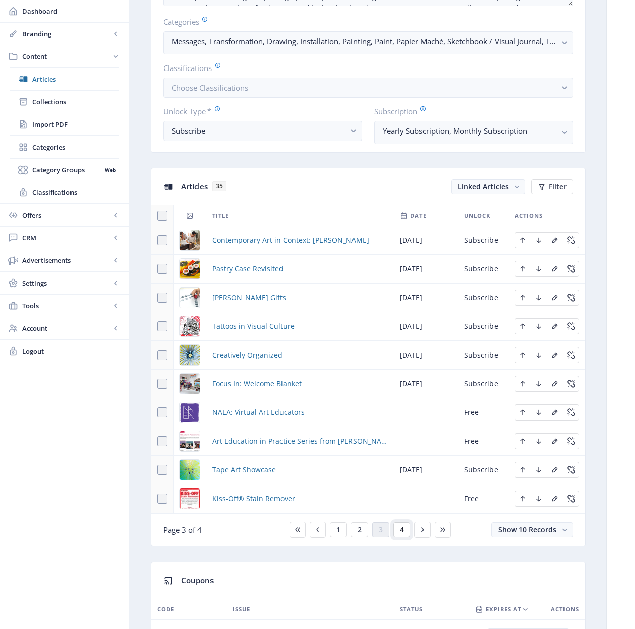
click at [400, 530] on span "4" at bounding box center [402, 530] width 4 height 8
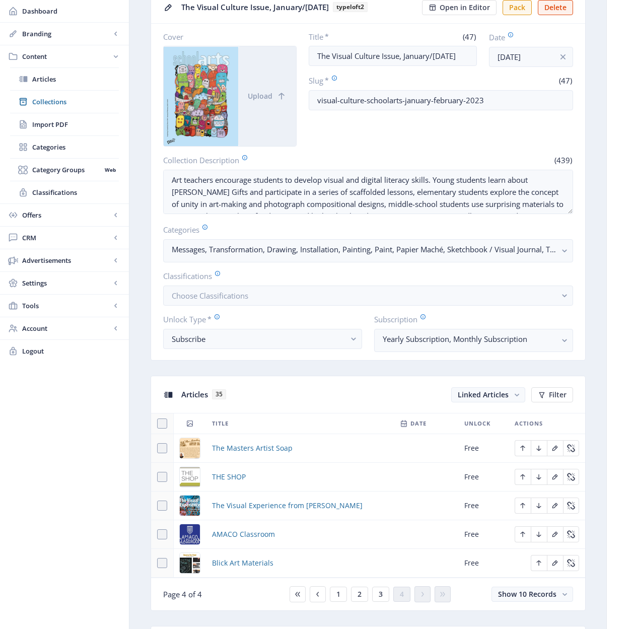
scroll to position [320, 0]
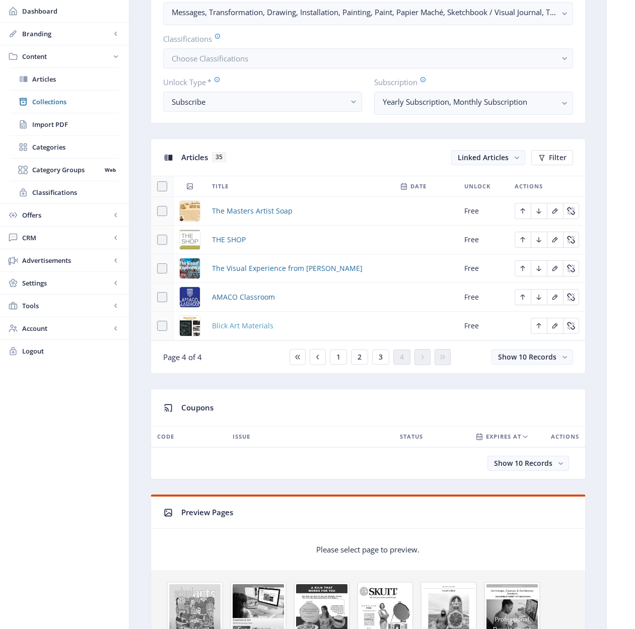
click at [252, 324] on span "Blick Art Materials" at bounding box center [242, 326] width 61 height 12
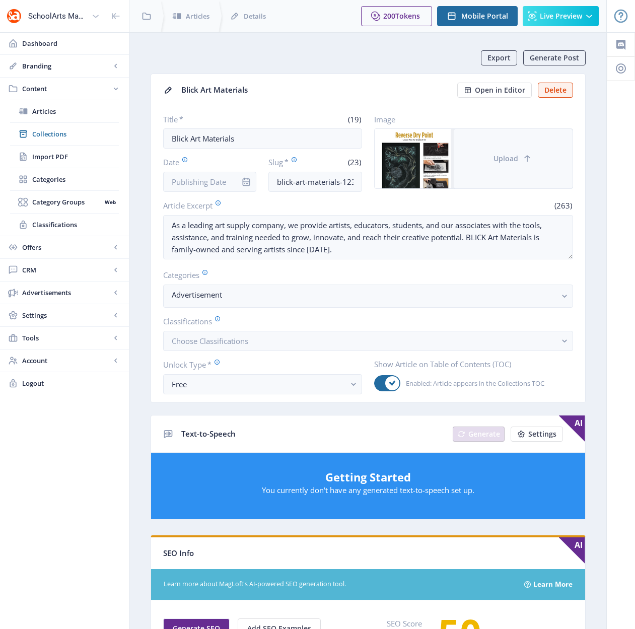
click at [523, 164] on button "Upload" at bounding box center [513, 158] width 119 height 59
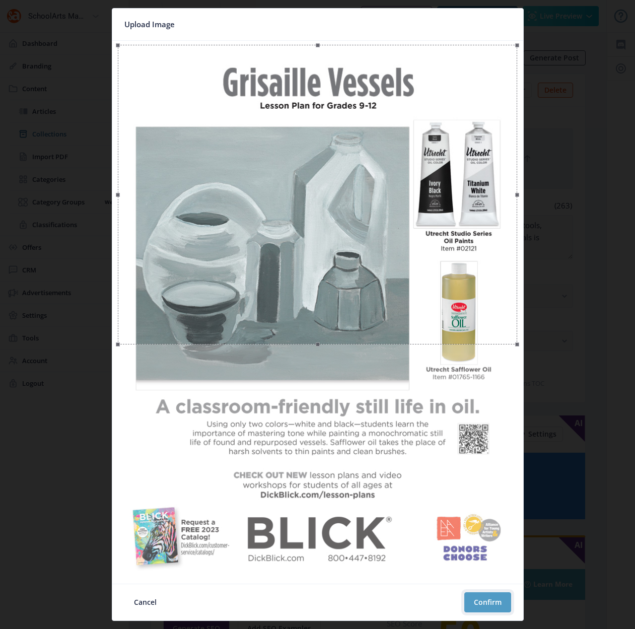
click at [492, 604] on button "Confirm" at bounding box center [487, 602] width 47 height 20
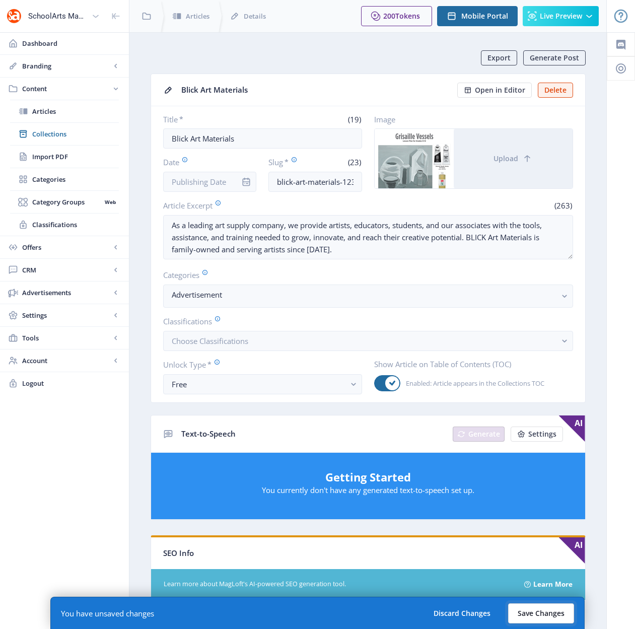
click at [534, 604] on button "Save Changes" at bounding box center [541, 613] width 66 height 20
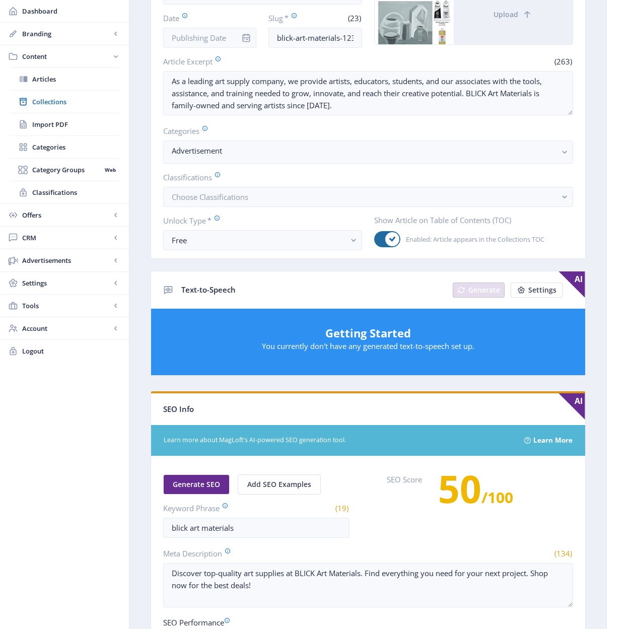
scroll to position [92, 0]
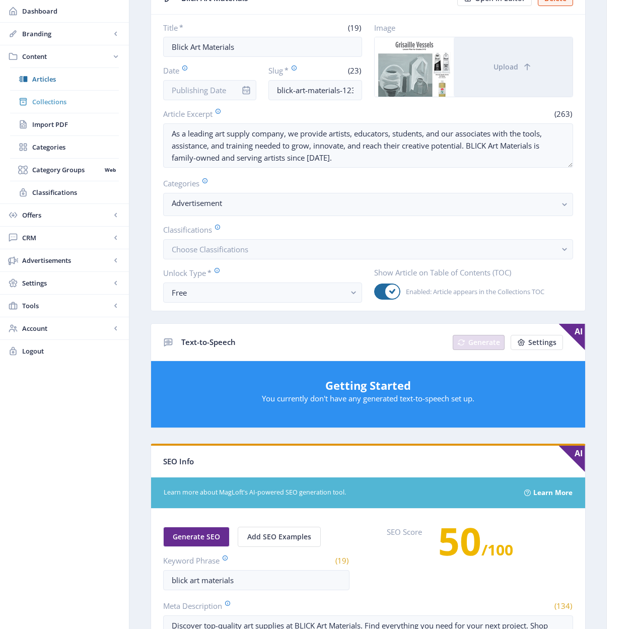
click at [45, 104] on span "Collections" at bounding box center [75, 102] width 87 height 10
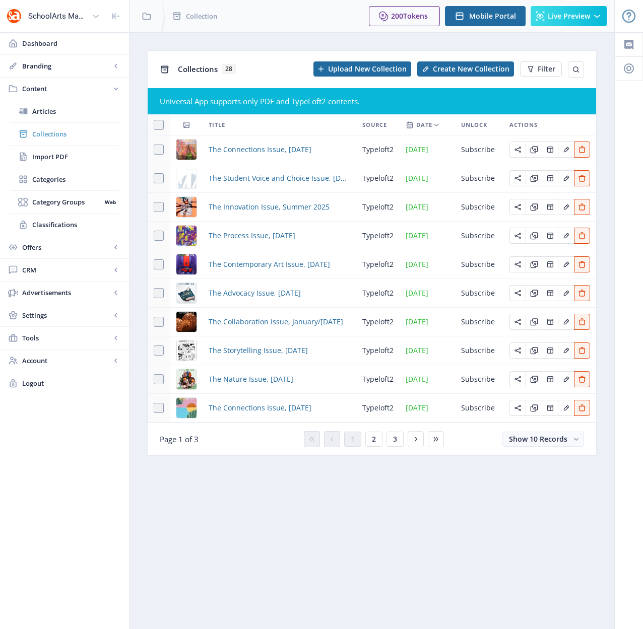
click at [47, 133] on span "Collections" at bounding box center [75, 134] width 87 height 10
click at [399, 440] on button "3" at bounding box center [394, 439] width 17 height 15
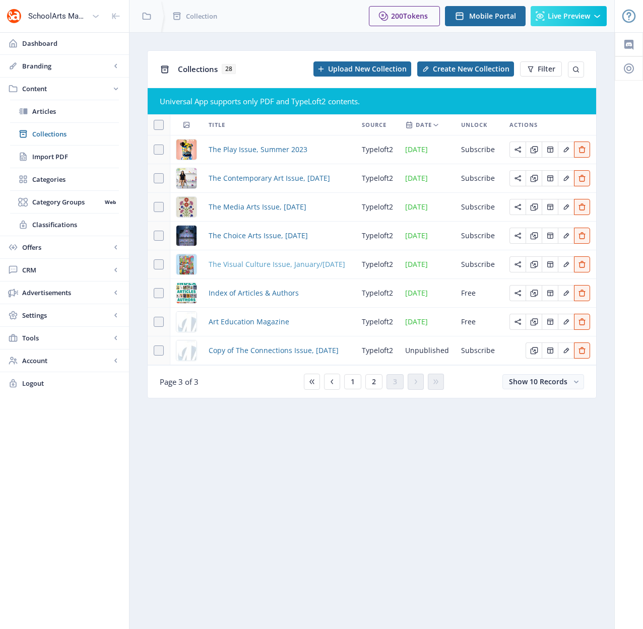
click at [272, 266] on span "The Visual Culture Issue, January/February 2023" at bounding box center [276, 264] width 136 height 12
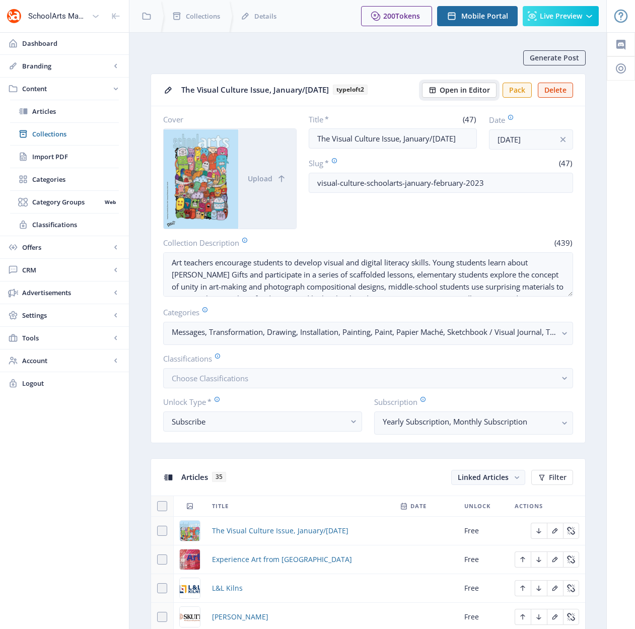
click at [458, 91] on span "Open in Editor" at bounding box center [465, 90] width 50 height 8
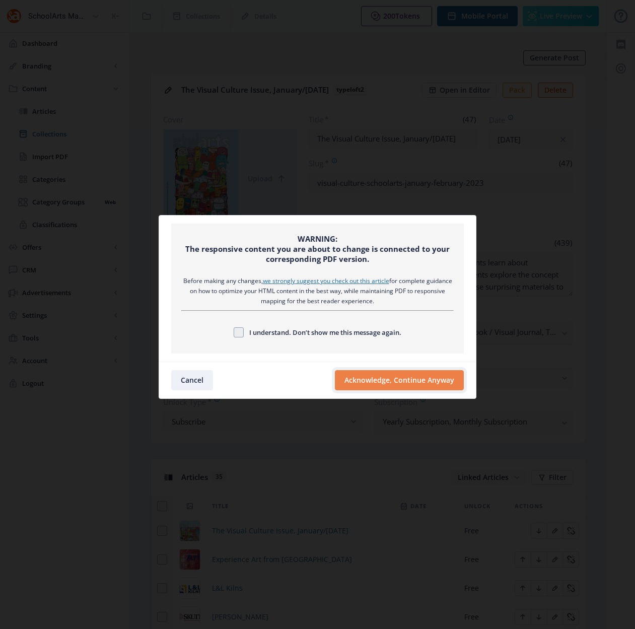
click at [388, 378] on button "Acknowledge, Continue Anyway" at bounding box center [399, 380] width 129 height 20
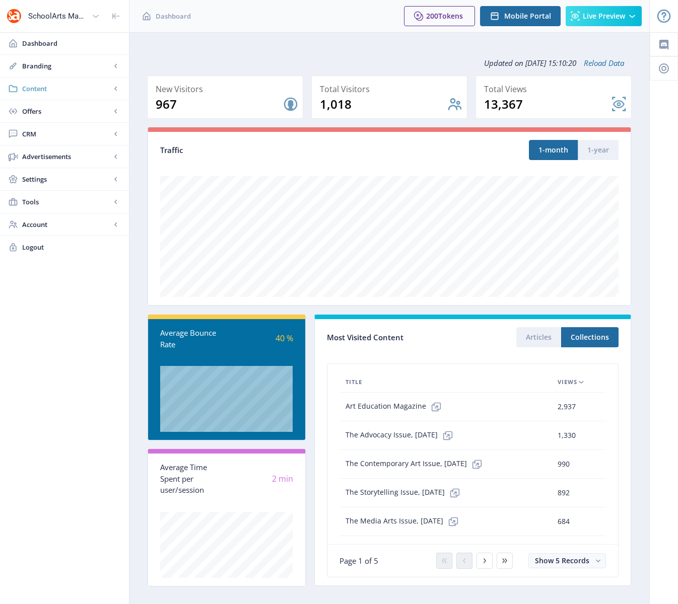
click at [35, 88] on span "Content" at bounding box center [66, 89] width 89 height 10
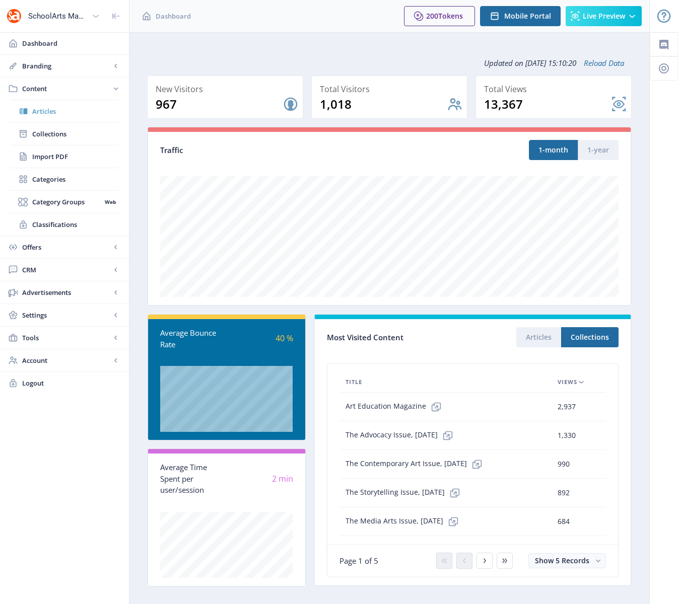
click at [44, 111] on span "Articles" at bounding box center [75, 111] width 87 height 10
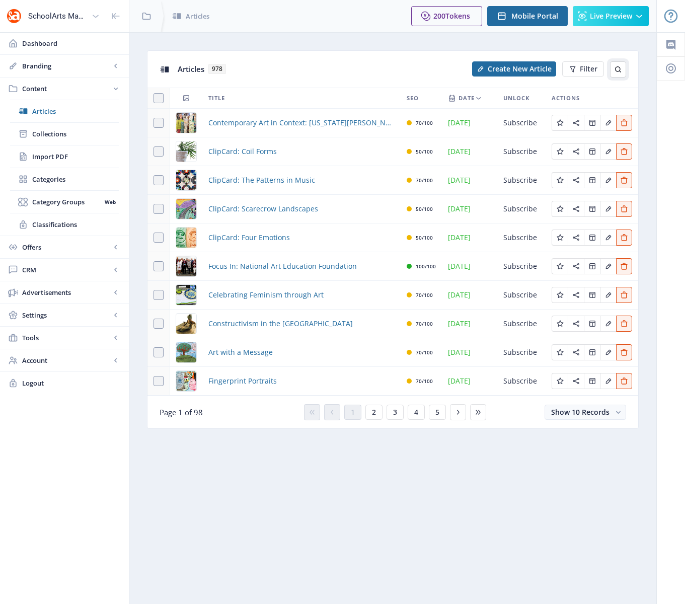
click at [616, 68] on icon at bounding box center [618, 69] width 8 height 8
type input "NAEA"
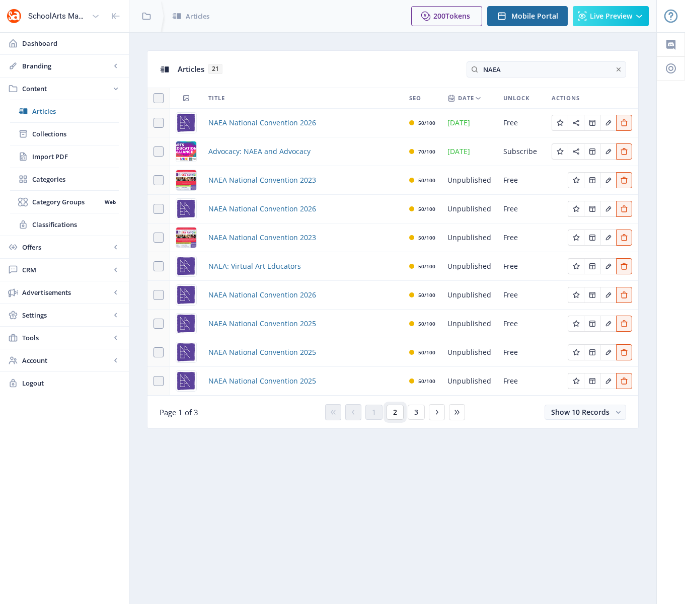
click at [396, 416] on span "2" at bounding box center [395, 412] width 4 height 8
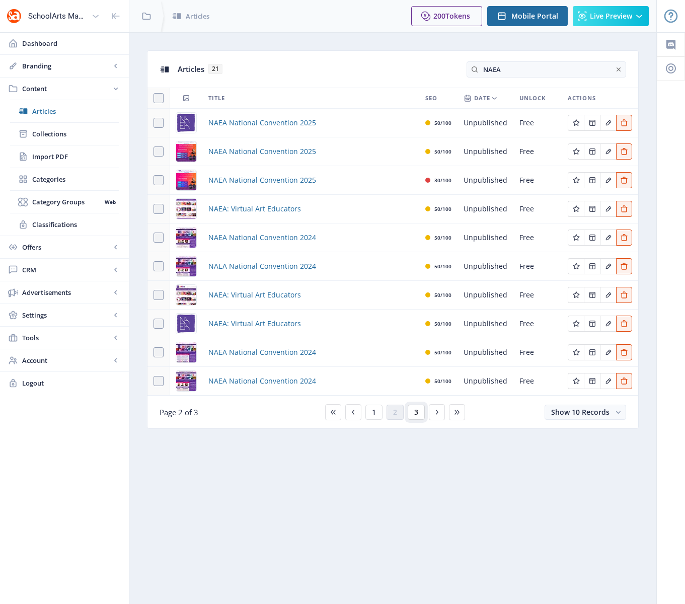
click at [417, 412] on span "3" at bounding box center [416, 412] width 4 height 8
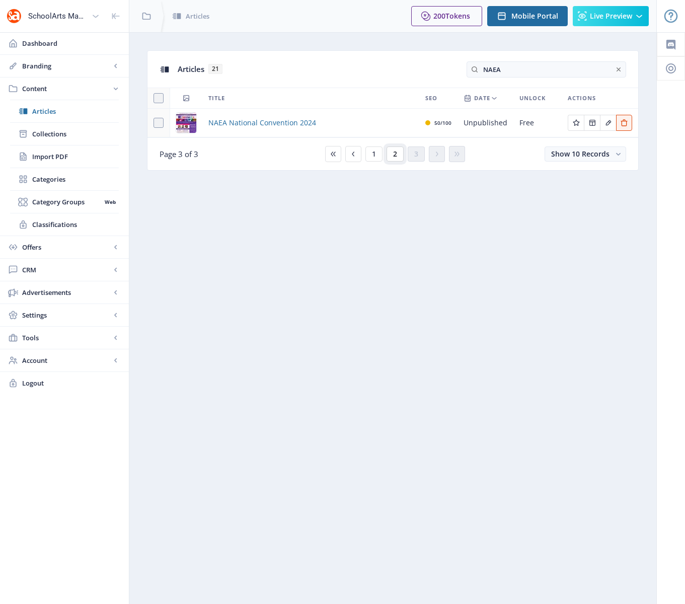
click at [397, 154] on span "2" at bounding box center [395, 154] width 4 height 8
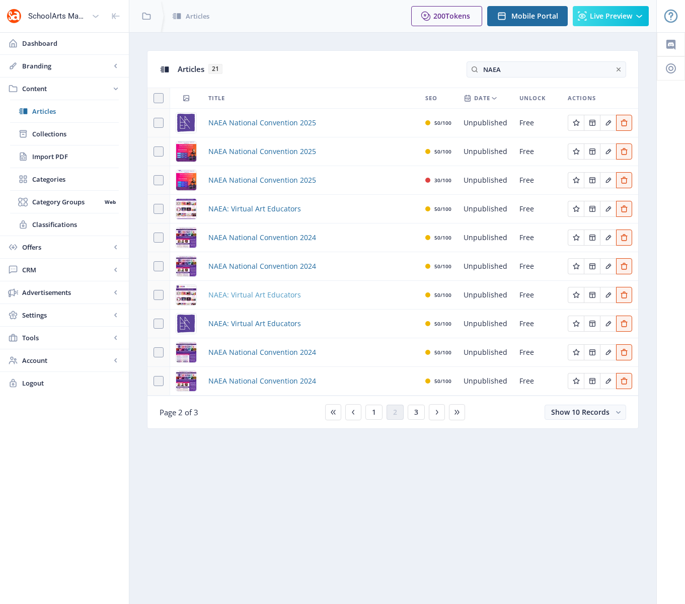
click at [250, 294] on span "NAEA: Virtual Art Educators" at bounding box center [254, 295] width 93 height 12
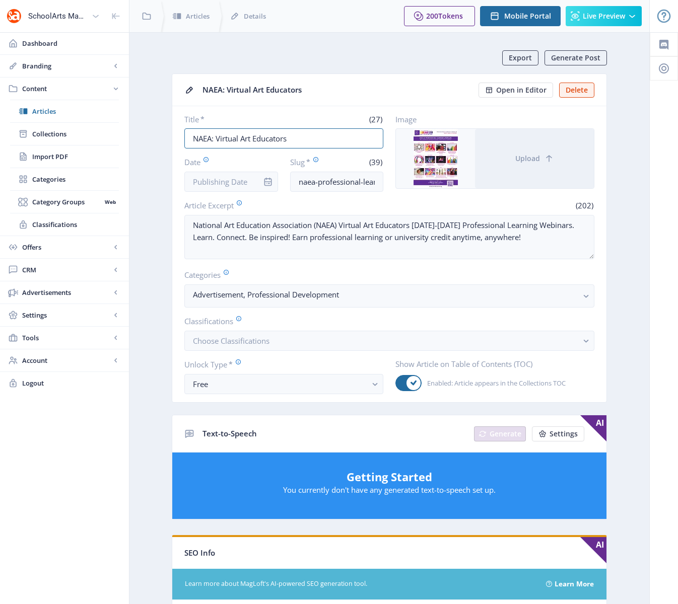
drag, startPoint x: 299, startPoint y: 142, endPoint x: 164, endPoint y: 123, distance: 135.7
click at [165, 124] on app-content-article "Export Generate Post NAEA: Virtual Art Educators Open in Editor Delete Title * …" at bounding box center [389, 514] width 484 height 929
click at [329, 183] on input "naea-professional-learning-webinars-923" at bounding box center [337, 182] width 94 height 20
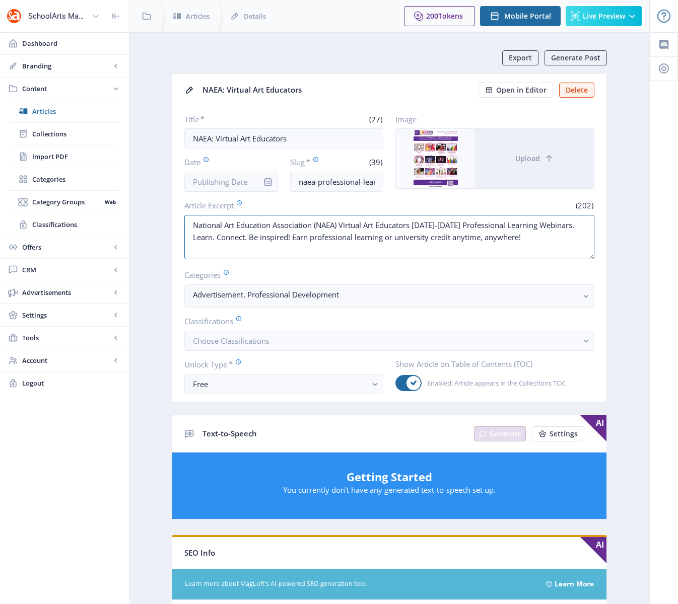
drag, startPoint x: 534, startPoint y: 238, endPoint x: 177, endPoint y: 224, distance: 357.8
click at [177, 224] on nb-card-body "Title * (27) NAEA: Virtual Art Educators Date Slug * (39) naea-professional-lea…" at bounding box center [389, 254] width 434 height 296
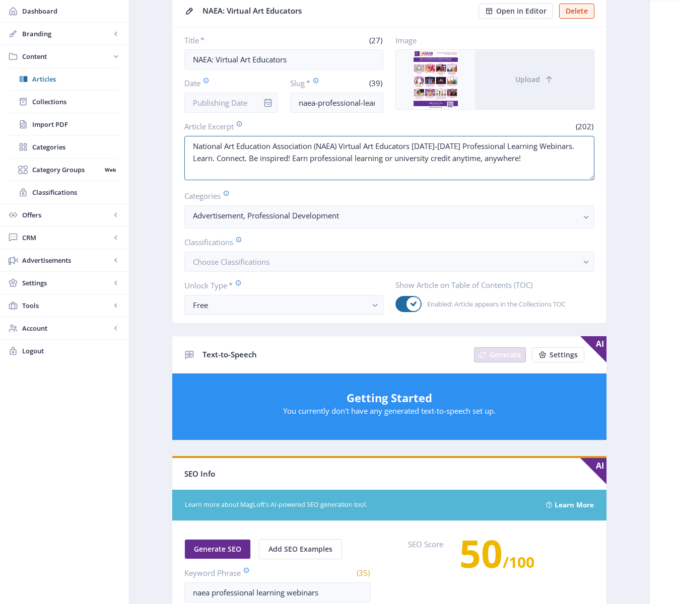
scroll to position [320, 0]
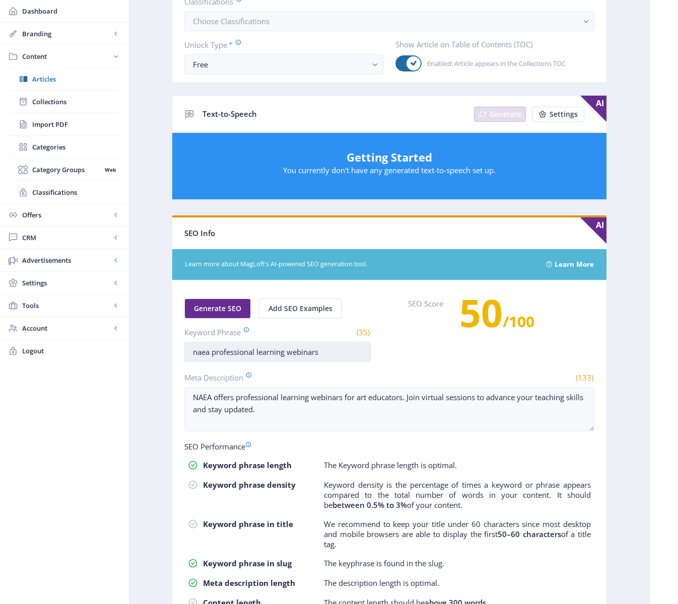
click at [273, 352] on input "naea professional learning webinars" at bounding box center [277, 352] width 186 height 20
drag, startPoint x: 288, startPoint y: 413, endPoint x: 177, endPoint y: 386, distance: 114.2
click at [177, 386] on nb-card-body "Generate SEO Add SEO Examples Keyword Phrase (35) naea professional learning we…" at bounding box center [389, 463] width 434 height 364
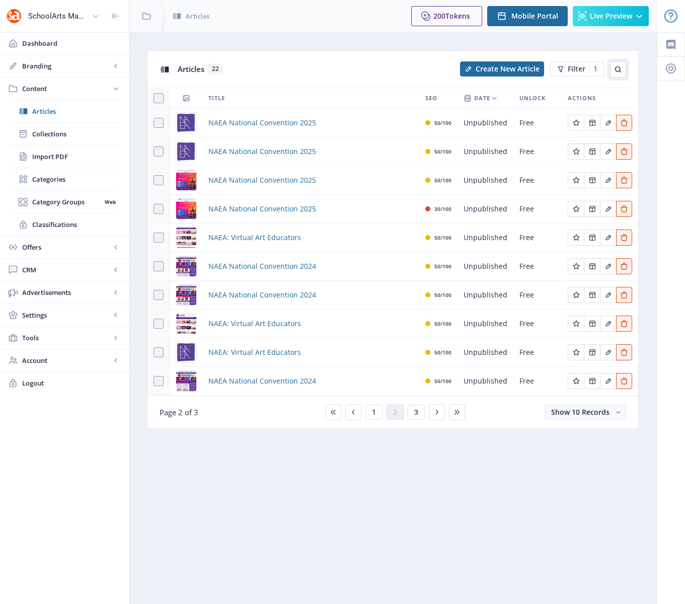
click at [620, 68] on icon at bounding box center [618, 69] width 8 height 8
type input "N"
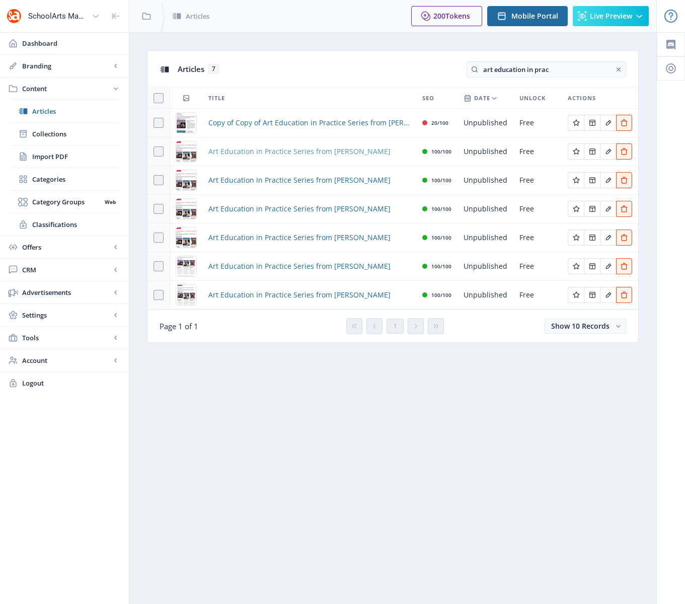
type input "art education in prac"
click at [276, 152] on span "Art Education in Practice Series from Davis" at bounding box center [299, 152] width 182 height 12
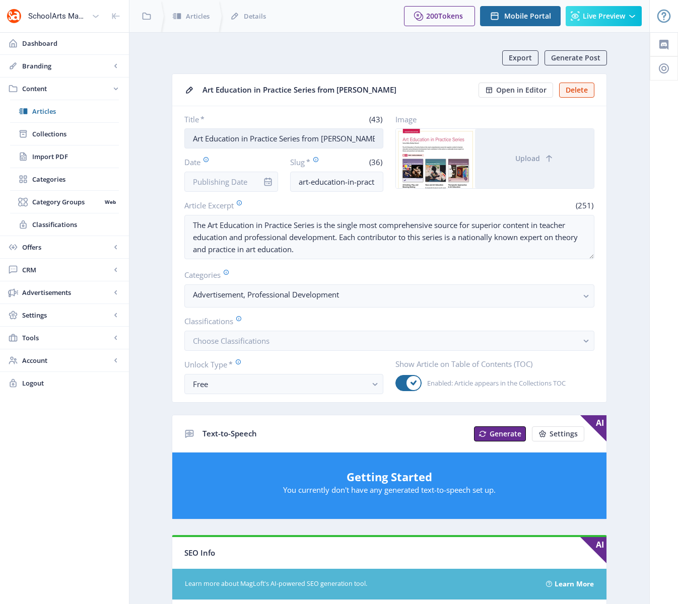
click at [267, 137] on input "Art Education in Practice Series from Davis" at bounding box center [283, 138] width 199 height 20
click at [332, 182] on input "art-education-in-practice-series-323" at bounding box center [337, 182] width 94 height 20
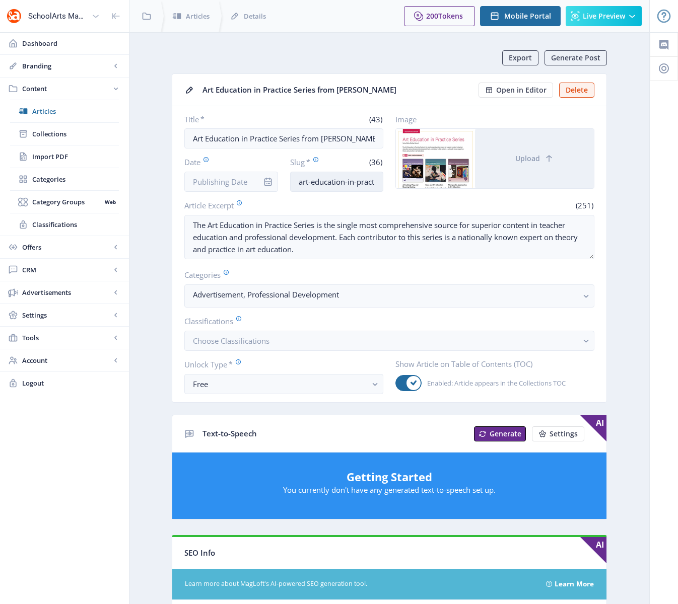
click at [332, 182] on input "art-education-in-practice-series-323" at bounding box center [337, 182] width 94 height 20
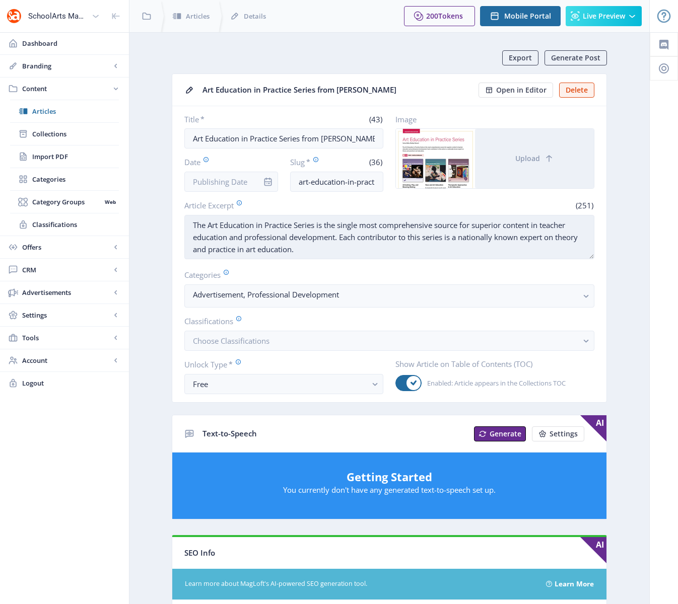
click at [336, 233] on textarea "The Art Education in Practice Series is the single most comprehensive source fo…" at bounding box center [389, 237] width 410 height 44
click at [337, 233] on textarea "The Art Education in Practice Series is the single most comprehensive source fo…" at bounding box center [389, 237] width 410 height 44
click at [337, 232] on textarea "The Art Education in Practice Series is the single most comprehensive source fo…" at bounding box center [389, 237] width 410 height 44
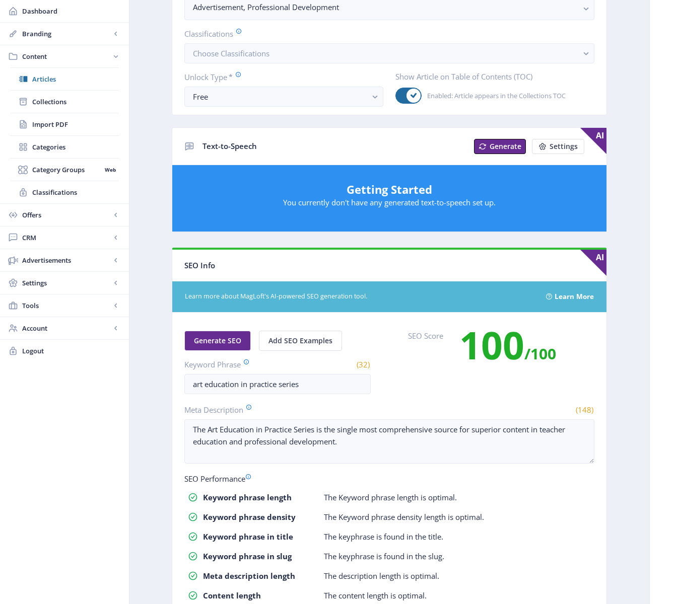
scroll to position [356, 0]
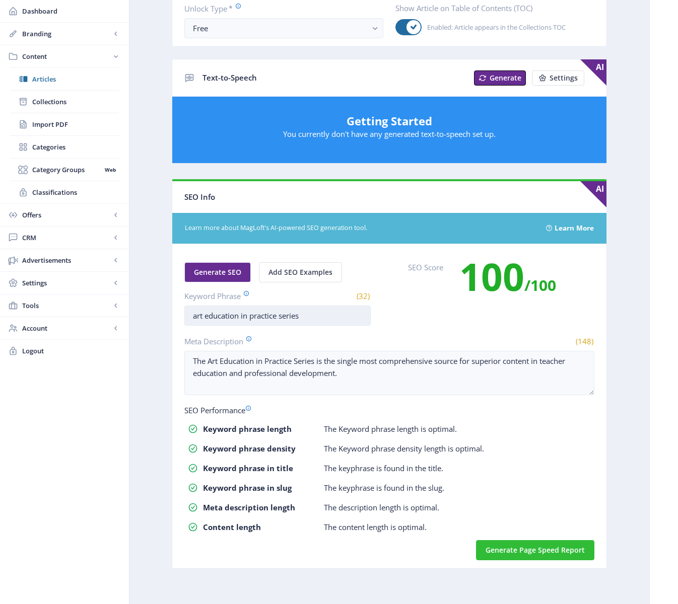
click at [267, 314] on input "art education in practice series" at bounding box center [277, 316] width 186 height 20
drag, startPoint x: 352, startPoint y: 371, endPoint x: 153, endPoint y: 360, distance: 199.7
click at [153, 360] on app-content-article "Export Generate Post Art Education in Practice Series from Davis Open in Editor…" at bounding box center [389, 139] width 484 height 890
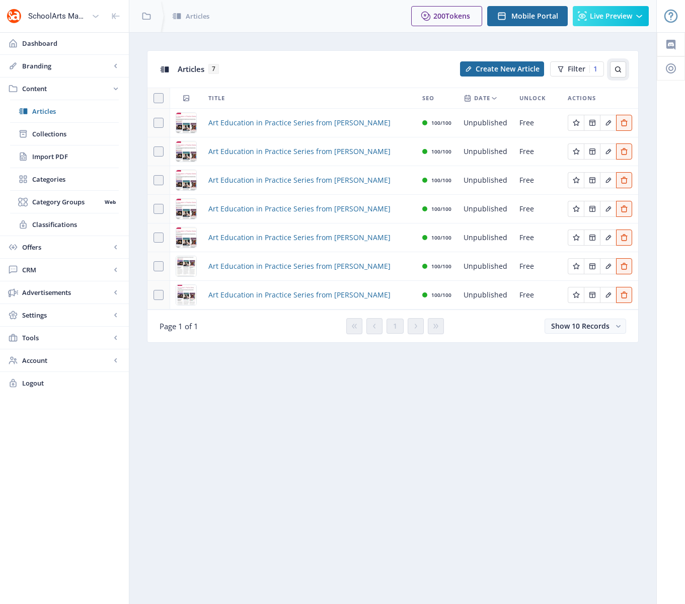
click at [619, 70] on icon at bounding box center [618, 69] width 8 height 8
drag, startPoint x: 551, startPoint y: 71, endPoint x: 457, endPoint y: 60, distance: 94.8
click at [457, 60] on div "Articles 7 art education in prac" at bounding box center [393, 69] width 491 height 37
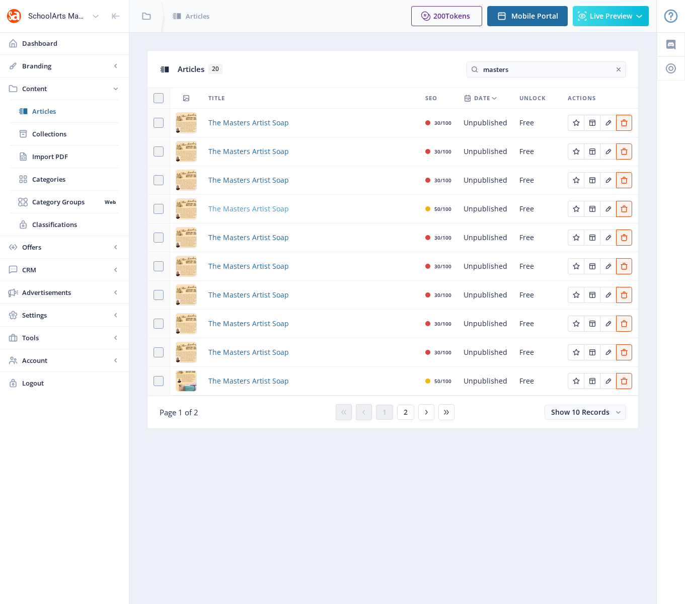
type input "masters"
click at [253, 210] on span "The Masters Artist Soap" at bounding box center [248, 209] width 81 height 12
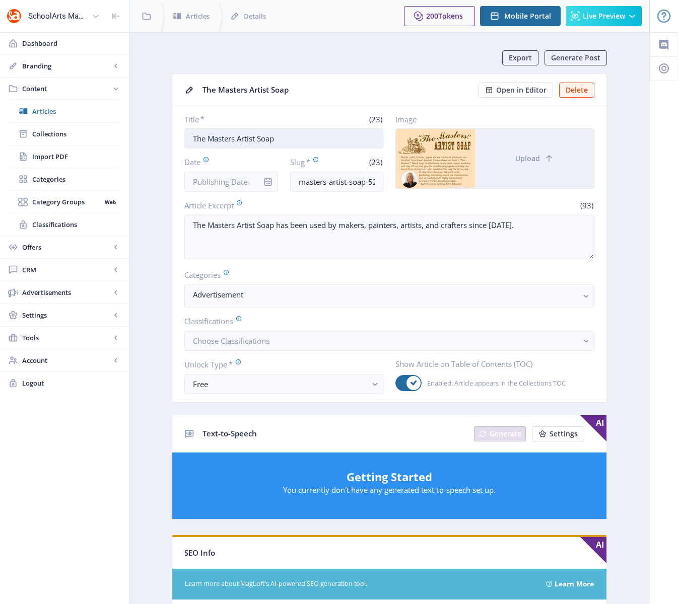
click at [299, 141] on input "The Masters Artist Soap" at bounding box center [283, 138] width 199 height 20
click at [342, 184] on input "masters-artist-soap-523" at bounding box center [337, 182] width 94 height 20
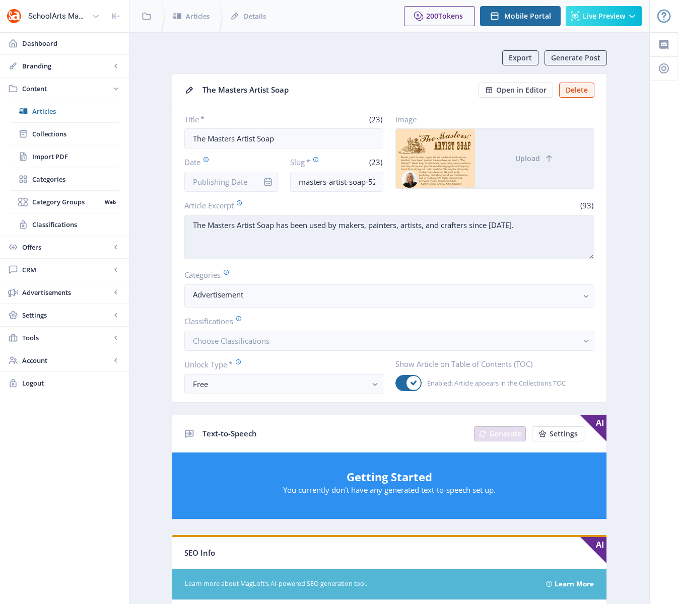
click at [248, 223] on textarea "The Masters Artist Soap has been used by makers, painters, artists, and crafter…" at bounding box center [389, 237] width 410 height 44
click at [249, 223] on textarea "The Masters Artist Soap has been used by makers, painters, artists, and crafter…" at bounding box center [389, 237] width 410 height 44
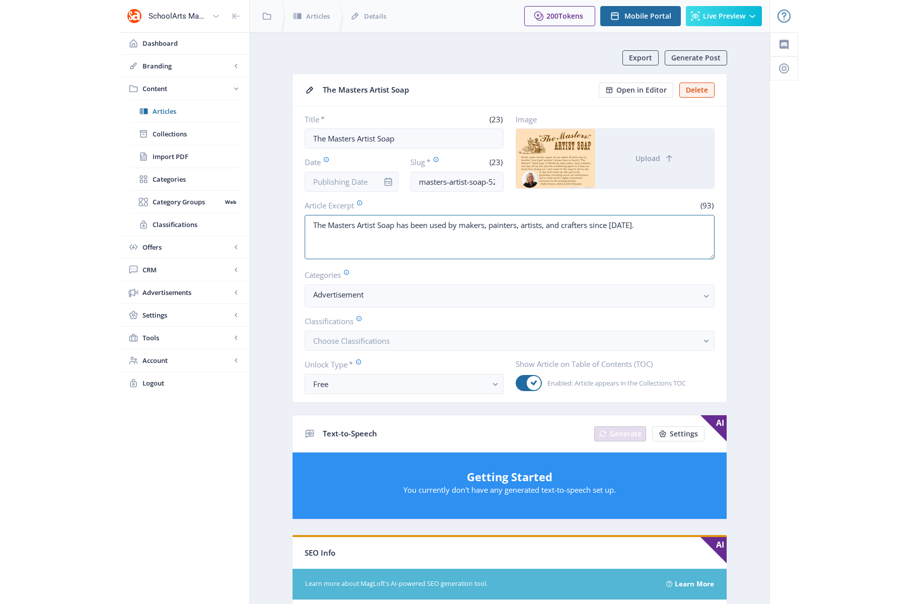
scroll to position [345, 0]
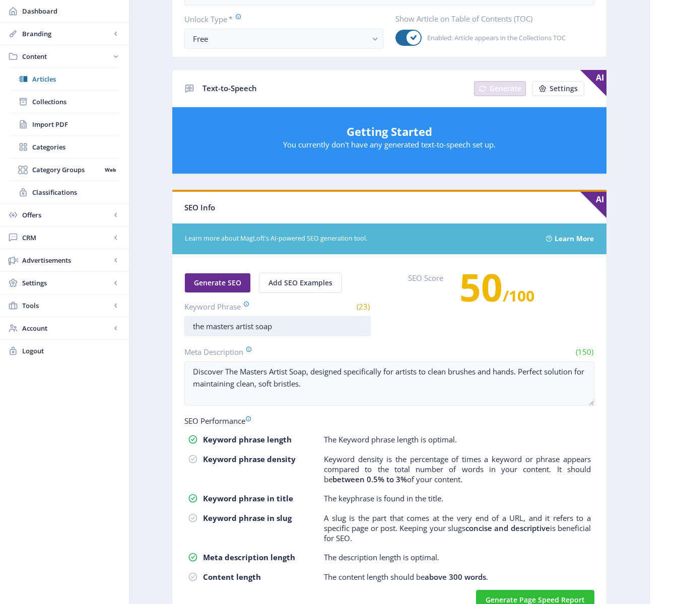
click at [234, 324] on input "the masters artist soap" at bounding box center [277, 326] width 186 height 20
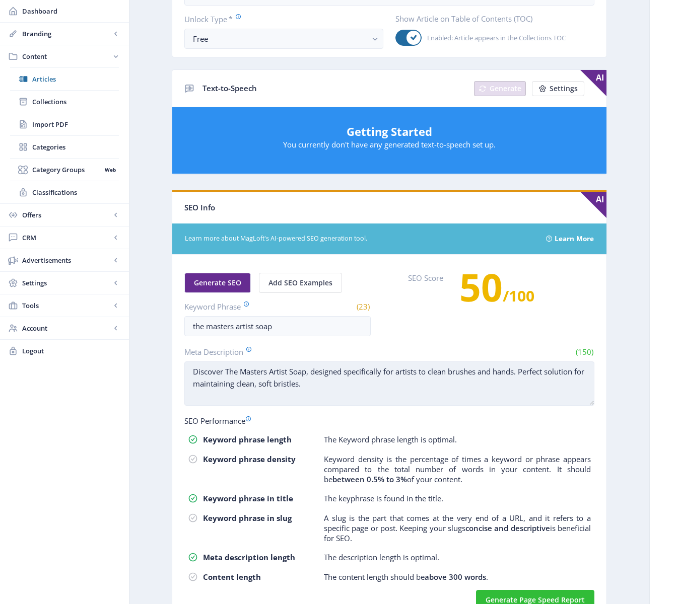
click at [345, 384] on textarea "Discover The Masters Artist Soap, designed specifically for artists to clean br…" at bounding box center [389, 384] width 410 height 44
